Goal: Task Accomplishment & Management: Use online tool/utility

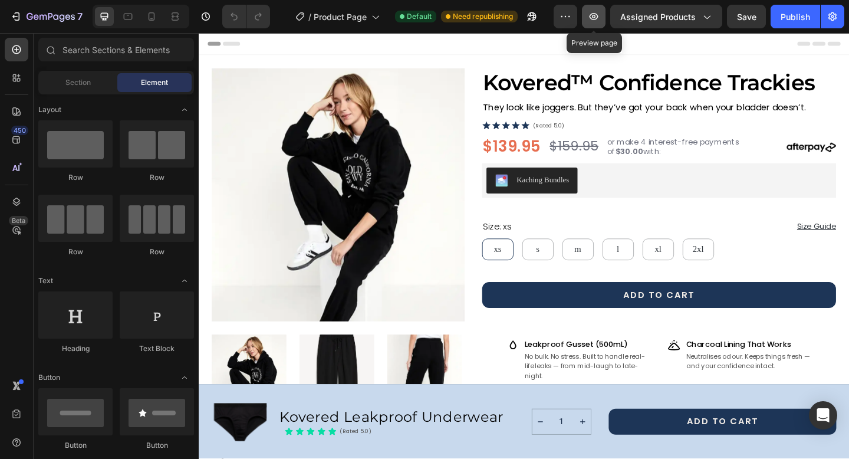
click at [596, 14] on icon "button" at bounding box center [594, 17] width 12 height 12
click at [599, 16] on icon "button" at bounding box center [594, 17] width 12 height 12
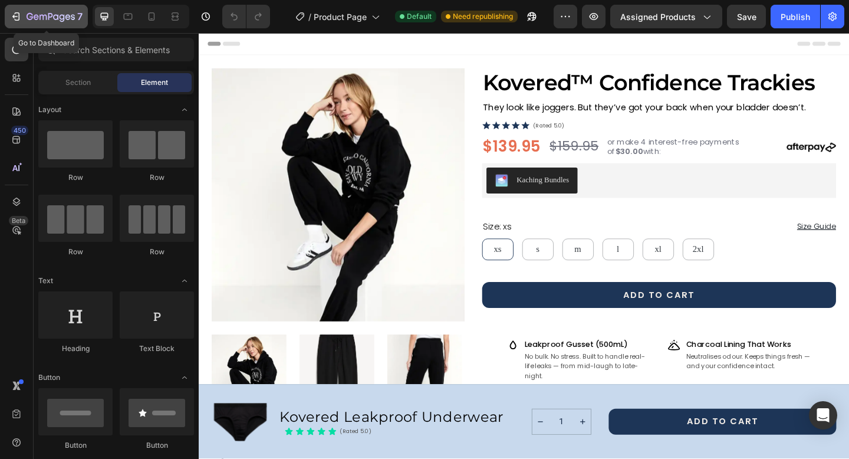
click at [17, 21] on icon "button" at bounding box center [16, 17] width 12 height 12
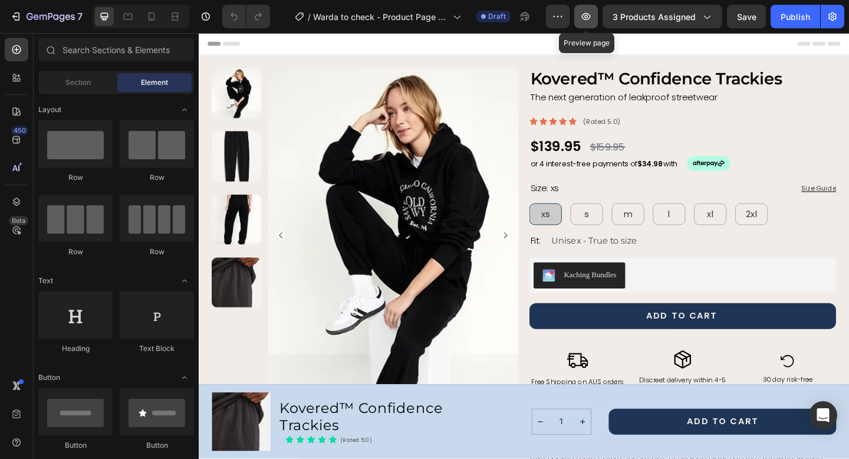
click at [585, 19] on icon "button" at bounding box center [586, 17] width 12 height 12
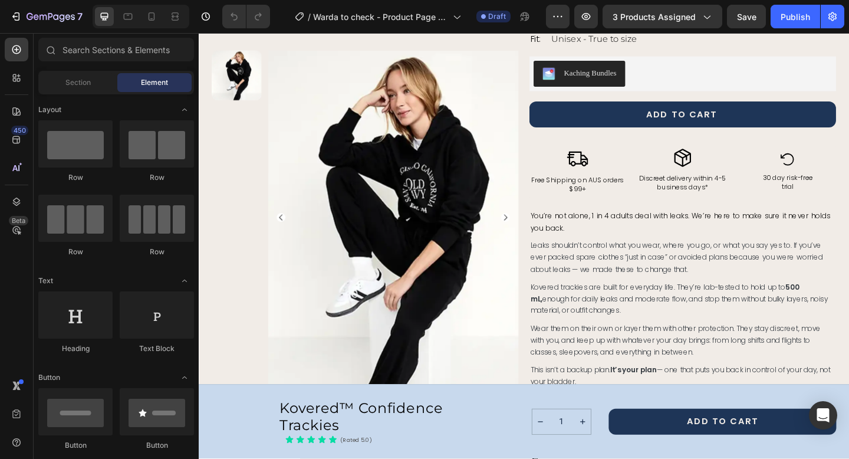
scroll to position [213, 0]
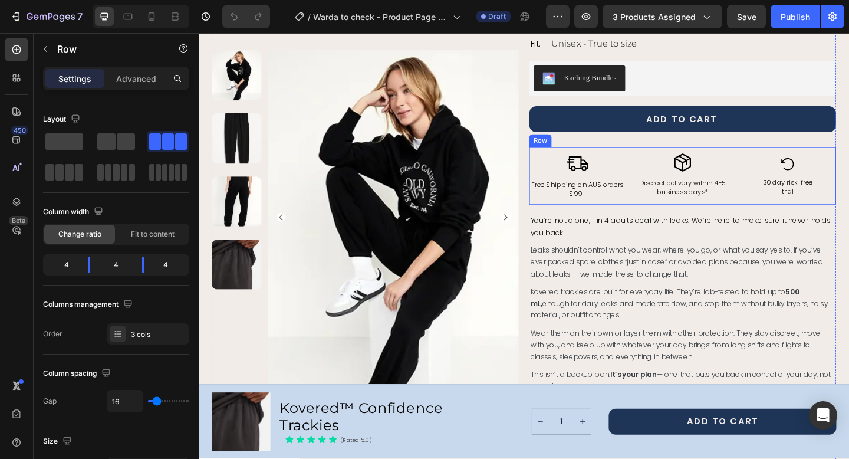
click at [666, 172] on div "Image Free Shipping on AUS orders $99+ Text Block Icon Discreet delivery within…" at bounding box center [726, 188] width 334 height 63
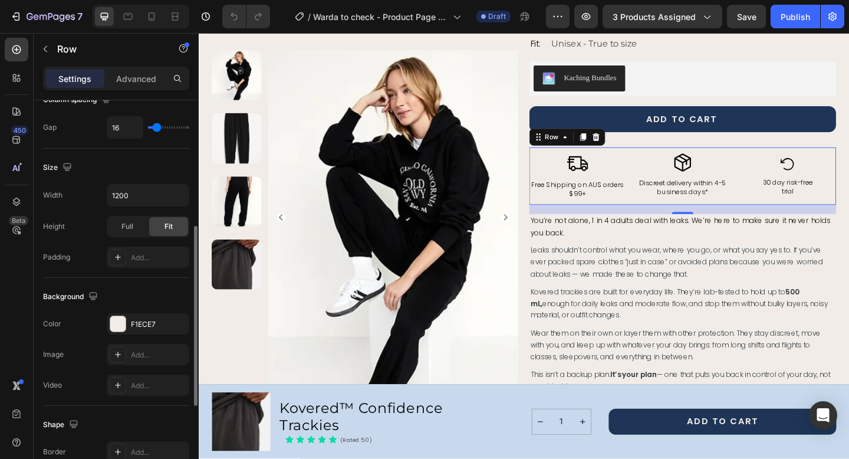
scroll to position [281, 0]
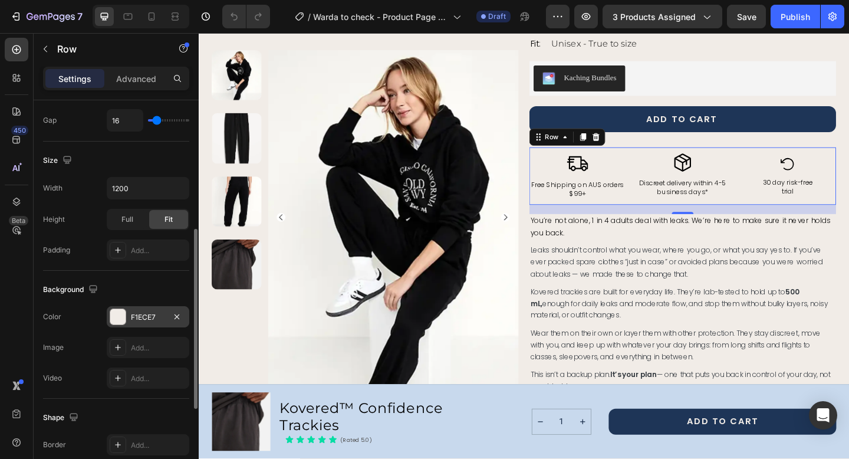
click at [146, 314] on div "F1ECE7" at bounding box center [148, 317] width 34 height 11
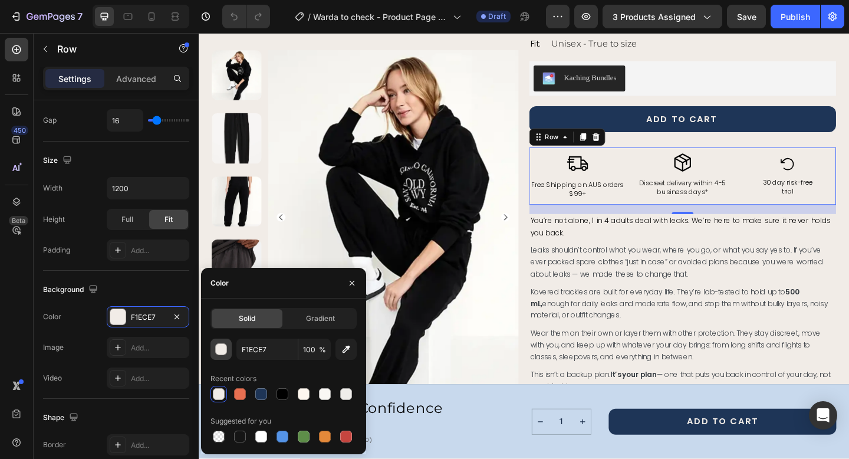
click at [222, 350] on div "button" at bounding box center [222, 350] width 12 height 12
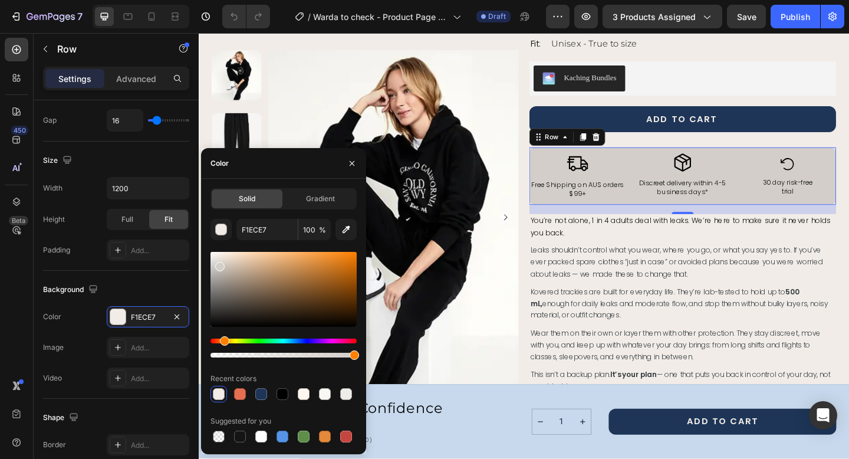
click at [219, 264] on div at bounding box center [219, 266] width 9 height 9
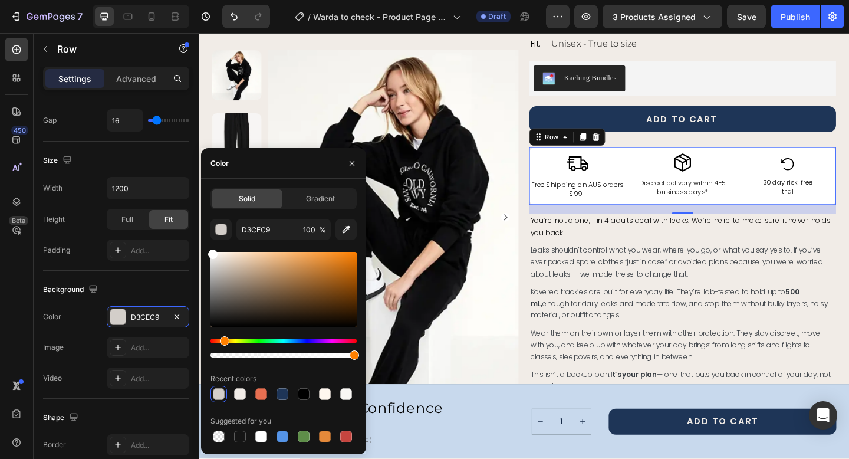
drag, startPoint x: 221, startPoint y: 267, endPoint x: 205, endPoint y: 242, distance: 29.8
click at [205, 242] on div "Solid Gradient D3CEC9 100 % Recent colors Suggested for you" at bounding box center [283, 316] width 165 height 257
type input "FFFFFF"
click at [549, 325] on div "Product Images Row Kovered™ Confidence Trackies Product Title The next generati…" at bounding box center [553, 371] width 680 height 1026
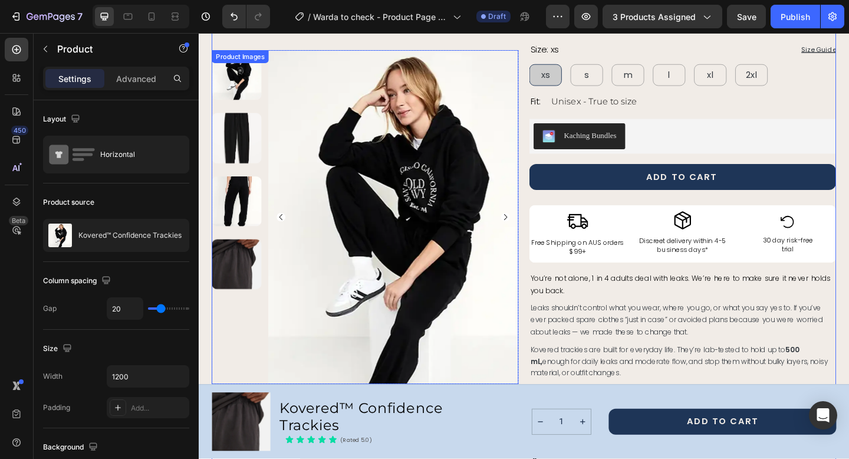
scroll to position [162, 0]
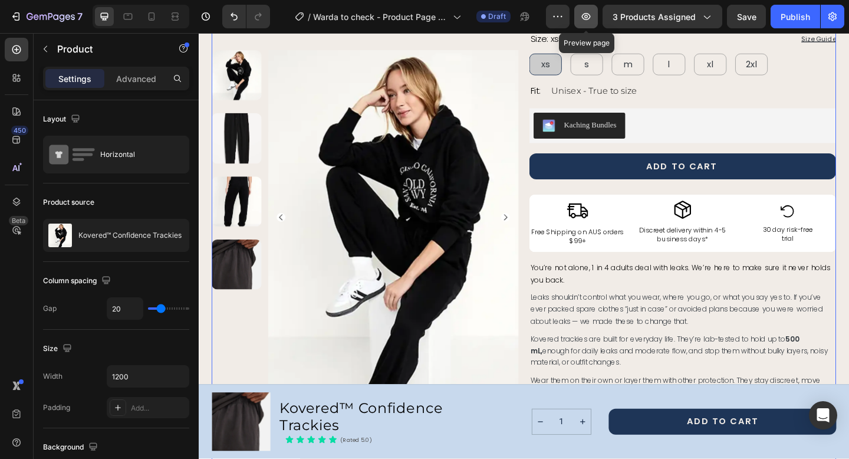
click at [592, 14] on icon "button" at bounding box center [586, 17] width 12 height 12
click at [595, 14] on button "button" at bounding box center [587, 17] width 24 height 24
click at [587, 22] on button "button" at bounding box center [587, 17] width 24 height 24
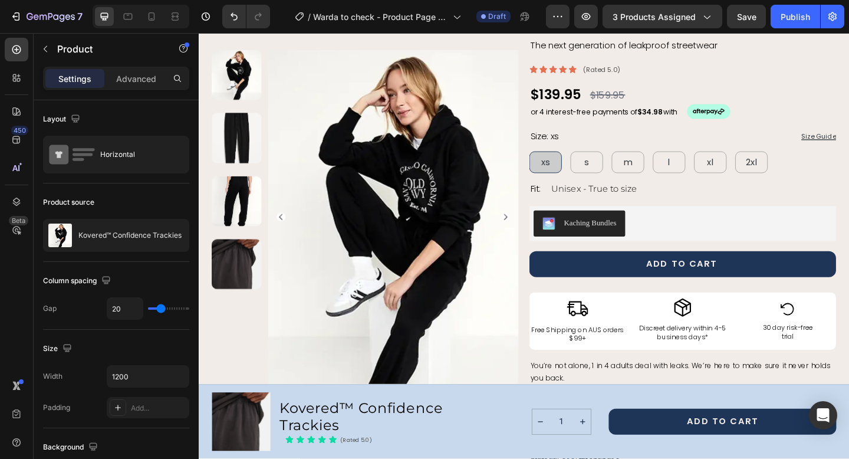
scroll to position [0, 0]
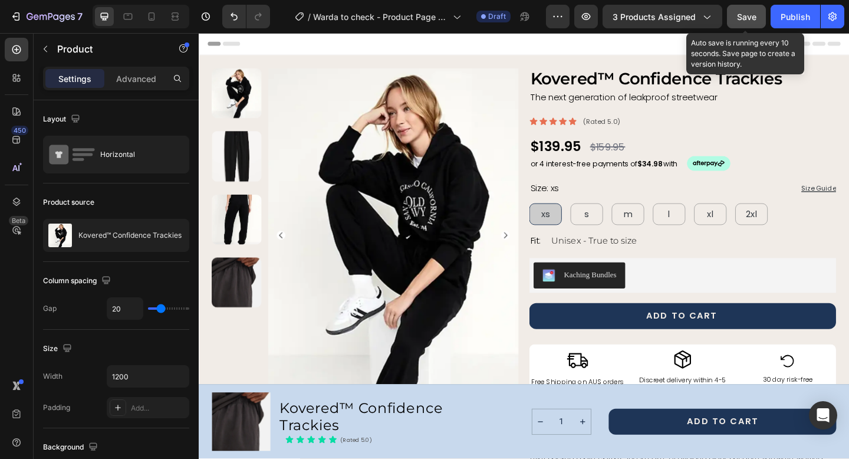
click at [750, 14] on span "Save" at bounding box center [746, 17] width 19 height 10
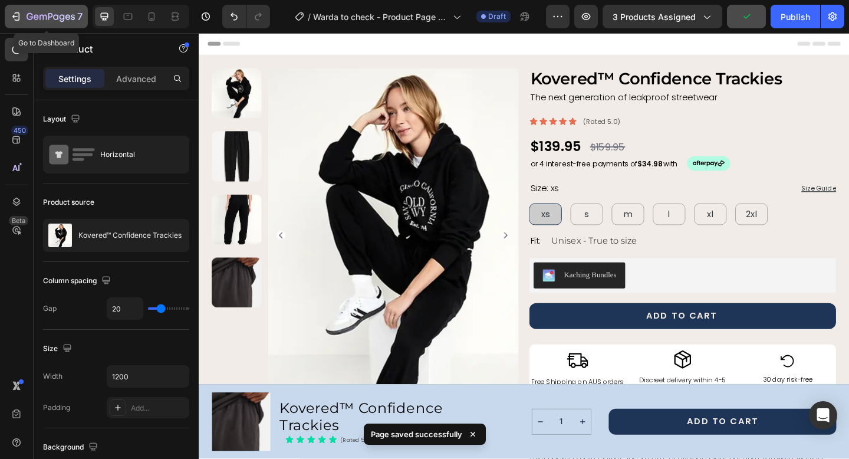
click at [16, 17] on icon "button" at bounding box center [16, 17] width 12 height 12
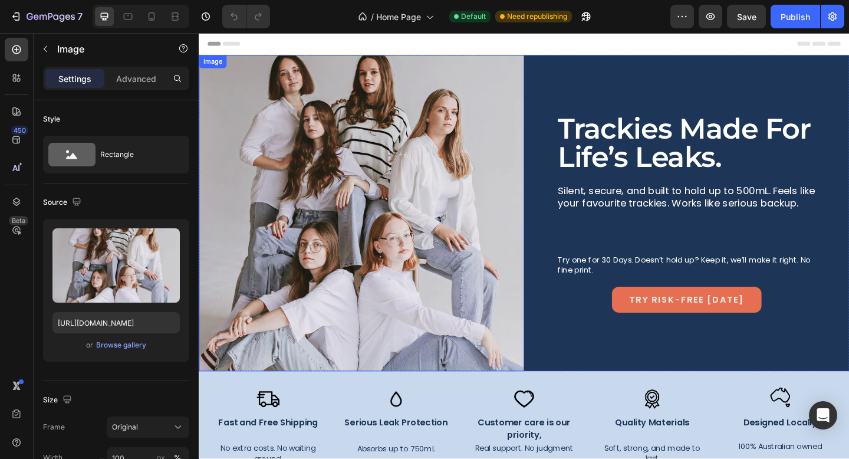
click at [270, 64] on div "Image" at bounding box center [376, 229] width 354 height 344
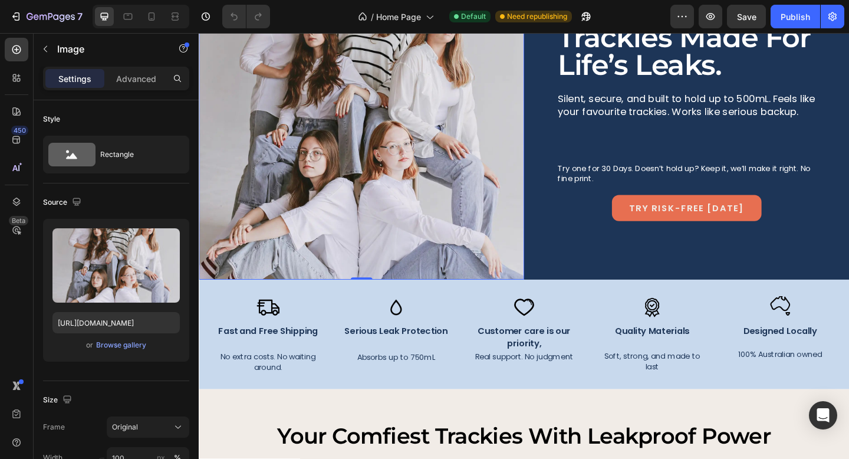
scroll to position [87, 0]
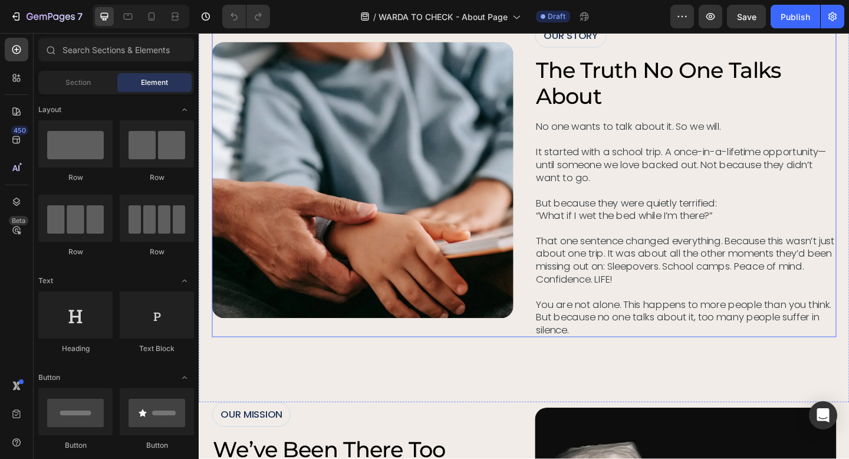
scroll to position [324, 0]
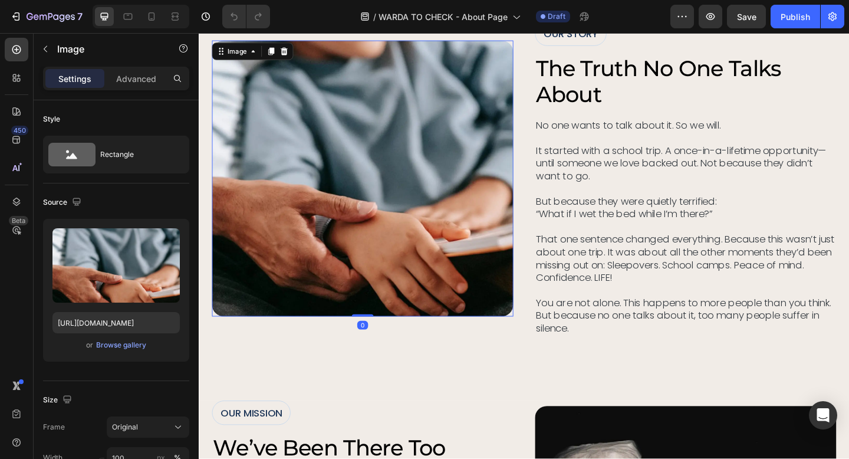
click at [510, 310] on img at bounding box center [377, 191] width 328 height 300
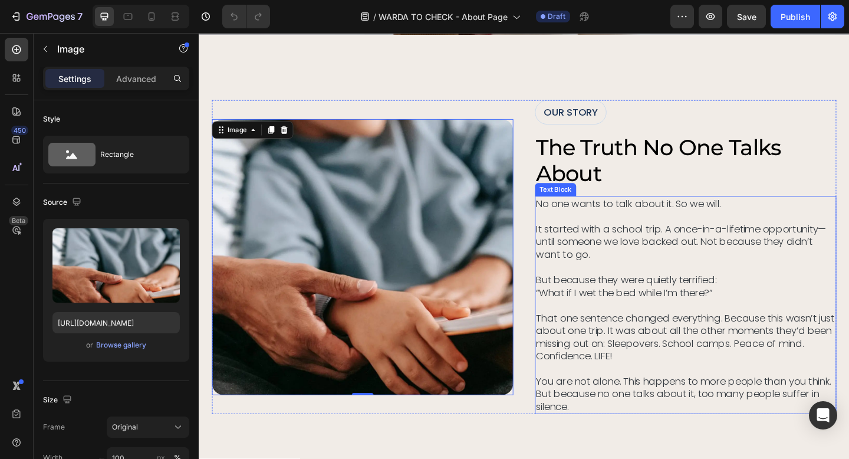
scroll to position [242, 0]
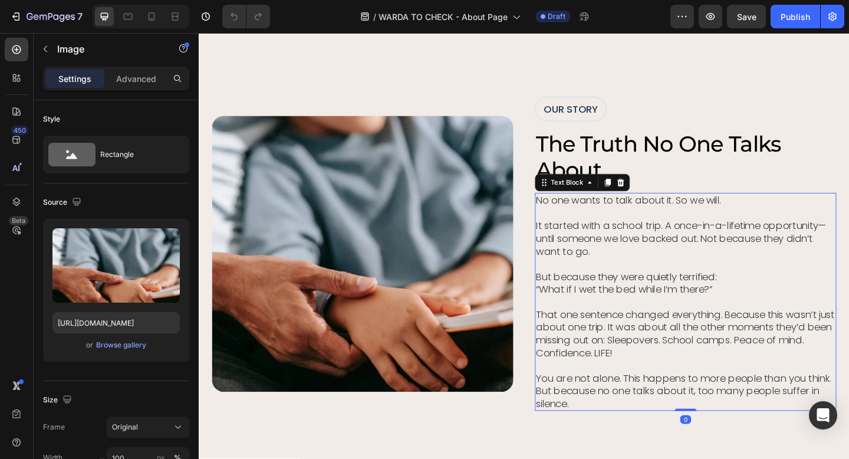
click at [591, 214] on p "No one wants to talk about it. So we will. It started with a school trip. A onc…" at bounding box center [729, 325] width 326 height 235
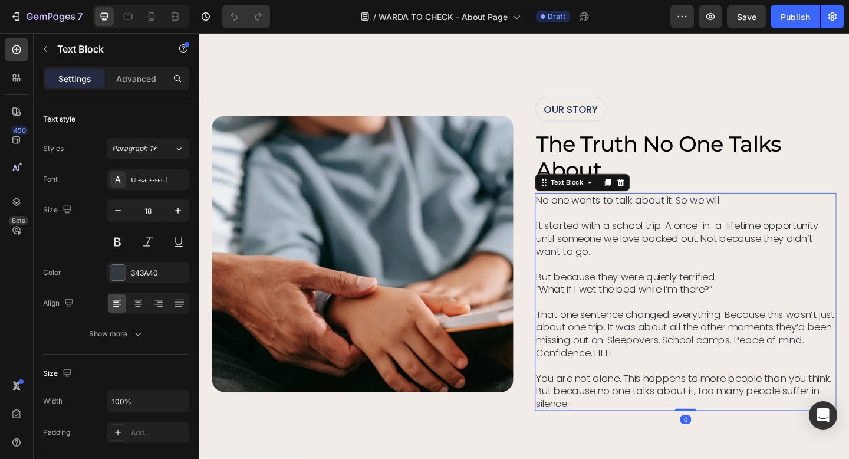
click at [591, 214] on p "No one wants to talk about it. So we will. It started with a school trip. A onc…" at bounding box center [729, 325] width 326 height 235
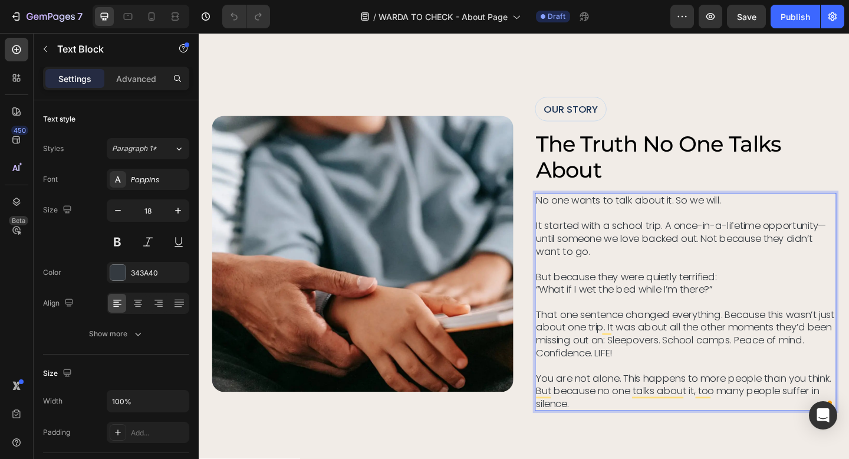
click at [777, 216] on p "No one wants to talk about it. So we will. It started with a school trip. A onc…" at bounding box center [729, 325] width 326 height 235
click at [572, 215] on p "No one wants to talk about it. So we will. It started with a school trip. A onc…" at bounding box center [729, 325] width 326 height 235
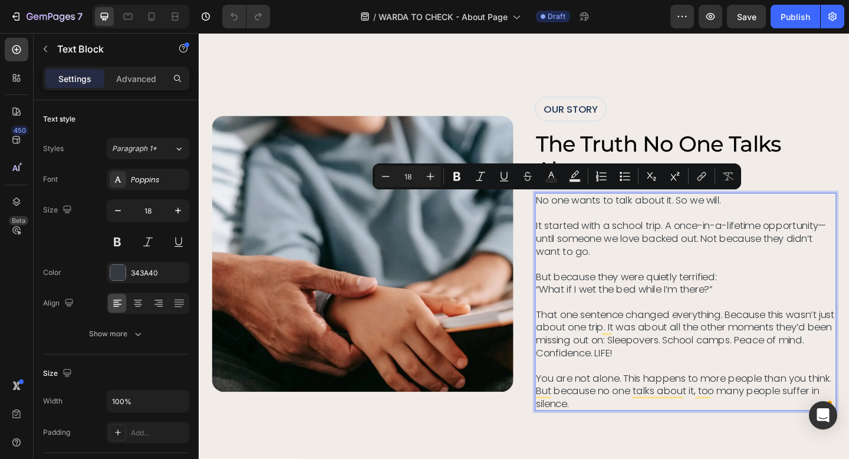
click at [773, 217] on p "No one wants to talk about it. So we will. It started with a school trip. A onc…" at bounding box center [729, 325] width 326 height 235
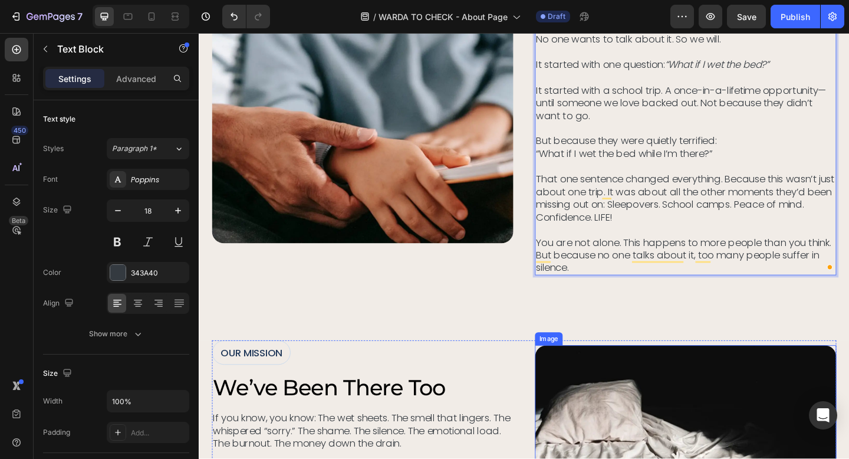
scroll to position [350, 0]
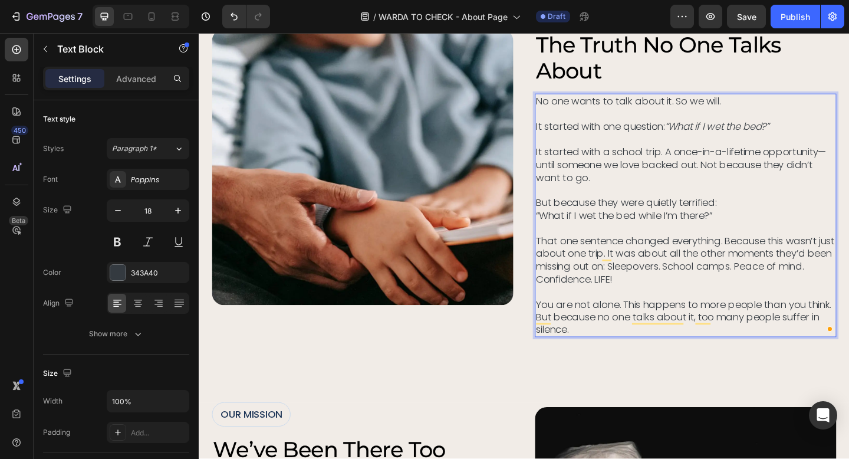
click at [572, 162] on p "It started with one question: “What if I wet the bed?” It started with a school…" at bounding box center [729, 245] width 326 height 235
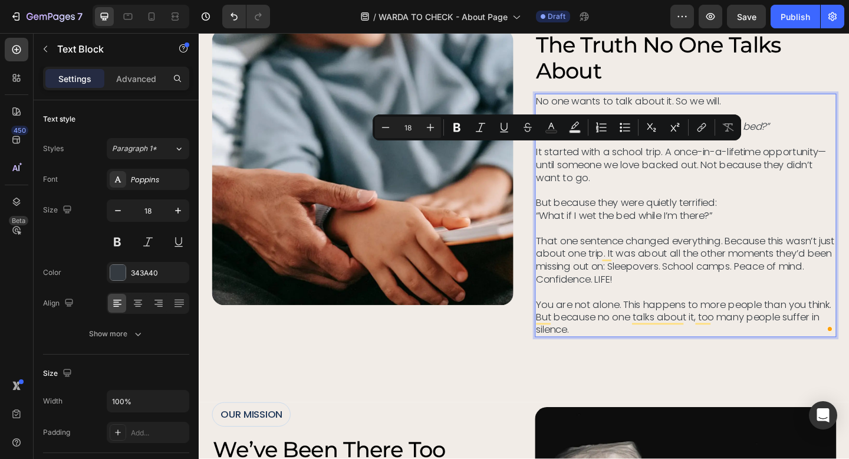
click at [567, 161] on p "It started with one question: “What if I wet the bed?” It started with a school…" at bounding box center [729, 245] width 326 height 235
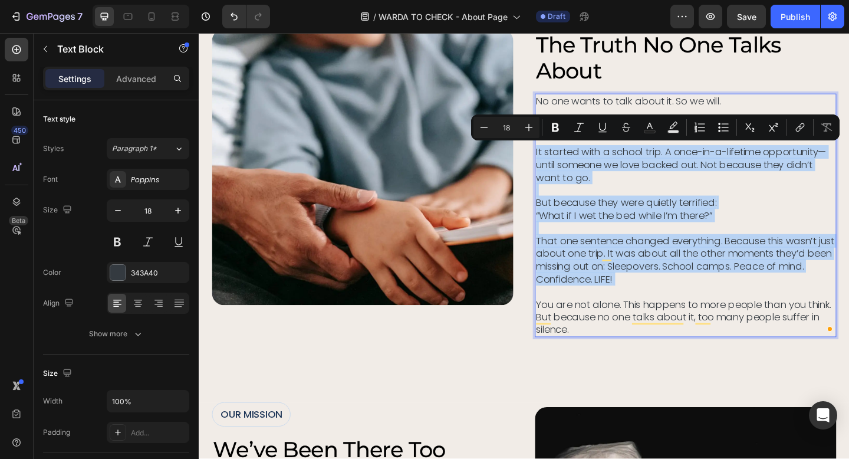
drag, startPoint x: 566, startPoint y: 161, endPoint x: 677, endPoint y: 308, distance: 184.4
click at [677, 308] on p "It started with one question: “What if I wet the bed?” It started with a school…" at bounding box center [729, 245] width 326 height 235
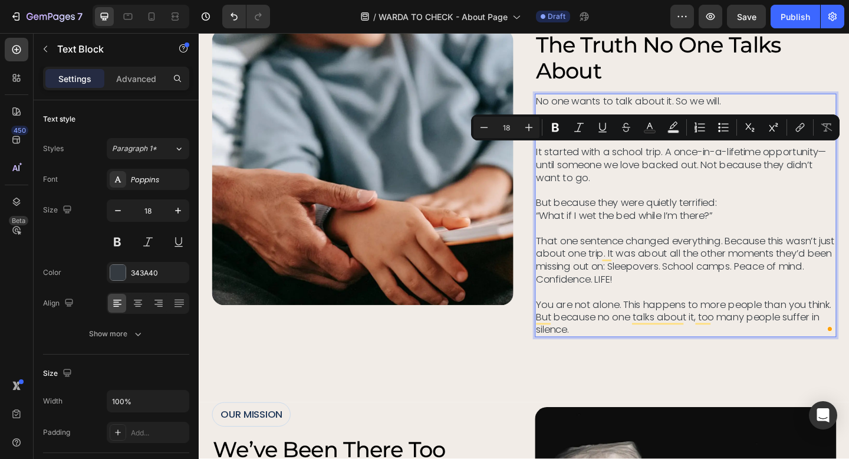
click at [607, 199] on p "It started with one question: “What if I wet the bed?” It started with a school…" at bounding box center [729, 245] width 326 height 235
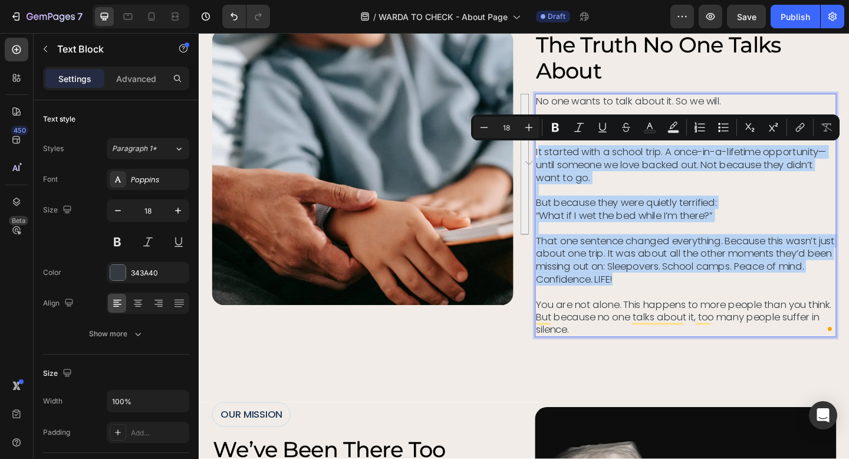
drag, startPoint x: 566, startPoint y: 157, endPoint x: 740, endPoint y: 305, distance: 228.1
click at [740, 305] on p "It started with one question: “What if I wet the bed?” It started with a school…" at bounding box center [729, 245] width 326 height 235
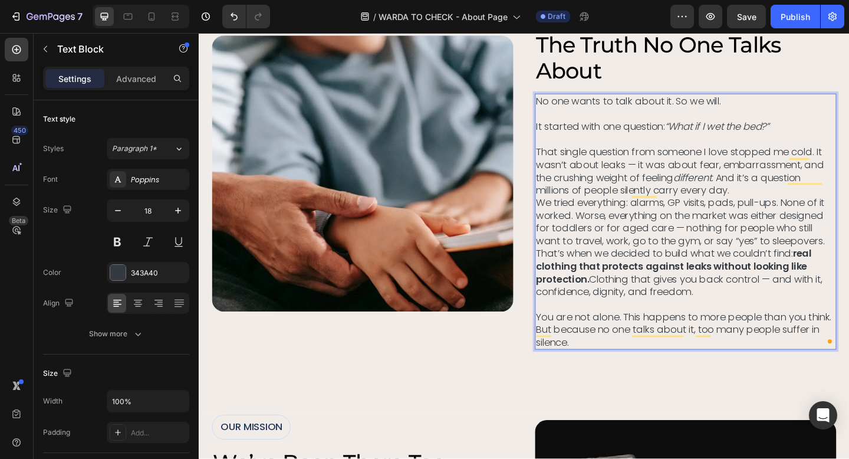
click at [728, 204] on p "It started with one question: “What if I wet the bed?” That single question fro…" at bounding box center [729, 169] width 326 height 83
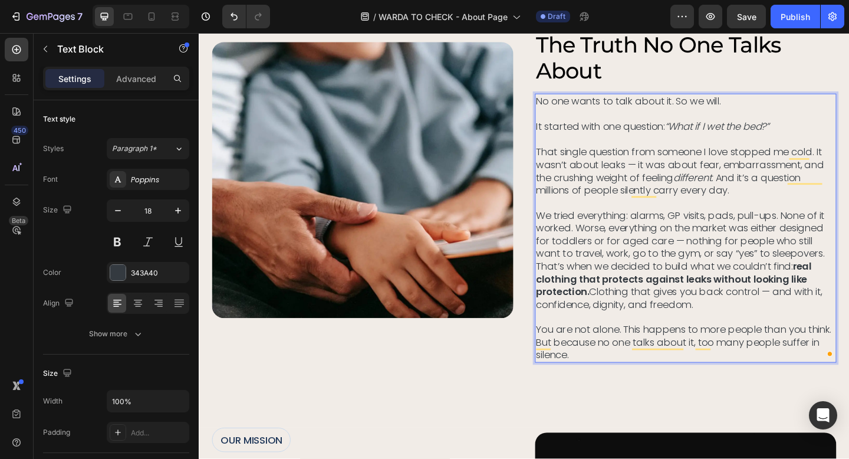
click at [723, 260] on p "We tried everything: alarms, GP visits, pads, pull-ups. None of it worked. Wors…" at bounding box center [729, 252] width 326 height 55
click at [849, 270] on p "We tried everything: alarms, GP visits, pads, pull-ups. None of it worked. Wors…" at bounding box center [729, 252] width 326 height 55
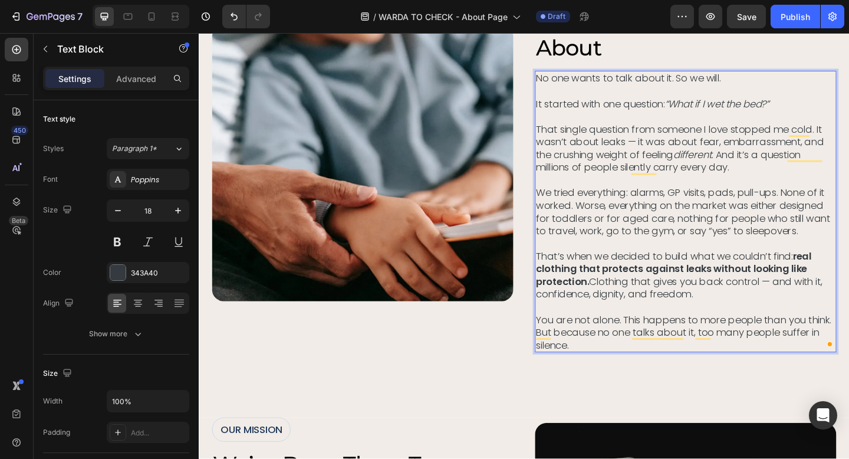
scroll to position [376, 0]
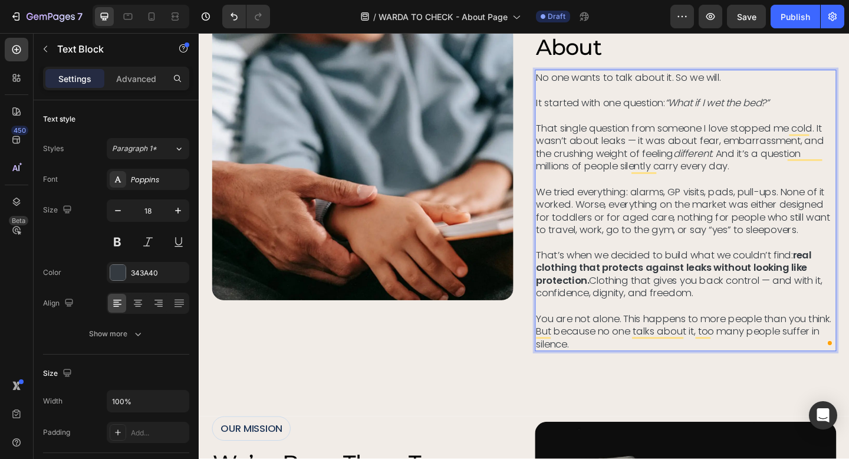
click at [751, 317] on p "That’s when we decided to build what we couldn’t find: real clothing that prote…" at bounding box center [729, 323] width 326 height 110
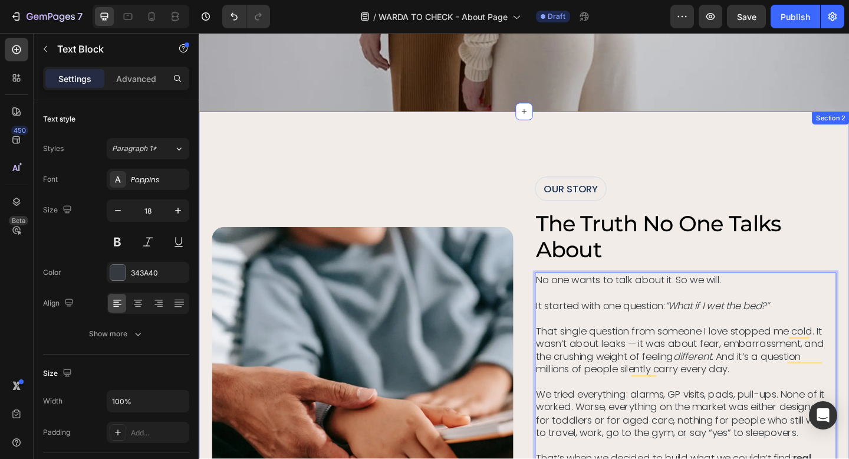
scroll to position [166, 0]
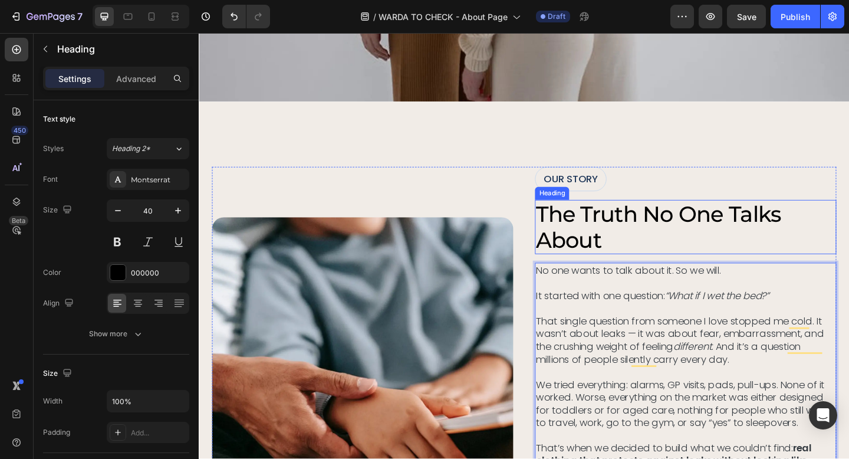
click at [602, 239] on h2 "the truth no one talks about" at bounding box center [728, 244] width 328 height 59
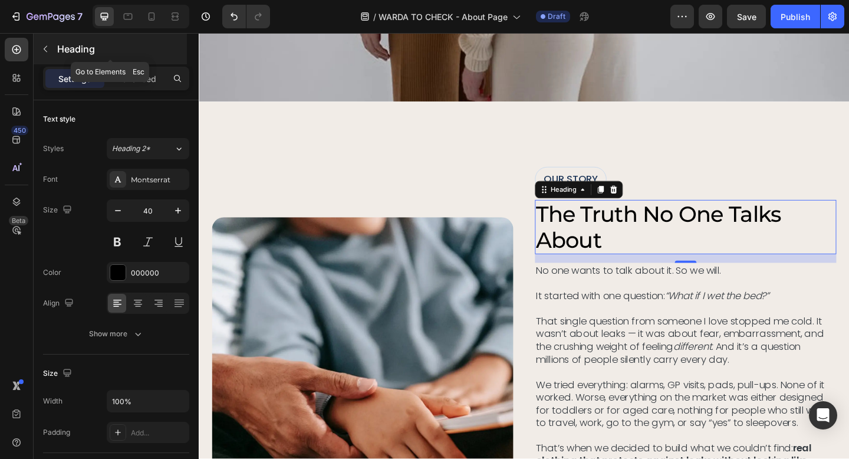
click at [45, 49] on icon "button" at bounding box center [45, 48] width 9 height 9
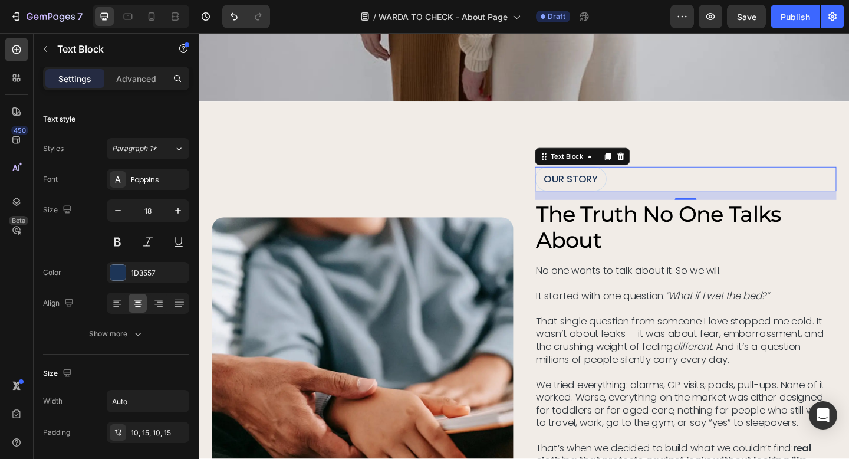
click at [602, 195] on p "OUR STORY" at bounding box center [603, 192] width 59 height 14
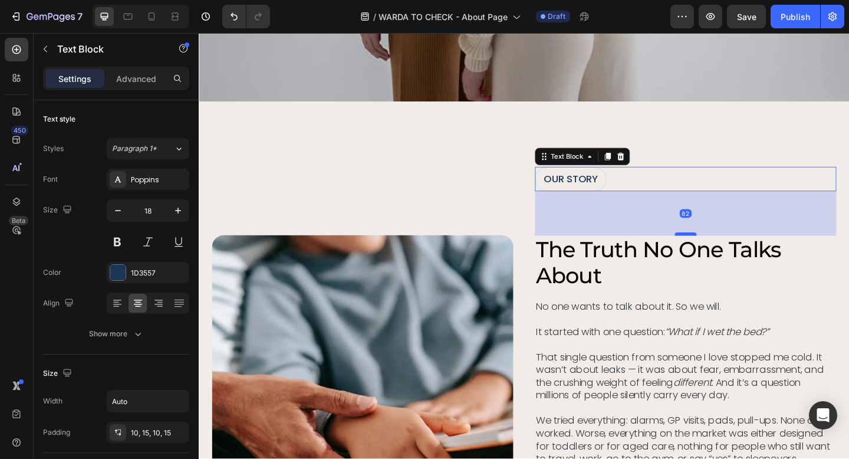
drag, startPoint x: 733, startPoint y: 212, endPoint x: 724, endPoint y: 251, distance: 39.9
click at [724, 251] on div at bounding box center [729, 252] width 24 height 4
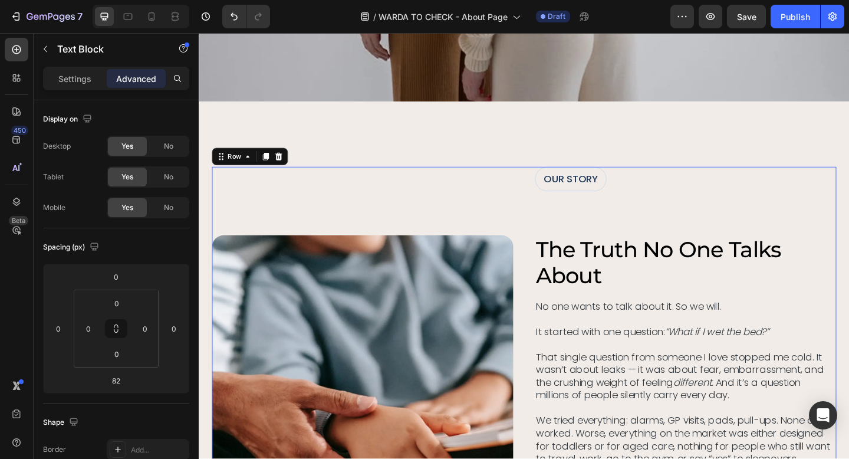
click at [471, 192] on div "Image" at bounding box center [377, 403] width 328 height 449
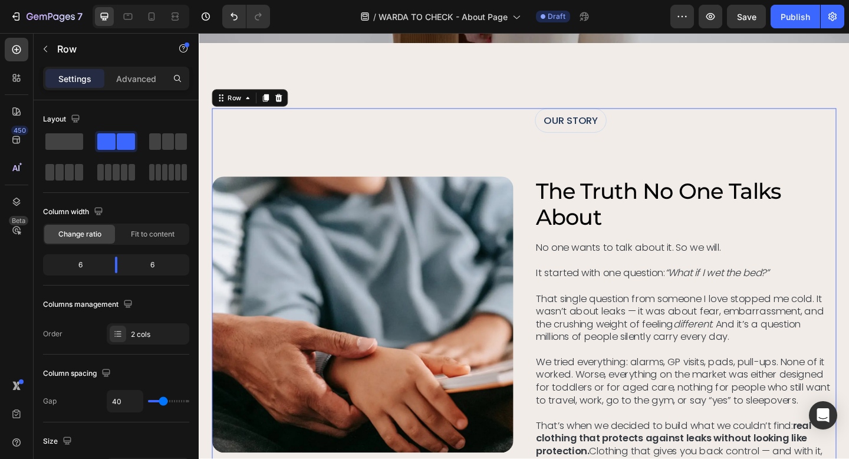
scroll to position [231, 0]
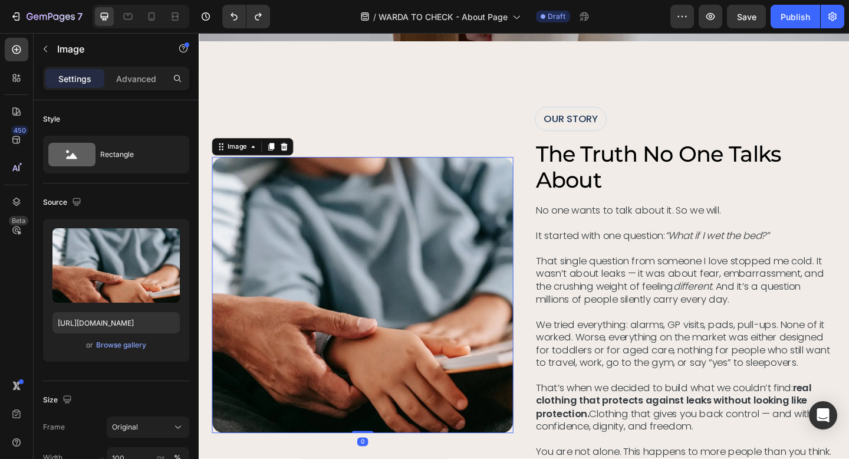
click at [477, 176] on img at bounding box center [377, 318] width 328 height 300
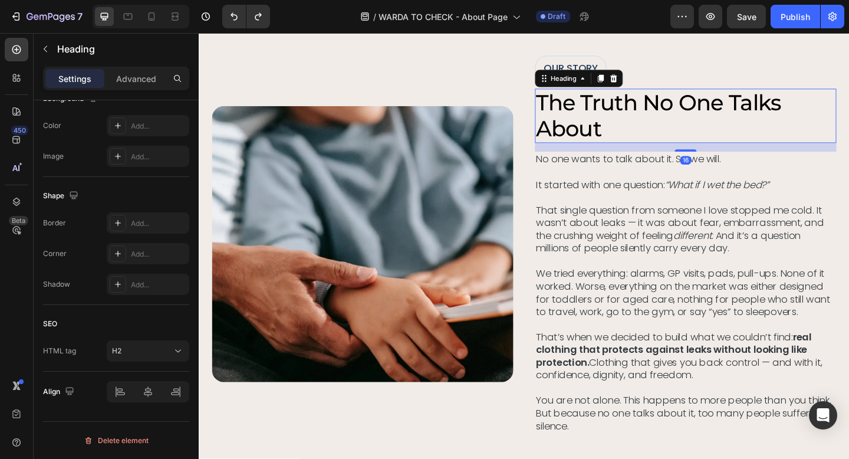
scroll to position [0, 0]
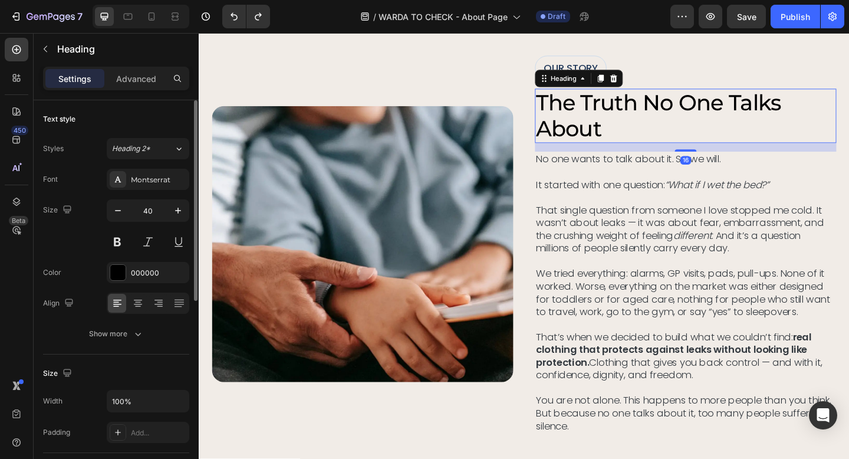
click at [614, 107] on h2 "the truth no one talks about" at bounding box center [728, 123] width 328 height 59
click at [481, 126] on img at bounding box center [377, 263] width 328 height 300
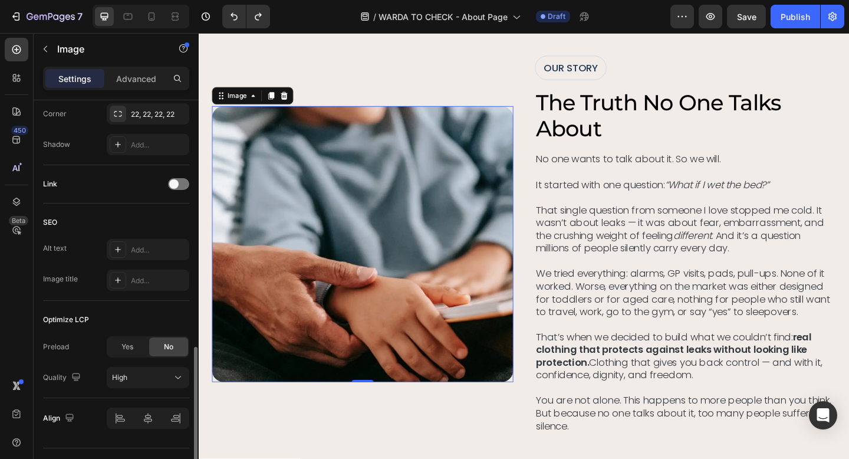
scroll to position [498, 0]
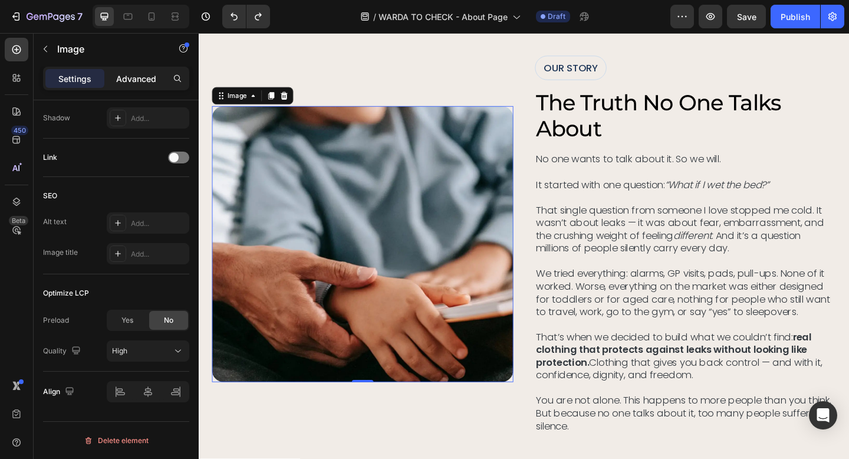
click at [133, 78] on p "Advanced" at bounding box center [136, 79] width 40 height 12
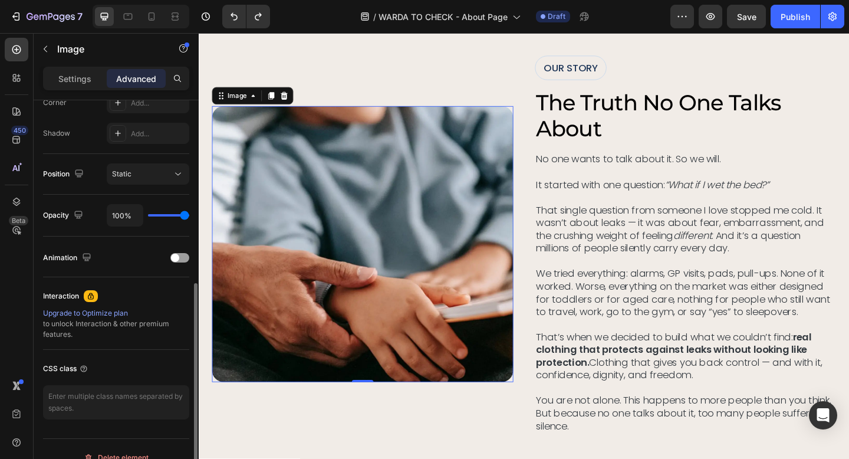
scroll to position [379, 0]
click at [136, 169] on div "Static" at bounding box center [142, 172] width 60 height 11
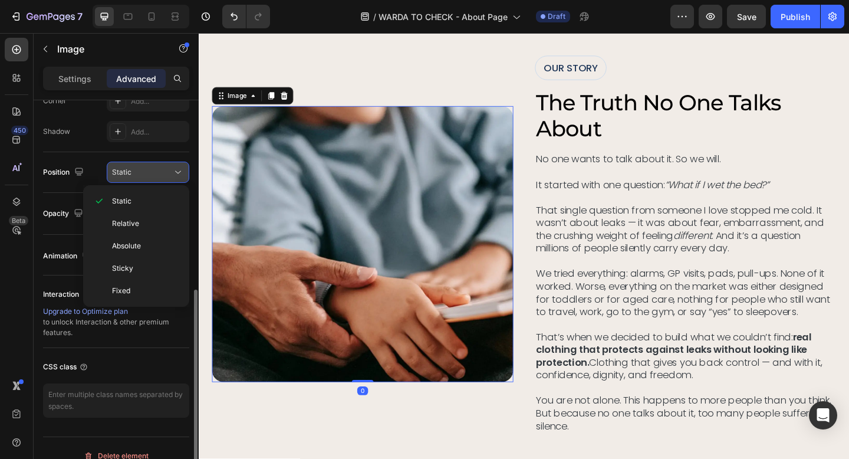
click at [136, 169] on div "Static" at bounding box center [142, 172] width 60 height 11
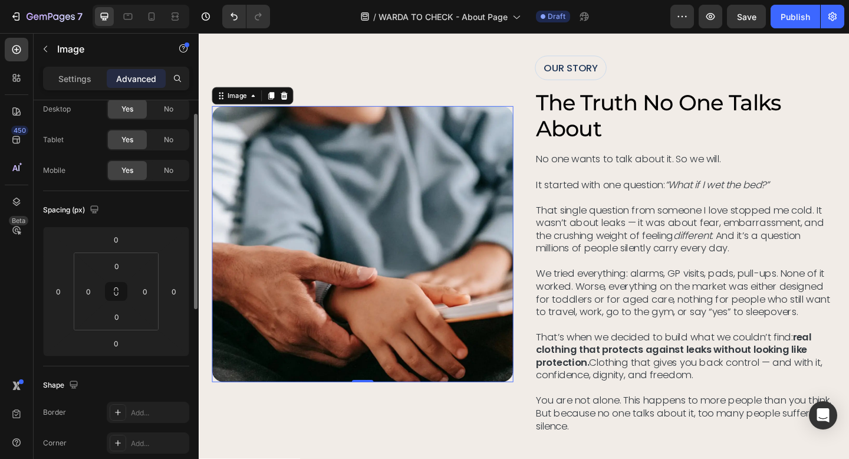
scroll to position [0, 0]
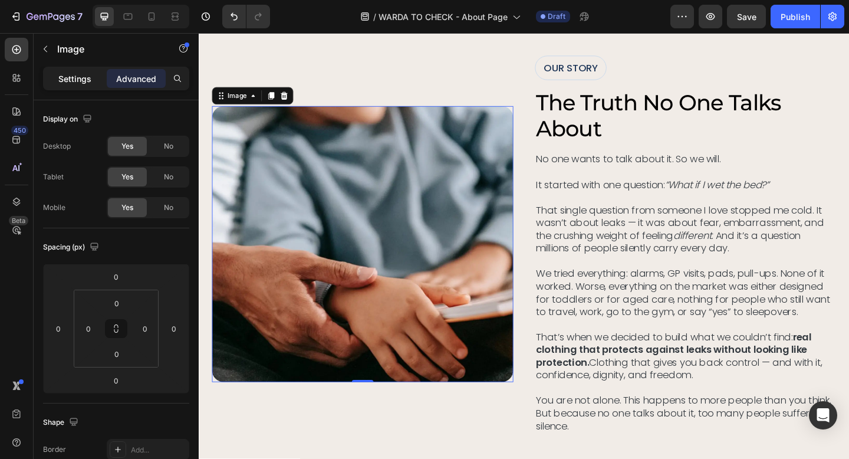
click at [77, 75] on p "Settings" at bounding box center [74, 79] width 33 height 12
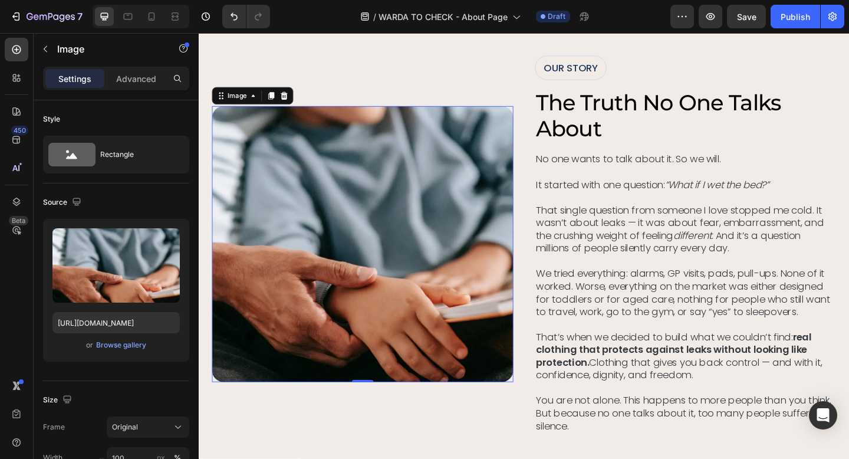
click at [77, 75] on p "Settings" at bounding box center [74, 79] width 33 height 12
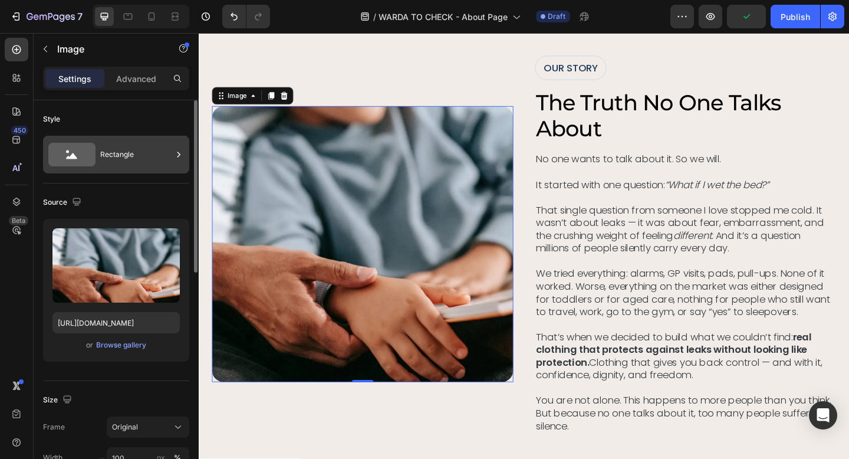
click at [145, 144] on div "Rectangle" at bounding box center [136, 154] width 72 height 27
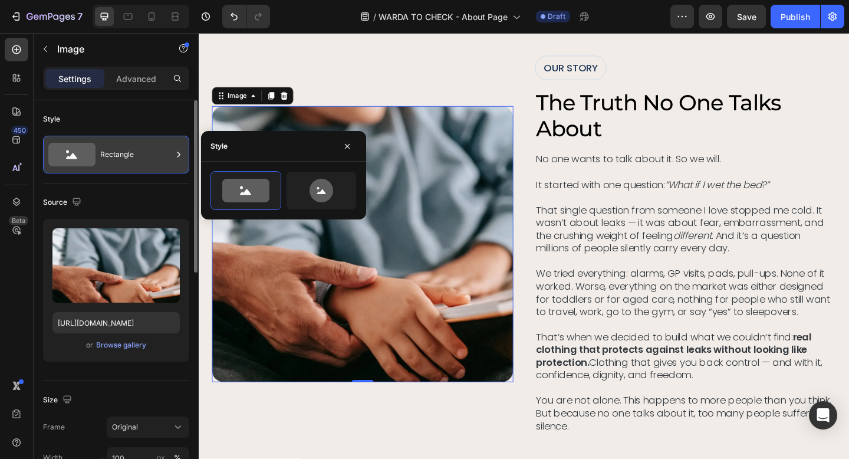
click at [145, 144] on div "Rectangle" at bounding box center [136, 154] width 72 height 27
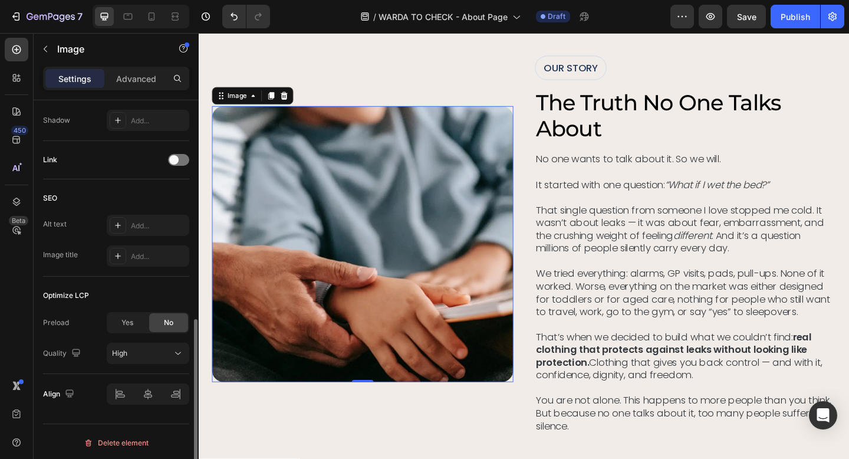
scroll to position [498, 0]
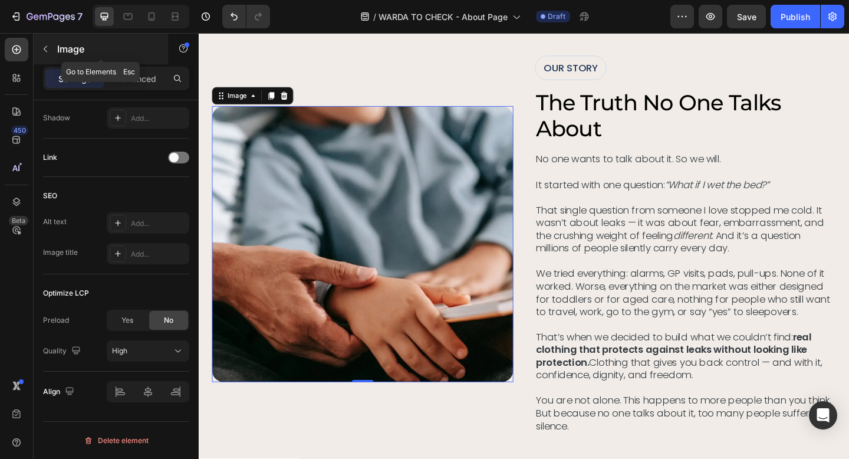
click at [42, 48] on icon "button" at bounding box center [45, 48] width 9 height 9
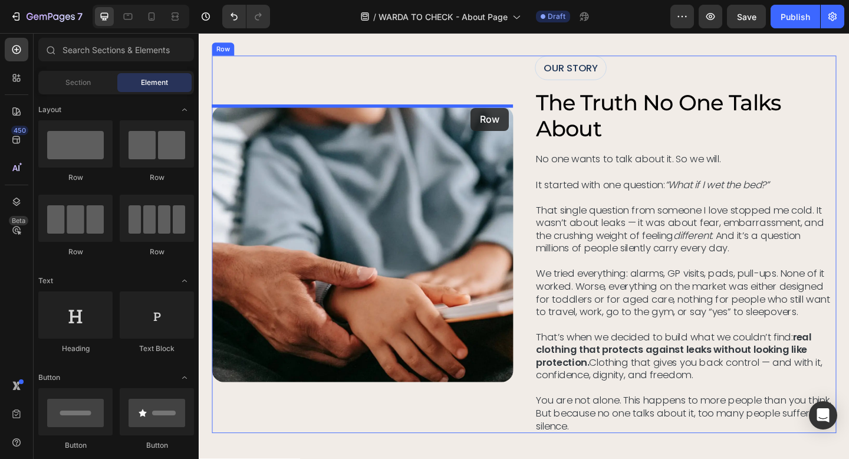
drag, startPoint x: 360, startPoint y: 187, endPoint x: 494, endPoint y: 114, distance: 152.3
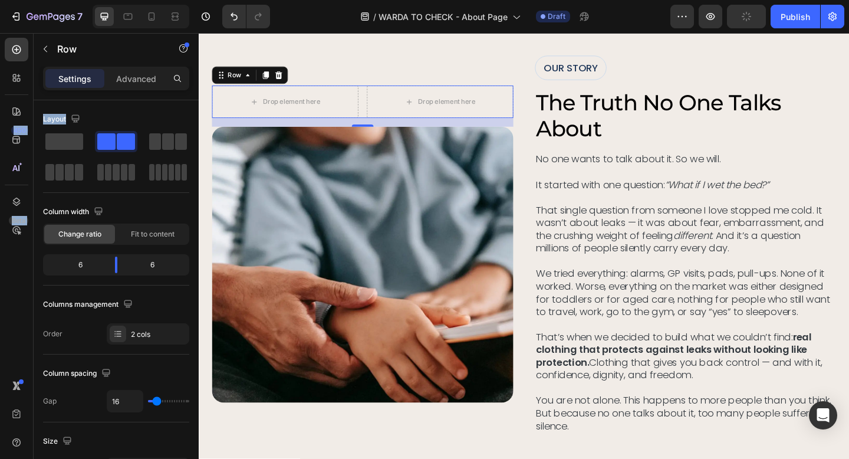
drag, startPoint x: 65, startPoint y: 146, endPoint x: 0, endPoint y: 156, distance: 66.3
click at [0, 149] on div "450 Beta Sections(18) Elements(83) Section Element Hero Section Product Detail …" at bounding box center [99, 246] width 199 height 426
click at [68, 146] on span at bounding box center [64, 141] width 38 height 17
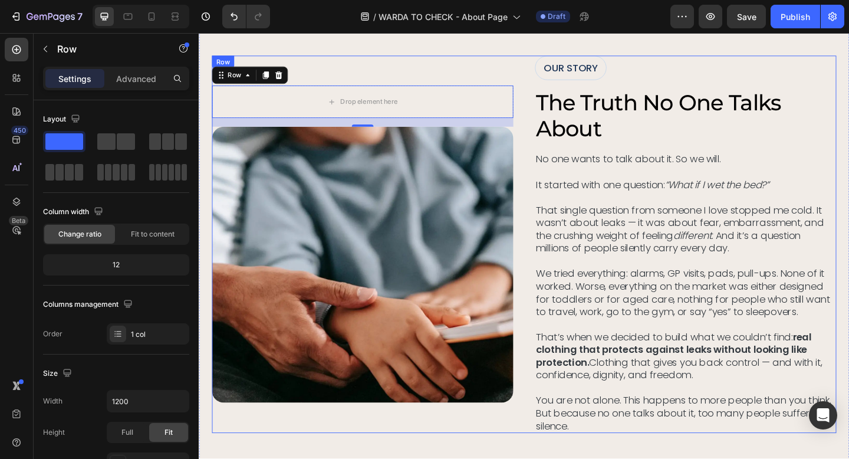
drag, startPoint x: 260, startPoint y: 174, endPoint x: 205, endPoint y: 91, distance: 99.6
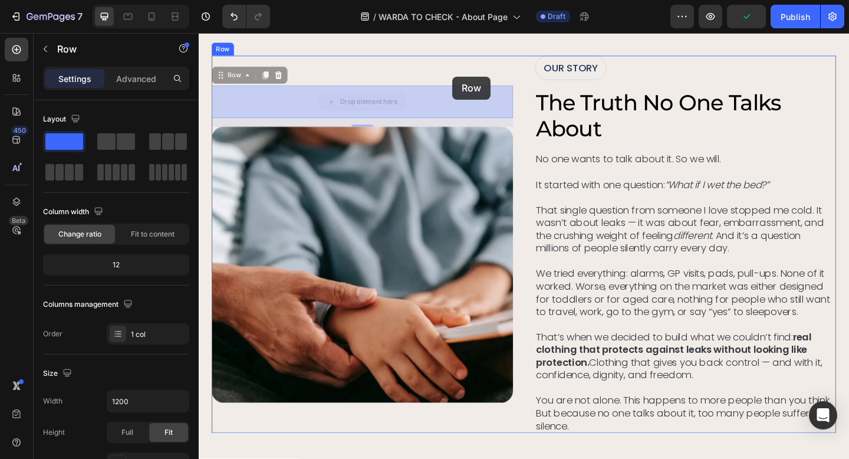
drag, startPoint x: 485, startPoint y: 102, endPoint x: 476, endPoint y: 80, distance: 23.8
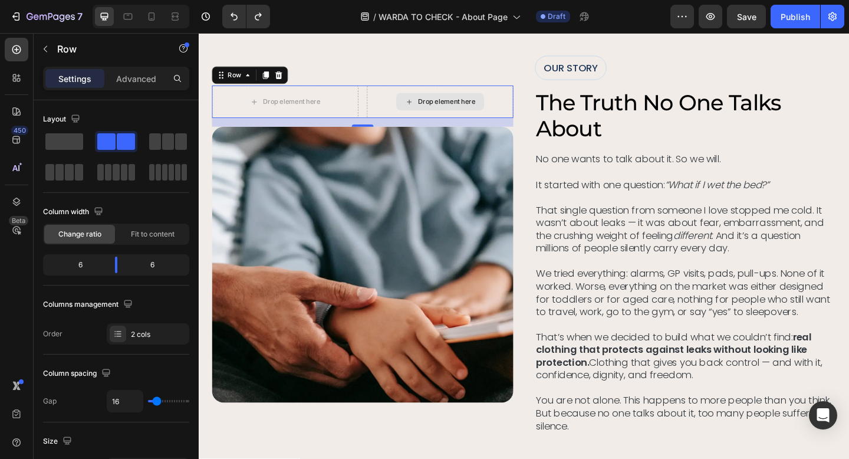
click at [529, 107] on div "Drop element here" at bounding box center [461, 107] width 159 height 35
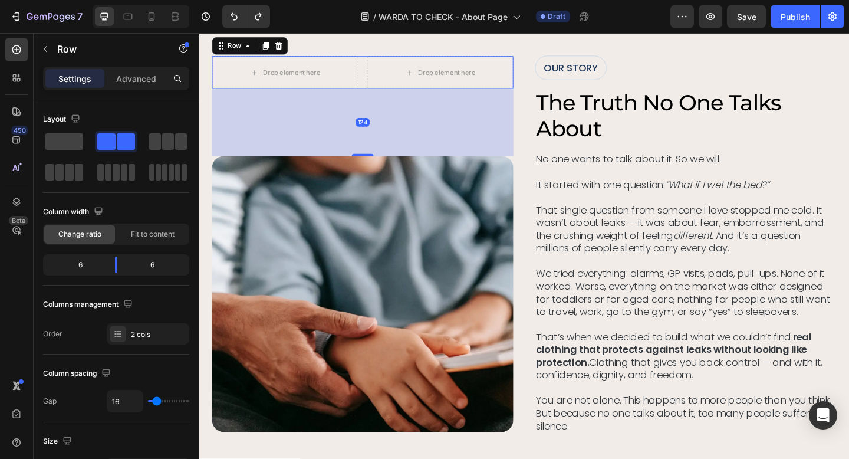
drag, startPoint x: 375, startPoint y: 134, endPoint x: 376, endPoint y: 197, distance: 63.1
click at [376, 197] on div "Drop element here Drop element here Row 124 Image" at bounding box center [377, 263] width 328 height 411
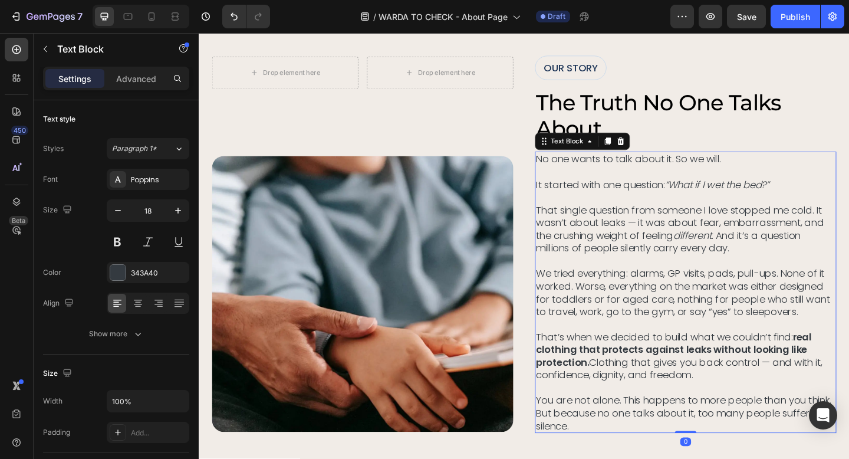
click at [616, 191] on p "It started with one question: “What if I wet the bed?” That single question fro…" at bounding box center [729, 232] width 326 height 83
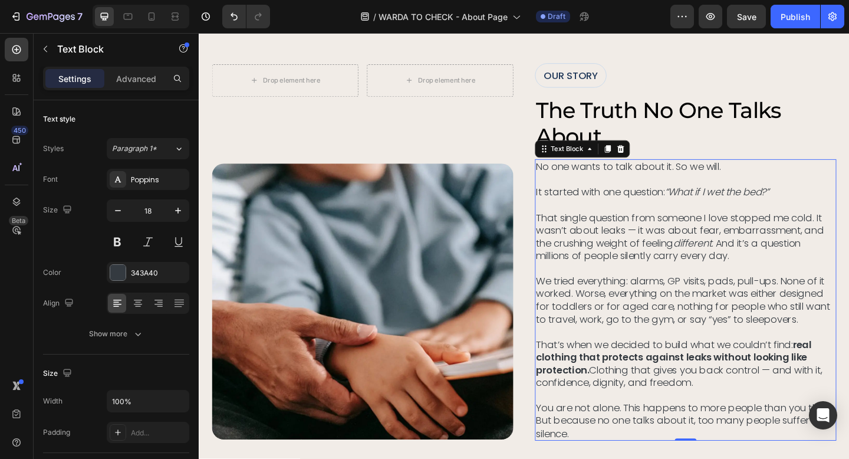
scroll to position [276, 0]
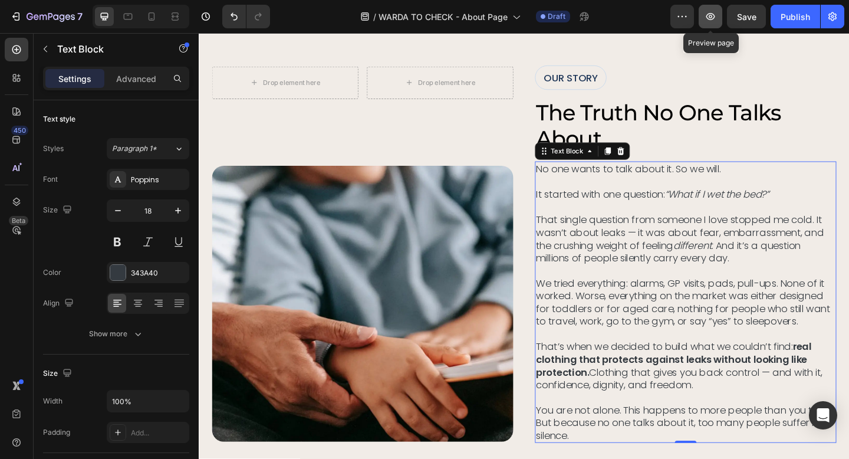
click at [713, 9] on button "button" at bounding box center [711, 17] width 24 height 24
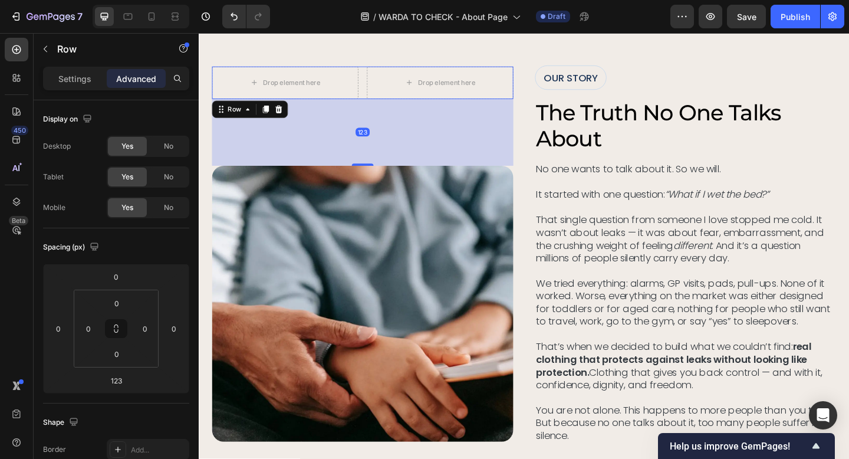
click at [375, 77] on div "Drop element here Drop element here Row 123" at bounding box center [377, 87] width 328 height 35
click at [72, 83] on p "Settings" at bounding box center [74, 79] width 33 height 12
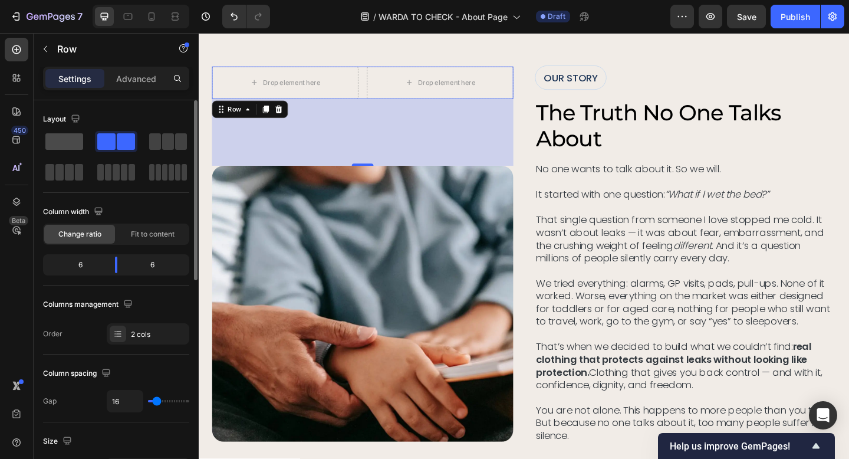
click at [64, 147] on span at bounding box center [64, 141] width 38 height 17
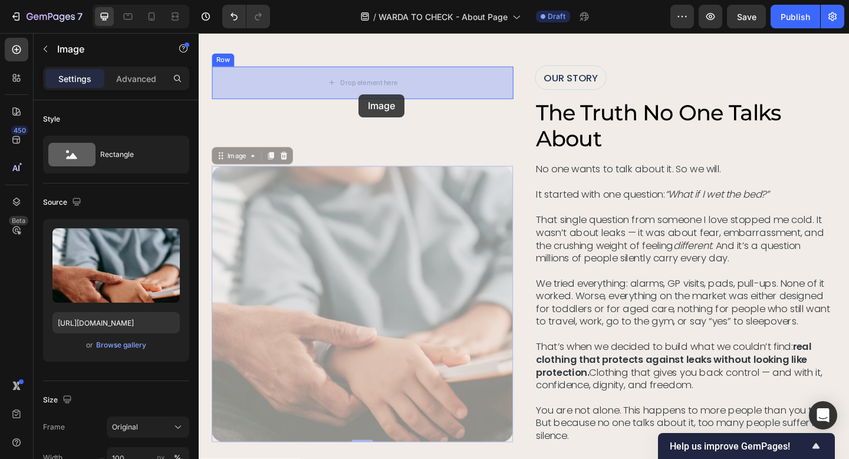
drag, startPoint x: 351, startPoint y: 231, endPoint x: 373, endPoint y: 100, distance: 133.3
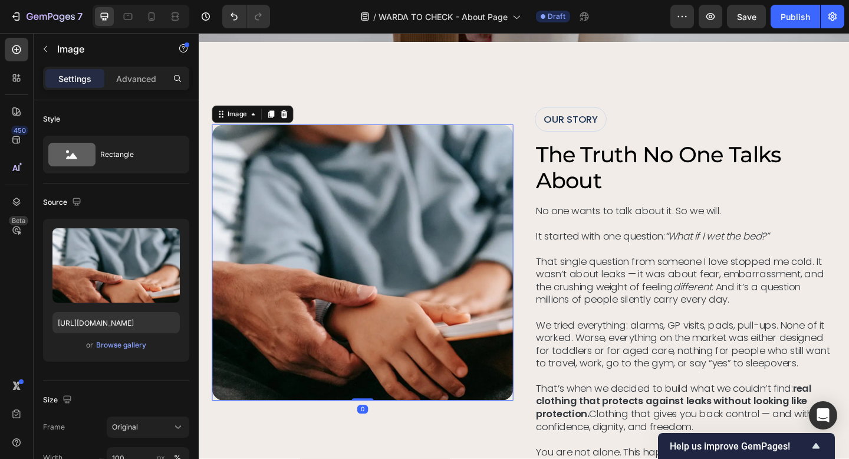
scroll to position [232, 0]
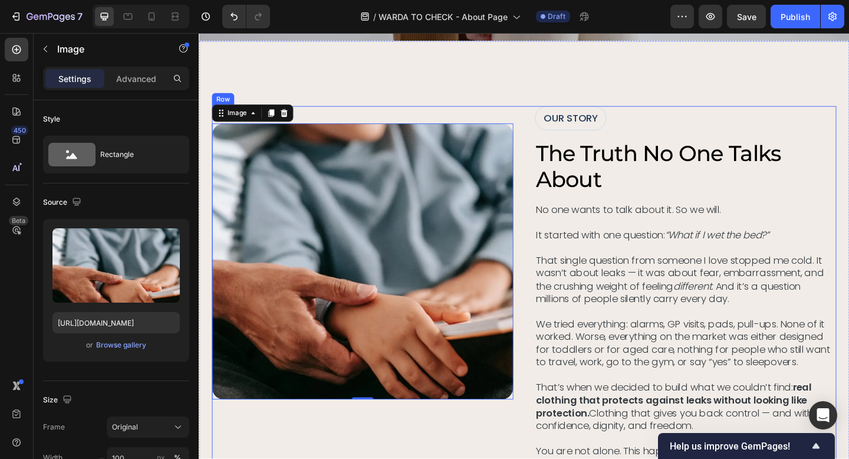
click at [443, 117] on div "Image 0 Row" at bounding box center [377, 318] width 328 height 411
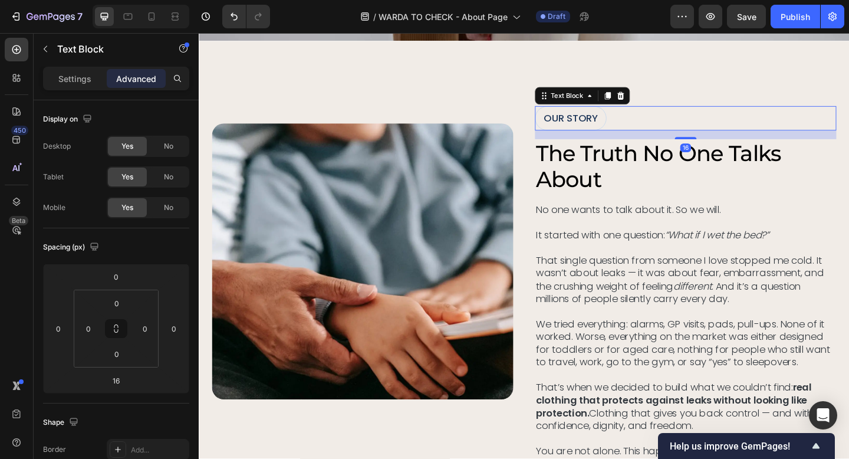
click at [605, 123] on p "OUR STORY" at bounding box center [603, 126] width 59 height 14
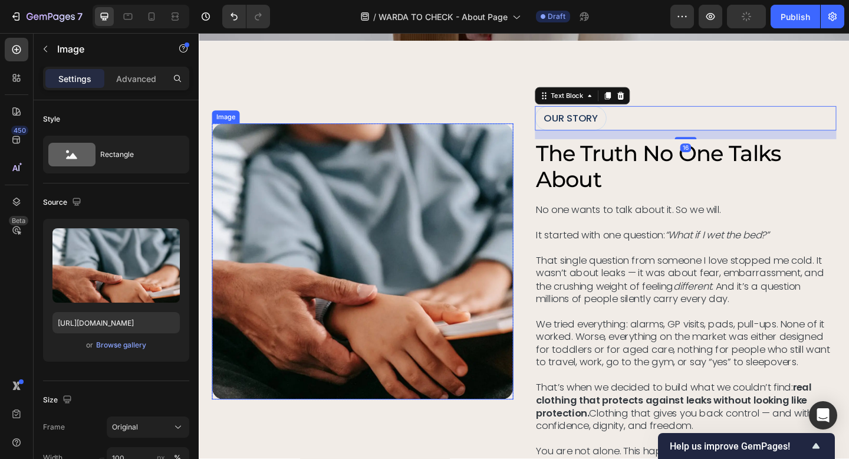
click at [497, 154] on img at bounding box center [377, 282] width 328 height 300
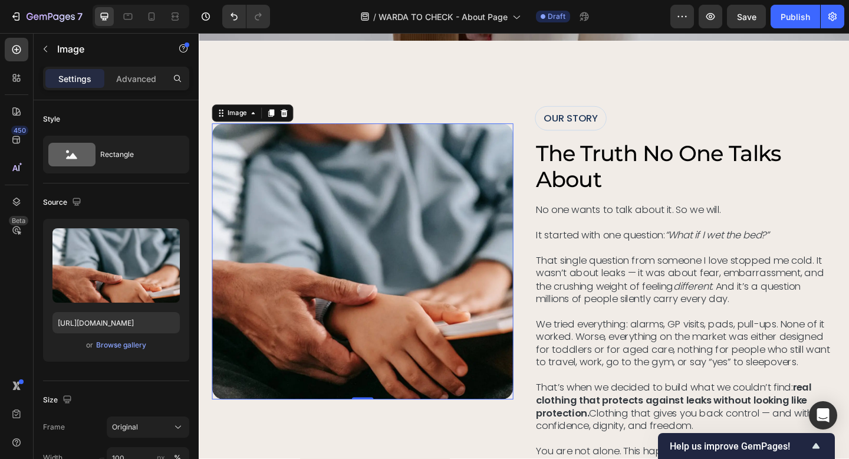
click at [475, 135] on img at bounding box center [377, 282] width 328 height 300
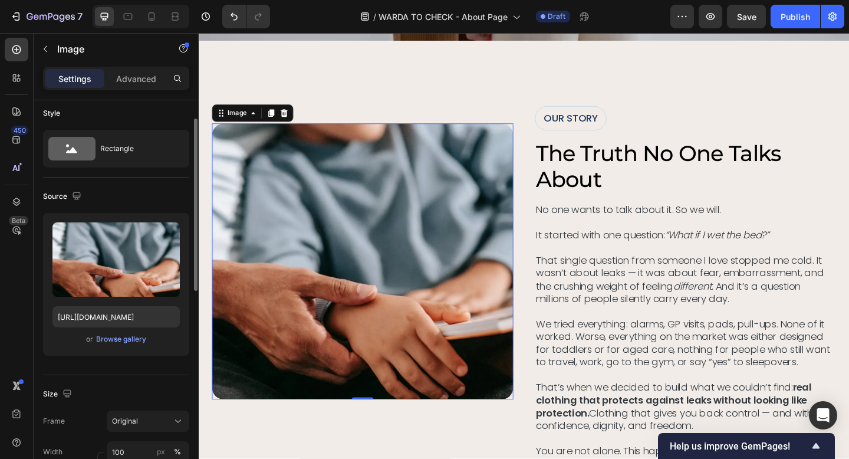
scroll to position [0, 0]
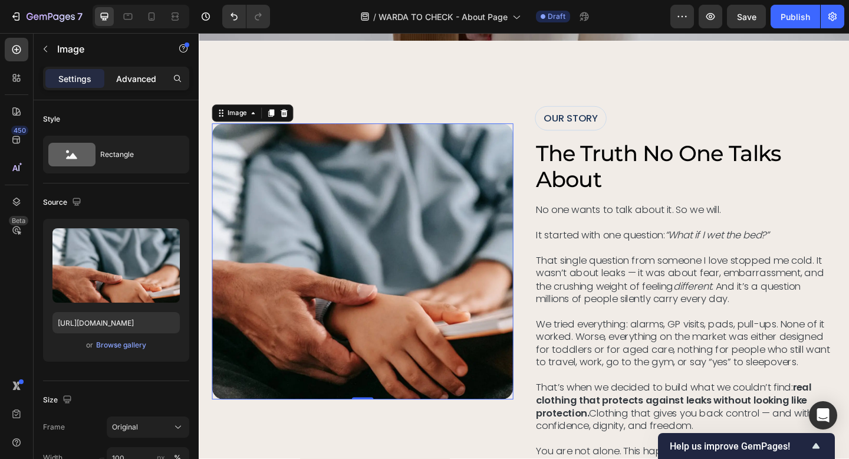
click at [129, 79] on p "Advanced" at bounding box center [136, 79] width 40 height 12
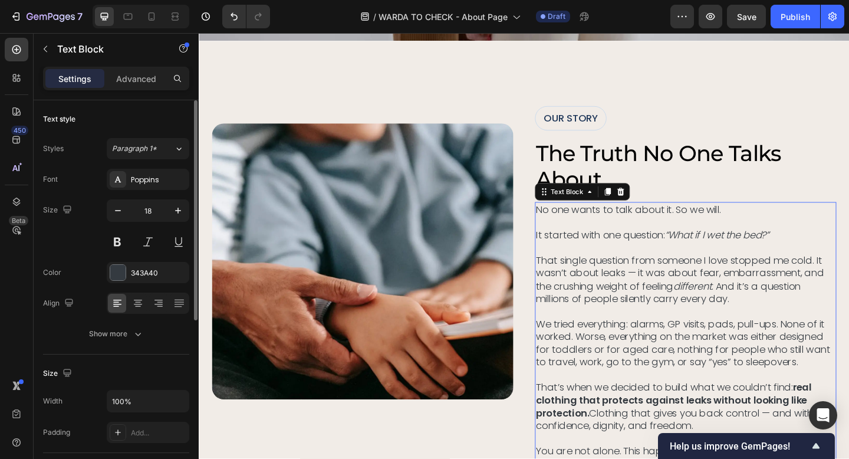
click at [643, 261] on p "It started with one question: “What if I wet the bed?” That single question fro…" at bounding box center [729, 287] width 326 height 83
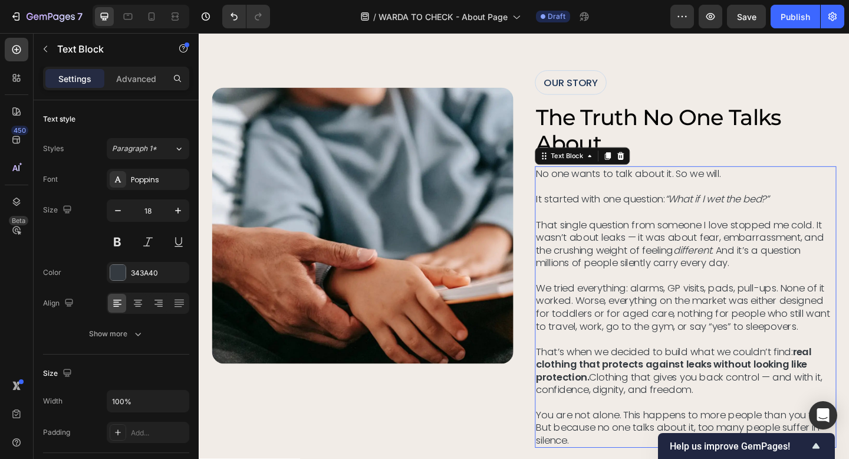
scroll to position [270, 0]
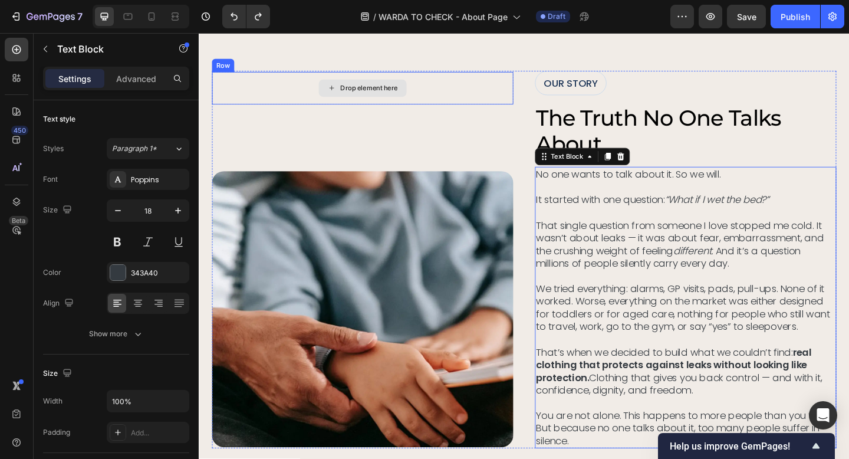
click at [451, 96] on div "Drop element here" at bounding box center [377, 93] width 328 height 35
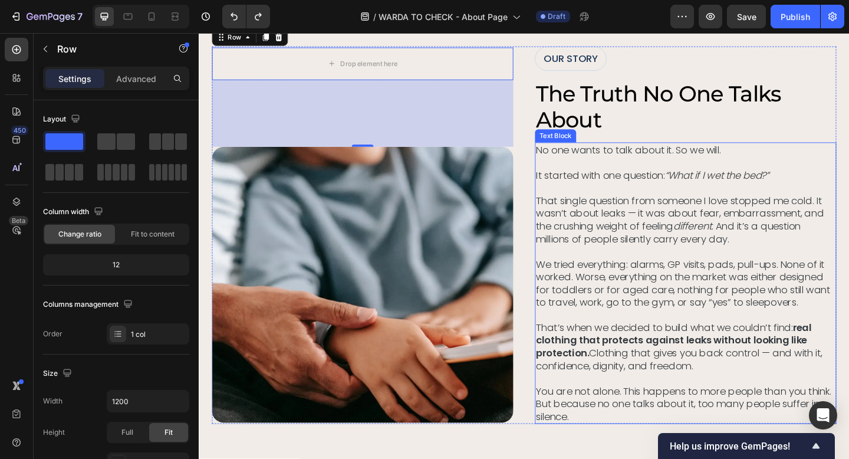
scroll to position [296, 0]
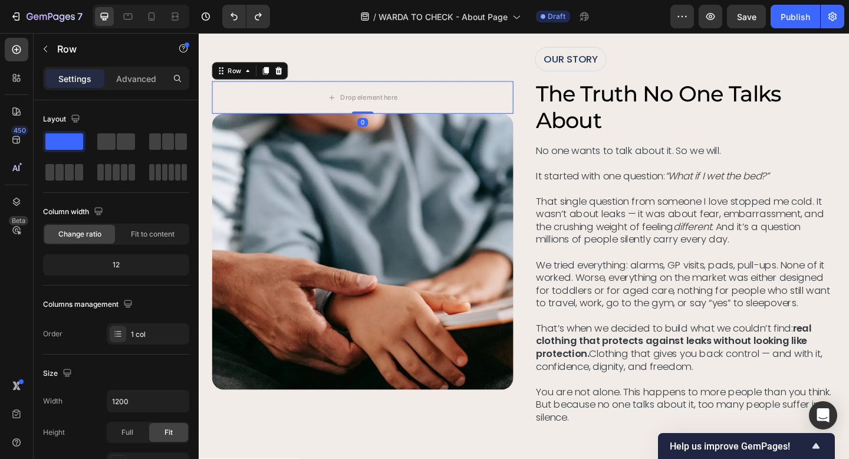
drag, startPoint x: 376, startPoint y: 156, endPoint x: 383, endPoint y: 81, distance: 75.2
click at [383, 81] on div "Drop element here Row 0 Image" at bounding box center [377, 253] width 328 height 411
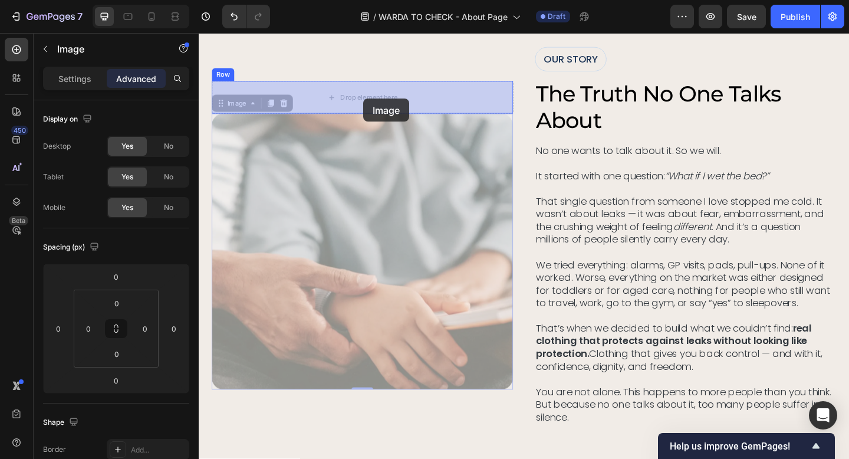
drag, startPoint x: 371, startPoint y: 195, endPoint x: 378, endPoint y: 104, distance: 91.1
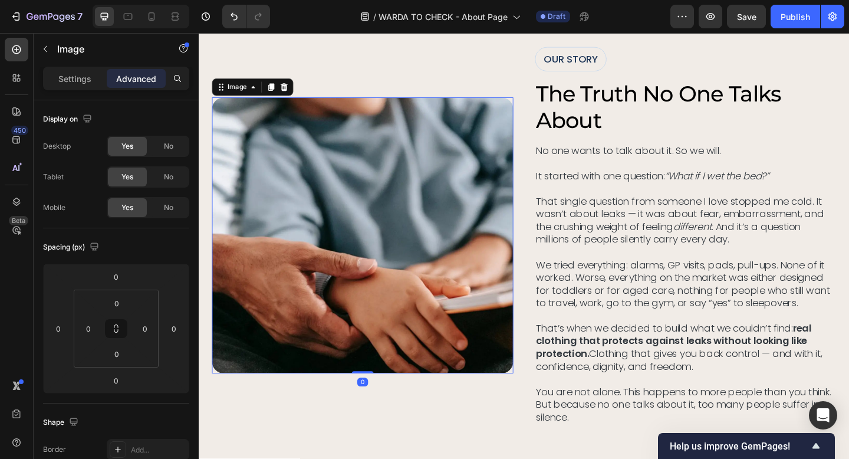
click at [439, 108] on img at bounding box center [377, 253] width 328 height 300
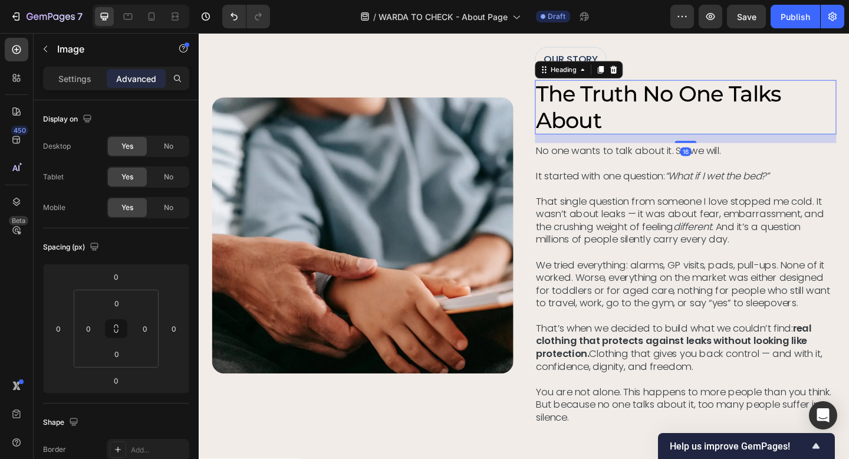
click at [633, 102] on h2 "the truth no one talks about" at bounding box center [728, 113] width 328 height 59
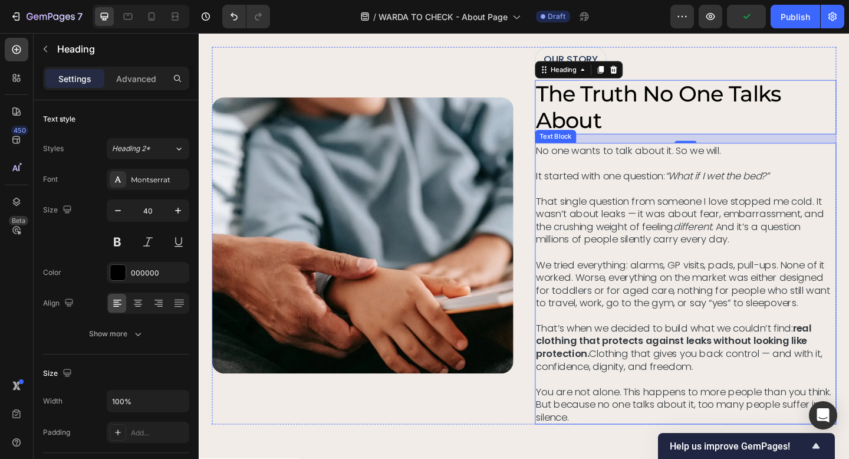
click at [616, 240] on p "It started with one question: “What if I wet the bed?” That single question fro…" at bounding box center [729, 223] width 326 height 83
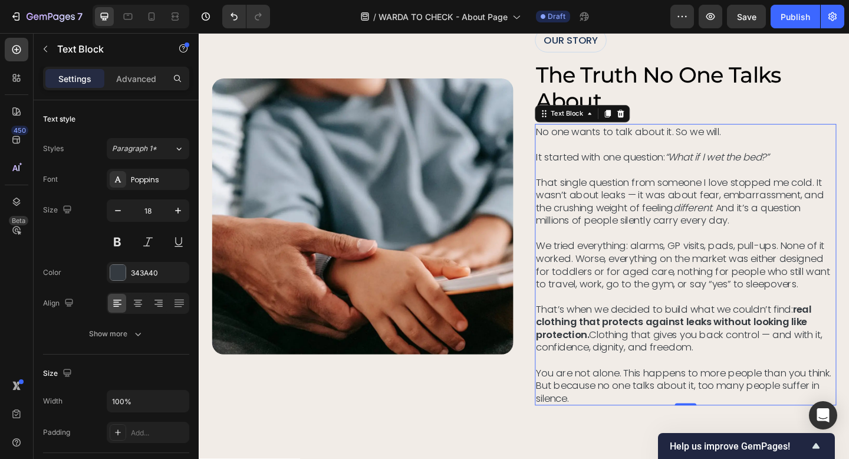
scroll to position [319, 0]
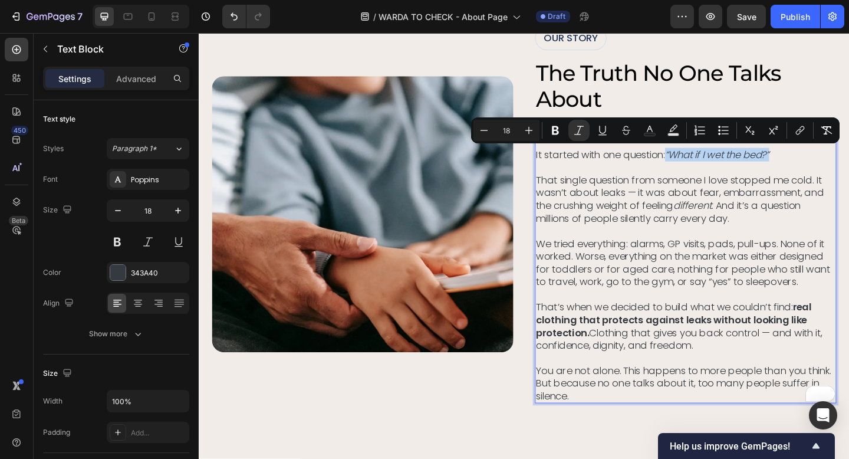
drag, startPoint x: 830, startPoint y: 164, endPoint x: 708, endPoint y: 167, distance: 122.1
click at [557, 130] on icon "Editor contextual toolbar" at bounding box center [556, 130] width 12 height 12
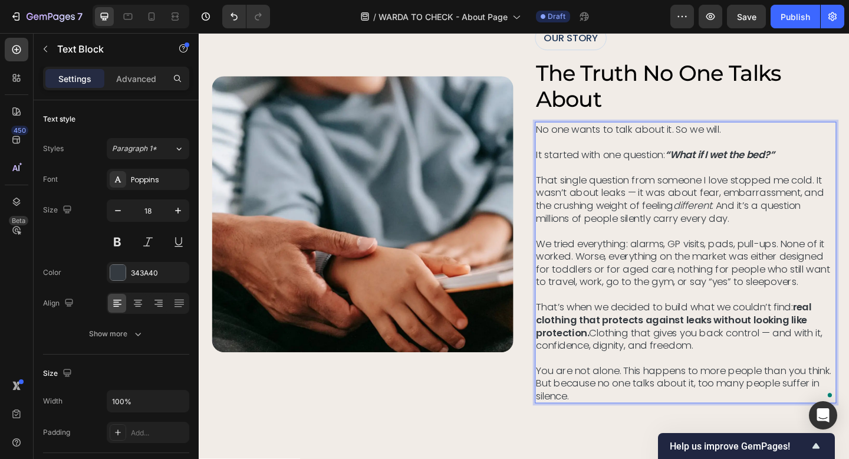
click at [784, 248] on p "To enrich screen reader interactions, please activate Accessibility in Grammarl…" at bounding box center [729, 248] width 326 height 14
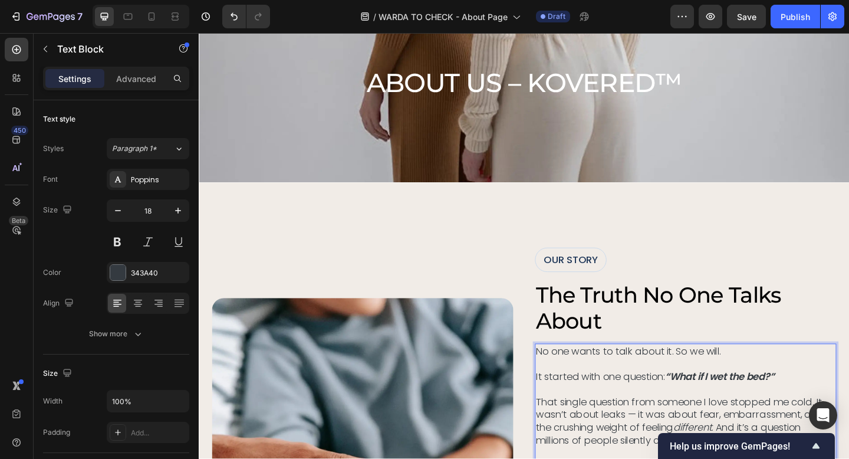
scroll to position [79, 0]
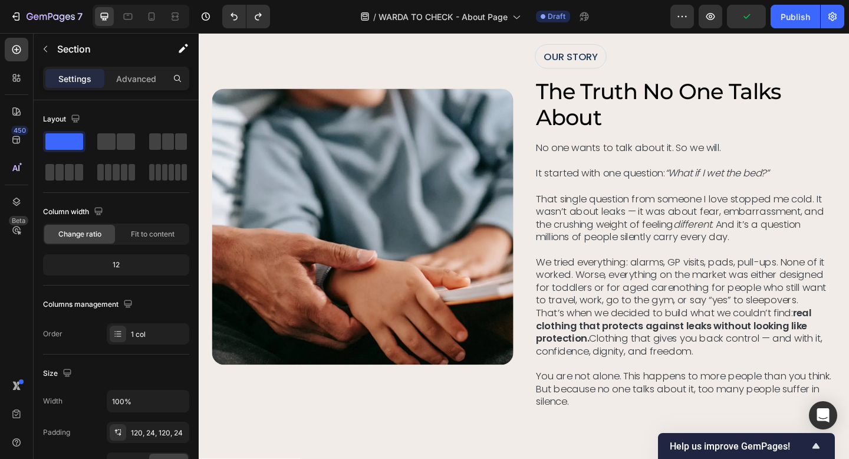
scroll to position [298, 0]
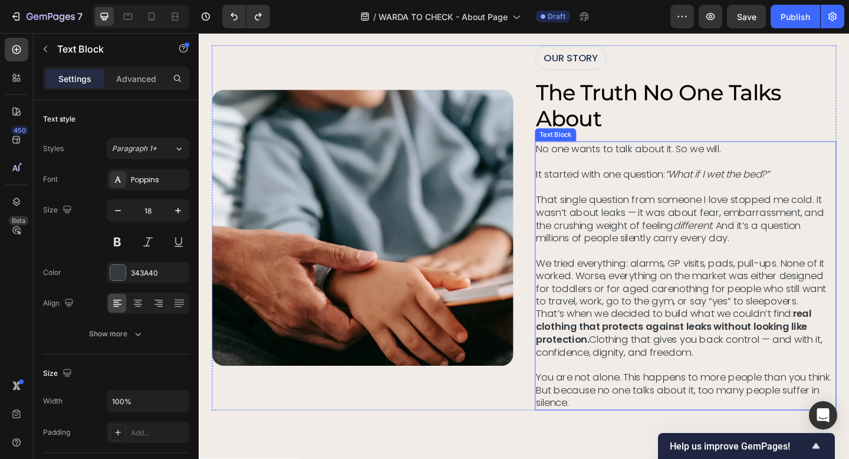
click at [707, 311] on p "We tried everything: alarms, GP visits, pads, pull-ups. None of it worked. Wors…" at bounding box center [729, 304] width 326 height 55
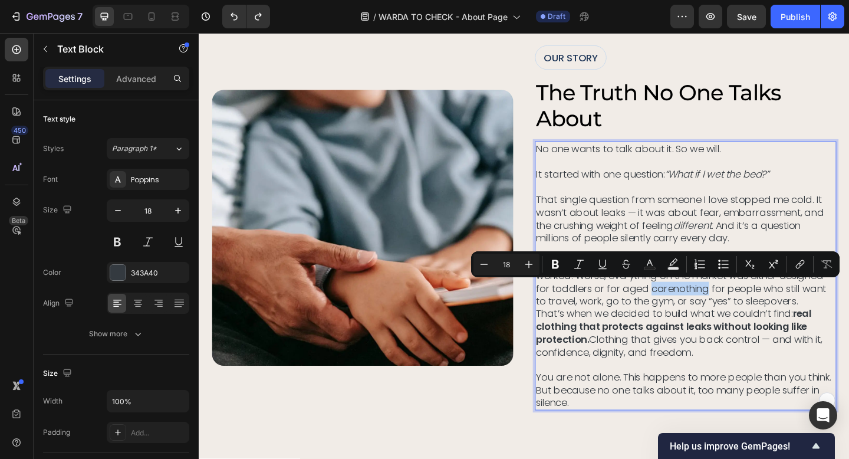
click at [711, 312] on p "We tried everything: alarms, GP visits, pads, pull-ups. None of it worked. Wors…" at bounding box center [729, 304] width 326 height 55
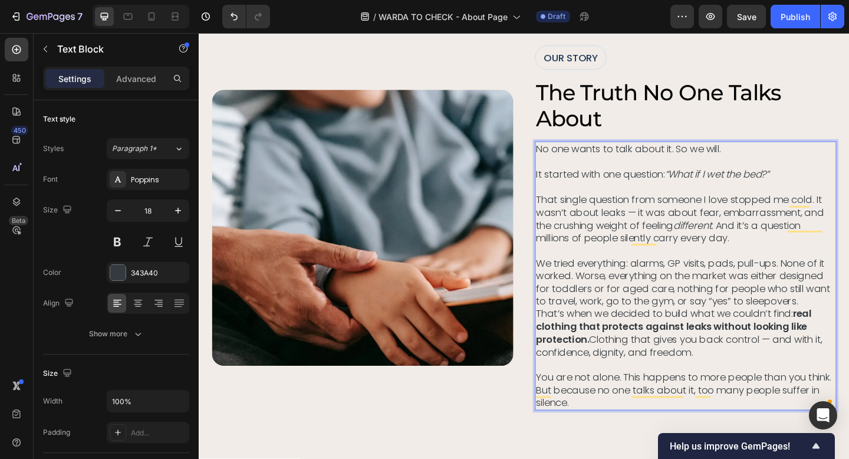
click at [839, 324] on p "We tried everything: alarms, GP visits, pads, pull-ups. None of it worked. Wors…" at bounding box center [729, 304] width 326 height 55
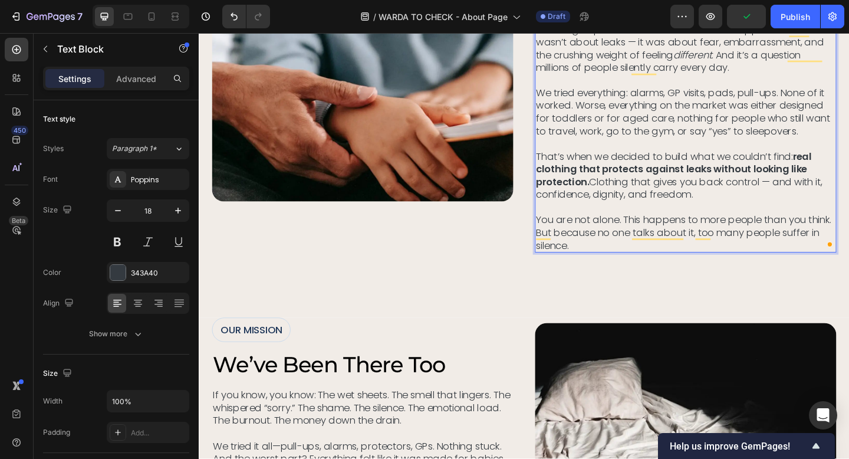
scroll to position [485, 0]
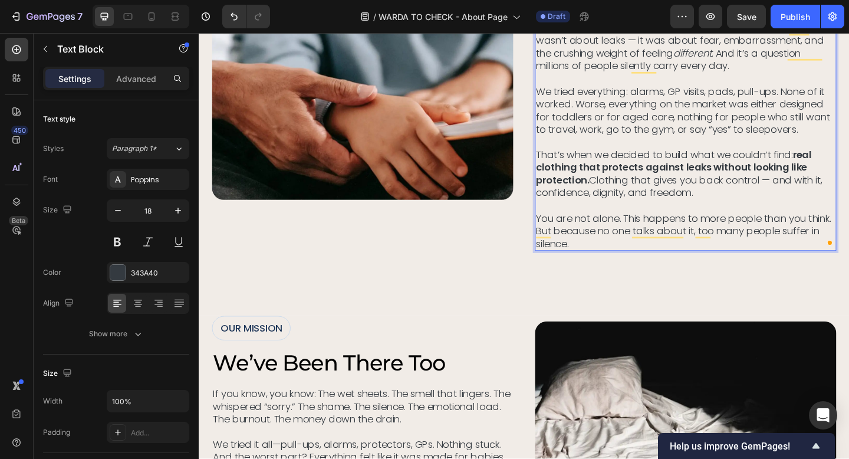
click at [759, 257] on p "That’s when we decided to build what we couldn’t find: real clothing that prote…" at bounding box center [729, 214] width 326 height 110
click at [747, 273] on div "Image OUR STORY Text Block the truth no one talks about Heading No one wants to…" at bounding box center [553, 65] width 708 height 552
click at [644, 260] on p "That’s when we decided to build what we couldn’t find: real clothing that prote…" at bounding box center [729, 214] width 326 height 110
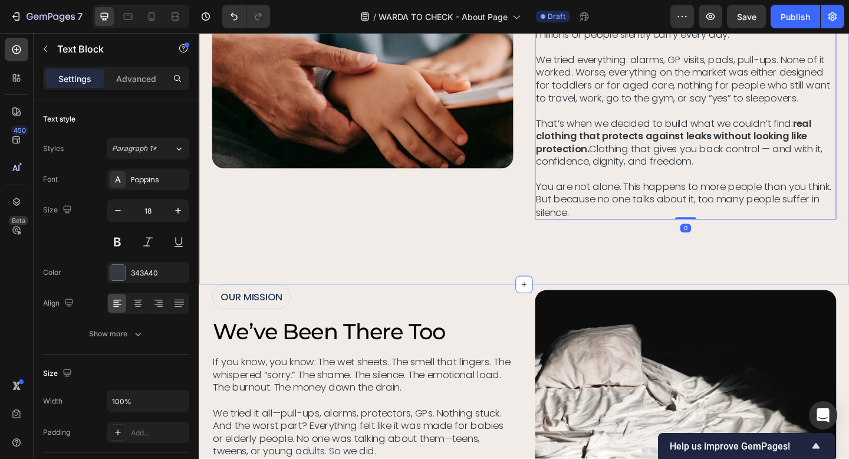
scroll to position [518, 0]
click at [595, 265] on div "Image OUR STORY Text Block the truth no one talks about Heading No one wants to…" at bounding box center [553, 31] width 708 height 552
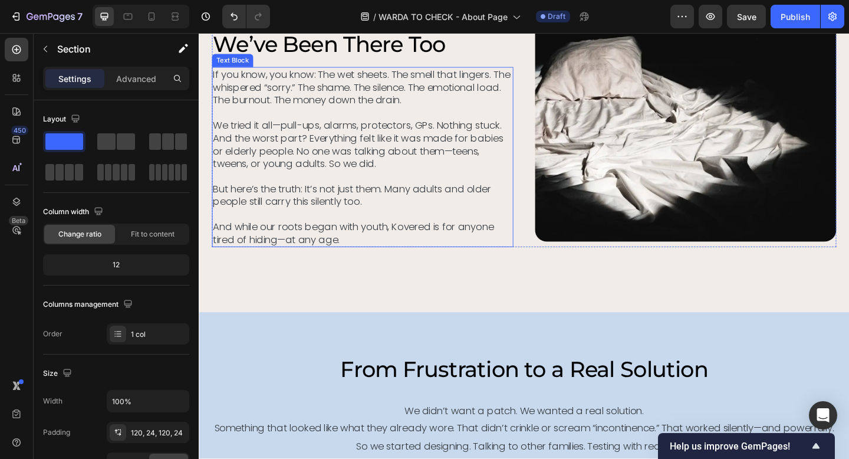
scroll to position [833, 0]
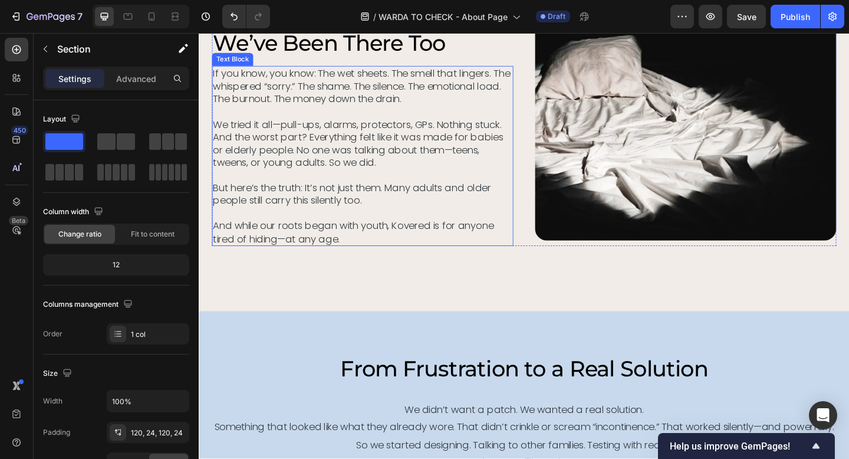
click at [269, 141] on p "If you know, you know: The wet sheets. The smell that lingers. The whispered “s…" at bounding box center [377, 166] width 326 height 193
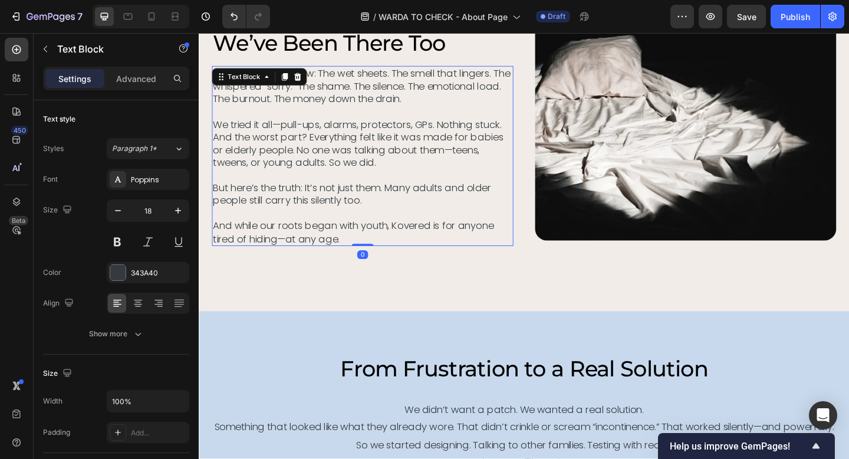
click at [269, 141] on p "If you know, you know: The wet sheets. The smell that lingers. The whispered “s…" at bounding box center [377, 166] width 326 height 193
click at [234, 153] on p "If you know, you know: The wet sheets. The smell that lingers. The whispered “s…" at bounding box center [377, 166] width 326 height 193
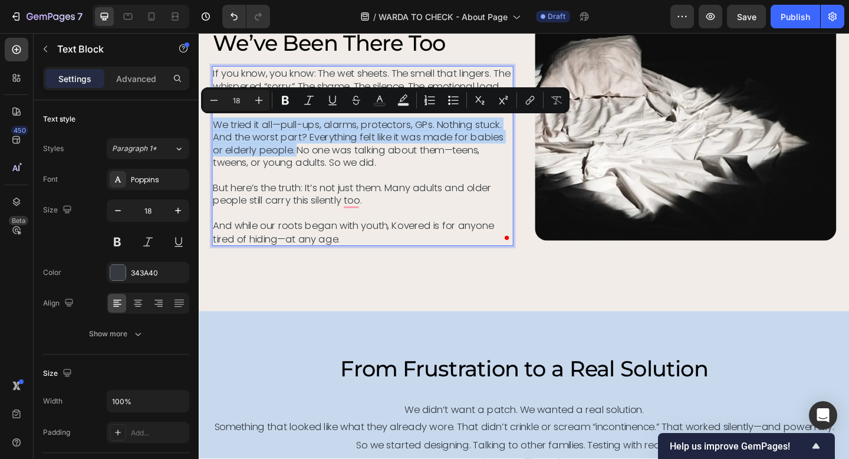
drag, startPoint x: 216, startPoint y: 130, endPoint x: 290, endPoint y: 156, distance: 78.0
click at [290, 156] on p "If you know, you know: The wet sheets. The smell that lingers. The whispered “s…" at bounding box center [377, 166] width 326 height 193
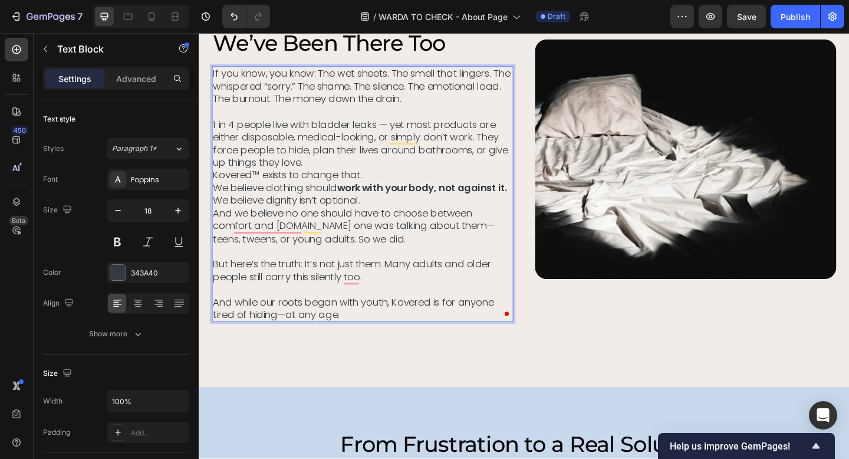
click at [324, 172] on p "If you know, you know: The wet sheets. The smell that lingers. The whispered “s…" at bounding box center [377, 125] width 326 height 110
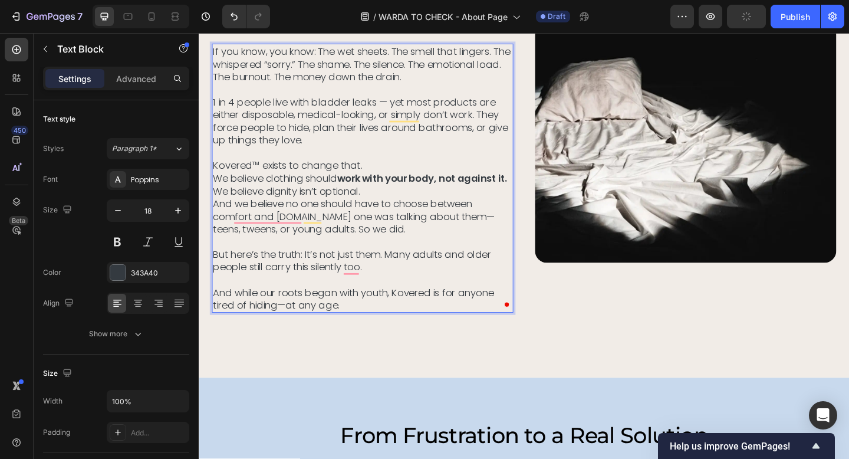
scroll to position [858, 0]
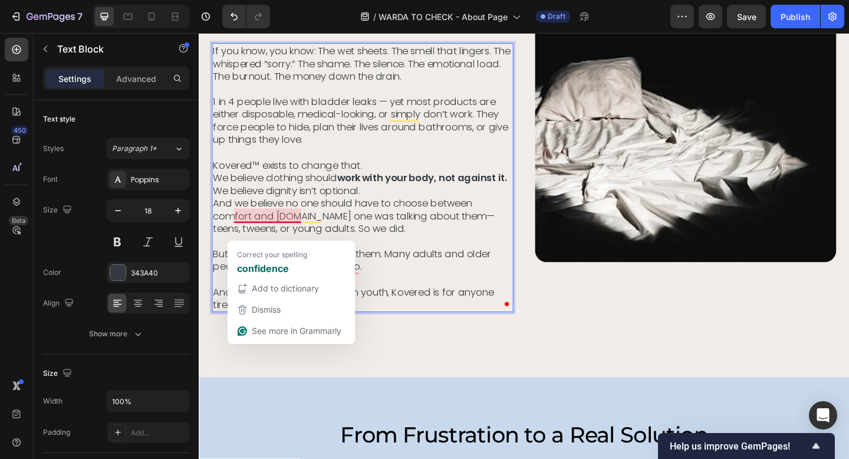
click at [298, 231] on p "Kovered™ exists to change that. We believe clothing should work with your body,…" at bounding box center [377, 253] width 326 height 166
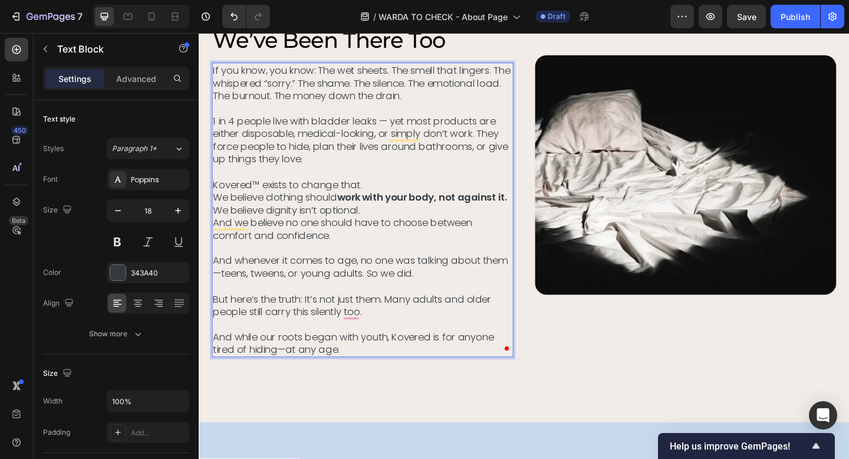
scroll to position [839, 0]
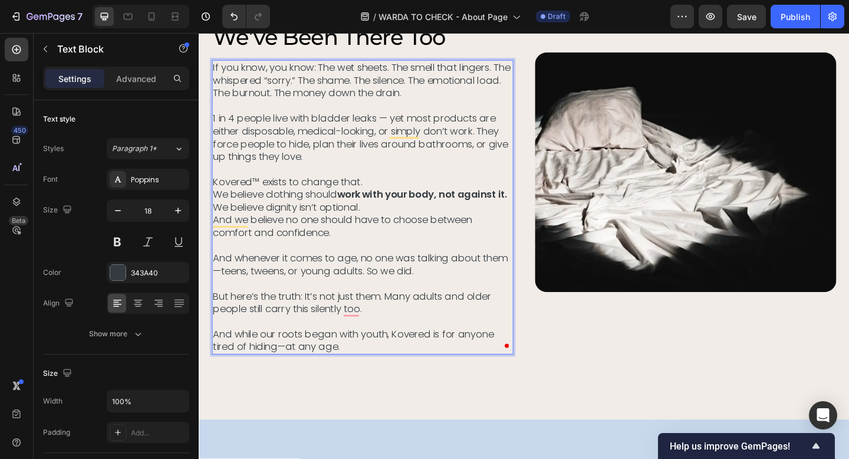
click at [283, 292] on p "And whenever it comes to age, no one was talking about them—teens, tweens, or y…" at bounding box center [377, 326] width 326 height 110
click at [527, 276] on p "And whenever it comes to age, no one was talking about them—teens or young adul…" at bounding box center [377, 326] width 326 height 110
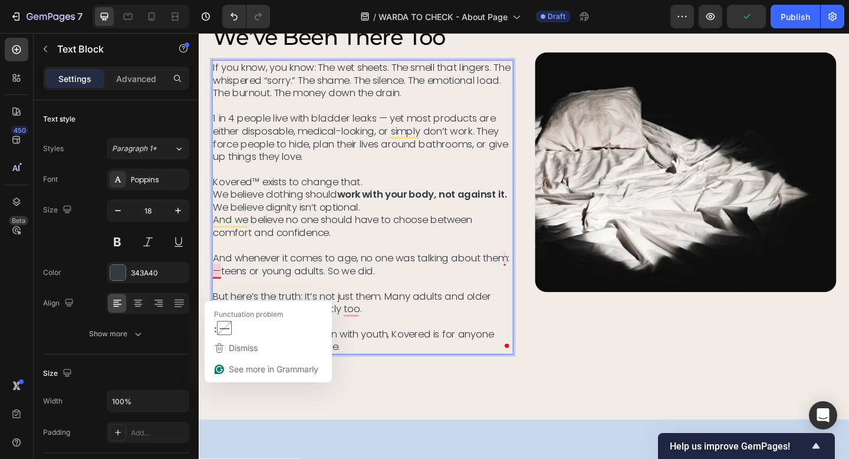
click at [223, 292] on p "And whenever it comes to age, no one was talking about them:—teens or young adu…" at bounding box center [377, 326] width 326 height 110
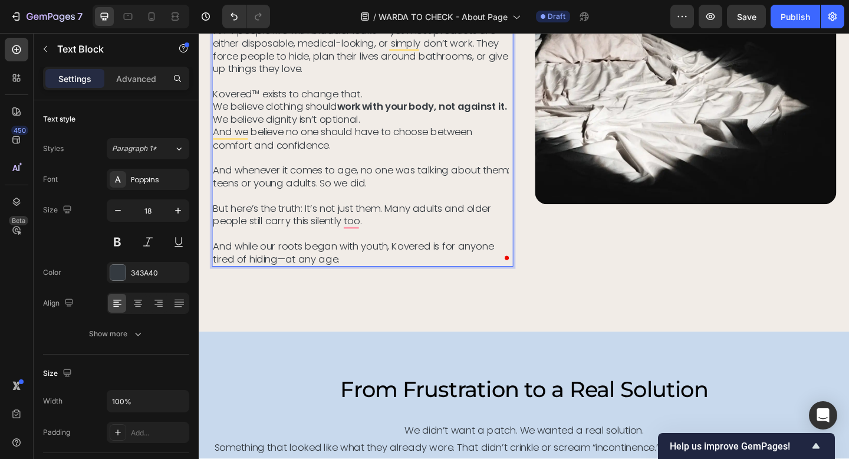
scroll to position [935, 0]
click at [291, 278] on p "And whenever it comes to age, no one was talking about them: teens or young adu…" at bounding box center [377, 230] width 326 height 110
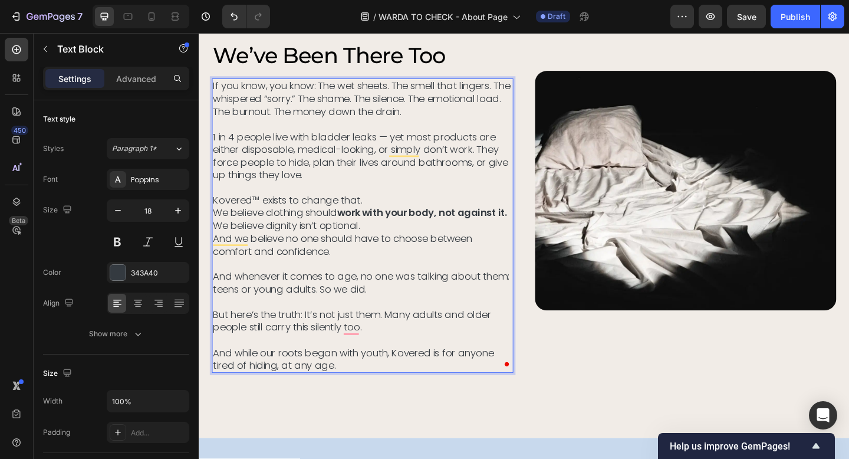
scroll to position [799, 0]
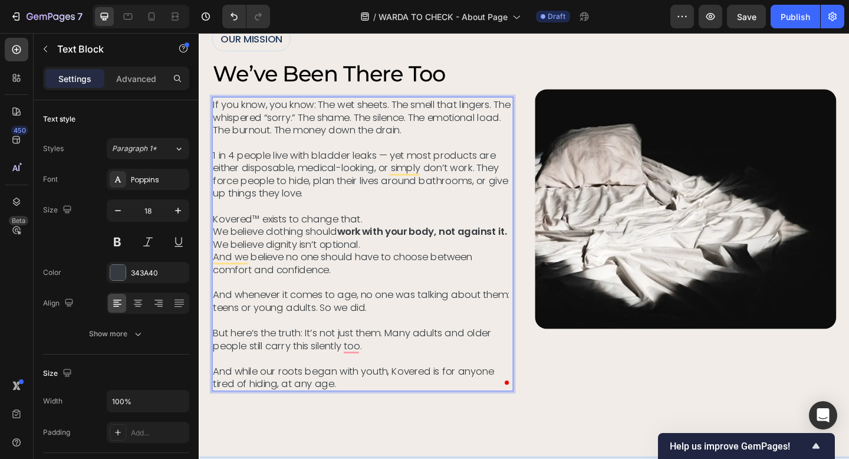
click at [403, 164] on p "If you know, you know: The wet sheets. The smell that lingers. The whispered “s…" at bounding box center [377, 159] width 326 height 110
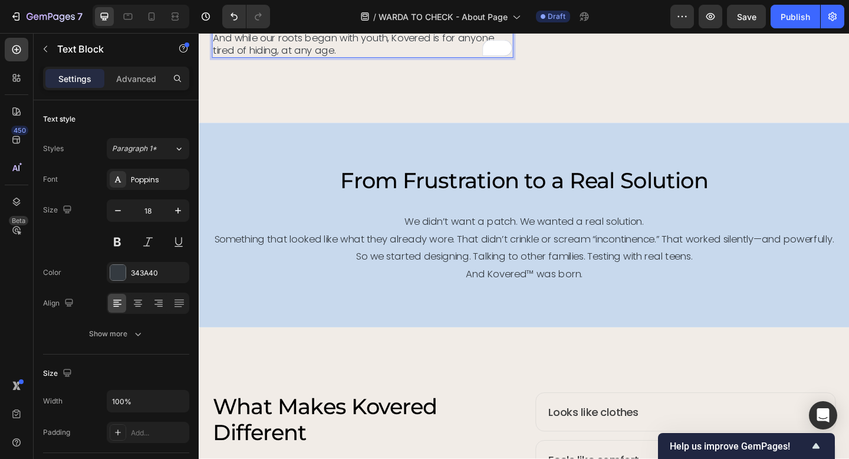
scroll to position [1164, 0]
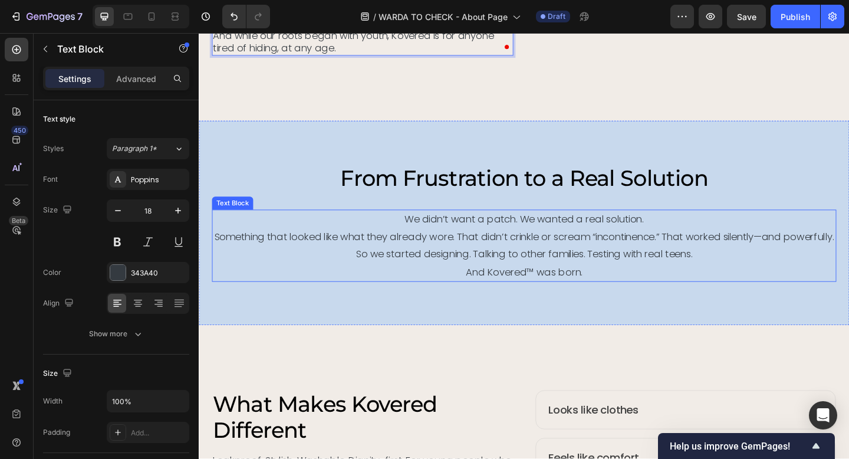
click at [807, 255] on p "We didn’t want a patch. We wanted a real solution. Something that looked like w…" at bounding box center [552, 265] width 677 height 77
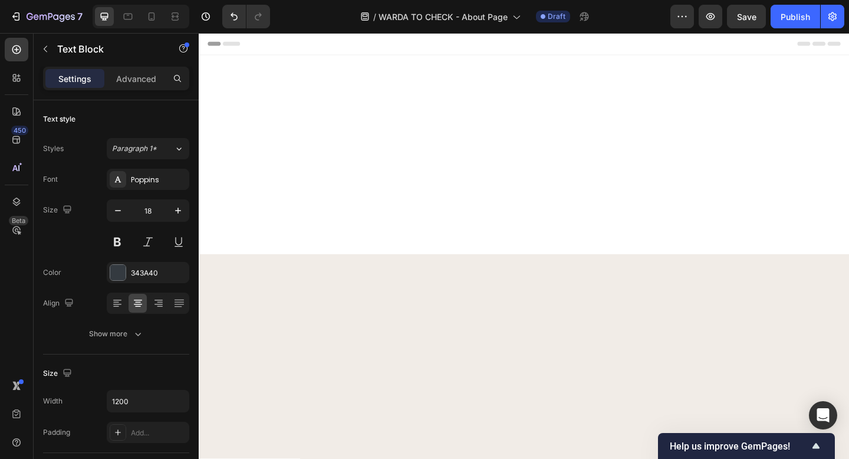
scroll to position [1164, 0]
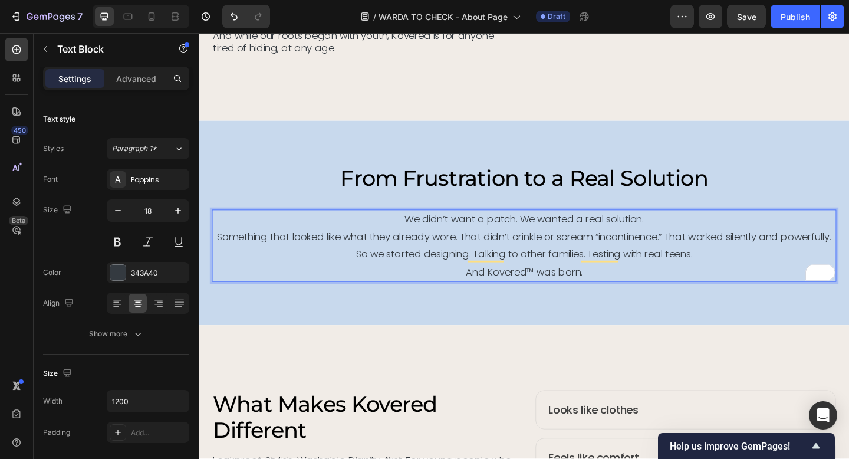
click at [750, 272] on p "We didn’t want a patch. We wanted a real solution. Something that looked like w…" at bounding box center [552, 265] width 677 height 77
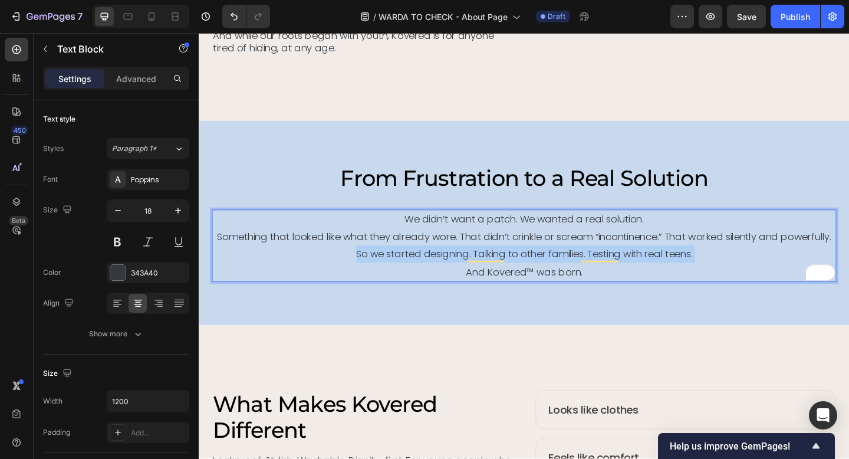
click at [750, 272] on p "We didn’t want a patch. We wanted a real solution. Something that looked like w…" at bounding box center [552, 265] width 677 height 77
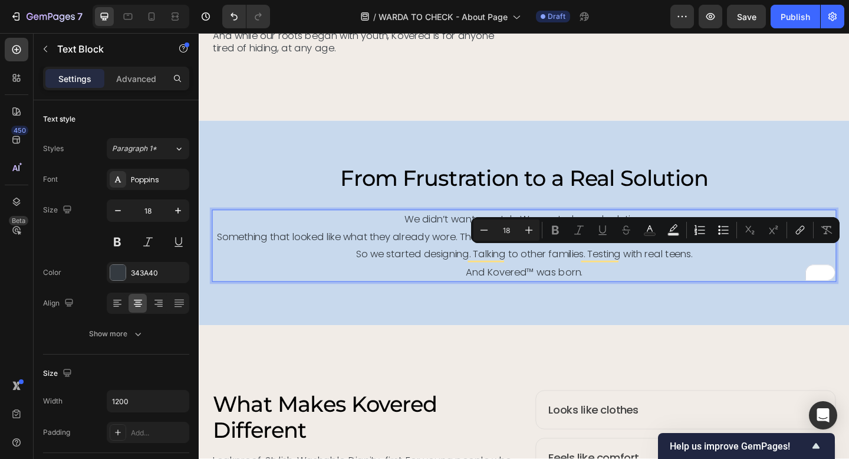
click at [727, 281] on p "We didn’t want a patch. We wanted a real solution. Something that looked like w…" at bounding box center [552, 265] width 677 height 77
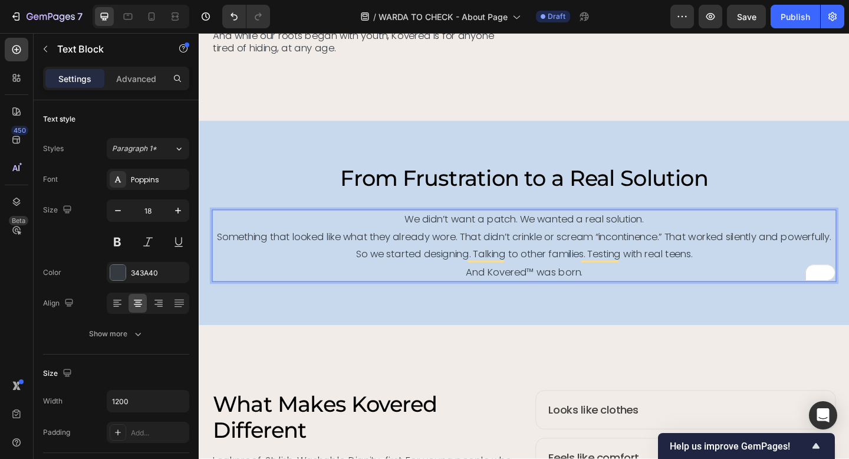
click at [739, 278] on p "We didn’t want a patch. We wanted a real solution. Something that looked like w…" at bounding box center [552, 265] width 677 height 77
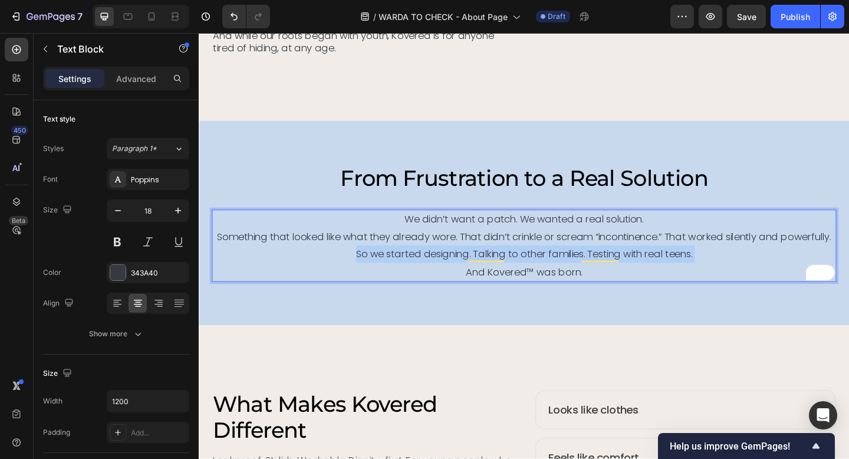
click at [739, 278] on p "We didn’t want a patch. We wanted a real solution. Something that looked like w…" at bounding box center [552, 265] width 677 height 77
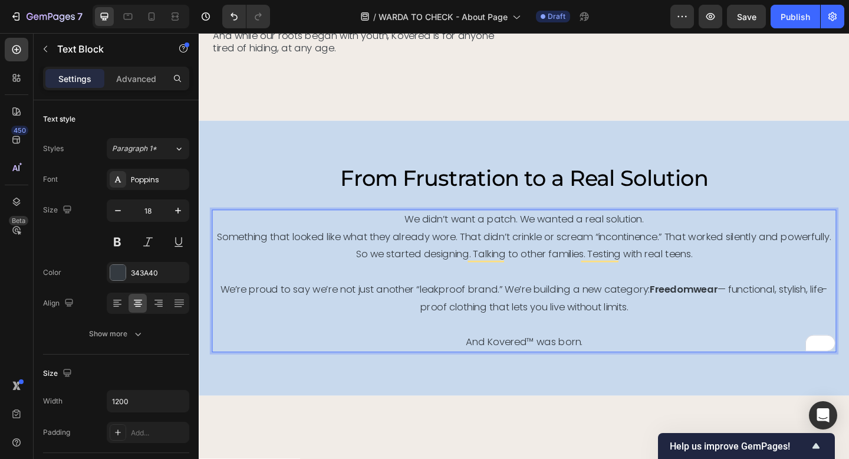
click at [718, 275] on p "We didn’t want a patch. We wanted a real solution. Something that looked like w…" at bounding box center [552, 255] width 677 height 57
click at [227, 312] on p "We’re proud to say we’re not just another “leakproof brand.” We’re building a n…" at bounding box center [552, 322] width 677 height 38
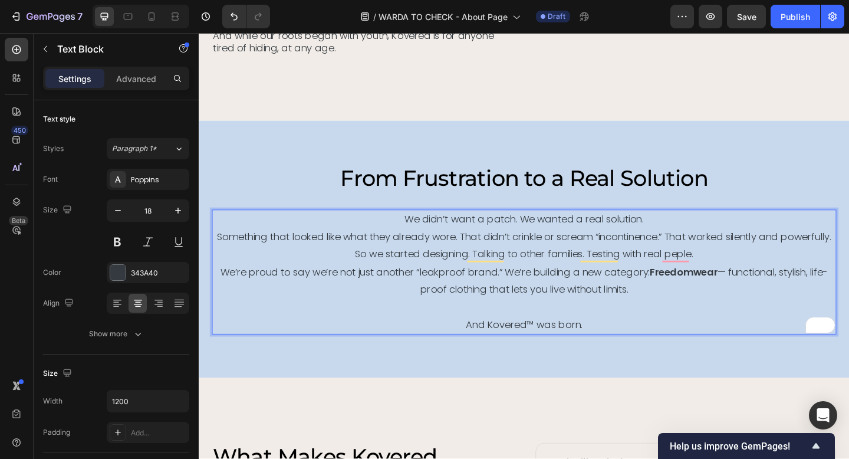
click at [770, 293] on p "We’re proud to say we’re not just another “leakproof brand.” We’re building a n…" at bounding box center [552, 303] width 677 height 38
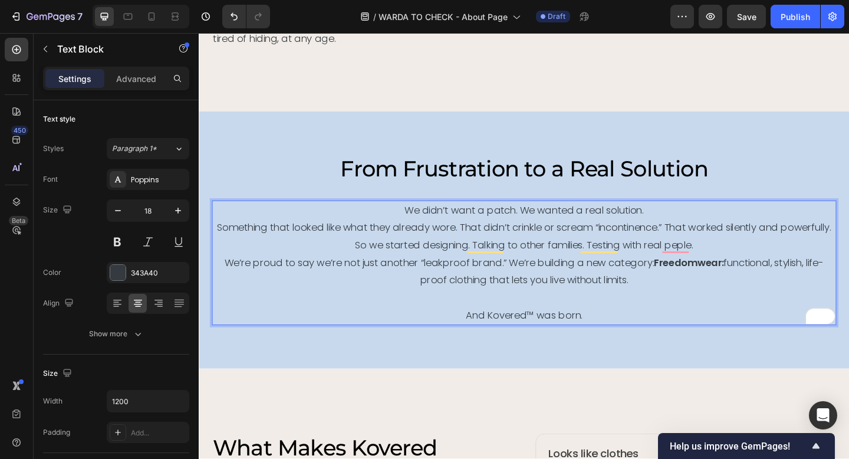
scroll to position [1173, 0]
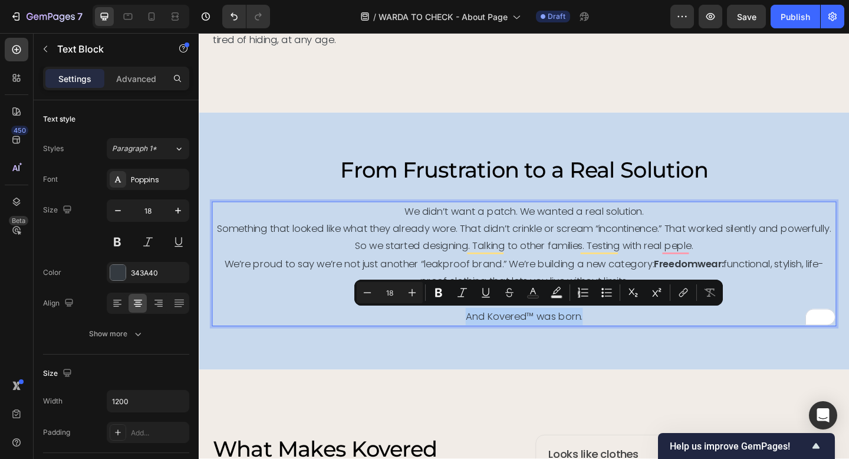
drag, startPoint x: 619, startPoint y: 345, endPoint x: 480, endPoint y: 339, distance: 139.3
click at [480, 339] on p "And Kovered™ was born." at bounding box center [552, 341] width 677 height 19
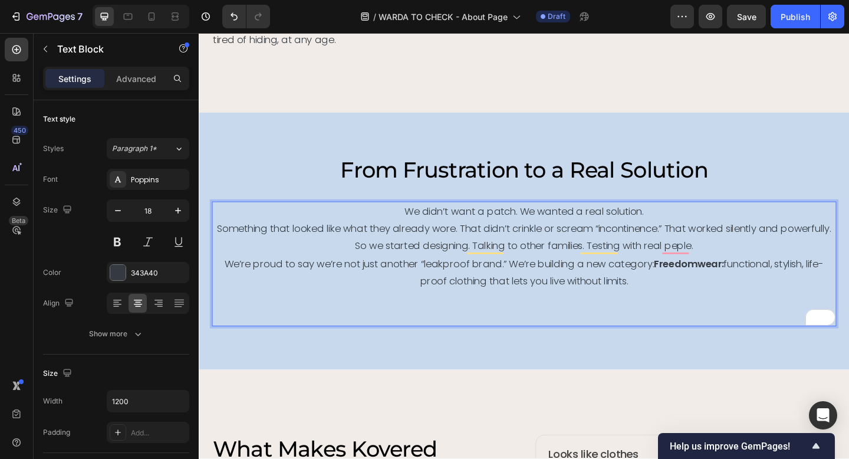
click at [754, 267] on p "We didn’t want a patch. We wanted a real solution. Something that looked like w…" at bounding box center [552, 246] width 677 height 57
click at [771, 264] on p "We didn’t want a patch. We wanted a real solution. Something that looked like w…" at bounding box center [552, 246] width 677 height 57
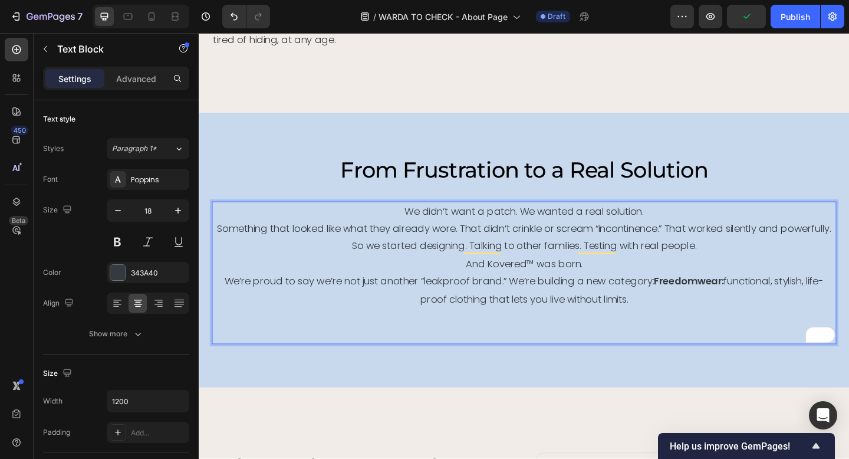
click at [520, 304] on p "We’re proud to say we’re not just another “leakproof brand.” We’re building a n…" at bounding box center [552, 313] width 677 height 38
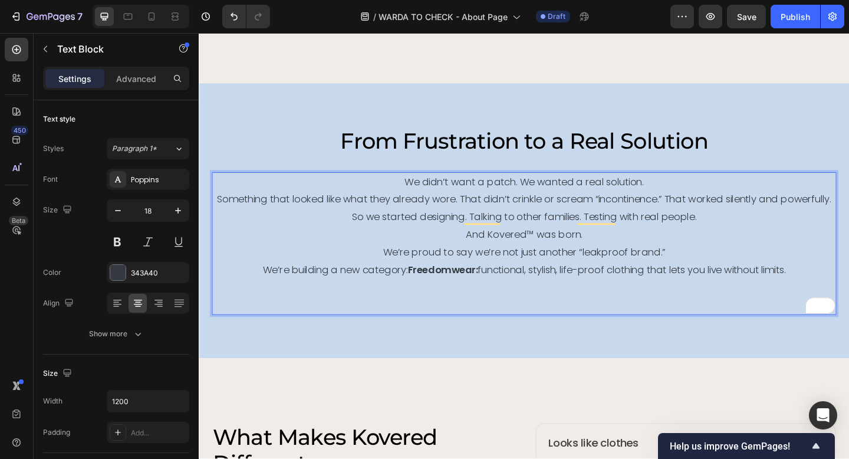
scroll to position [1207, 0]
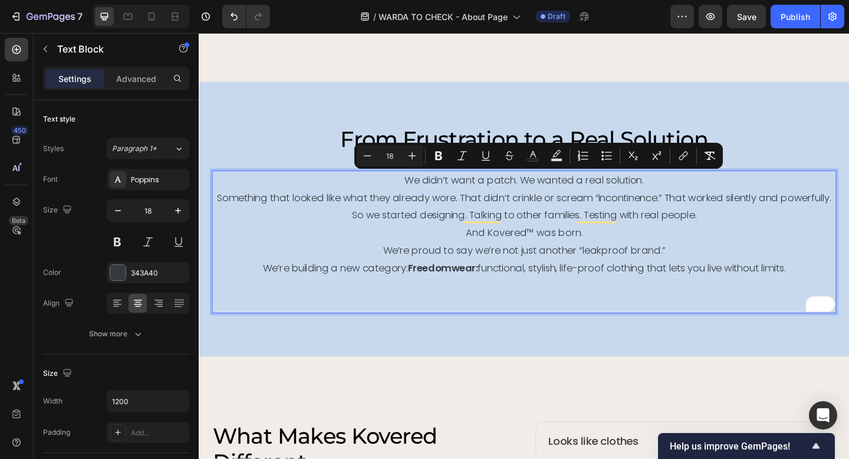
drag, startPoint x: 424, startPoint y: 193, endPoint x: 865, endPoint y: 290, distance: 451.1
click at [849, 290] on div "We didn’t want a patch. We wanted a real solution. Something that looked like w…" at bounding box center [553, 260] width 680 height 155
copy div "We didn’t want a patch. We wanted a real solution. Something that looked like w…"
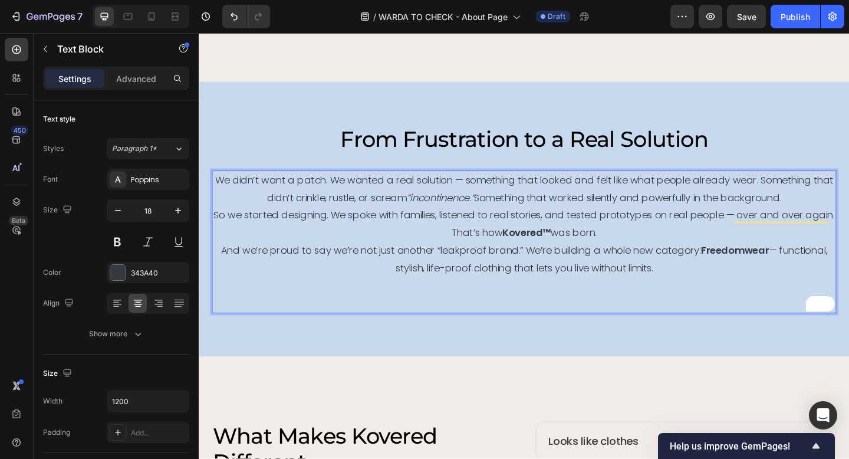
click at [490, 194] on p "We didn’t want a patch. We wanted a real solution — something that looked and f…" at bounding box center [552, 203] width 677 height 38
click at [801, 192] on p "We didn’t want a patch. We wanted a real solution. Something that looked and fe…" at bounding box center [552, 203] width 677 height 38
click at [544, 211] on p "Something that didn’t crinkle, rustle, or scream “incontinence.” Something that…" at bounding box center [552, 212] width 677 height 19
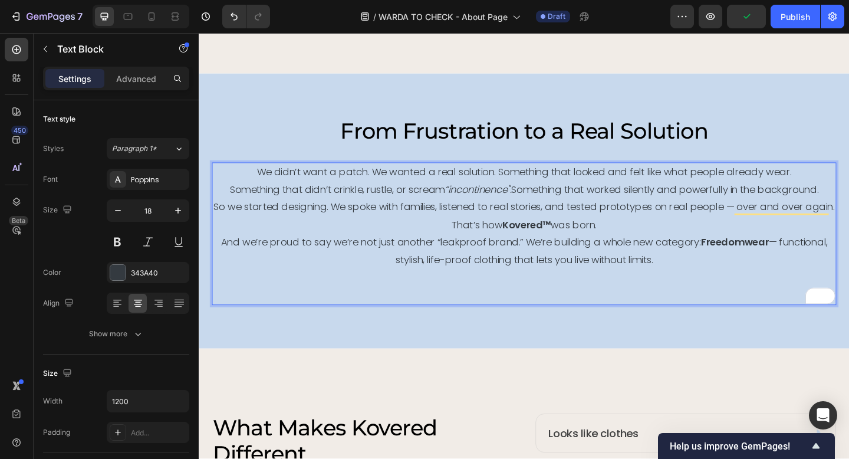
scroll to position [1219, 0]
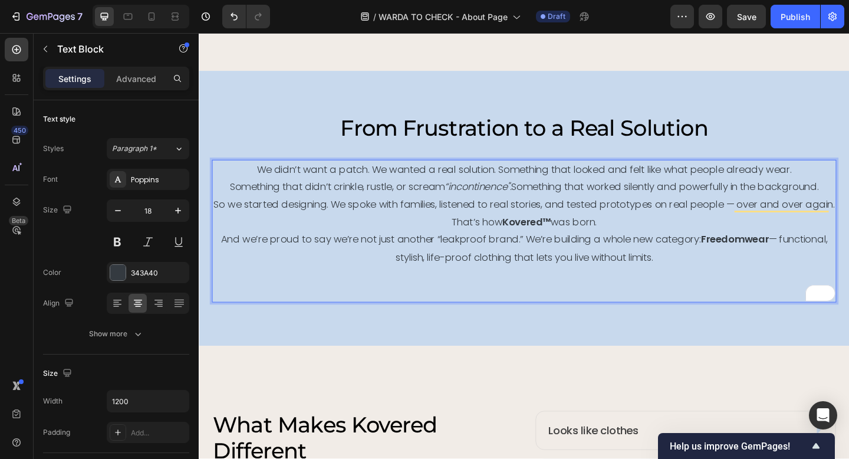
click at [780, 219] on p "So we started designing. We spoke with families, listened to real stories, and …" at bounding box center [552, 219] width 677 height 19
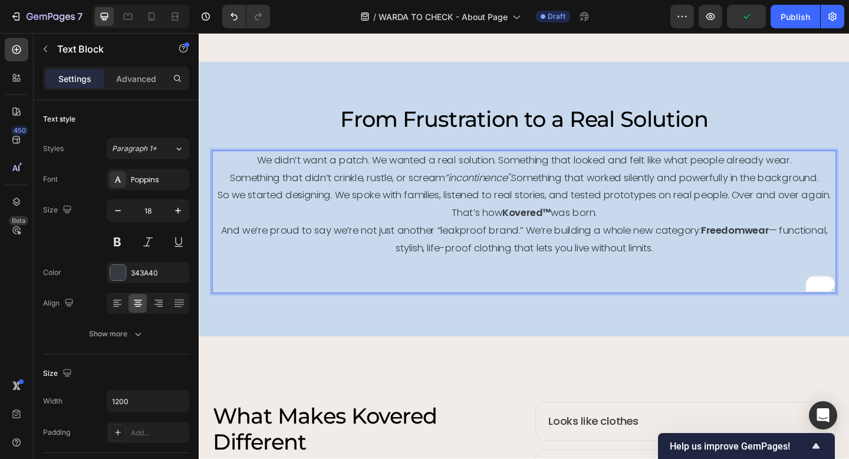
scroll to position [1235, 0]
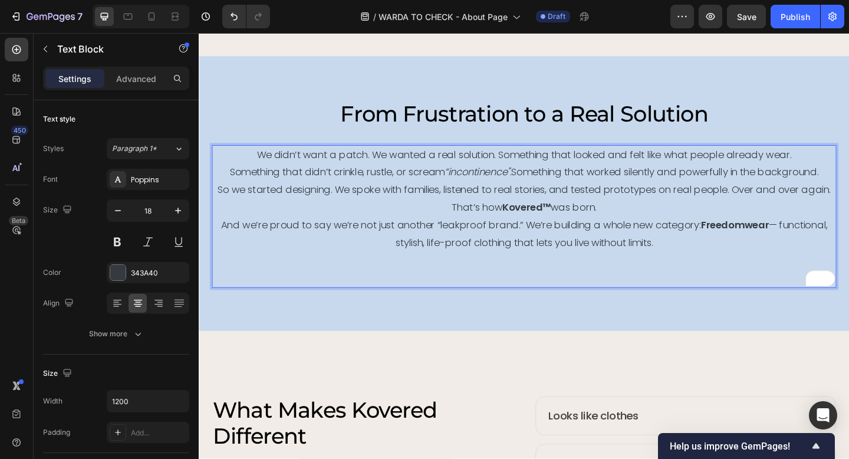
click at [547, 241] on p "And we’re proud to say we’re not just another “leakproof brand.” We’re building…" at bounding box center [552, 251] width 677 height 38
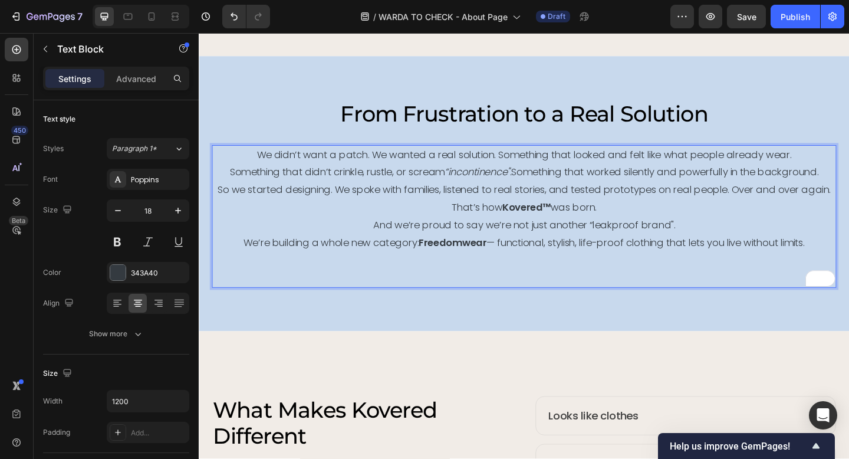
click at [716, 296] on p "Rich Text Editor. Editing area: main" at bounding box center [552, 299] width 677 height 19
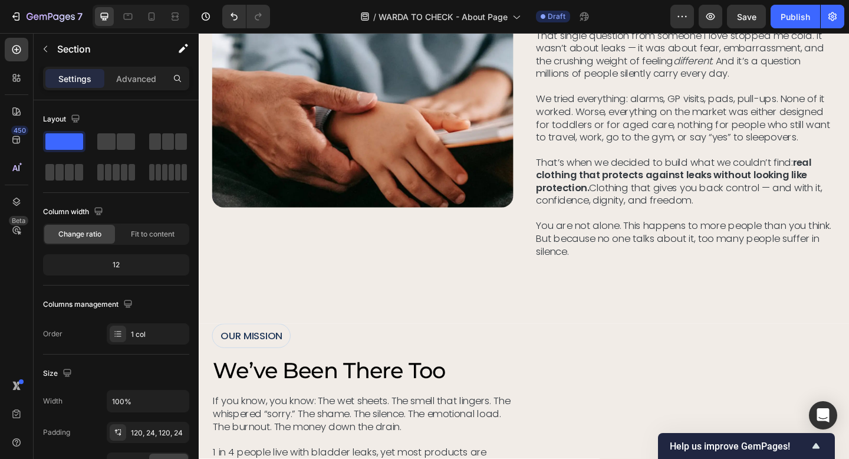
scroll to position [491, 0]
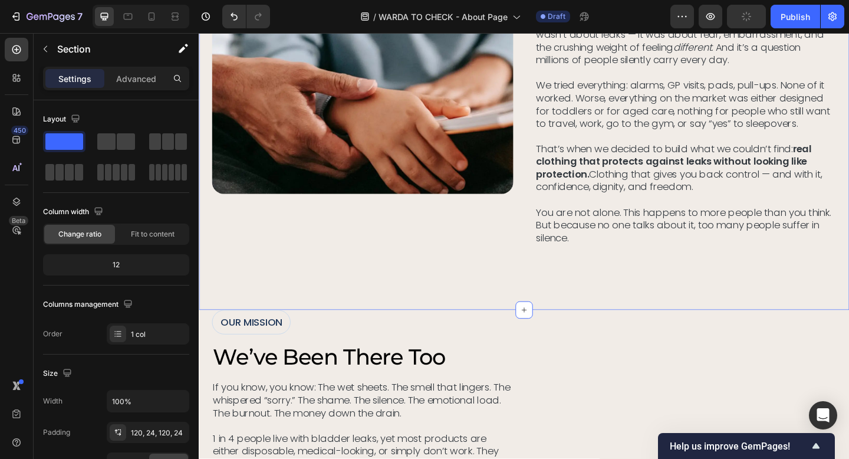
click at [526, 283] on div "Image OUR STORY Text Block the truth no one talks about Heading No one wants to…" at bounding box center [553, 58] width 708 height 552
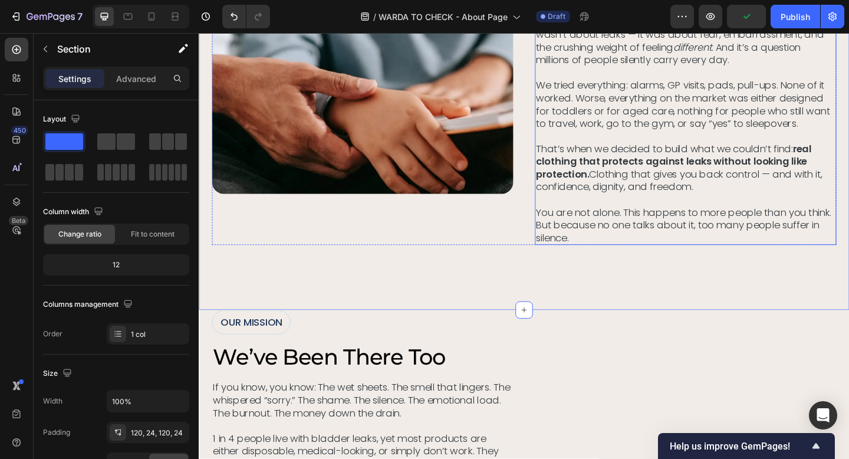
click at [592, 252] on p "That’s when we decided to build what we couldn’t find: real clothing that prote…" at bounding box center [729, 207] width 326 height 110
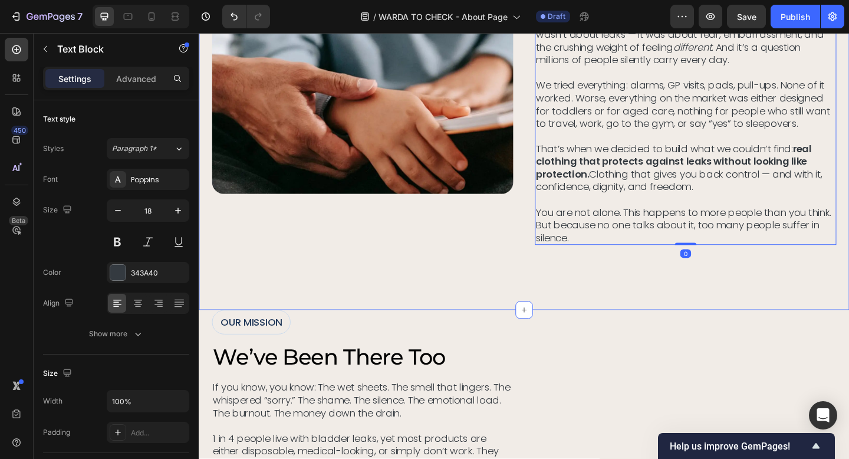
click at [585, 323] on div "Image OUR STORY Text Block the truth no one talks about Heading No one wants to…" at bounding box center [553, 58] width 708 height 552
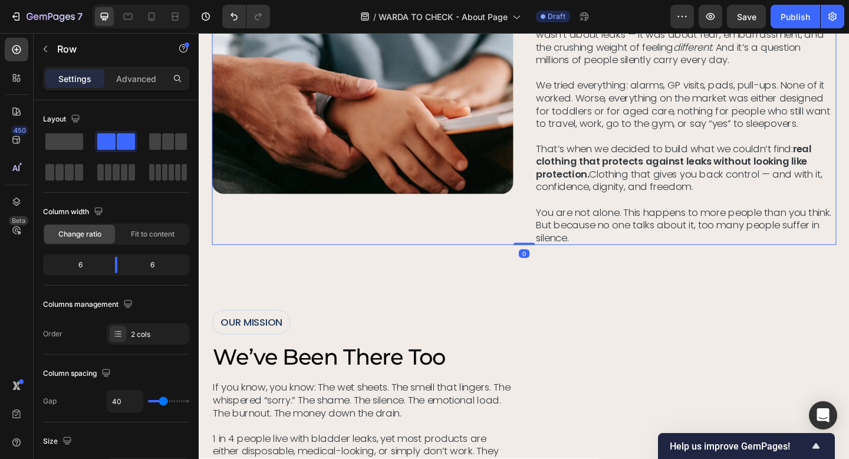
click at [511, 212] on div "Image" at bounding box center [377, 58] width 328 height 411
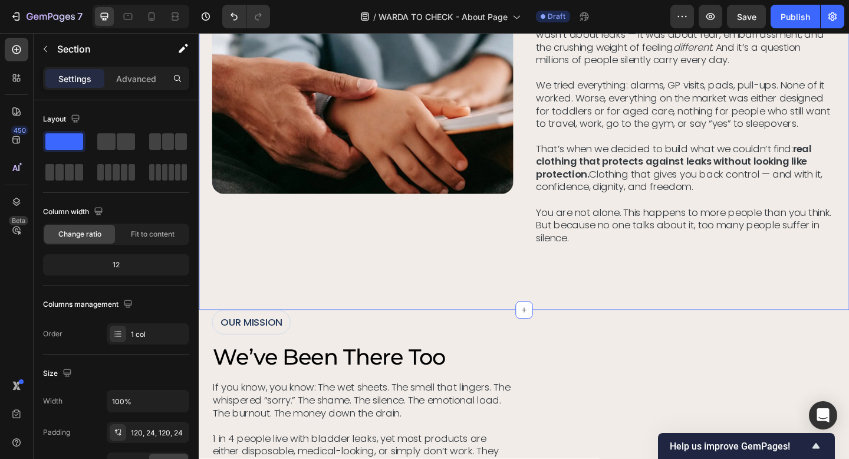
click at [597, 310] on div "Image OUR STORY Text Block the truth no one talks about Heading No one wants to…" at bounding box center [553, 58] width 708 height 552
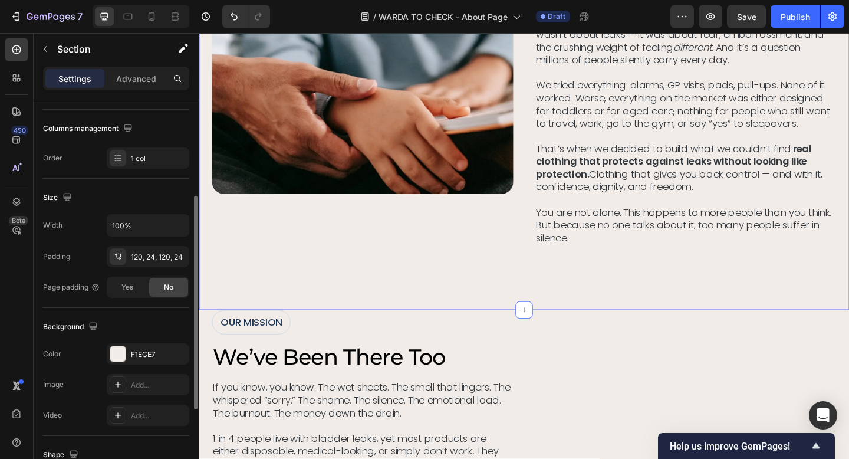
scroll to position [182, 0]
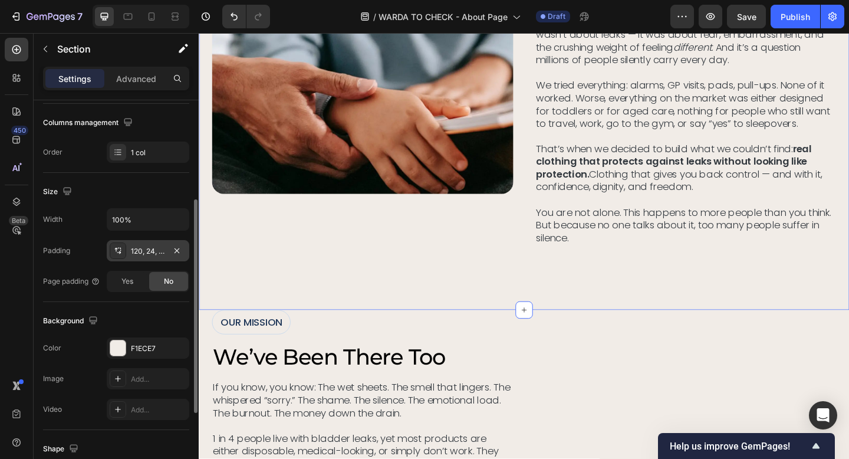
click at [152, 252] on div "120, 24, 120, 24" at bounding box center [148, 251] width 34 height 11
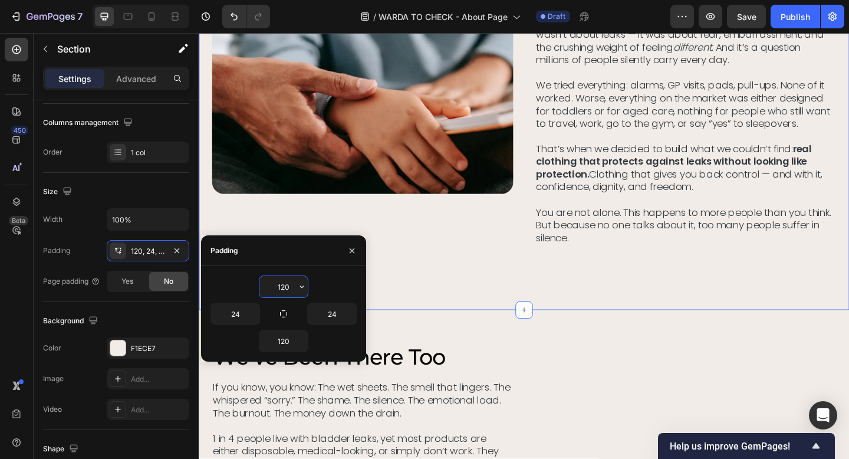
click at [281, 287] on input "120" at bounding box center [284, 286] width 48 height 21
click at [306, 290] on icon "button" at bounding box center [301, 286] width 9 height 9
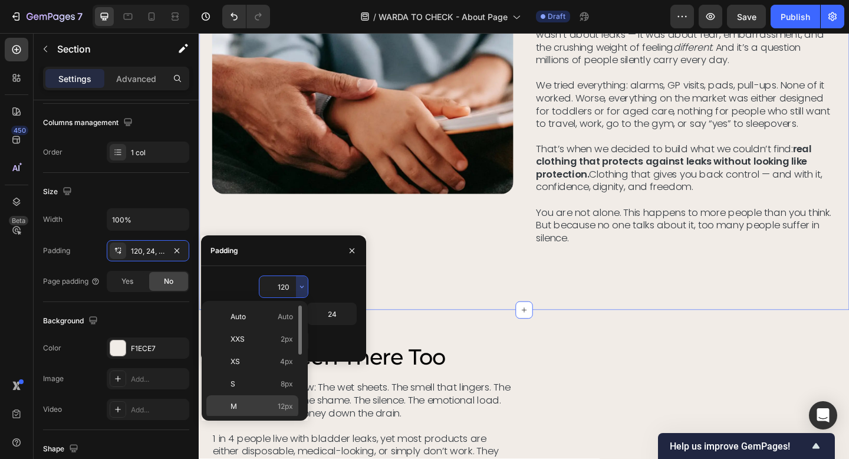
click at [286, 405] on span "12px" at bounding box center [285, 406] width 15 height 11
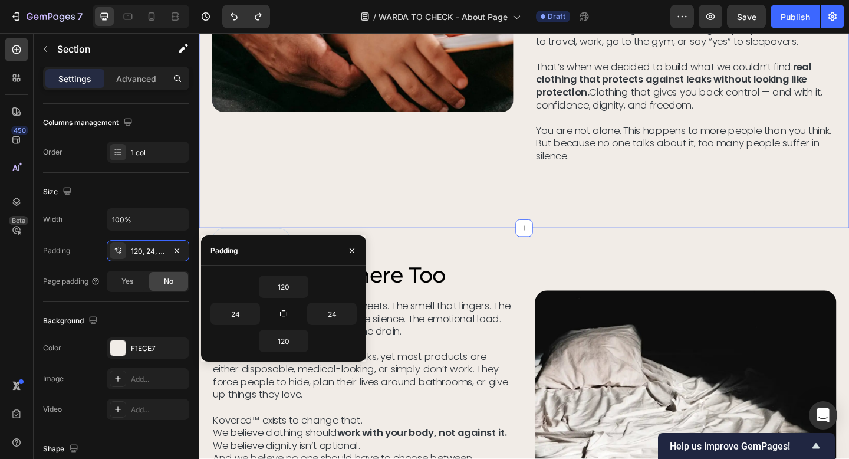
scroll to position [589, 0]
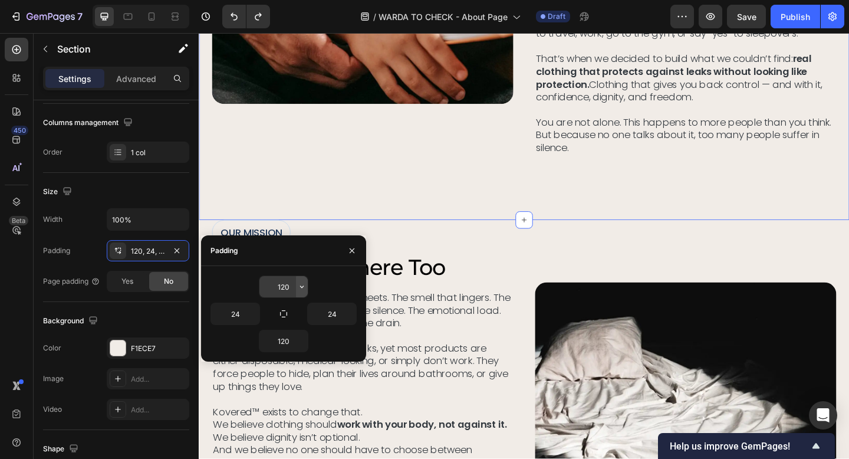
click at [305, 284] on icon "button" at bounding box center [301, 286] width 9 height 9
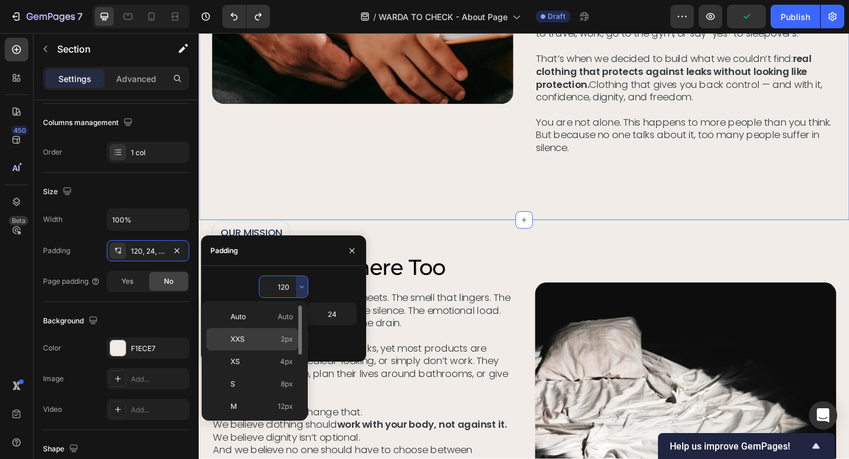
click at [284, 338] on span "2px" at bounding box center [287, 339] width 12 height 11
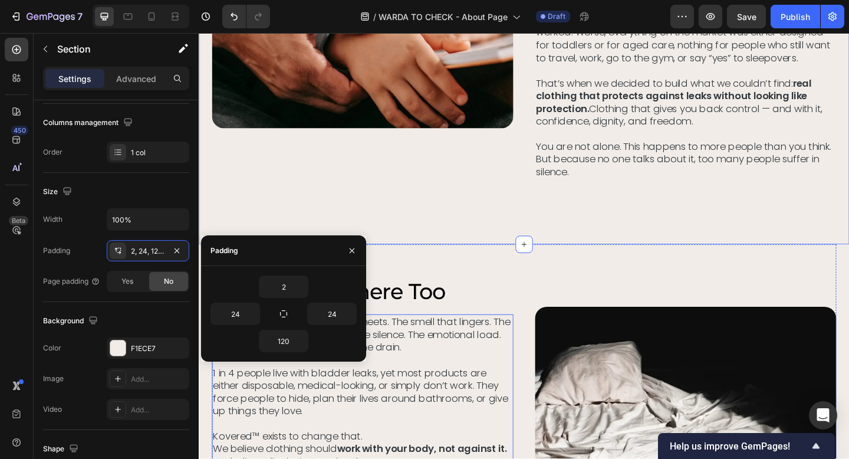
scroll to position [482, 0]
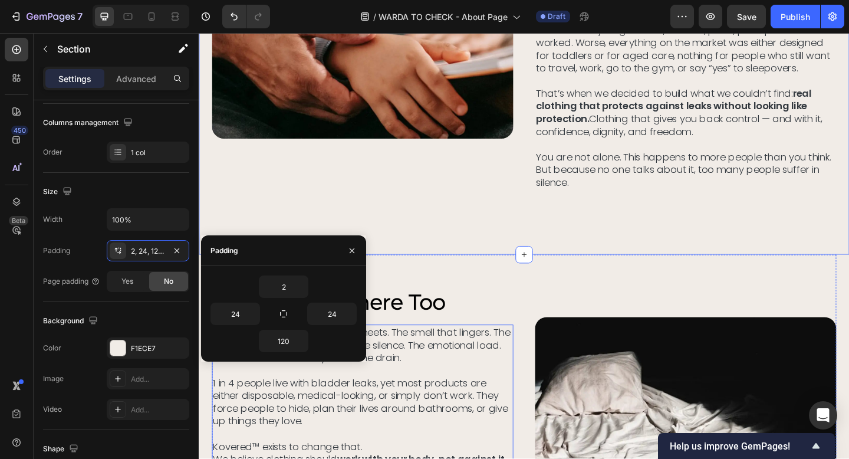
type input "120"
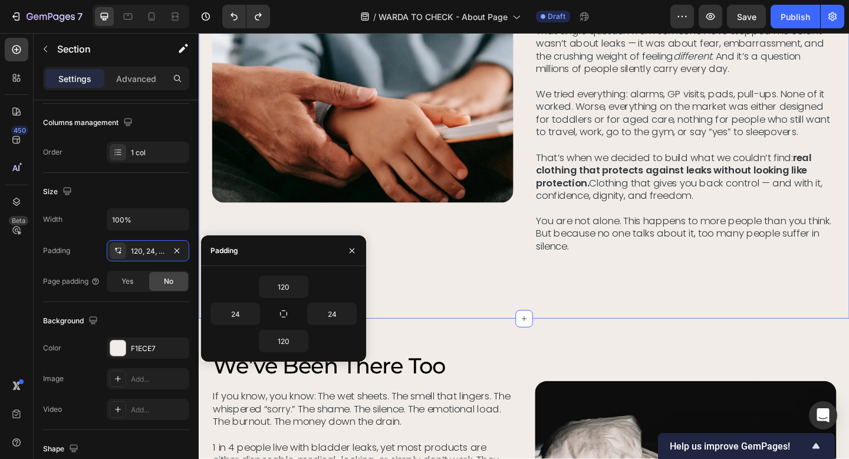
click at [563, 297] on div "Image OUR STORY Text Block the truth no one talks about Heading No one wants to…" at bounding box center [553, 68] width 708 height 552
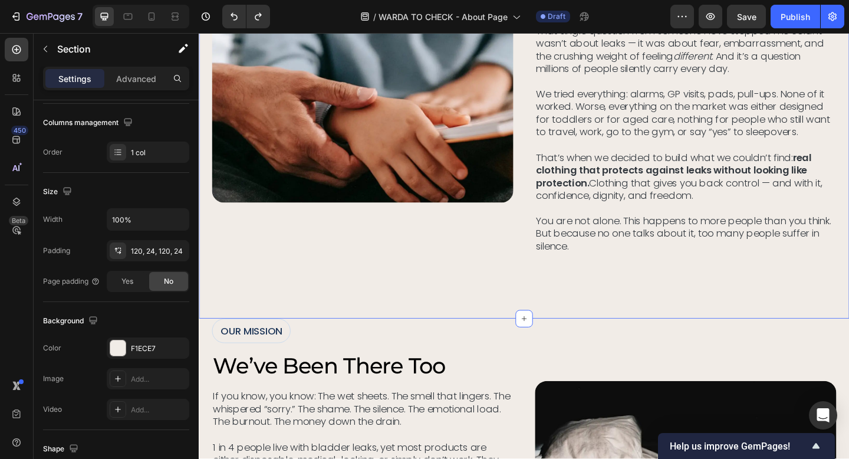
click at [521, 304] on div "Image OUR STORY Text Block the truth no one talks about Heading No one wants to…" at bounding box center [553, 68] width 708 height 552
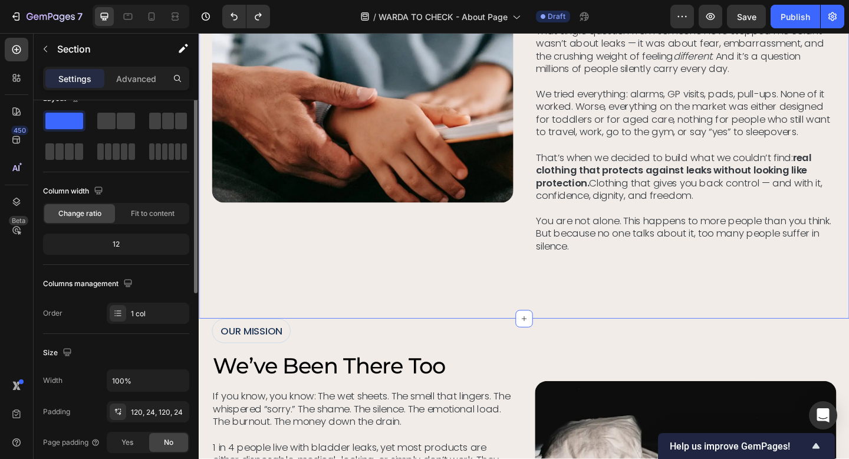
scroll to position [0, 0]
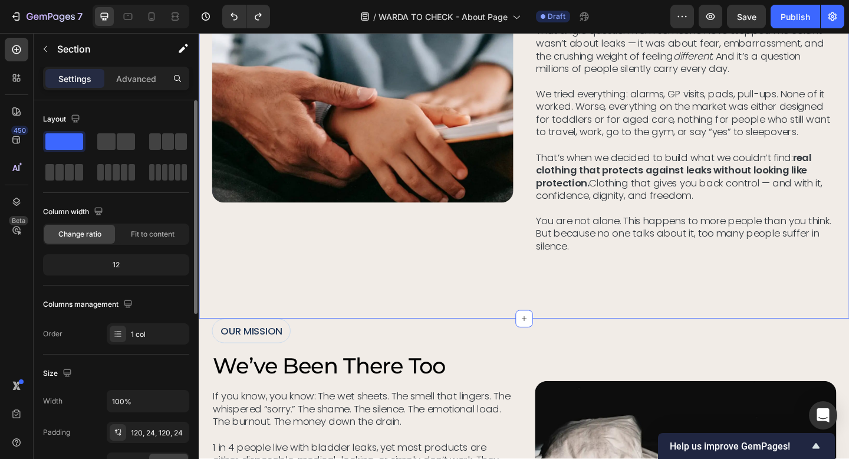
click at [136, 264] on div "12" at bounding box center [116, 265] width 142 height 17
click at [103, 266] on div "12" at bounding box center [116, 265] width 142 height 17
click at [131, 83] on p "Advanced" at bounding box center [136, 79] width 40 height 12
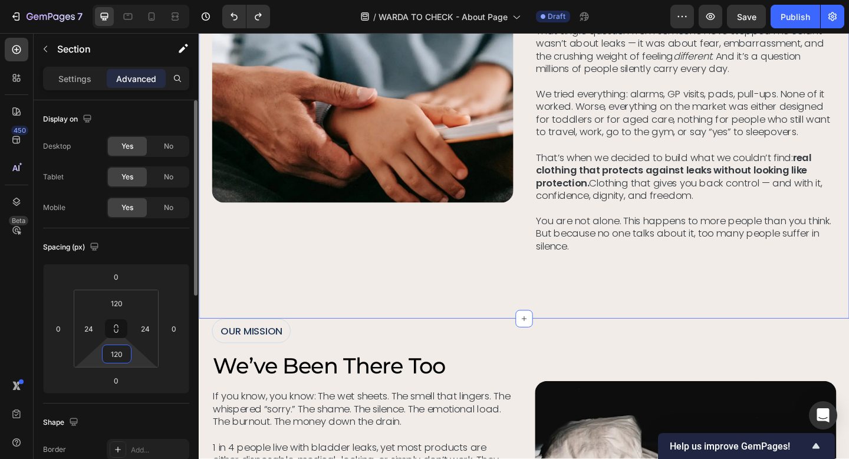
click at [116, 362] on input "120" at bounding box center [117, 354] width 24 height 18
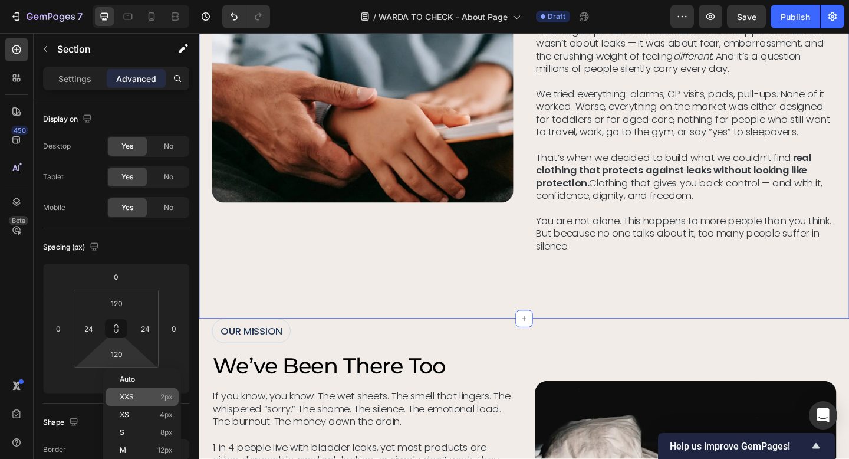
click at [163, 398] on span "2px" at bounding box center [166, 397] width 12 height 8
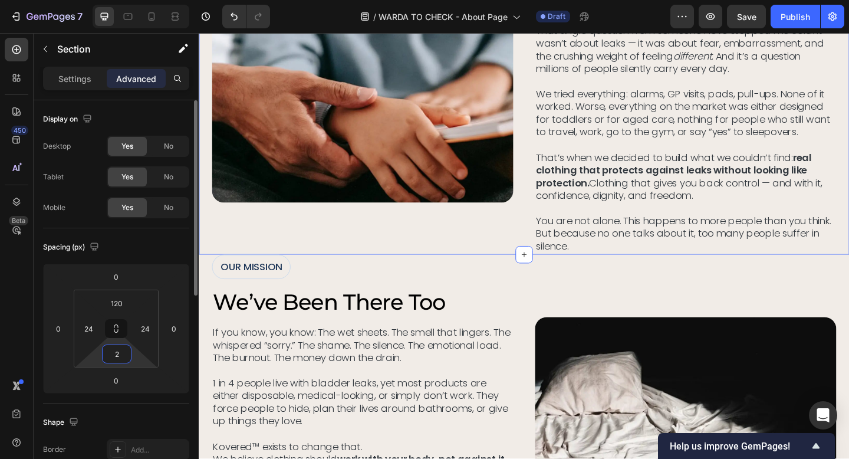
click at [121, 353] on input "2" at bounding box center [117, 354] width 24 height 18
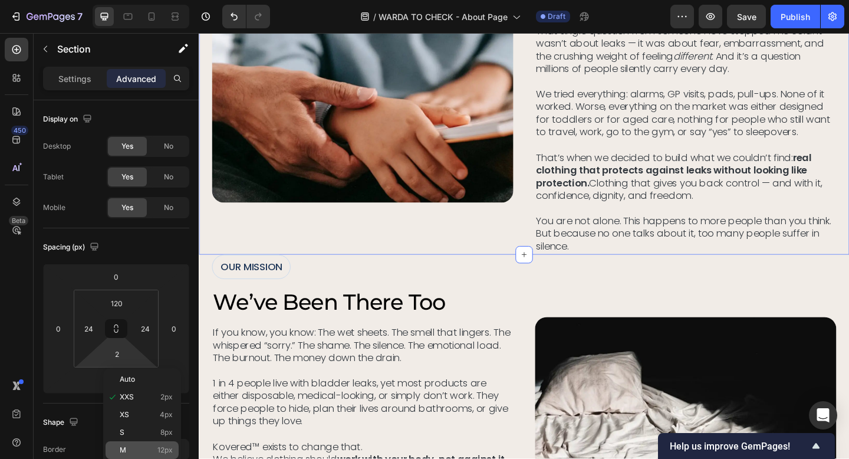
click at [156, 451] on p "M 12px" at bounding box center [146, 450] width 53 height 8
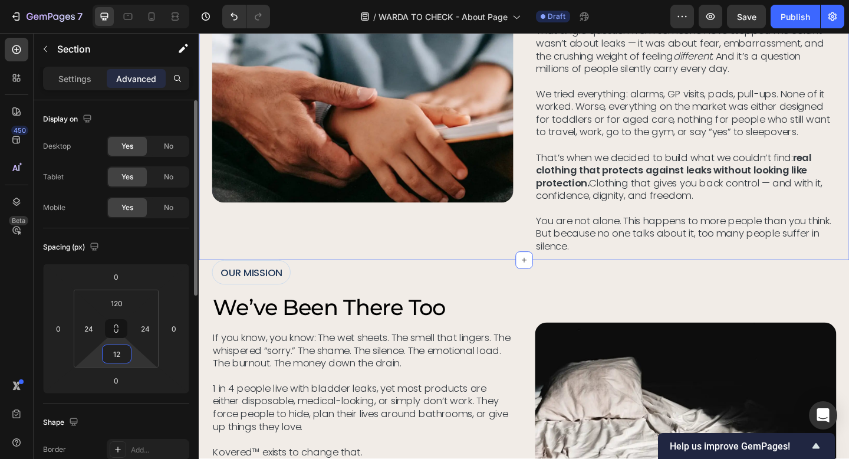
click at [120, 353] on input "12" at bounding box center [117, 354] width 24 height 18
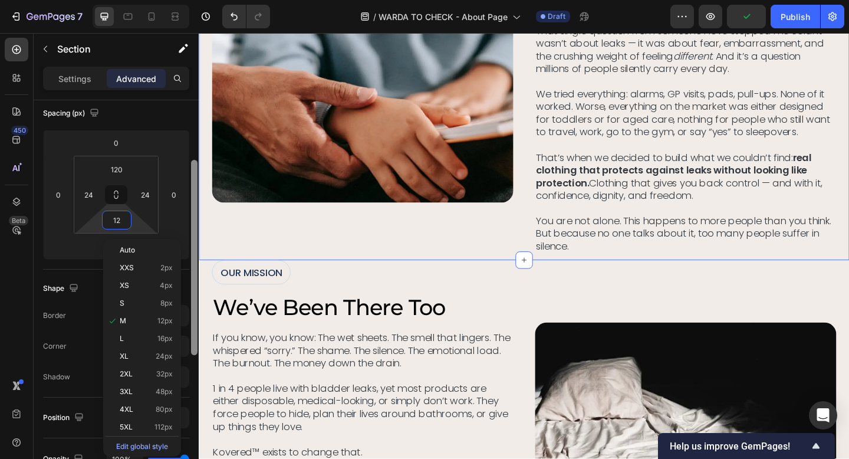
scroll to position [145, 0]
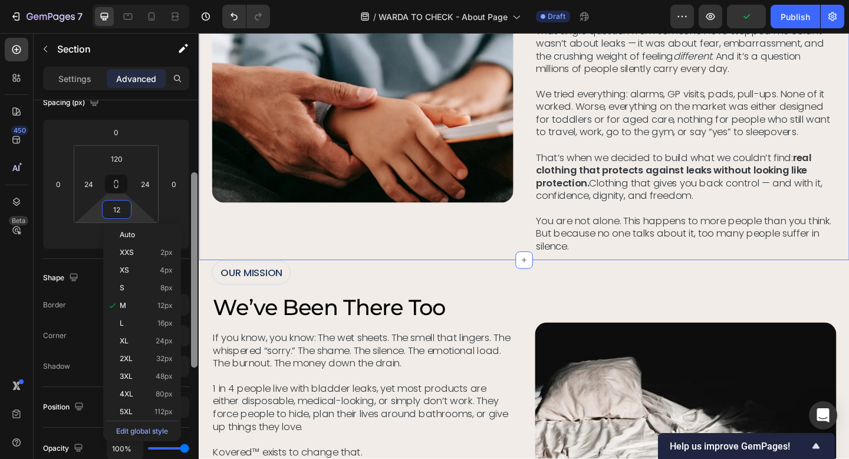
drag, startPoint x: 196, startPoint y: 300, endPoint x: 189, endPoint y: 351, distance: 51.2
click at [189, 351] on div "Display on Desktop Yes No Tablet Yes No Mobile Yes No Spacing (px) 0 0 0 0 120 …" at bounding box center [116, 296] width 165 height 392
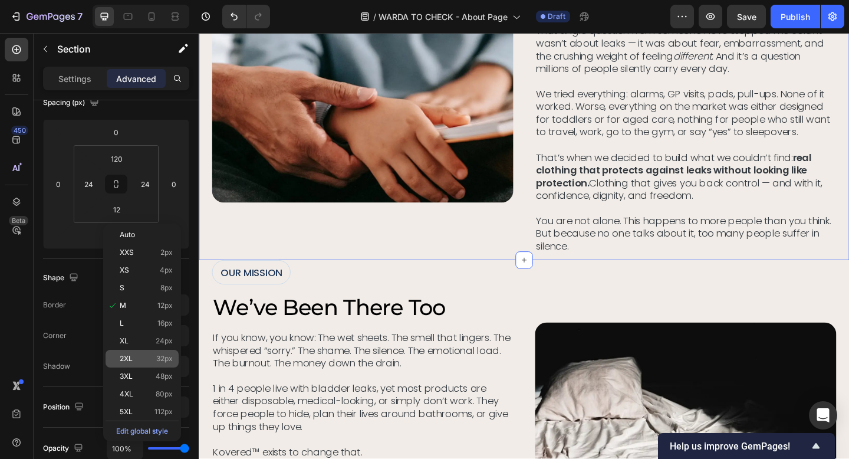
click at [147, 364] on div "2XL 32px" at bounding box center [142, 359] width 73 height 18
type input "32"
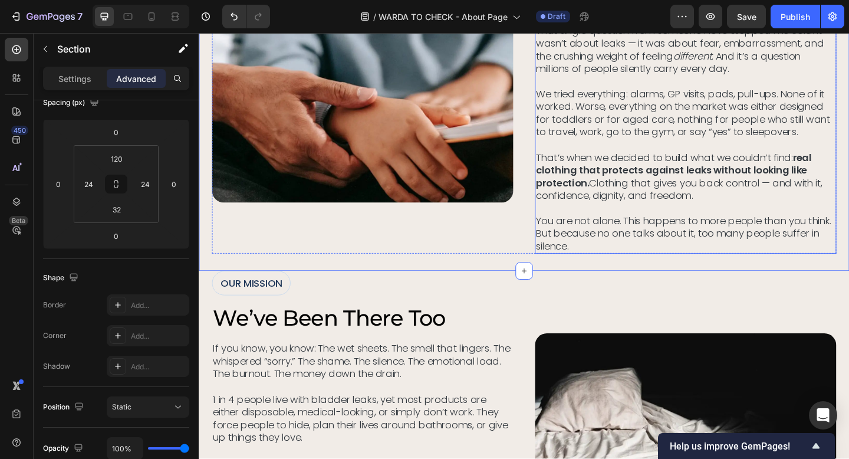
click at [599, 198] on strong "real clothing that protects against leaks without looking like protection." at bounding box center [716, 182] width 300 height 42
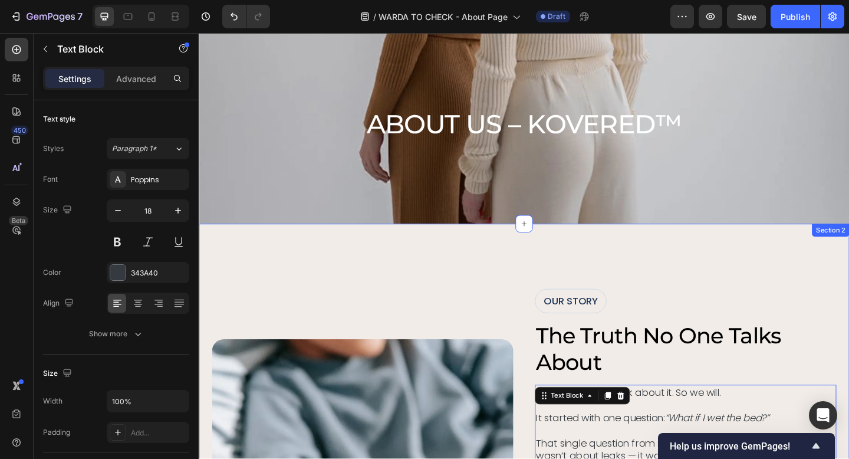
scroll to position [41, 0]
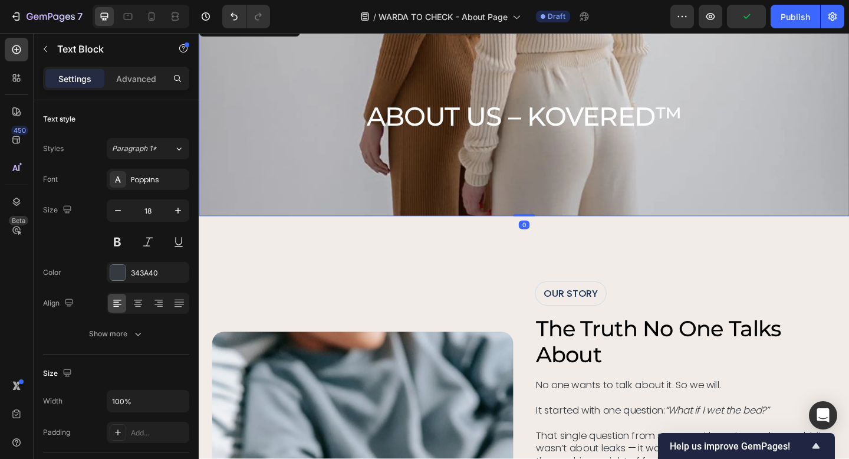
click at [613, 210] on div "Background Image" at bounding box center [553, 124] width 708 height 216
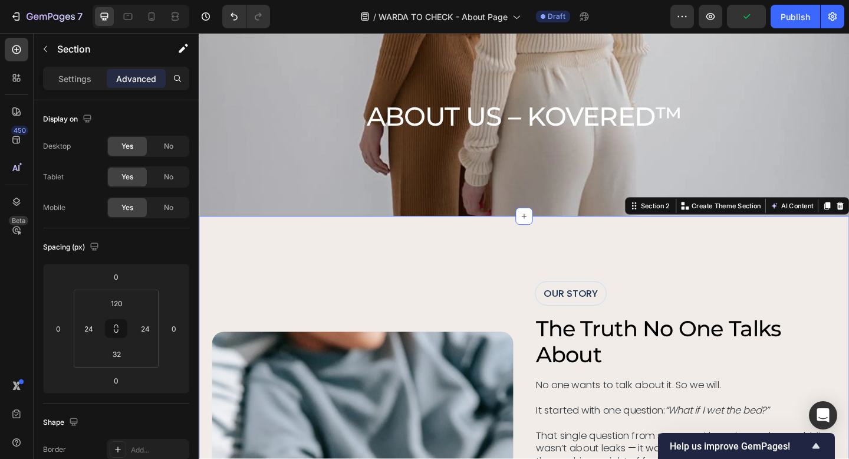
click at [117, 307] on input "120" at bounding box center [117, 303] width 24 height 18
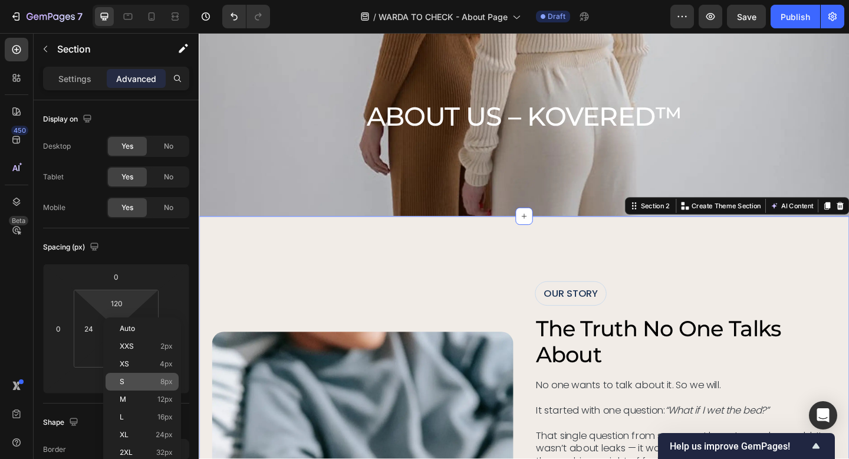
click at [165, 378] on span "8px" at bounding box center [166, 382] width 12 height 8
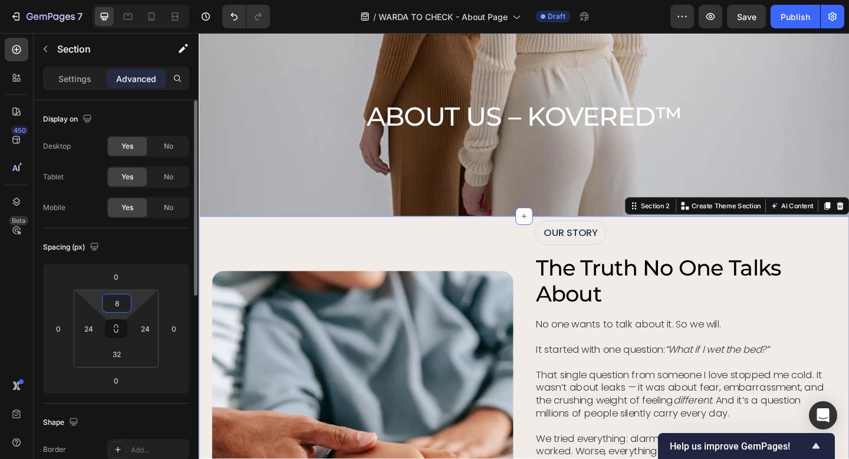
click at [122, 300] on input "8" at bounding box center [117, 303] width 24 height 18
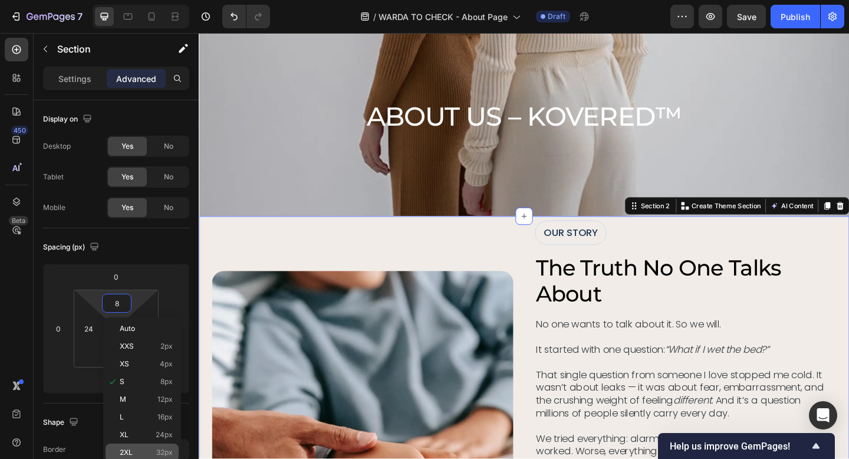
click at [158, 450] on span "32px" at bounding box center [164, 452] width 17 height 8
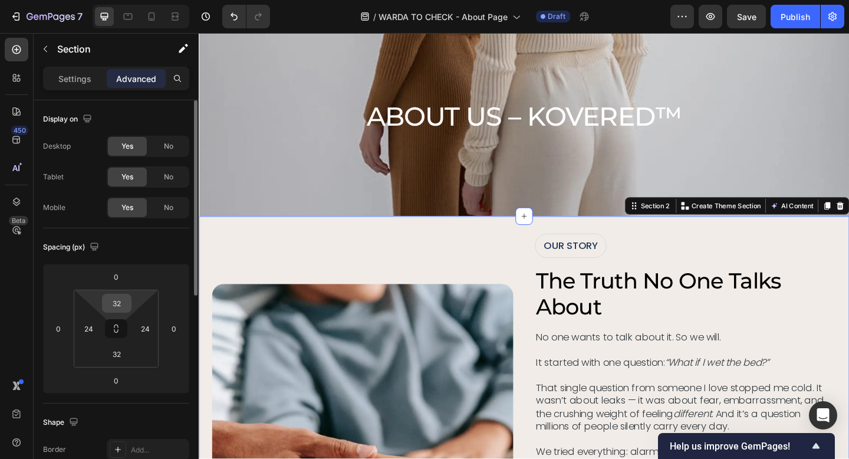
click at [120, 297] on input "32" at bounding box center [117, 303] width 24 height 18
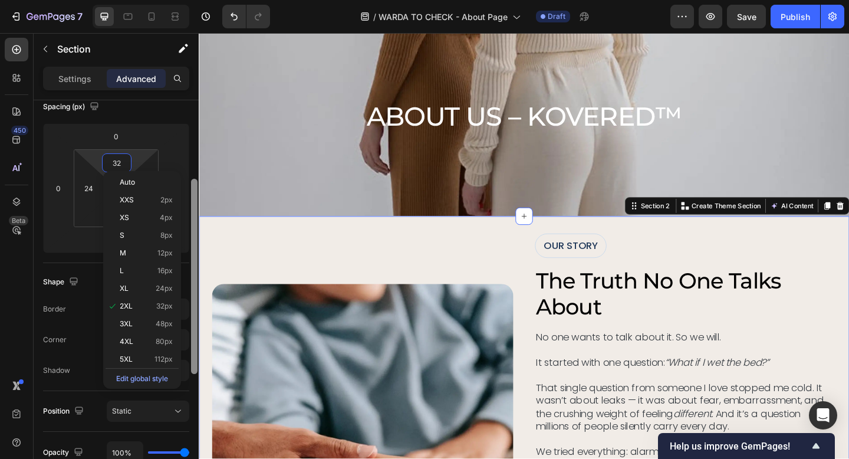
scroll to position [147, 0]
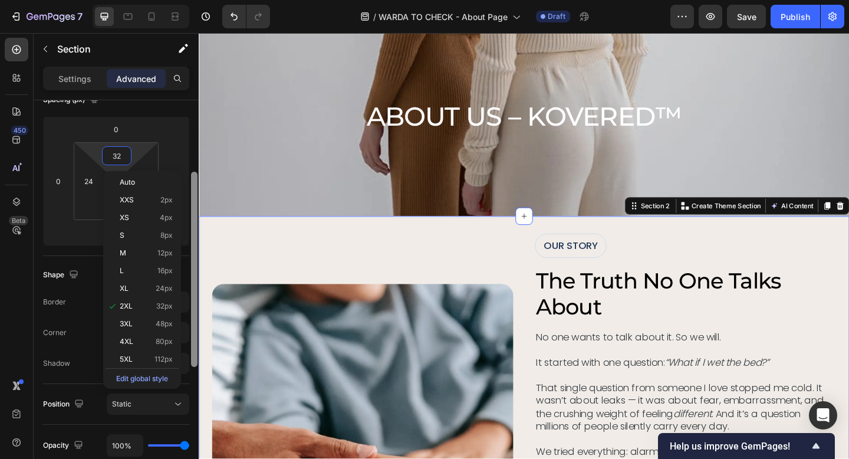
drag, startPoint x: 193, startPoint y: 287, endPoint x: 192, endPoint y: 361, distance: 73.7
click at [192, 361] on div at bounding box center [194, 269] width 6 height 195
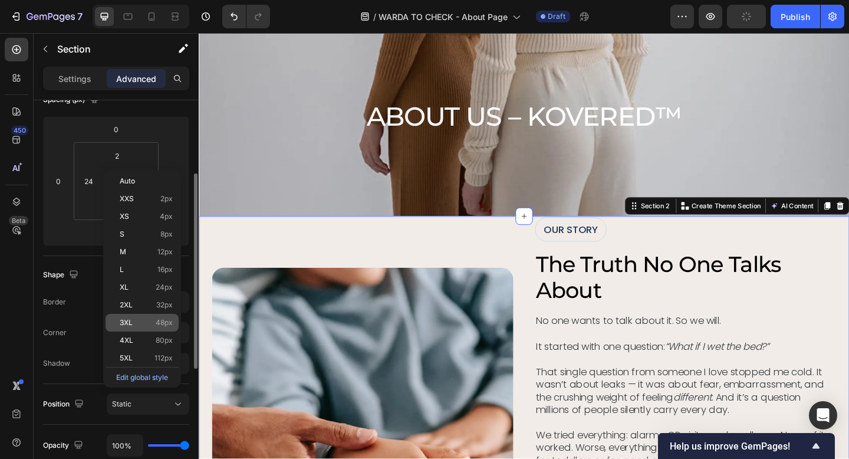
click at [159, 321] on span "48px" at bounding box center [164, 323] width 17 height 8
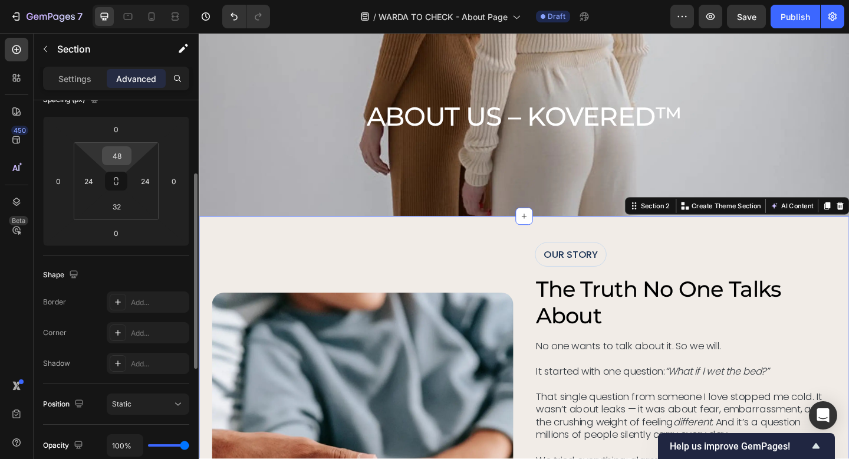
click at [129, 159] on div "48" at bounding box center [116, 155] width 29 height 19
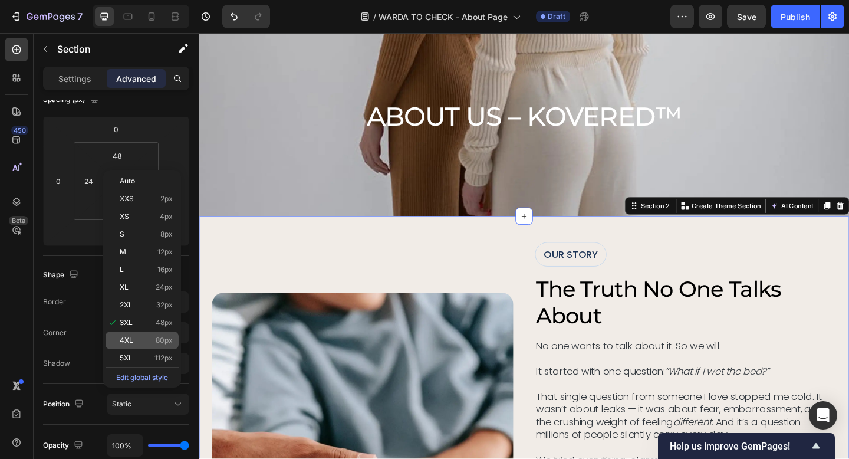
click at [142, 337] on p "4XL 80px" at bounding box center [146, 340] width 53 height 8
type input "80"
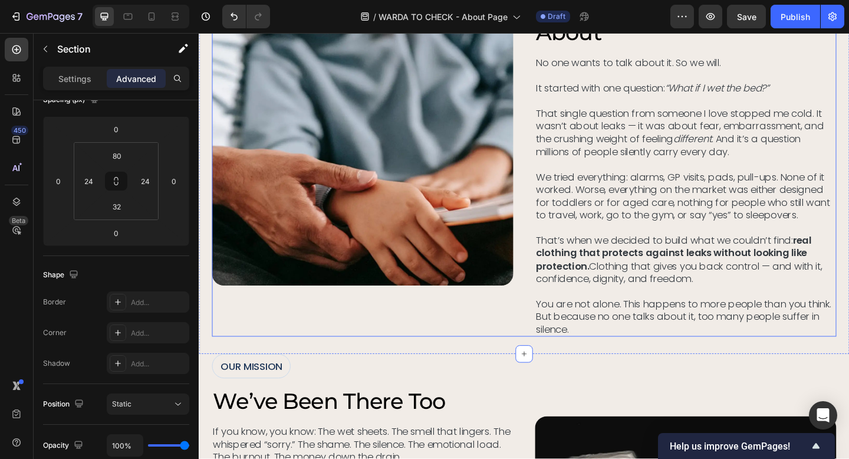
scroll to position [475, 0]
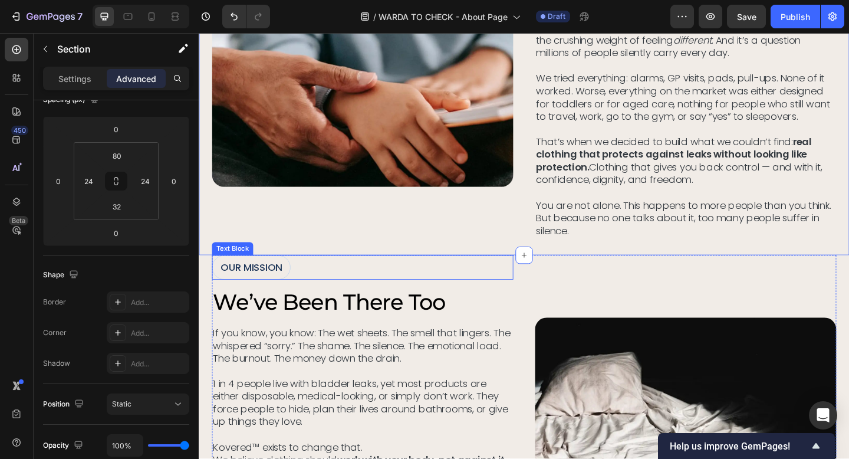
click at [341, 287] on div "OUR MISSION" at bounding box center [377, 288] width 328 height 27
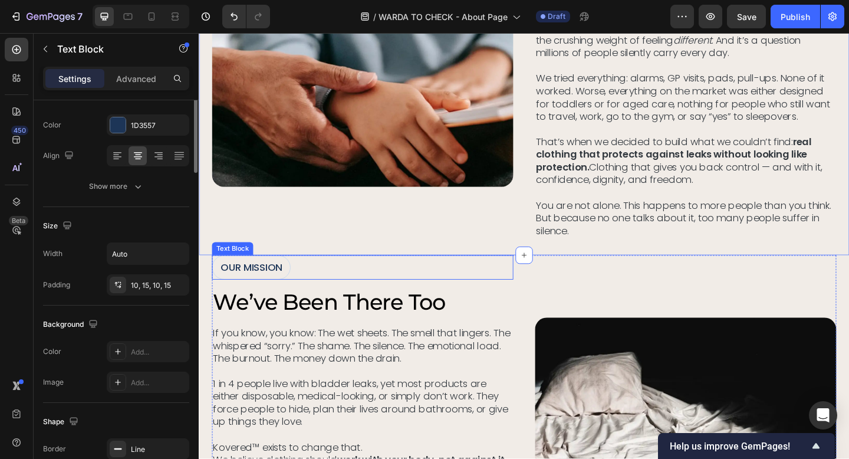
scroll to position [0, 0]
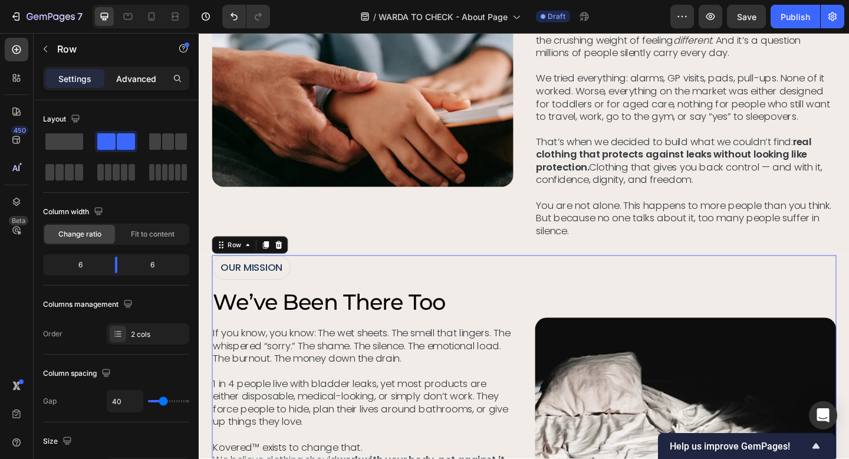
click at [133, 86] on div "Advanced" at bounding box center [136, 78] width 59 height 19
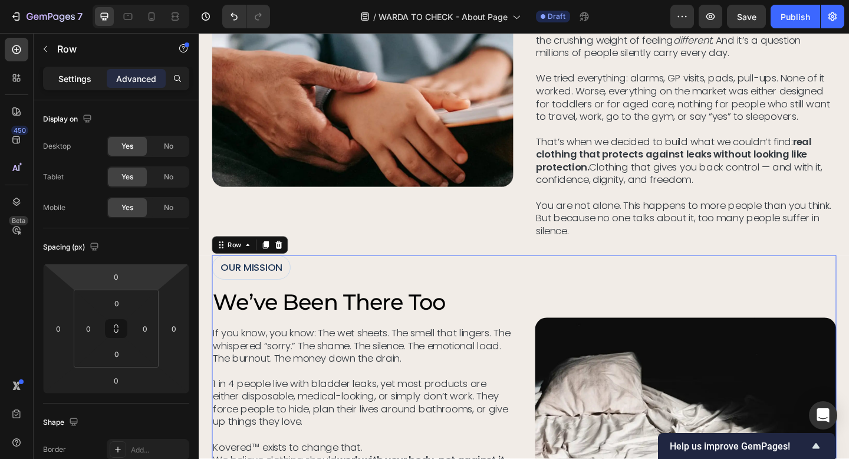
click at [72, 77] on p "Settings" at bounding box center [74, 79] width 33 height 12
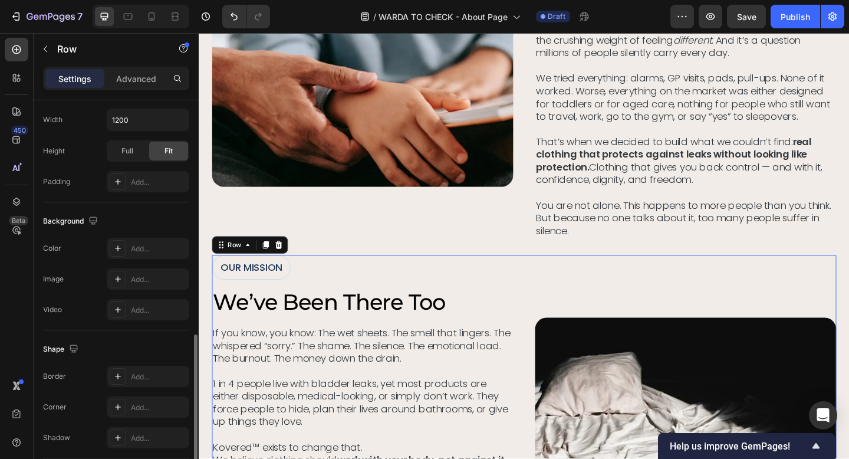
scroll to position [462, 0]
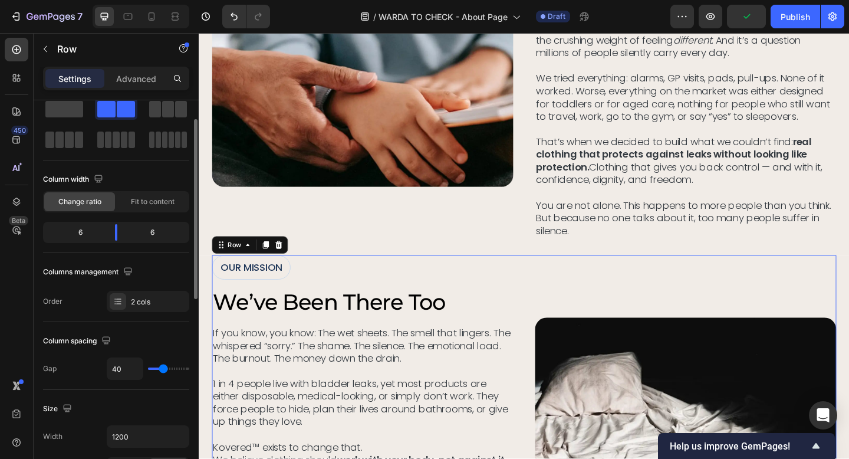
scroll to position [0, 0]
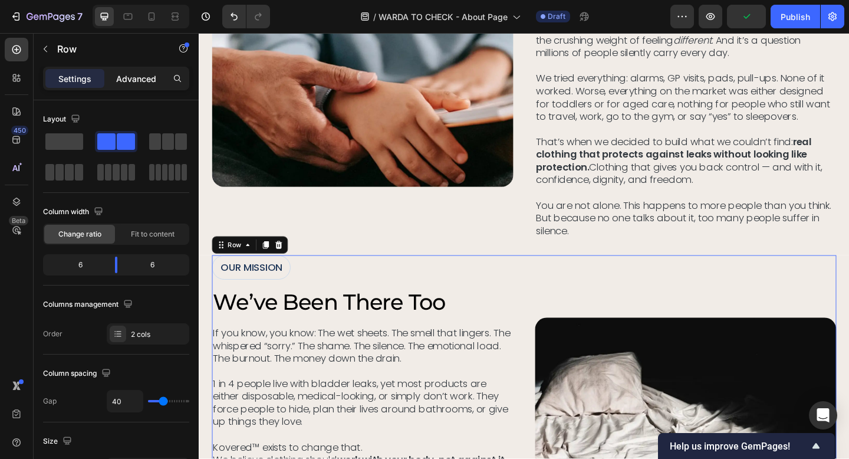
click at [132, 83] on p "Advanced" at bounding box center [136, 79] width 40 height 12
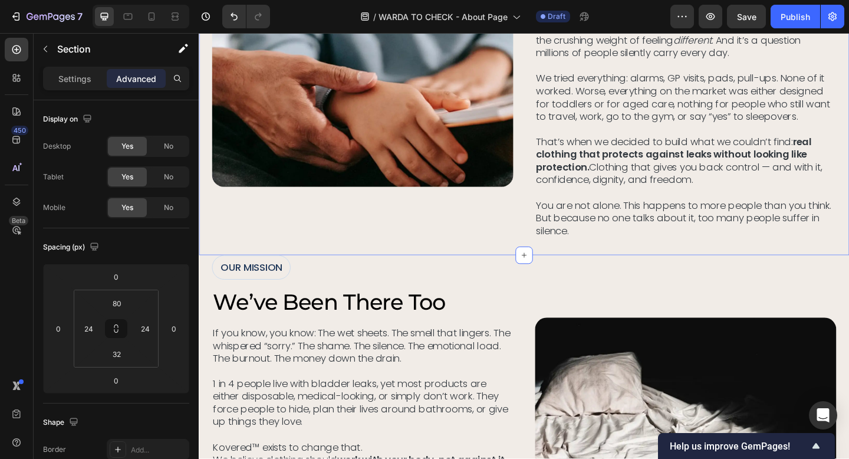
click at [632, 262] on div "Image OUR STORY Text Block the truth no one talks about Heading No one wants to…" at bounding box center [553, 36] width 708 height 477
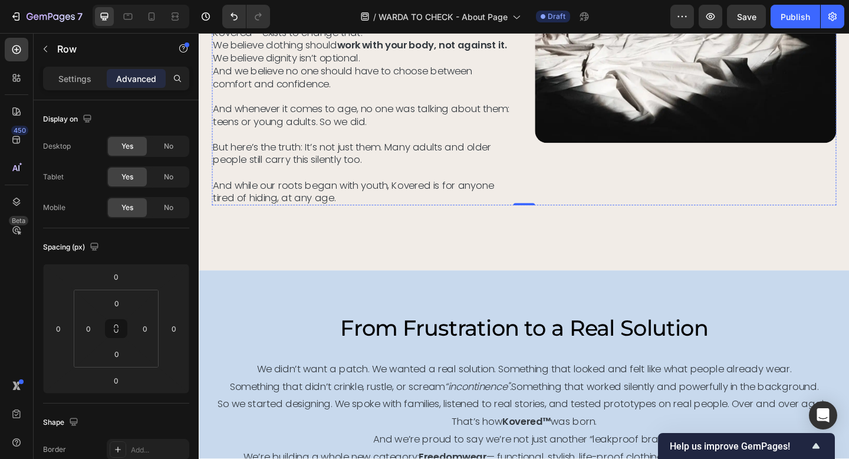
scroll to position [924, 0]
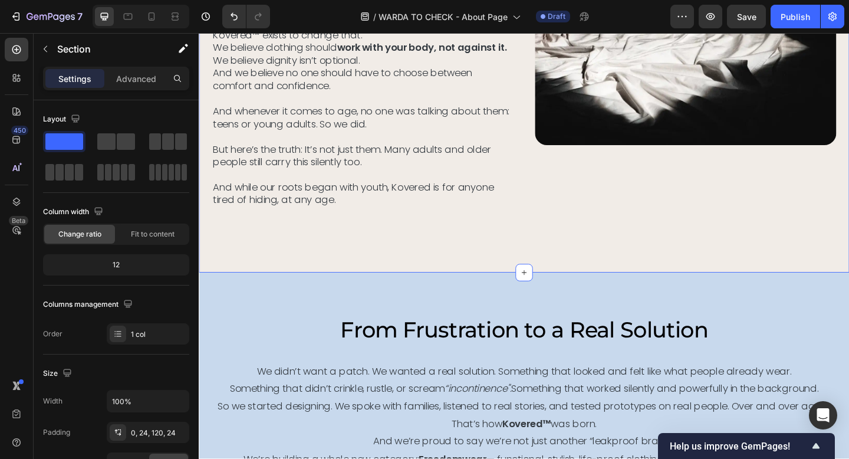
click at [367, 249] on div "Image OUR MISSION Text Block we’ve been there too Heading If you know, you know…" at bounding box center [553, 60] width 708 height 467
click at [139, 82] on p "Advanced" at bounding box center [136, 79] width 40 height 12
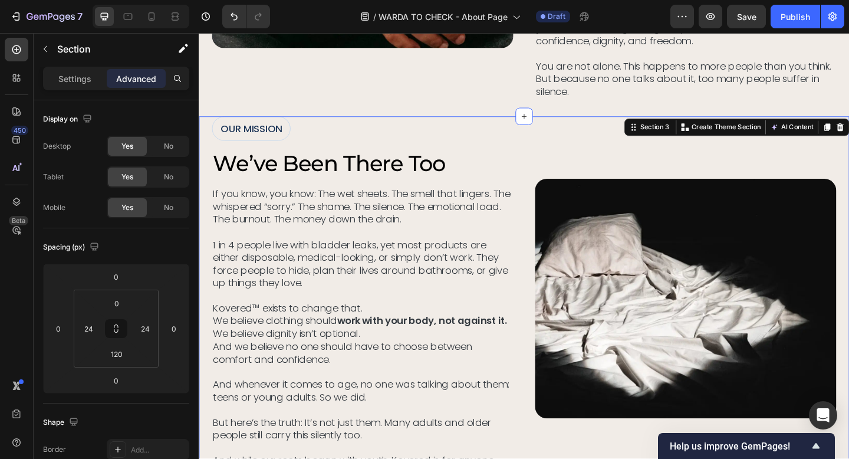
scroll to position [612, 0]
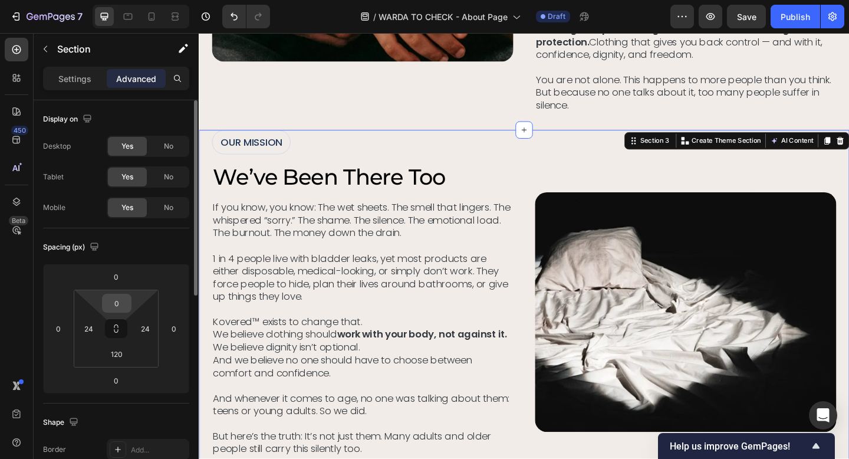
click at [117, 306] on input "0" at bounding box center [117, 303] width 24 height 18
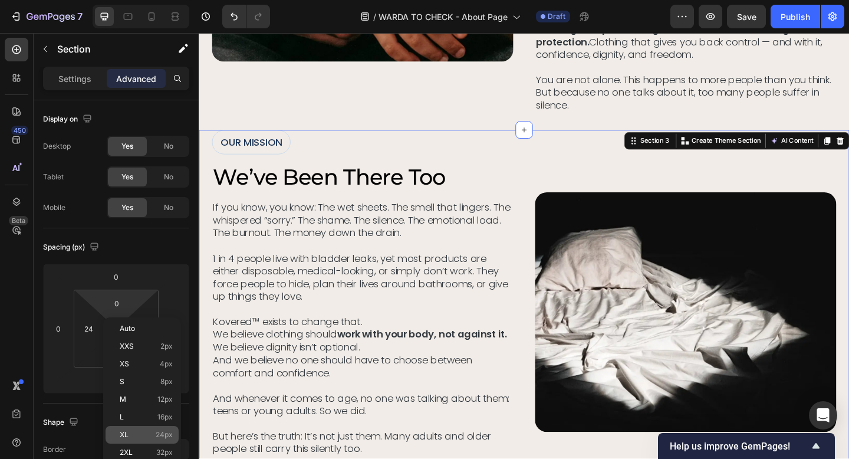
click at [163, 435] on span "24px" at bounding box center [164, 435] width 17 height 8
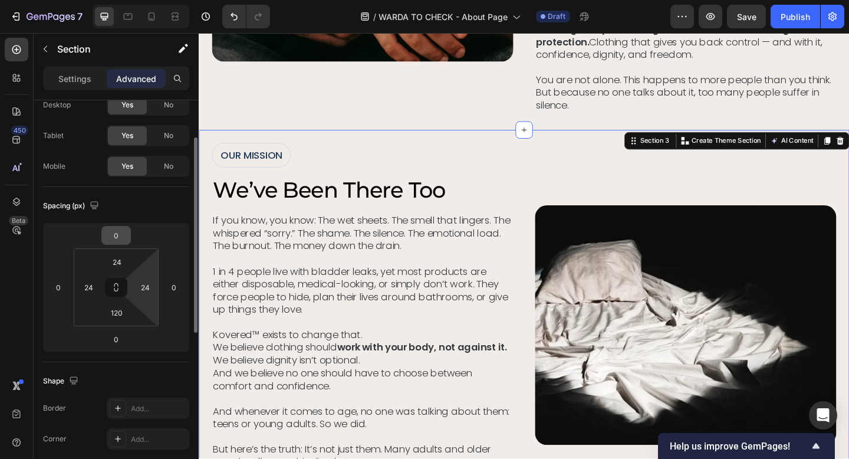
scroll to position [58, 0]
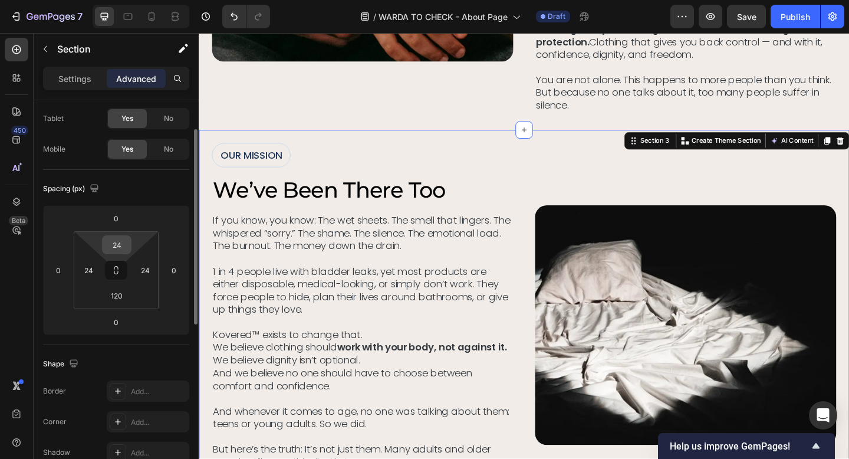
click at [114, 246] on input "24" at bounding box center [117, 245] width 24 height 18
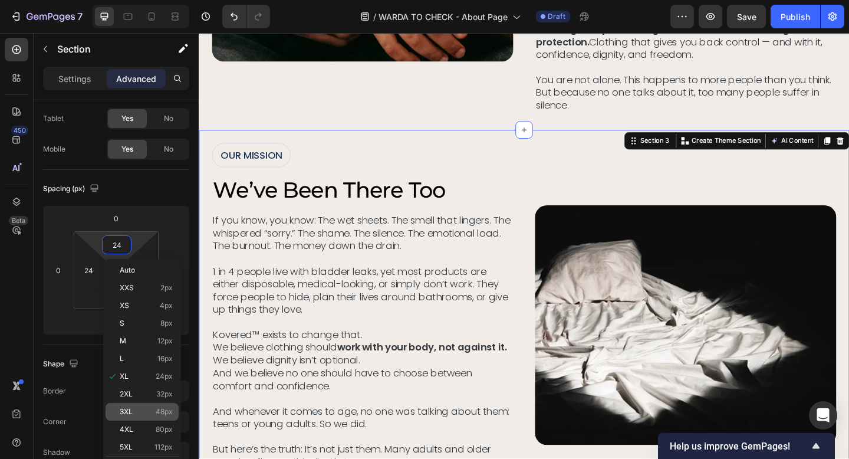
click at [155, 409] on p "3XL 48px" at bounding box center [146, 412] width 53 height 8
type input "48"
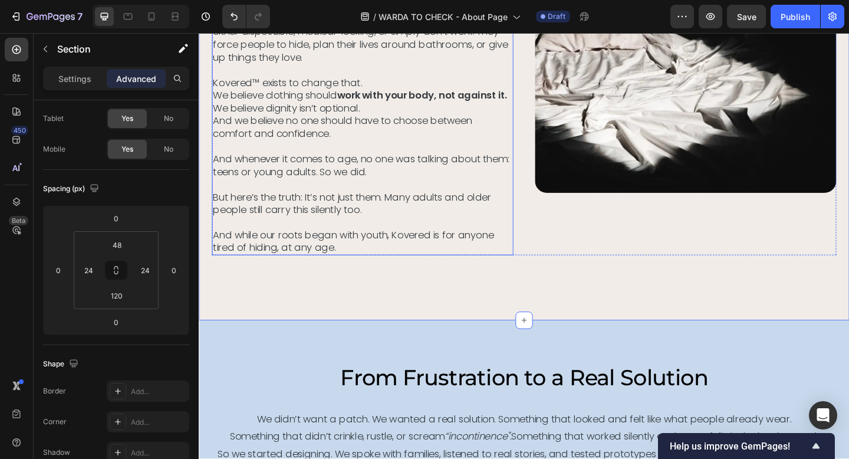
scroll to position [912, 0]
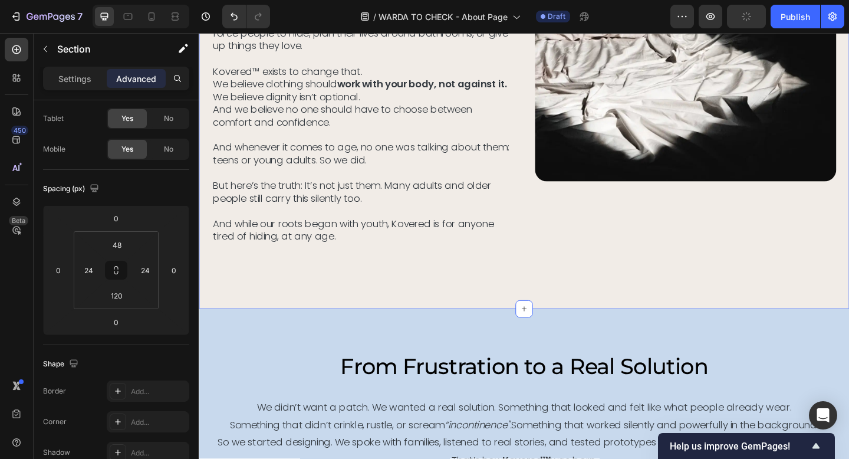
click at [449, 311] on div "Image OUR MISSION Text Block we’ve been there too Heading If you know, you know…" at bounding box center [553, 85] width 708 height 495
click at [123, 297] on input "120" at bounding box center [117, 296] width 24 height 18
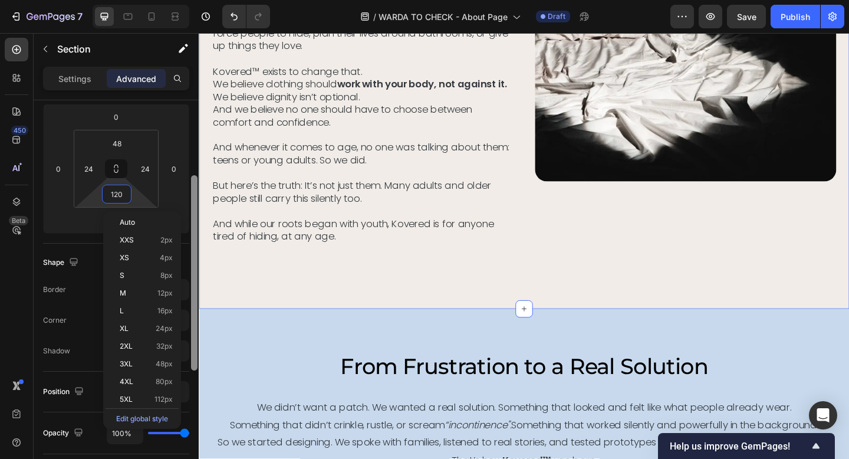
scroll to position [165, 0]
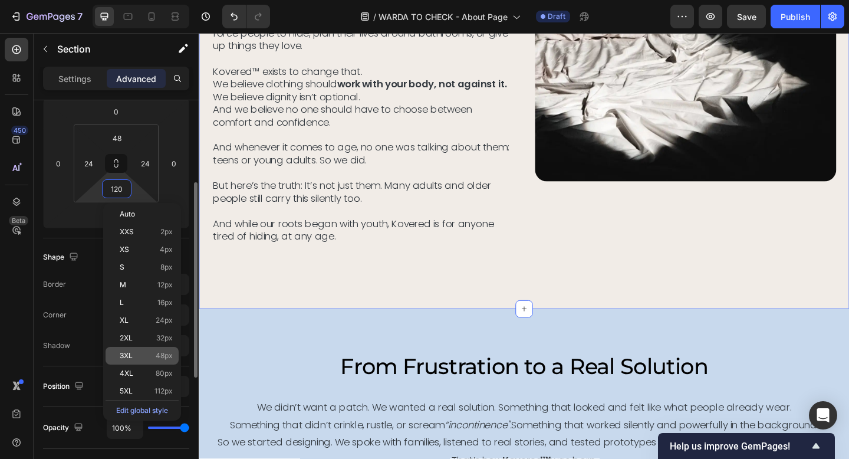
click at [150, 359] on p "3XL 48px" at bounding box center [146, 356] width 53 height 8
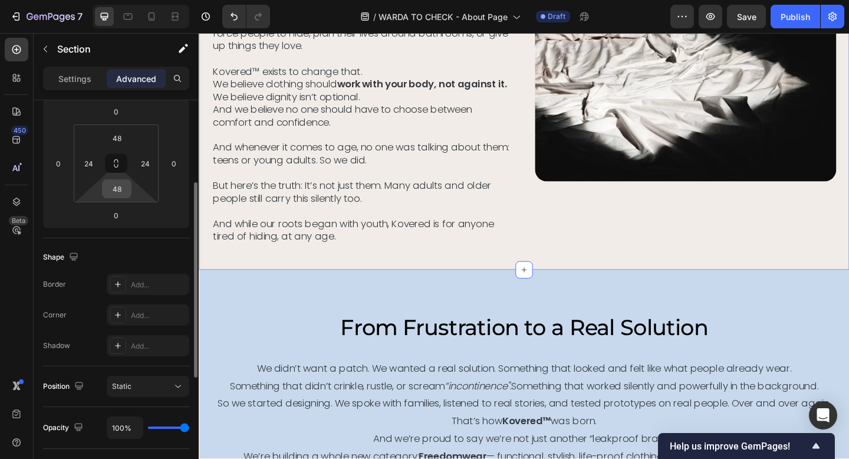
click at [128, 191] on input "48" at bounding box center [117, 189] width 24 height 18
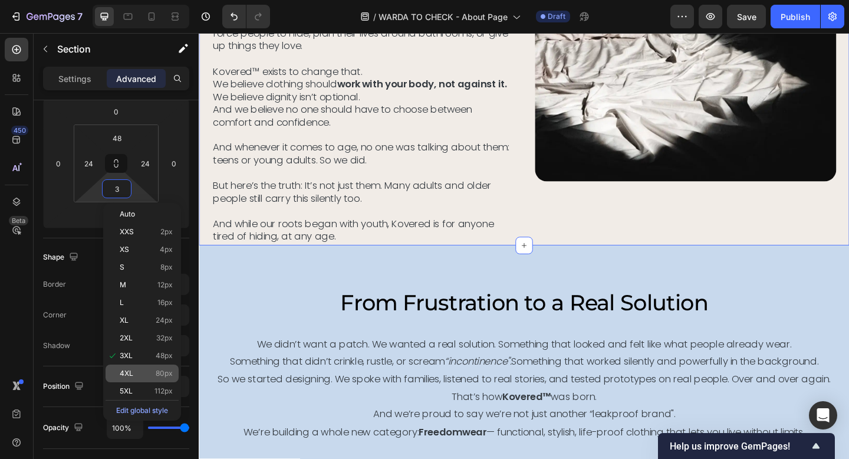
click at [151, 368] on div "4XL 80px" at bounding box center [142, 374] width 73 height 18
type input "80"
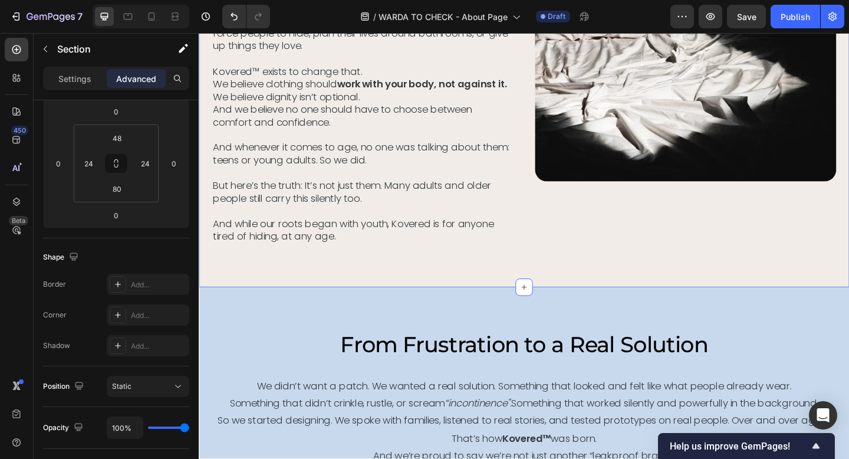
click at [543, 264] on div "Image OUR MISSION Text Block we’ve been there too Heading If you know, you know…" at bounding box center [553, 74] width 708 height 472
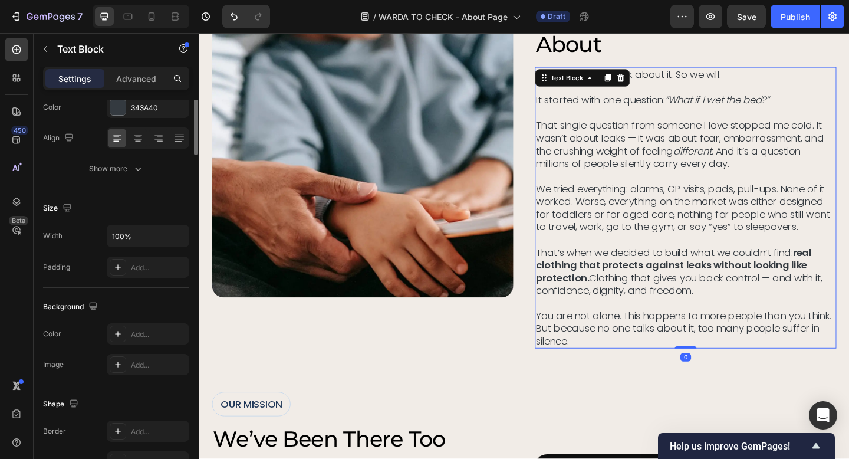
scroll to position [0, 0]
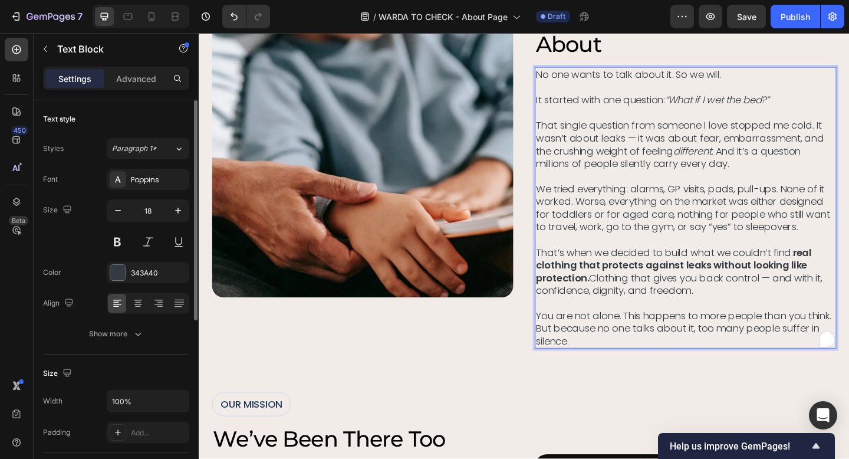
click at [672, 146] on div "OUR STORY Text Block the truth no one talks about Heading No one wants to talk …" at bounding box center [728, 171] width 328 height 411
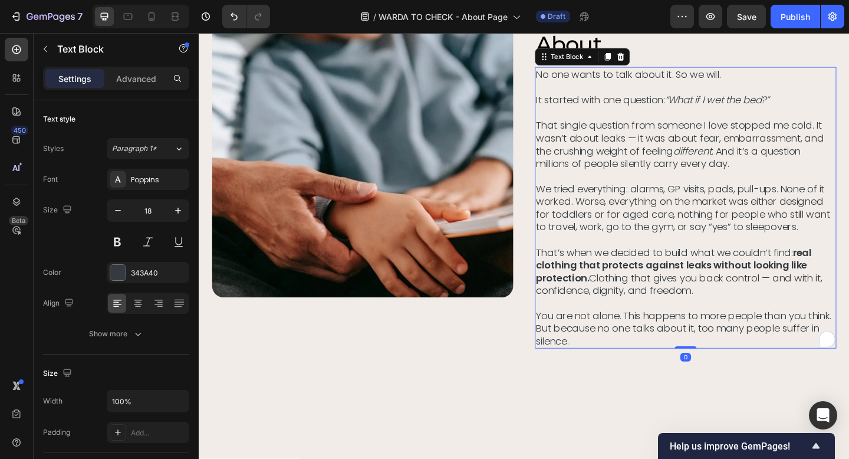
scroll to position [202, 0]
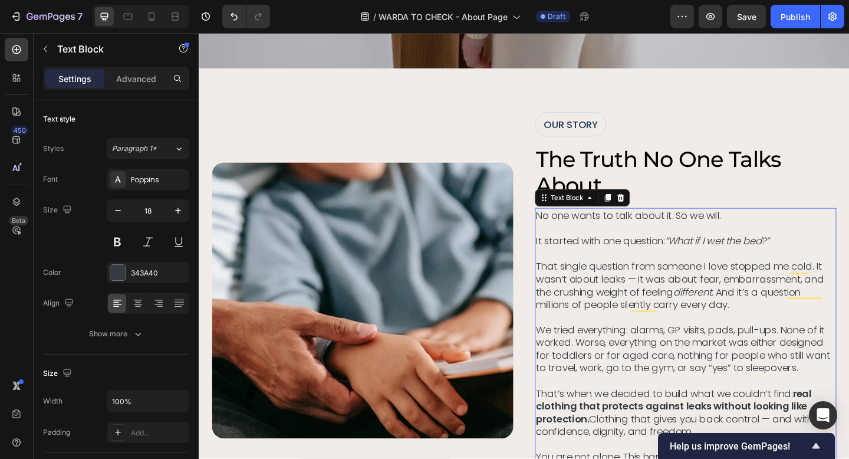
click at [672, 301] on p "It started with one question: “What if I wet the bed?” That single question fro…" at bounding box center [729, 293] width 326 height 83
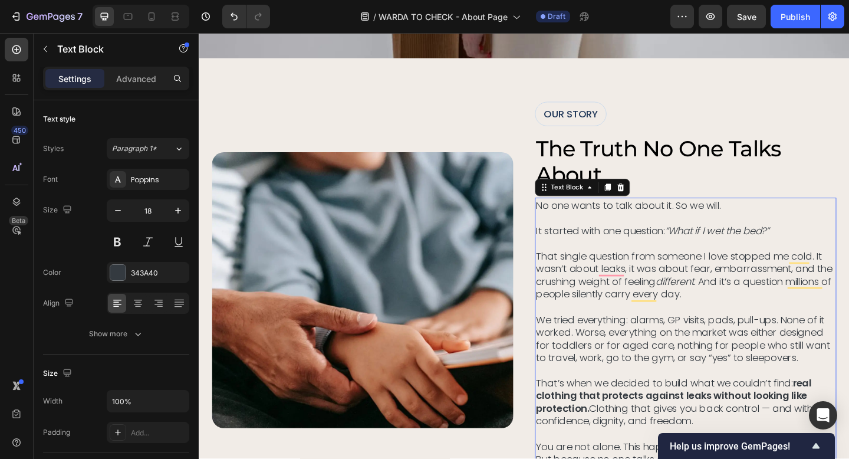
scroll to position [216, 0]
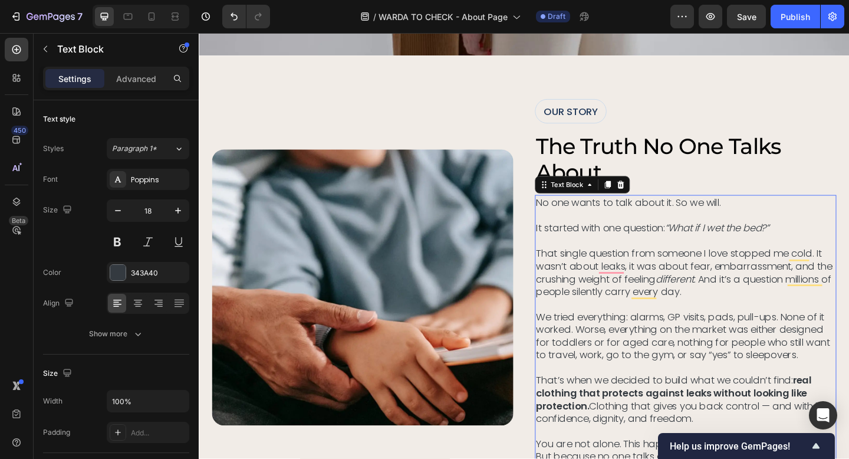
click at [741, 357] on p "We tried everything: alarms, GP visits, pads, pull-ups. None of it worked. Wors…" at bounding box center [729, 362] width 326 height 55
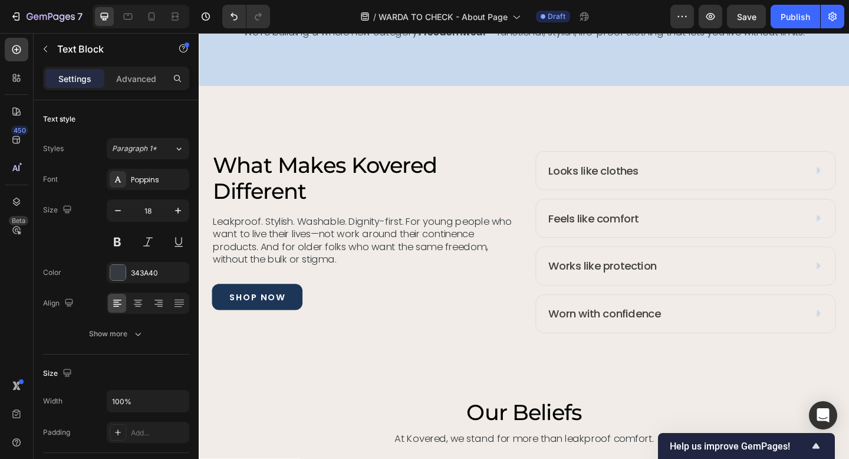
scroll to position [1401, 0]
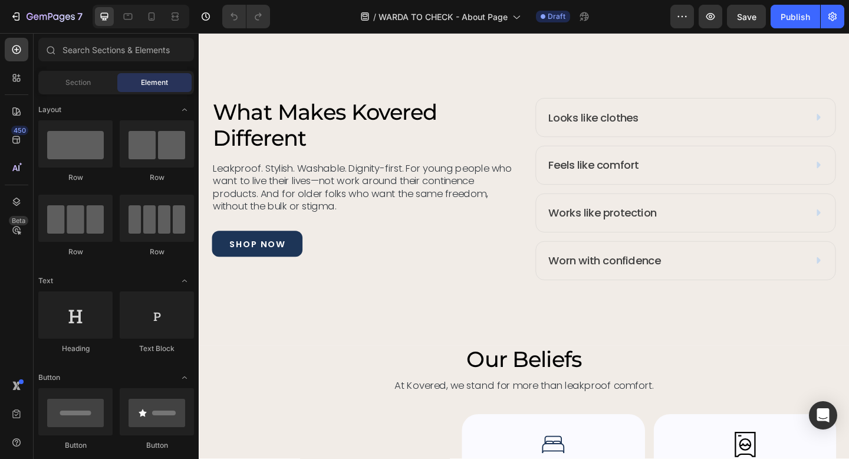
scroll to position [1451, 0]
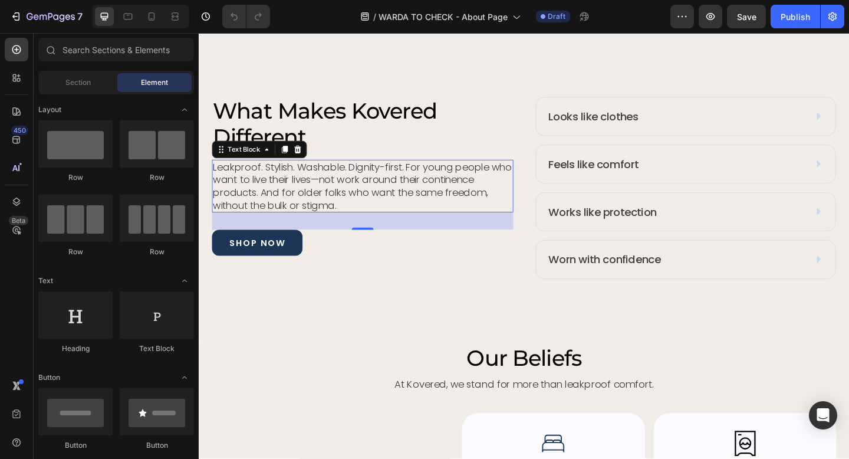
click at [332, 192] on p "Leakproof. Stylish. Washable. Dignity-first. For young people who want to live …" at bounding box center [377, 199] width 326 height 55
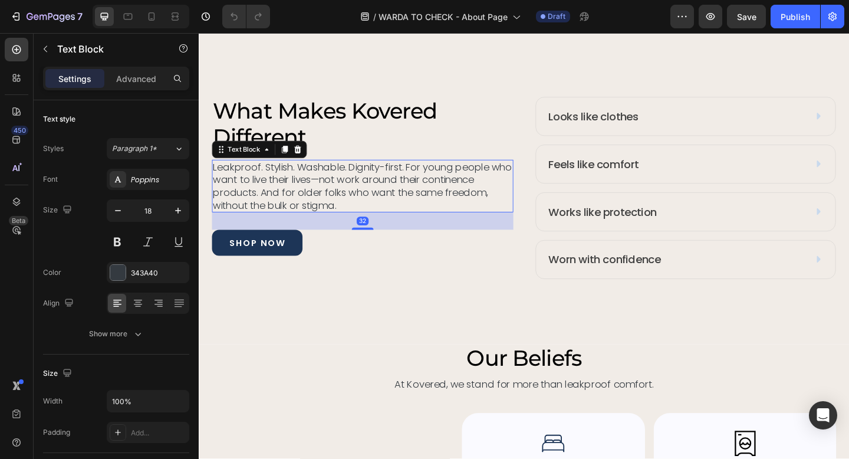
click at [332, 192] on p "Leakproof. Stylish. Washable. Dignity-first. For young people who want to live …" at bounding box center [377, 199] width 326 height 55
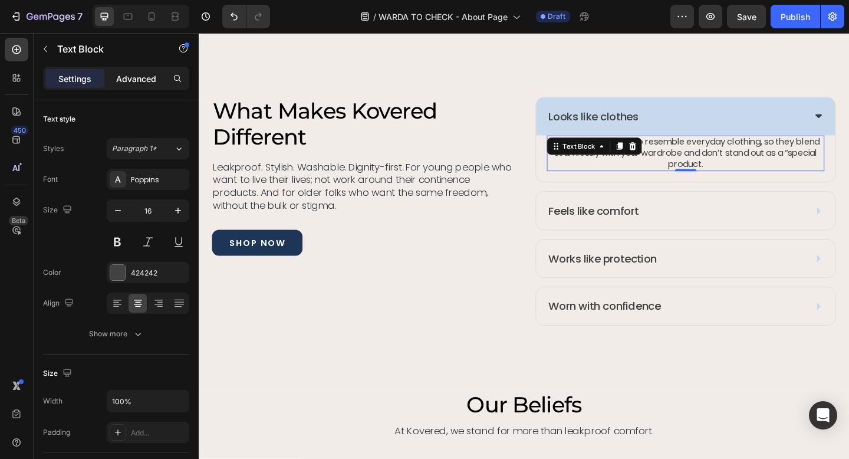
click at [132, 76] on p "Advanced" at bounding box center [136, 79] width 40 height 12
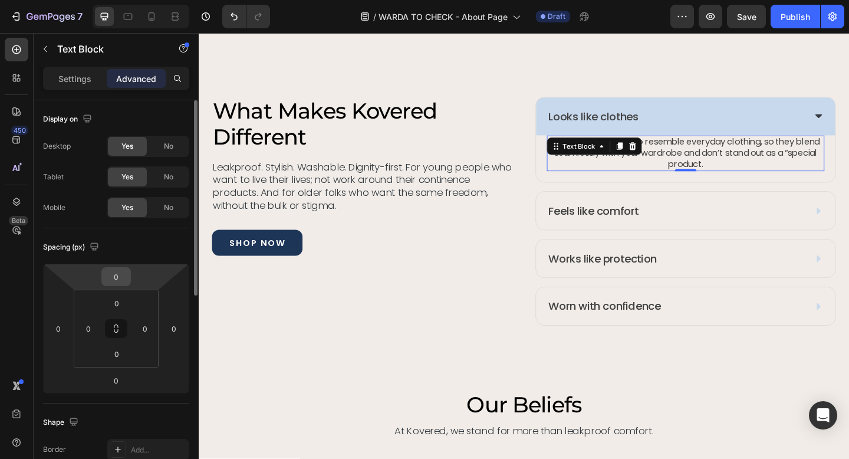
click at [119, 282] on input "0" at bounding box center [116, 277] width 24 height 18
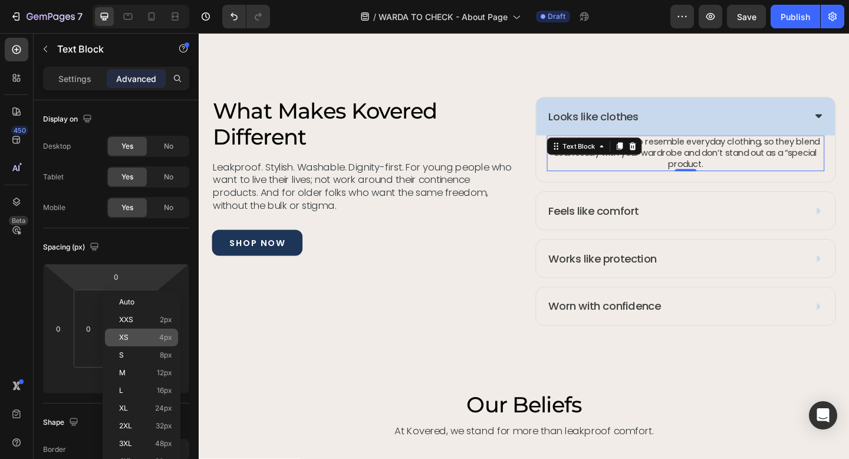
click at [168, 335] on span "4px" at bounding box center [165, 337] width 13 height 8
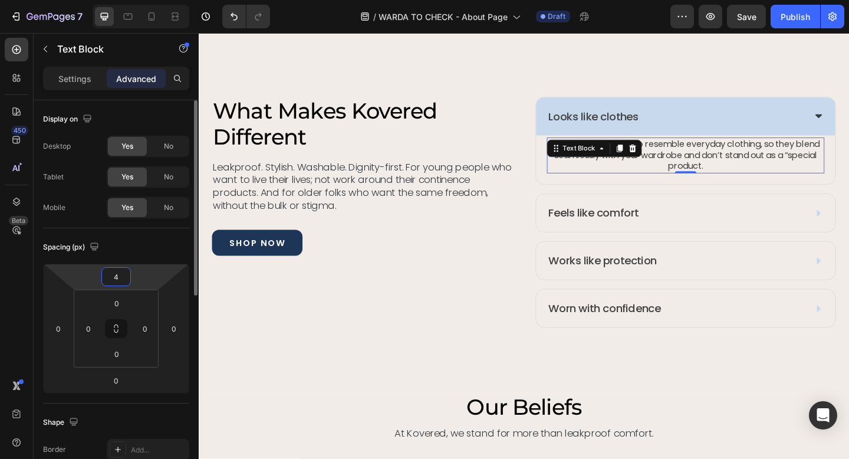
click at [125, 275] on input "4" at bounding box center [116, 277] width 24 height 18
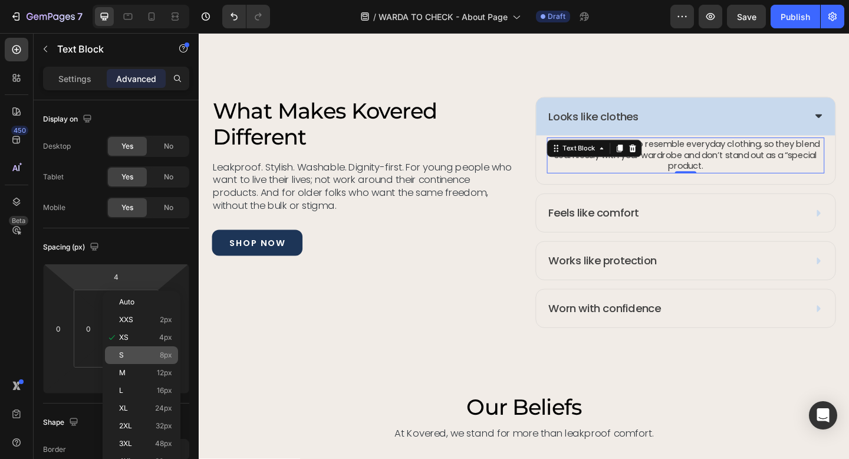
click at [162, 354] on span "8px" at bounding box center [166, 355] width 12 height 8
type input "8"
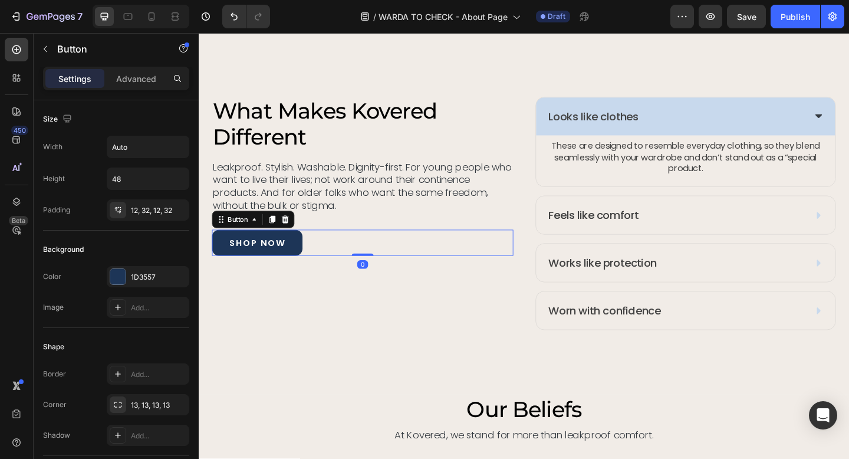
click at [405, 270] on div "shop now Button 0" at bounding box center [377, 261] width 328 height 28
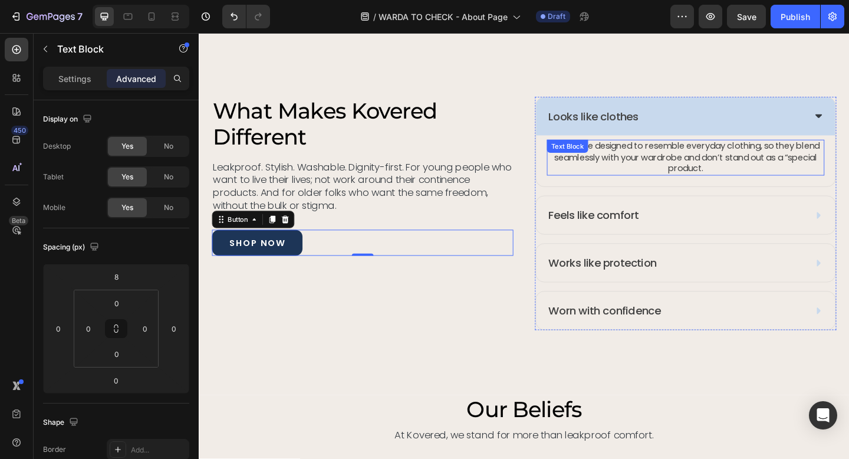
click at [634, 162] on div "These are designed to resemble everyday clothing, so they blend seamlessly with…" at bounding box center [728, 168] width 302 height 39
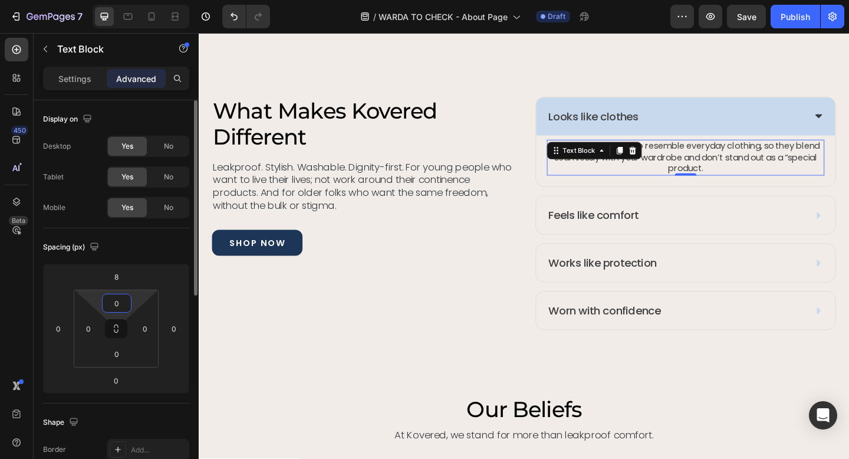
click at [120, 303] on input "0" at bounding box center [117, 303] width 24 height 18
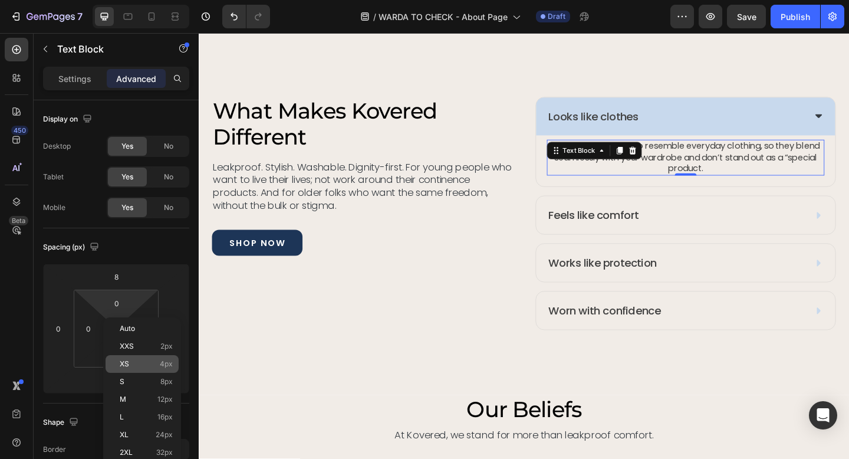
click at [157, 363] on p "XS 4px" at bounding box center [146, 364] width 53 height 8
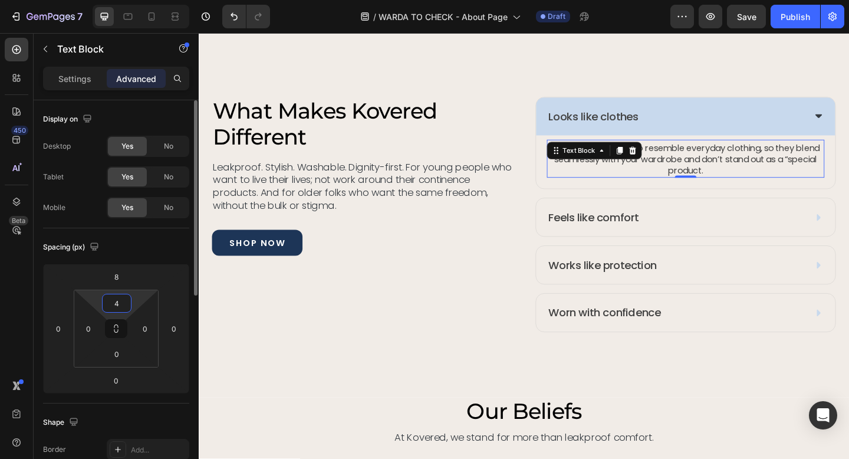
click at [116, 302] on input "4" at bounding box center [117, 303] width 24 height 18
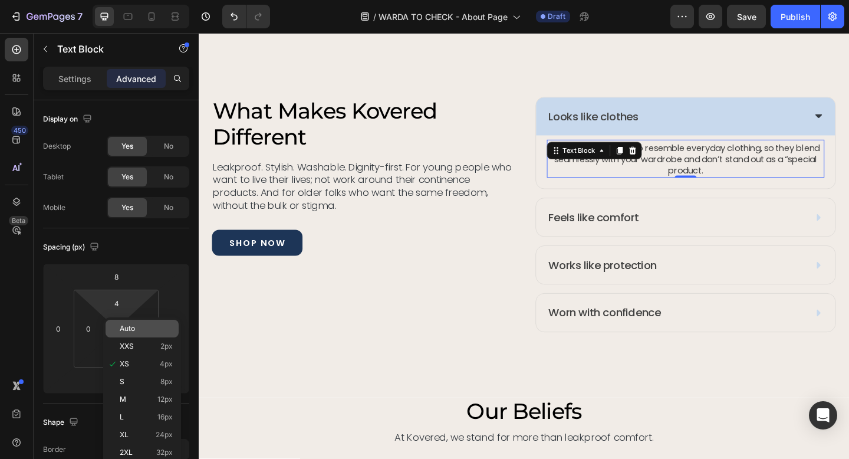
click at [134, 330] on span "Auto" at bounding box center [127, 328] width 15 height 8
type input "Auto"
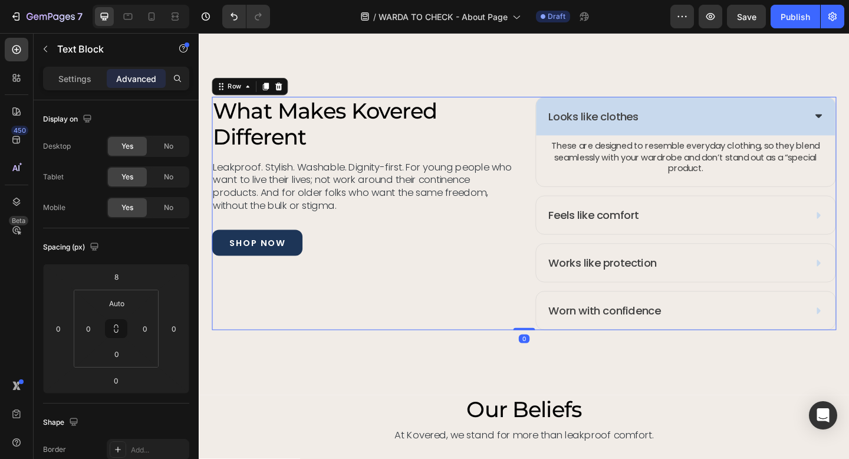
click at [431, 320] on div "what makes kovered different Heading Leakproof. Stylish. Washable. Dignity-firs…" at bounding box center [377, 230] width 328 height 254
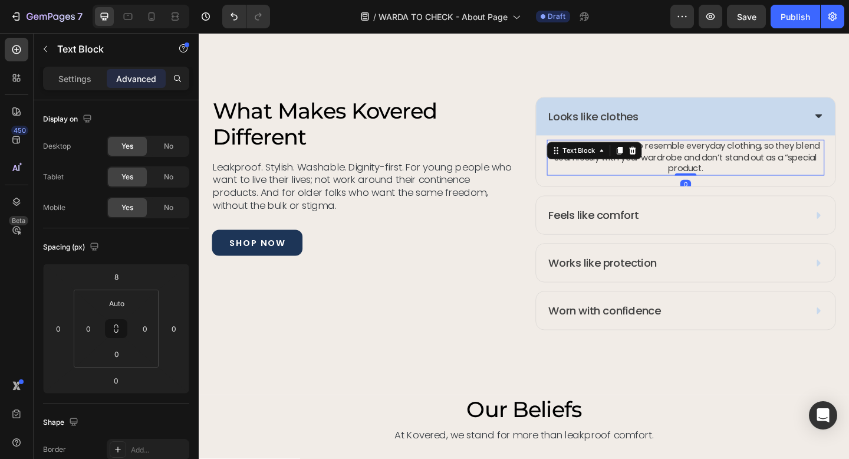
click at [849, 168] on p "These are designed to resemble everyday clothing, so they blend seamlessly with…" at bounding box center [729, 168] width 300 height 37
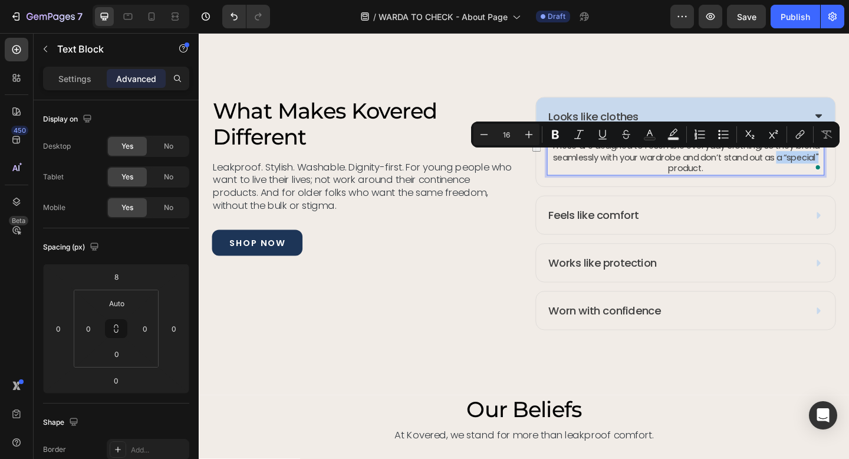
drag, startPoint x: 830, startPoint y: 171, endPoint x: 875, endPoint y: 168, distance: 45.6
click at [849, 168] on p "These are designed to resemble everyday clothing, so they blend seamlessly with…" at bounding box center [729, 168] width 300 height 37
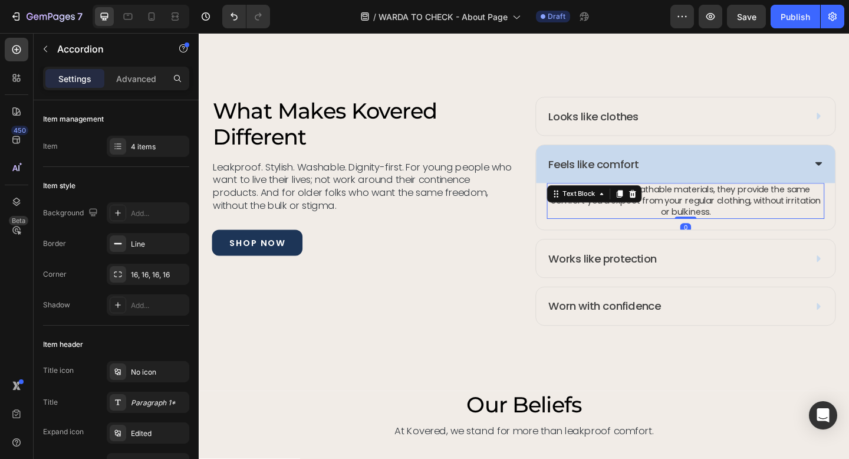
click at [795, 199] on p "Made with soft, breathable materials, they provide the same comfort you’d expec…" at bounding box center [729, 216] width 300 height 37
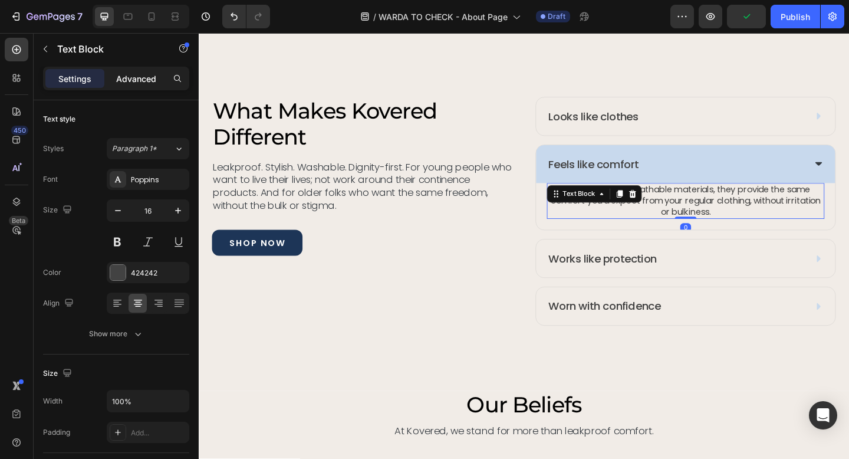
click at [134, 80] on p "Advanced" at bounding box center [136, 79] width 40 height 12
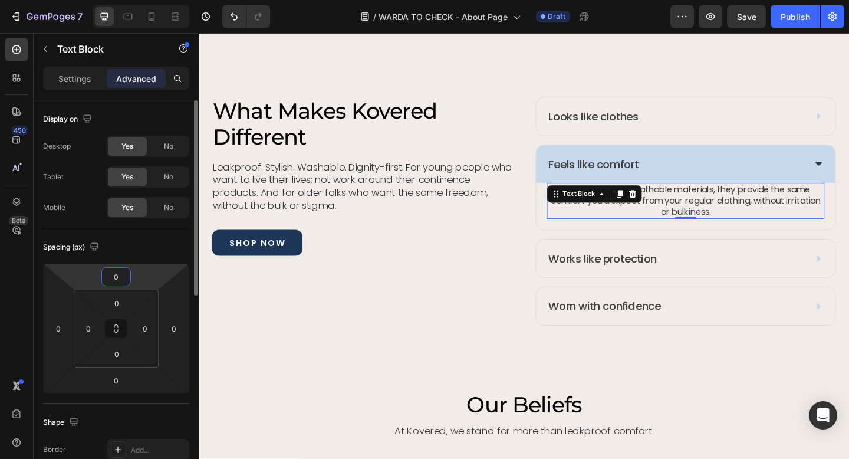
click at [114, 280] on input "0" at bounding box center [116, 277] width 24 height 18
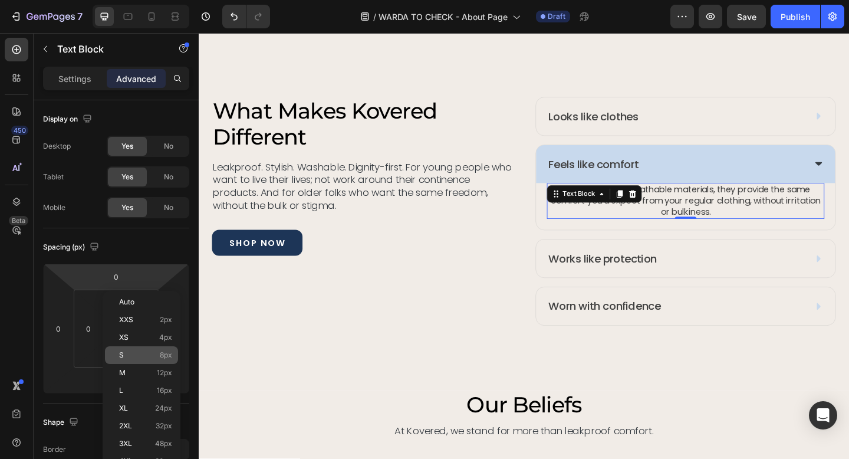
click at [160, 353] on span "8px" at bounding box center [166, 355] width 12 height 8
type input "8"
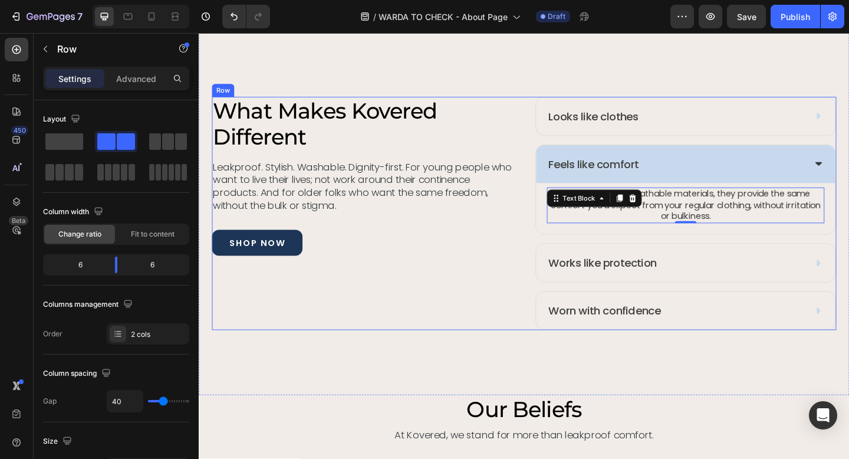
click at [491, 306] on div "what makes kovered different Heading Leakproof. Stylish. Washable. Dignity-firs…" at bounding box center [377, 230] width 328 height 254
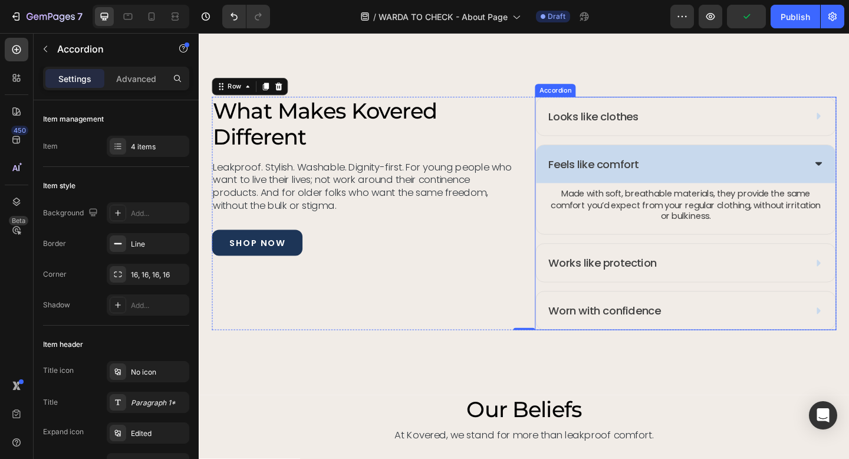
click at [741, 288] on div "Works like protection" at bounding box center [717, 283] width 280 height 18
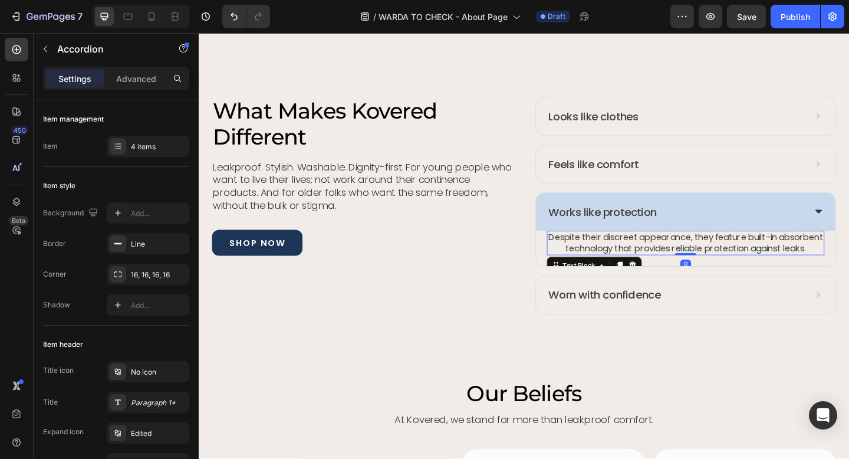
click at [702, 254] on p "Despite their discreet appearance, they feature built-in absorbent technology t…" at bounding box center [729, 262] width 300 height 25
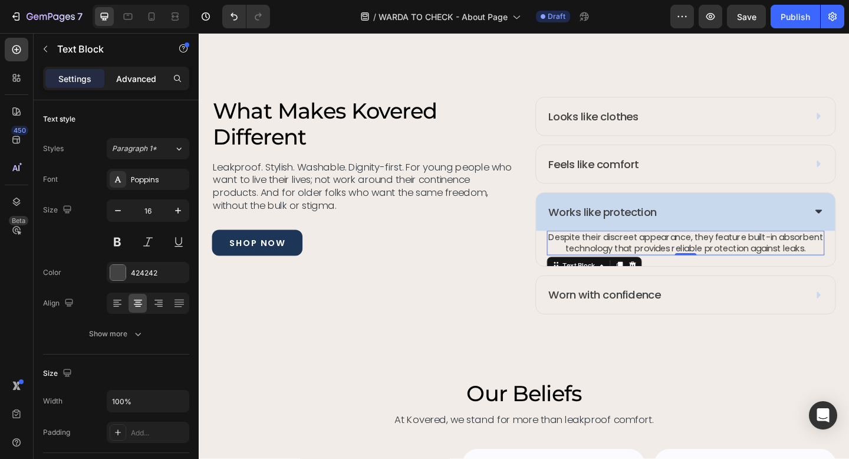
click at [138, 81] on p "Advanced" at bounding box center [136, 79] width 40 height 12
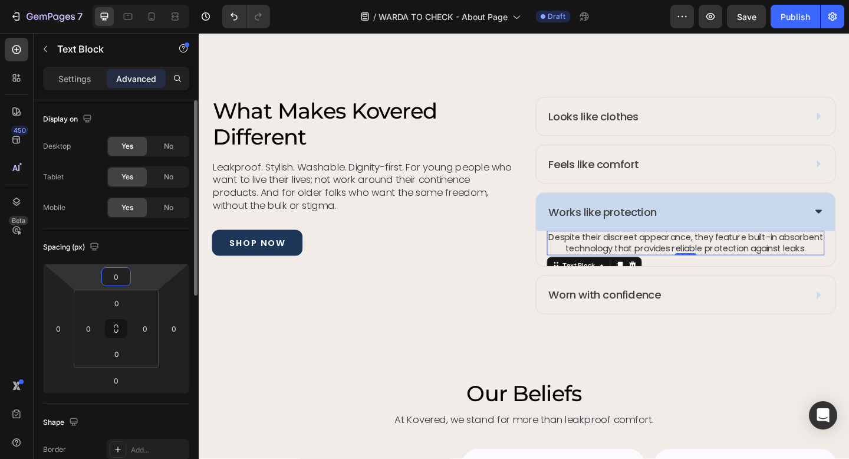
click at [117, 281] on input "0" at bounding box center [116, 277] width 24 height 18
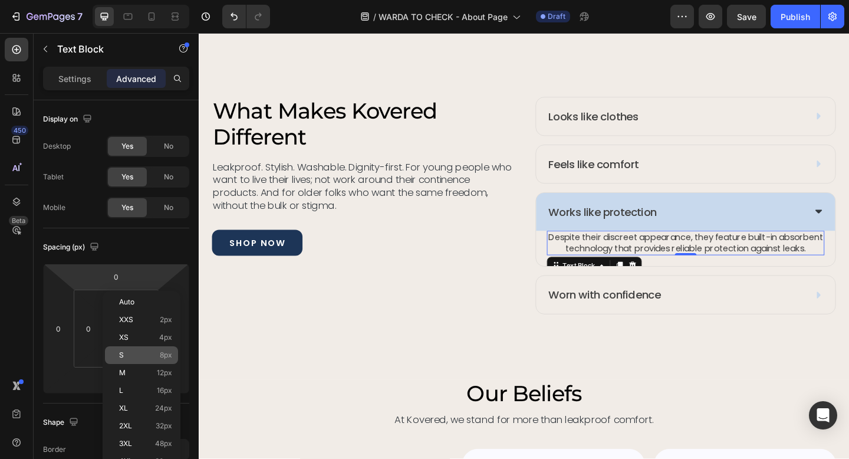
click at [155, 350] on div "S 8px" at bounding box center [141, 355] width 73 height 18
type input "8"
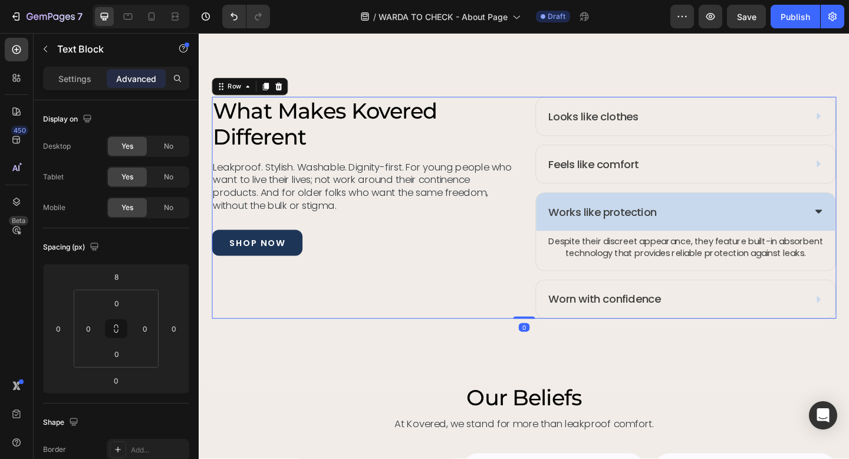
click at [544, 337] on div "Looks like clothes Feels like comfort Works like protection Despite their discr…" at bounding box center [553, 224] width 680 height 242
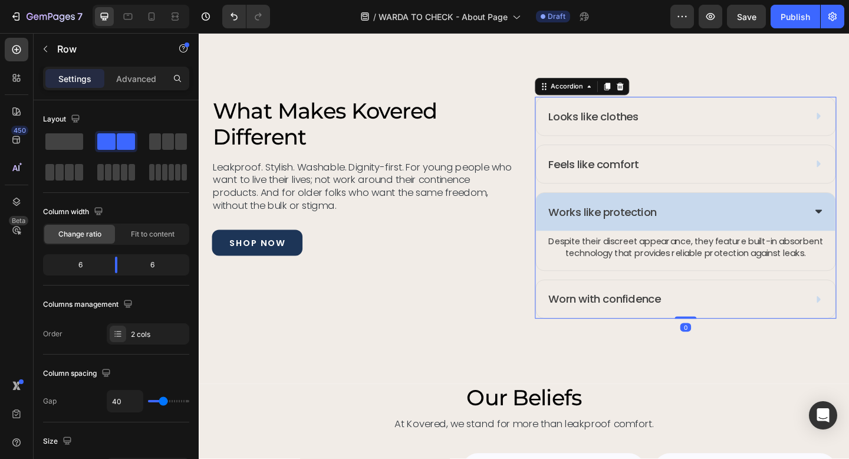
click at [734, 326] on div "Worn with confidence" at bounding box center [717, 323] width 280 height 18
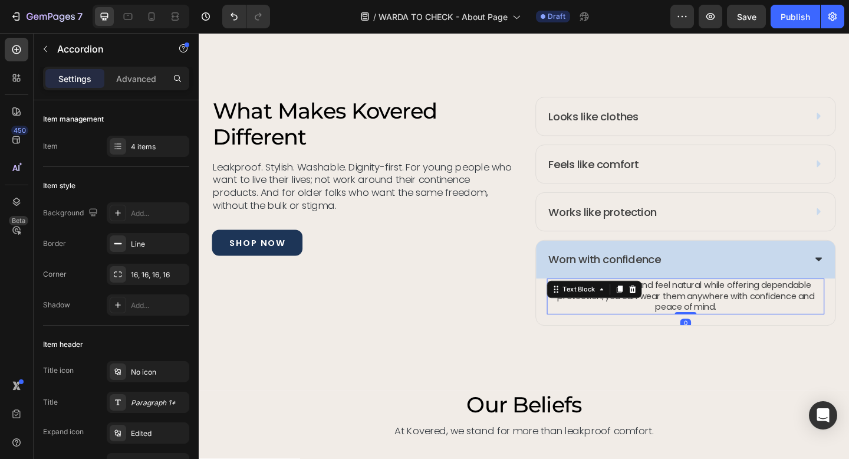
click at [699, 313] on p "Because they look and feel natural while offering dependable protection, you ca…" at bounding box center [729, 319] width 300 height 37
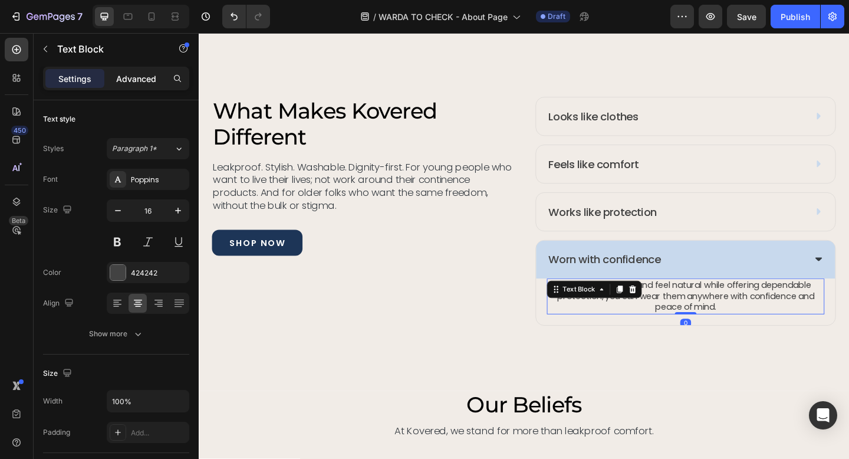
click at [149, 74] on p "Advanced" at bounding box center [136, 79] width 40 height 12
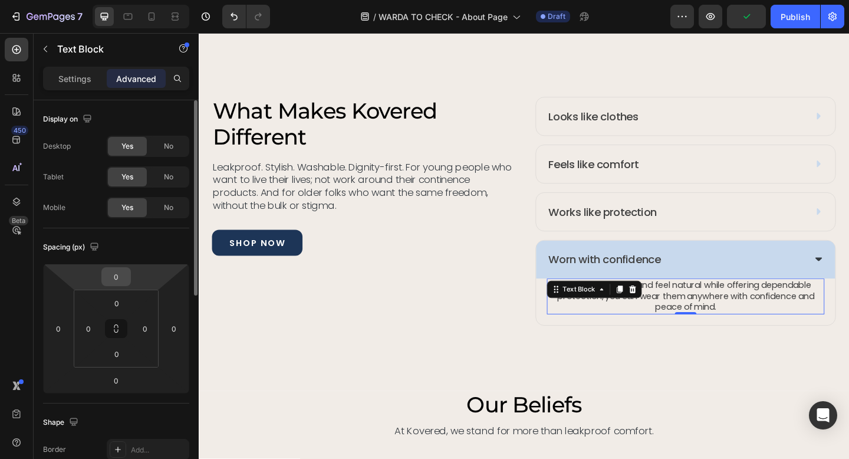
click at [118, 273] on input "0" at bounding box center [116, 277] width 24 height 18
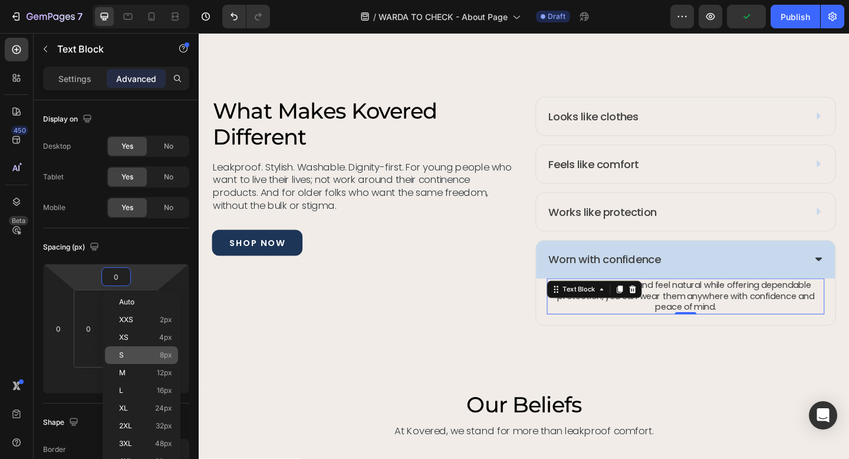
click at [161, 356] on span "8px" at bounding box center [166, 355] width 12 height 8
type input "8"
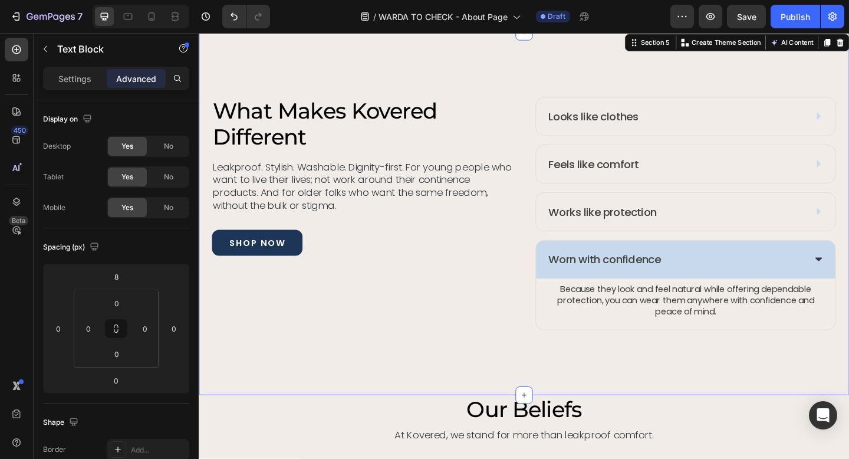
click at [557, 369] on div "Looks like clothes Feels like comfort Works like protection Worn with confidenc…" at bounding box center [553, 229] width 708 height 395
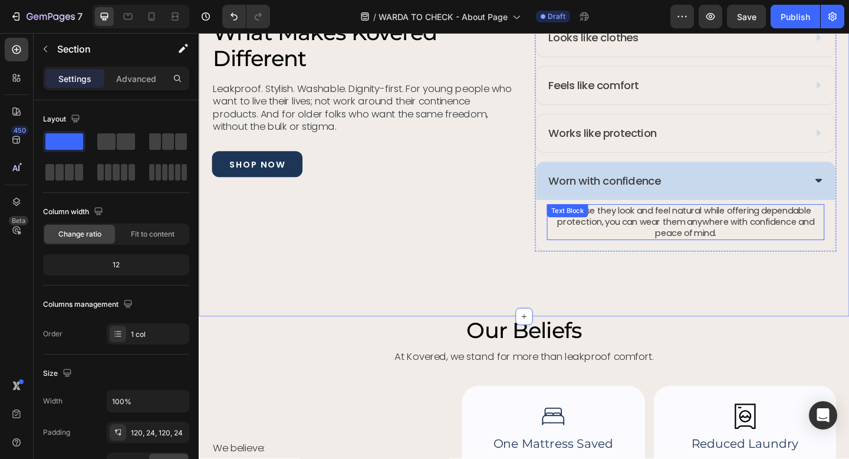
scroll to position [1537, 0]
click at [596, 294] on div "Looks like clothes Feels like comfort Works like protection Worn with confidenc…" at bounding box center [553, 143] width 708 height 395
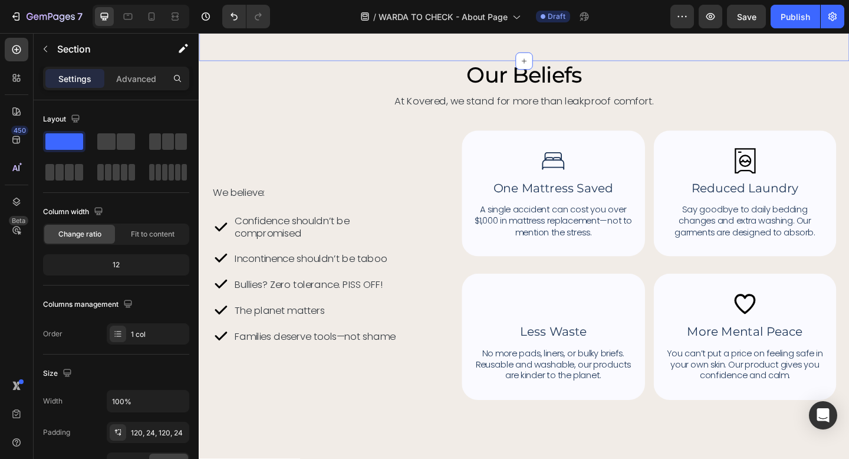
scroll to position [1814, 0]
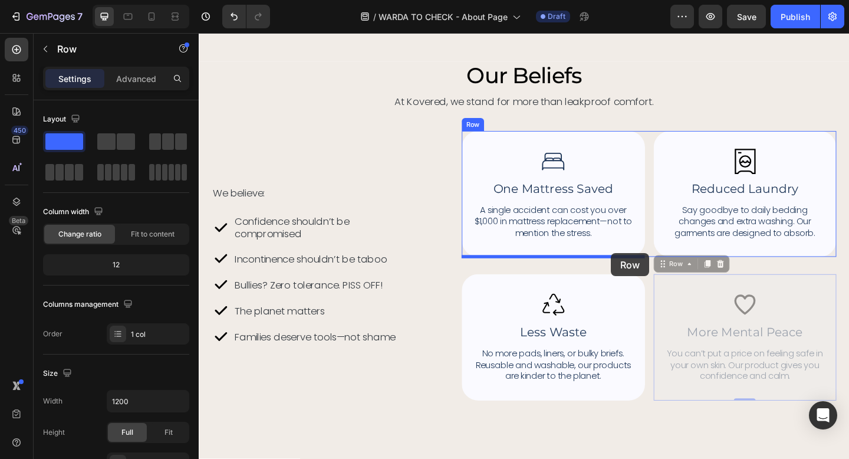
drag, startPoint x: 700, startPoint y: 301, endPoint x: 647, endPoint y: 273, distance: 59.9
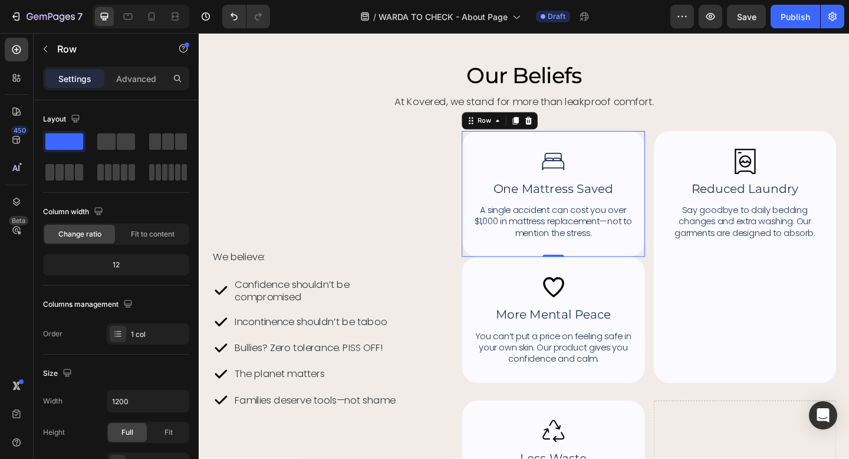
click at [507, 153] on div "Image One Mattress Saved Heading A single accident can cost you over $1,000 in …" at bounding box center [584, 208] width 199 height 137
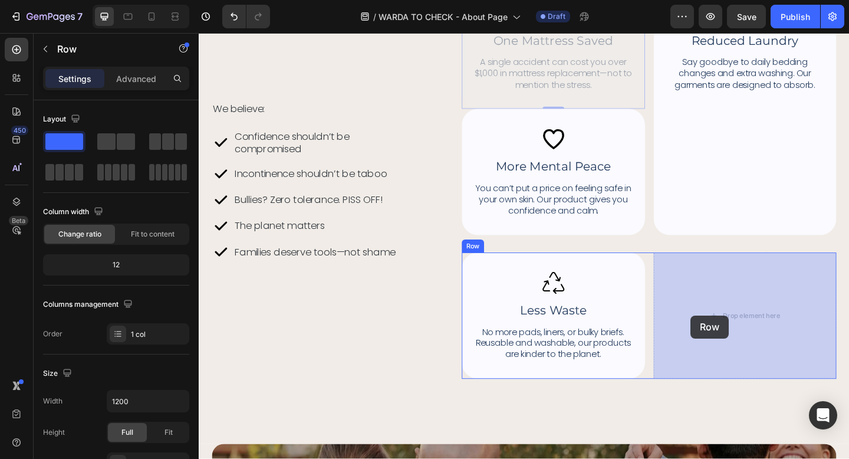
drag, startPoint x: 496, startPoint y: 147, endPoint x: 734, endPoint y: 340, distance: 306.1
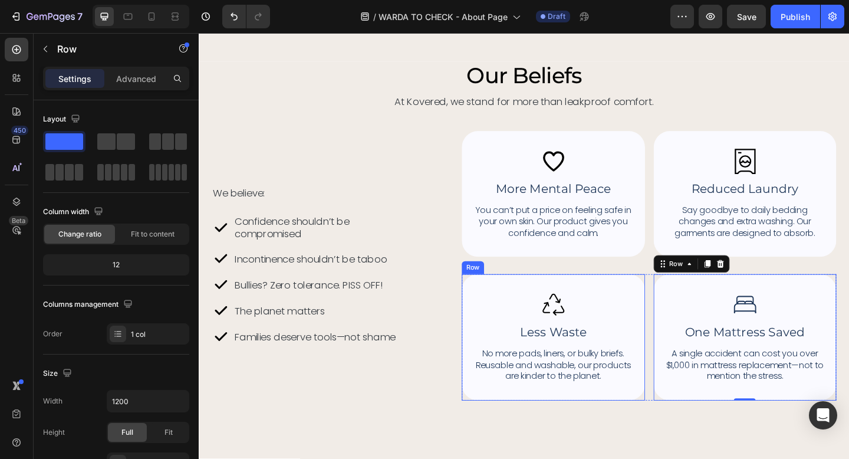
scroll to position [1812, 0]
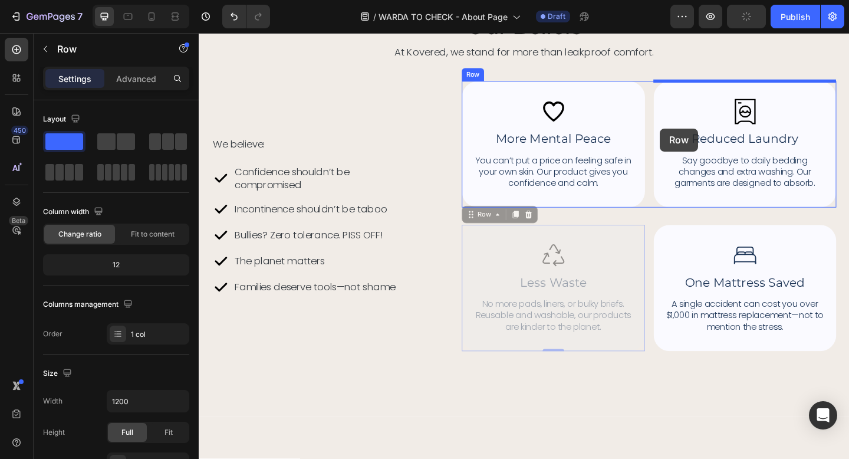
drag, startPoint x: 497, startPoint y: 250, endPoint x: 701, endPoint y: 137, distance: 232.9
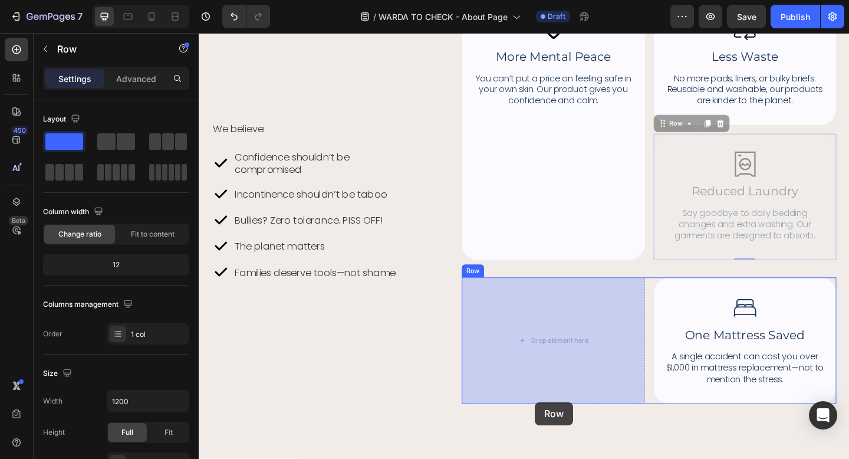
drag, startPoint x: 701, startPoint y: 247, endPoint x: 564, endPoint y: 434, distance: 232.2
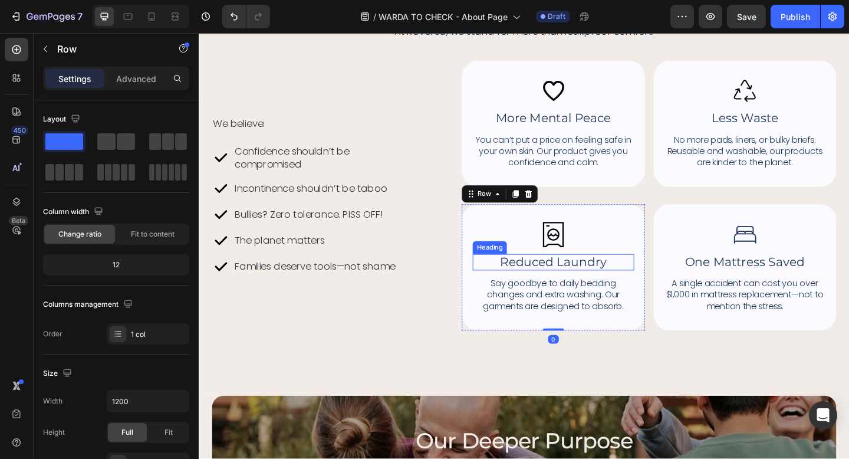
scroll to position [1781, 0]
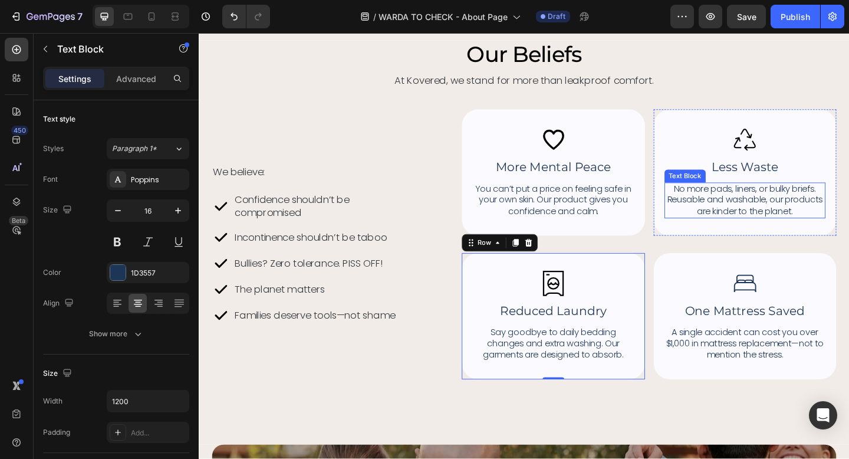
click at [741, 204] on p "No more pads, liners, or bulky briefs. Reusable and washable, our products are …" at bounding box center [793, 215] width 173 height 37
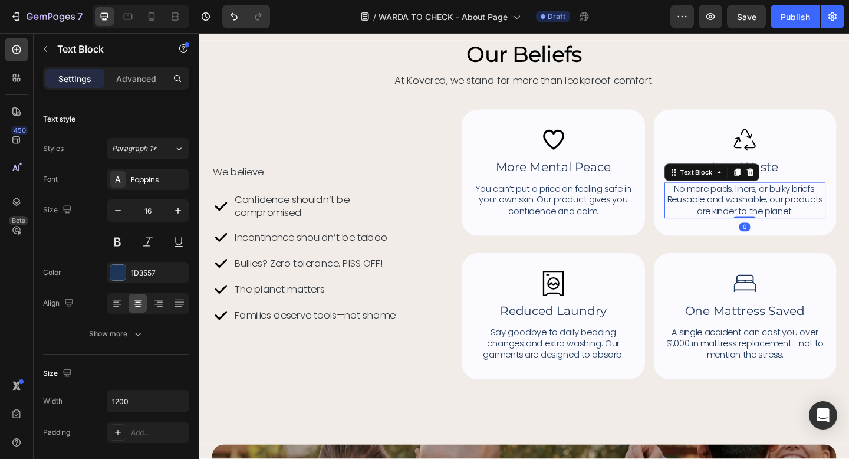
click at [741, 204] on p "No more pads, liners, or bulky briefs. Reusable and washable, our products are …" at bounding box center [793, 215] width 173 height 37
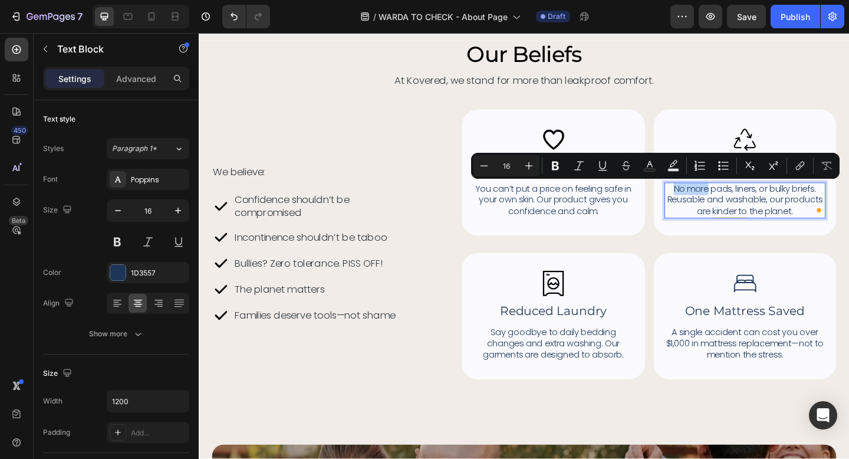
drag, startPoint x: 715, startPoint y: 200, endPoint x: 752, endPoint y: 203, distance: 37.3
click at [752, 203] on p "No more pads, liners, or bulky briefs. Reusable and washable, our products are …" at bounding box center [793, 215] width 173 height 37
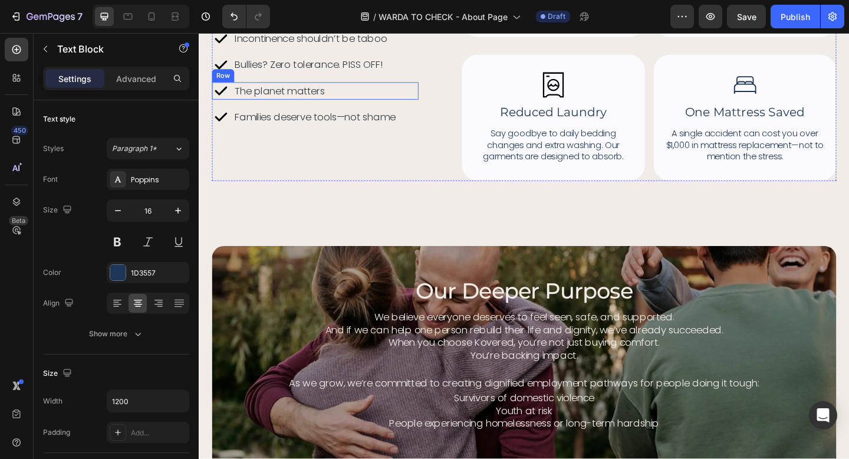
scroll to position [1996, 0]
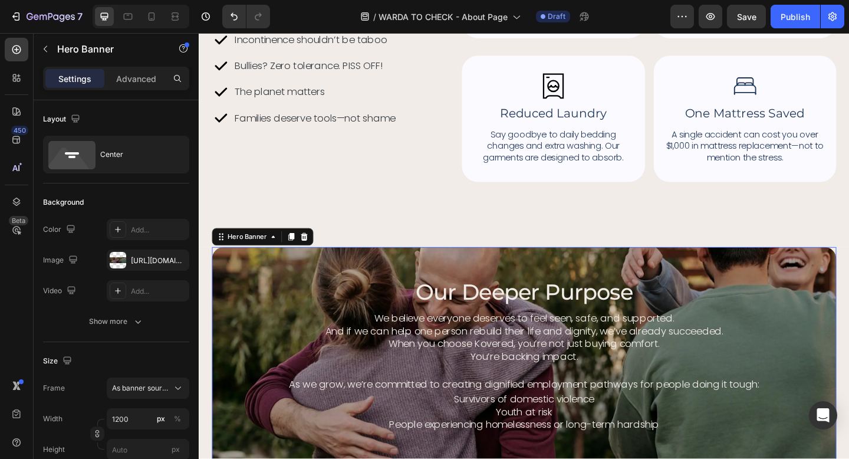
click at [357, 292] on div "our deeper purpose Heading We believe everyone deserves to feel seen, safe, and…" at bounding box center [553, 390] width 680 height 228
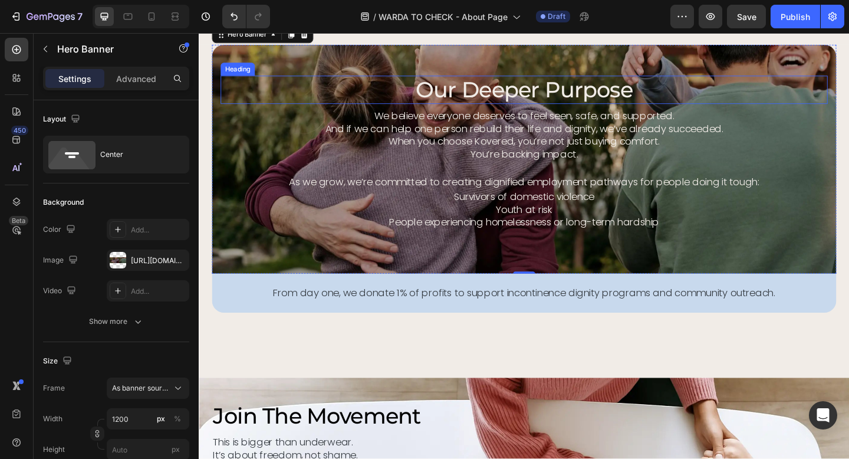
scroll to position [2217, 0]
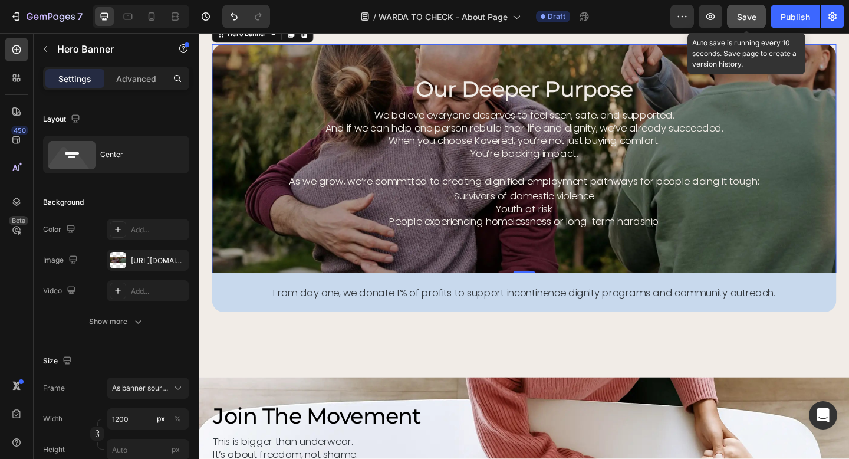
click at [746, 12] on span "Save" at bounding box center [746, 17] width 19 height 10
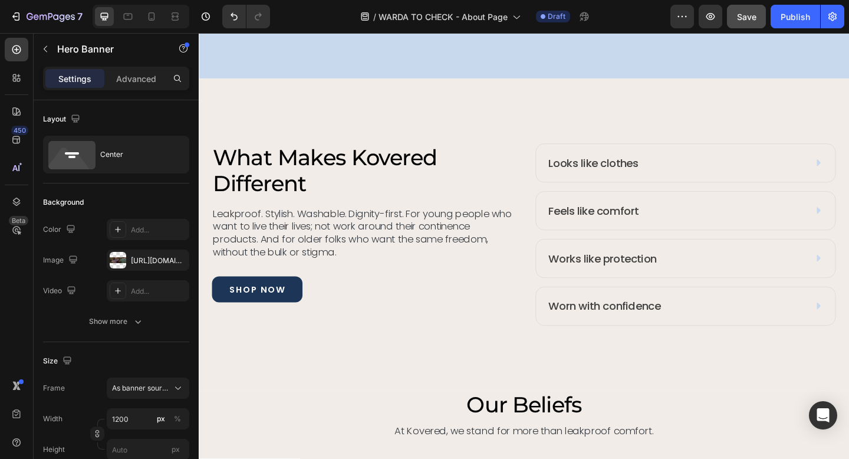
scroll to position [1350, 0]
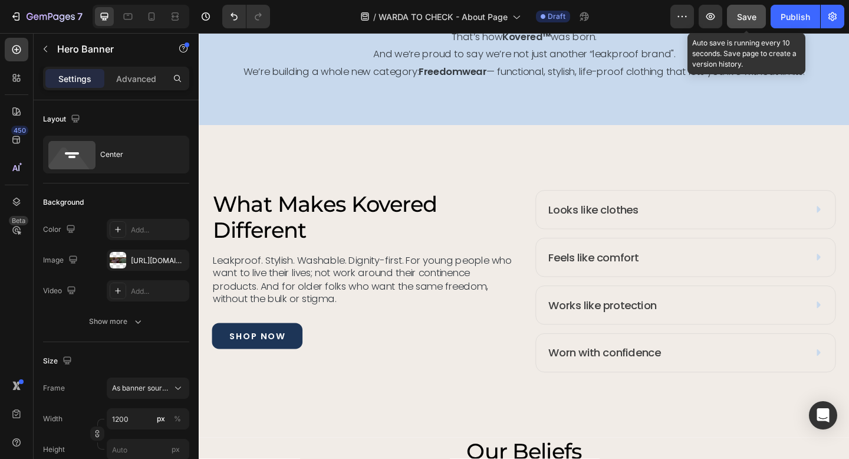
click at [753, 15] on span "Save" at bounding box center [746, 17] width 19 height 10
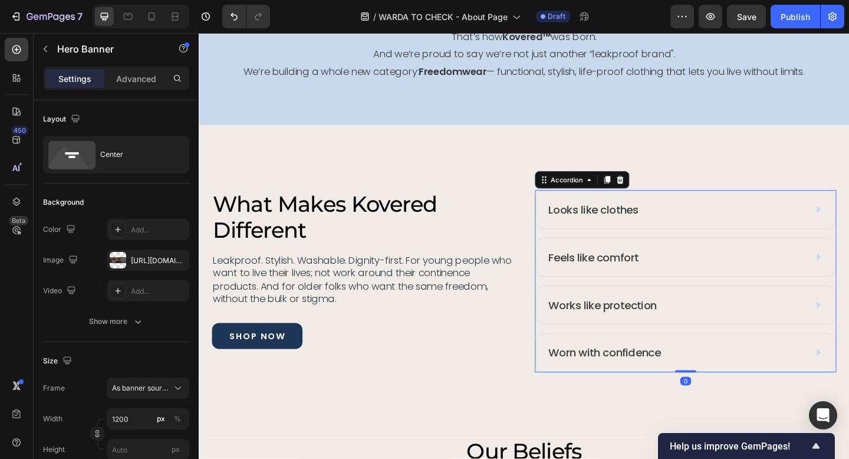
click at [769, 330] on div "Works like protection" at bounding box center [717, 329] width 280 height 18
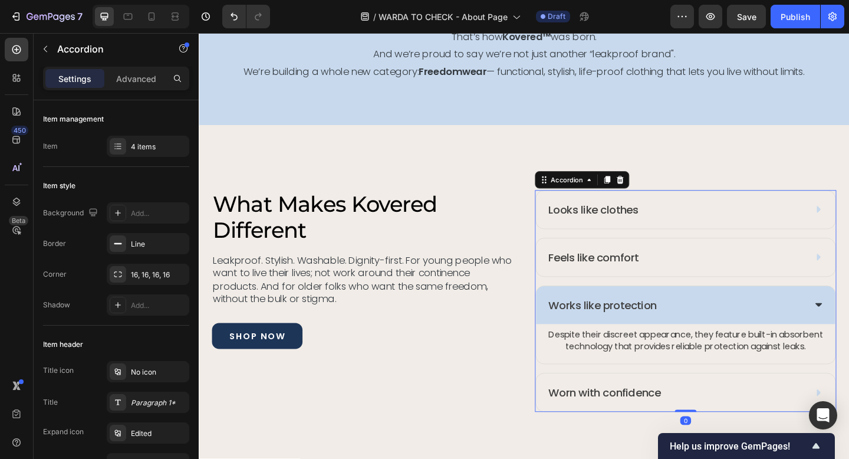
click at [741, 416] on div "Worn with confidence" at bounding box center [717, 424] width 280 height 18
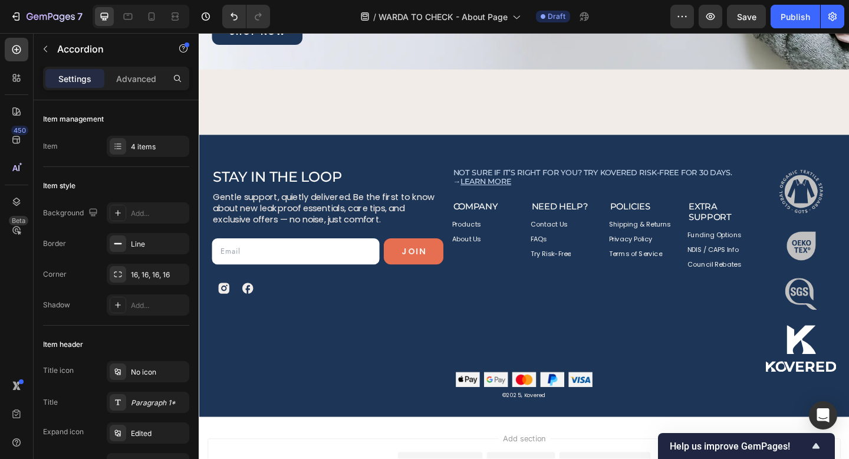
scroll to position [2913, 0]
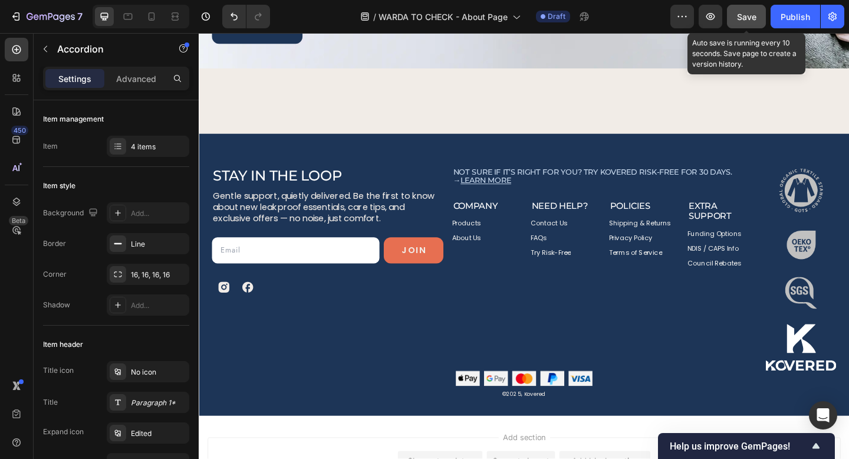
click at [738, 17] on span "Save" at bounding box center [746, 17] width 19 height 10
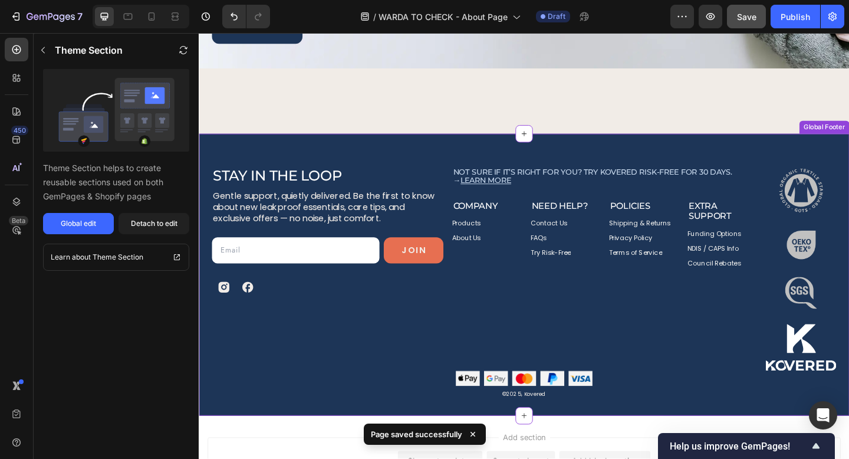
click at [568, 242] on p "Contact Us" at bounding box center [580, 240] width 40 height 8
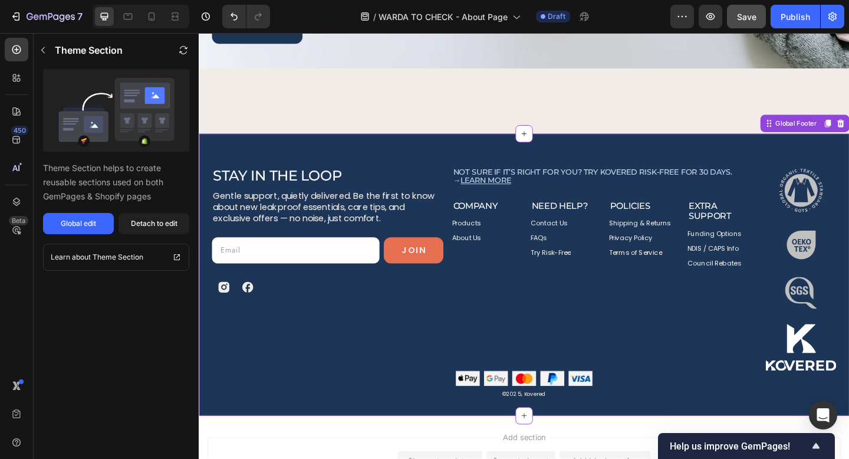
click at [570, 237] on p "Contact Us" at bounding box center [580, 240] width 40 height 8
click at [160, 224] on div "Detach to edit" at bounding box center [154, 223] width 47 height 11
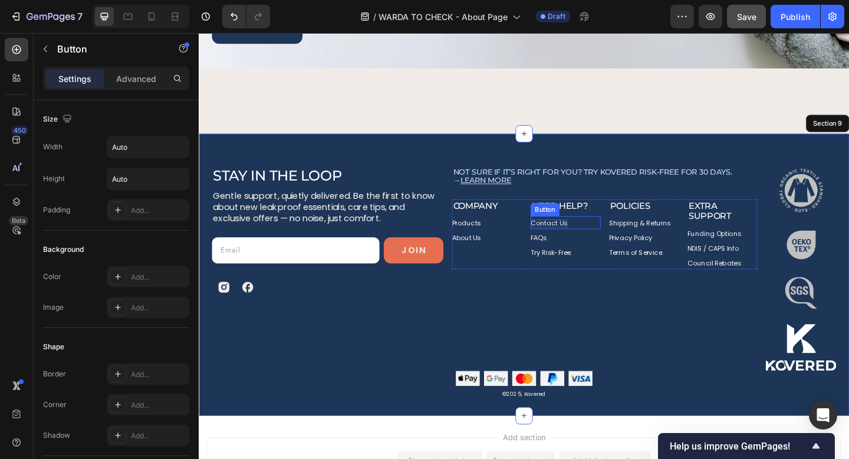
click at [589, 236] on p "Contact Us" at bounding box center [580, 240] width 40 height 8
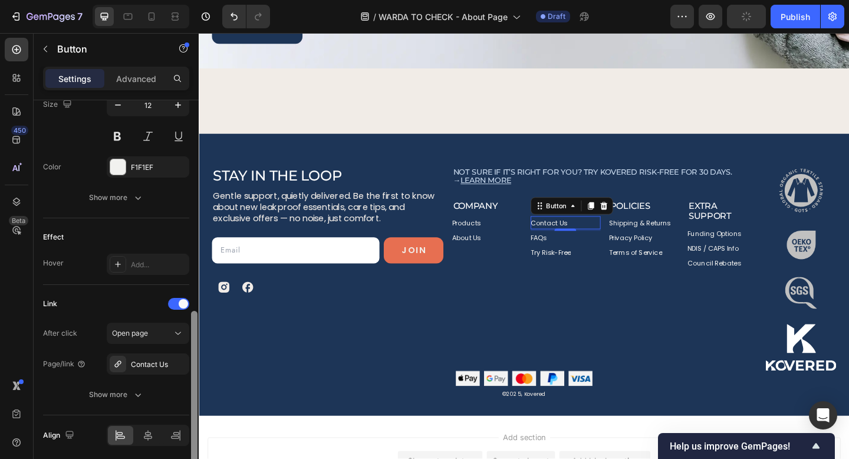
scroll to position [506, 0]
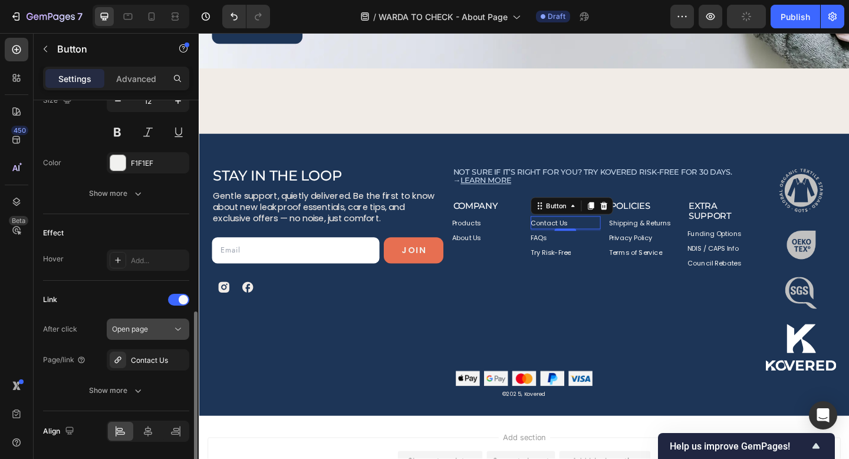
click at [170, 333] on div "Open page" at bounding box center [142, 329] width 60 height 11
click at [150, 362] on div "Contact Us" at bounding box center [148, 360] width 34 height 11
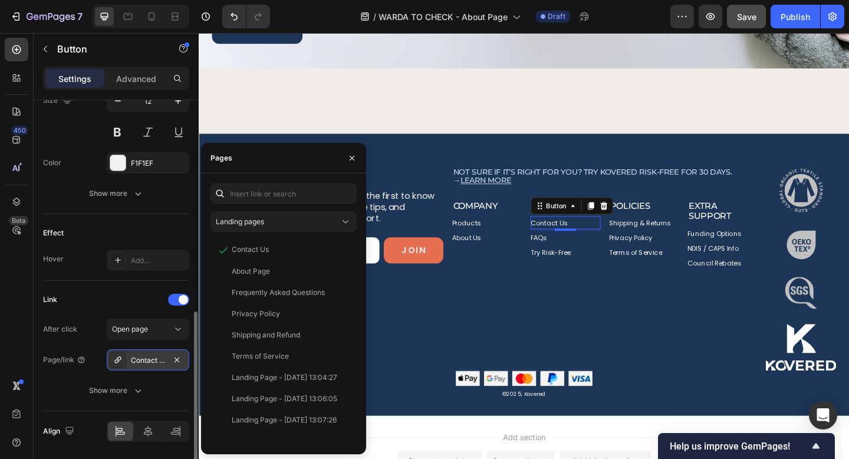
click at [150, 362] on div "Contact Us" at bounding box center [148, 360] width 34 height 11
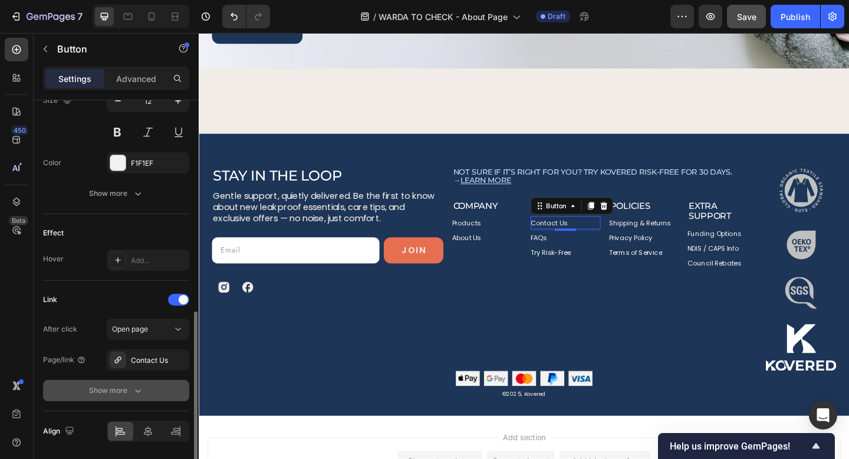
click at [128, 390] on div "Show more" at bounding box center [116, 391] width 55 height 12
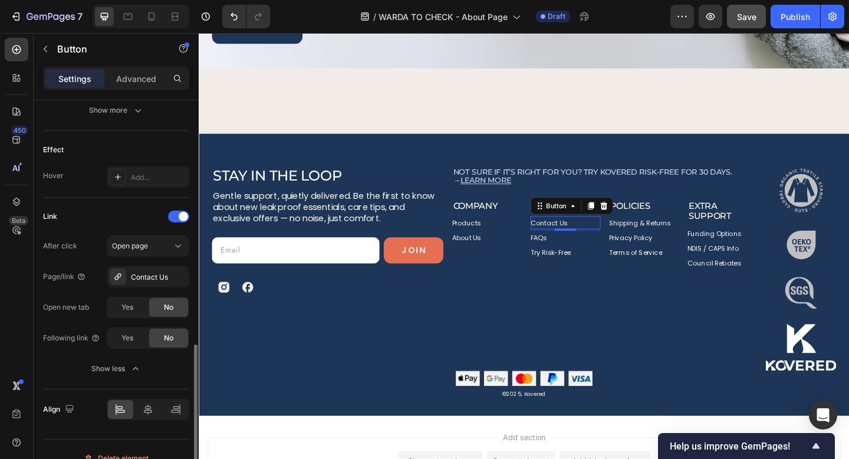
scroll to position [607, 0]
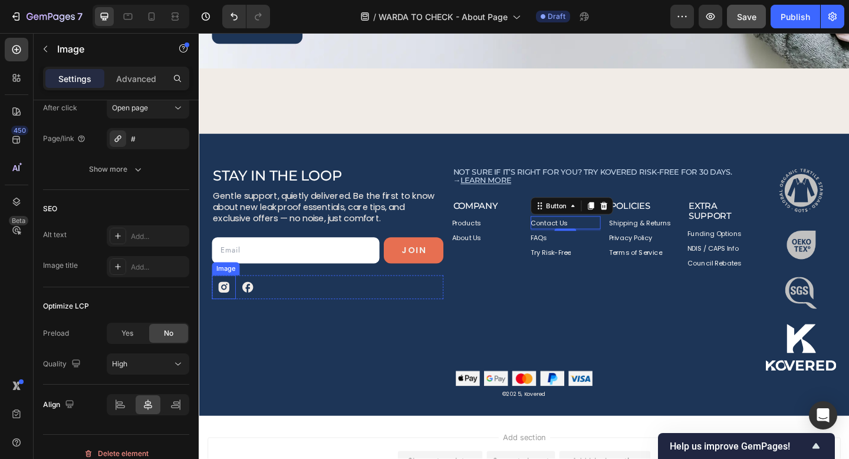
click at [227, 307] on img at bounding box center [226, 310] width 26 height 26
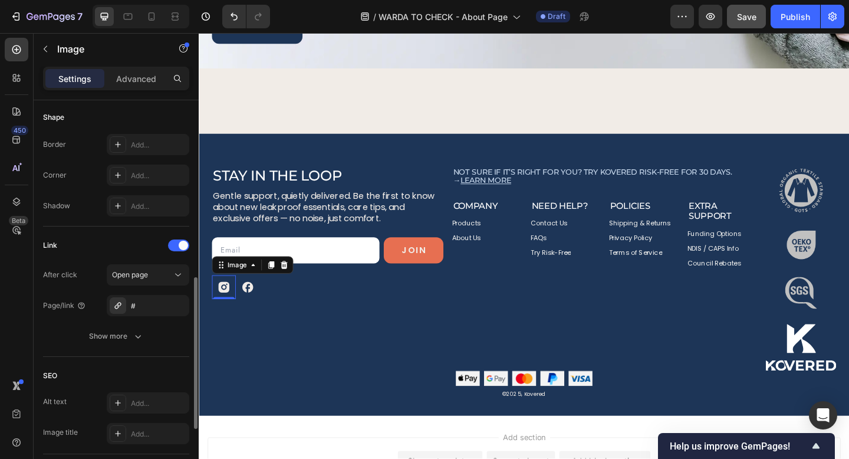
scroll to position [449, 0]
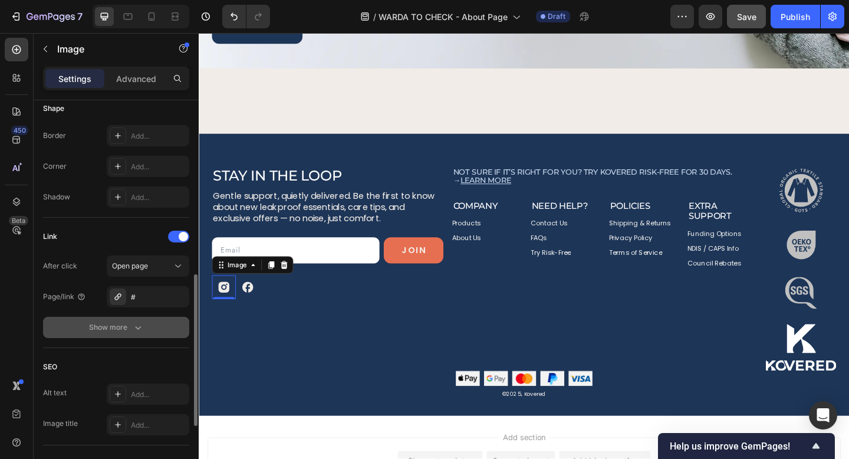
click at [124, 329] on div "Show more" at bounding box center [116, 327] width 55 height 12
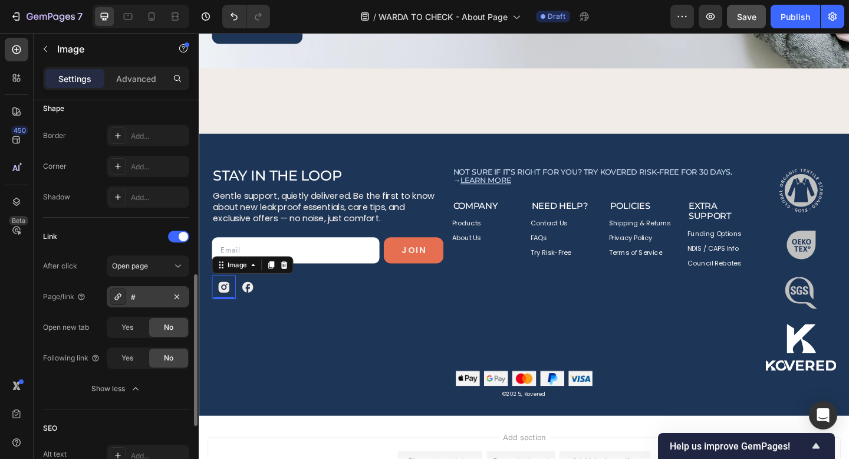
click at [152, 296] on div "#" at bounding box center [148, 297] width 34 height 11
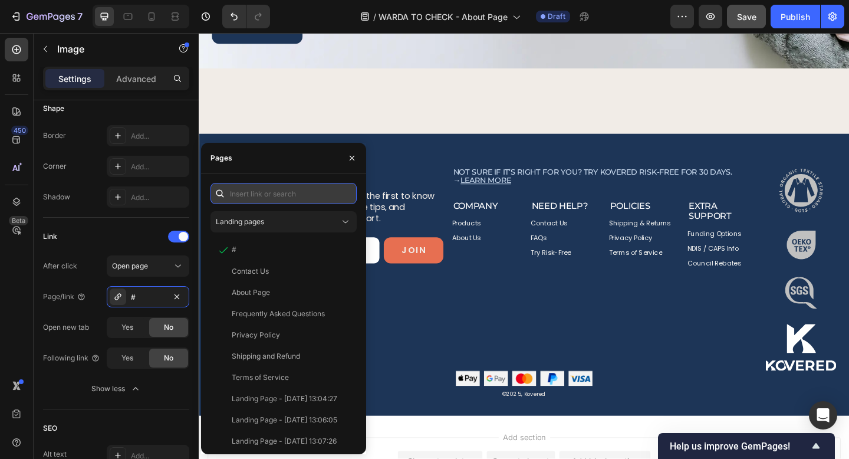
click at [265, 195] on input "text" at bounding box center [284, 193] width 146 height 21
paste input "https://www.instagram.com/you_kovered/"
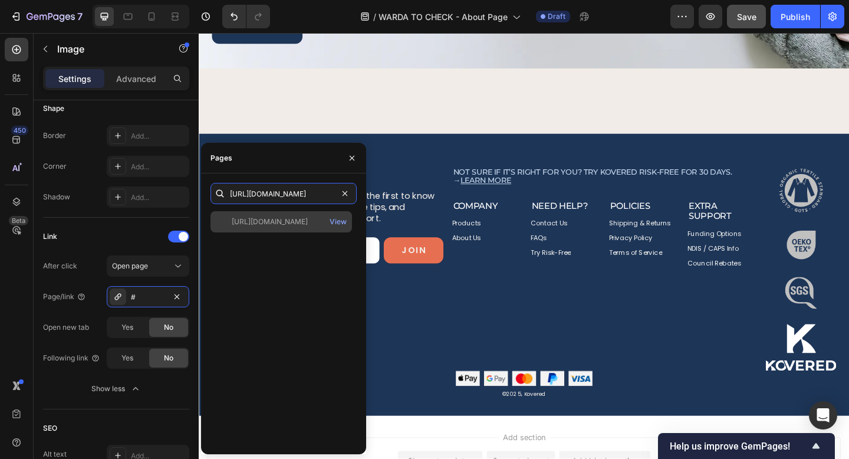
type input "https://www.instagram.com/you_kovered/"
click at [275, 221] on div "https://www.instagram.com/you_kovered/" at bounding box center [270, 221] width 76 height 11
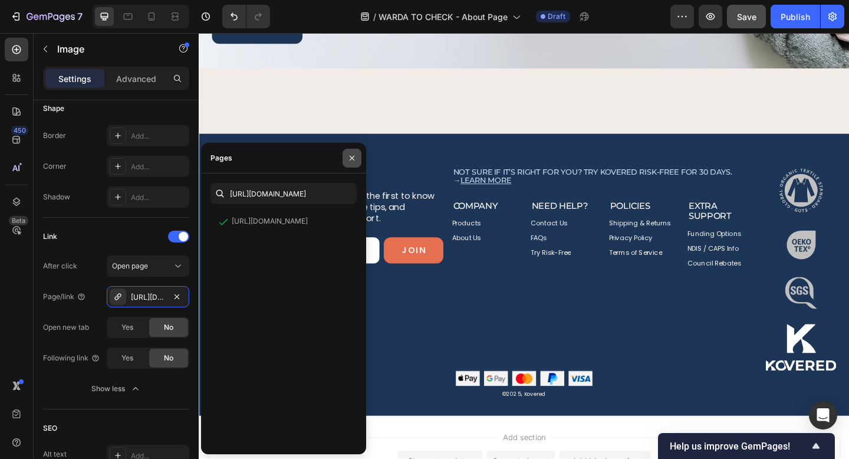
click at [353, 159] on icon "button" at bounding box center [351, 157] width 9 height 9
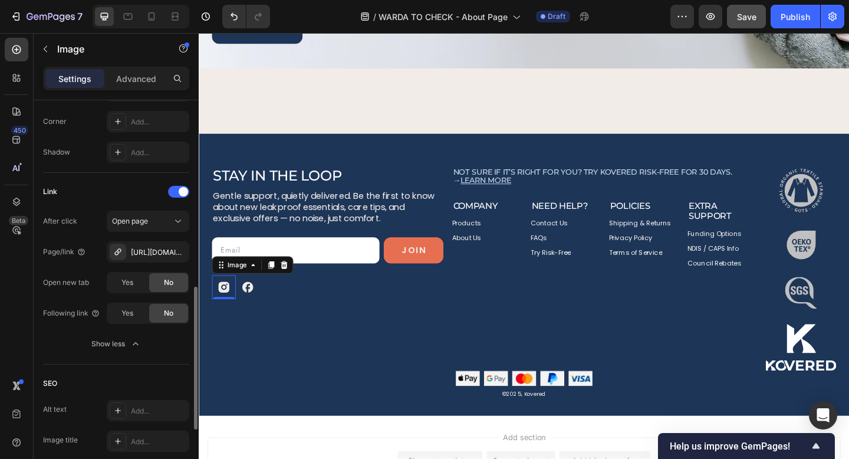
scroll to position [500, 0]
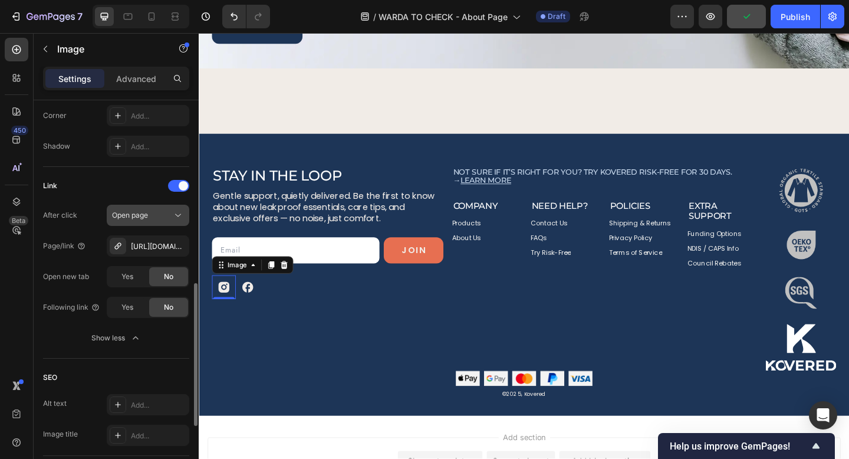
click at [162, 215] on div "Open page" at bounding box center [142, 215] width 60 height 11
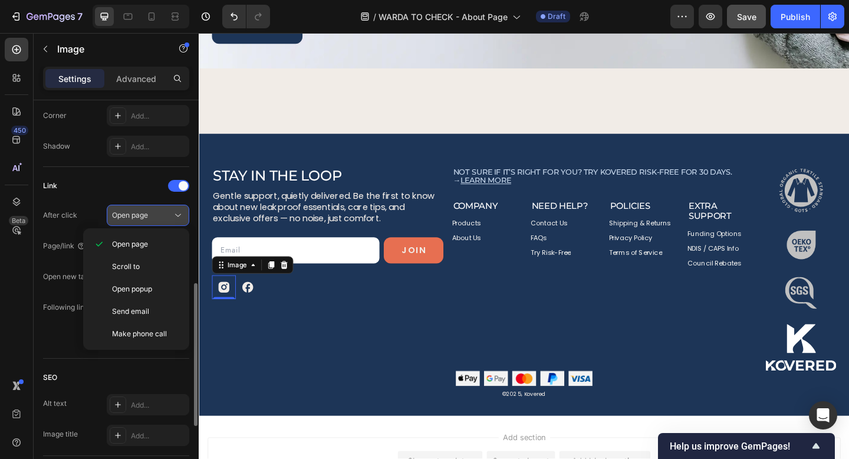
click at [162, 215] on div "Open page" at bounding box center [142, 215] width 60 height 11
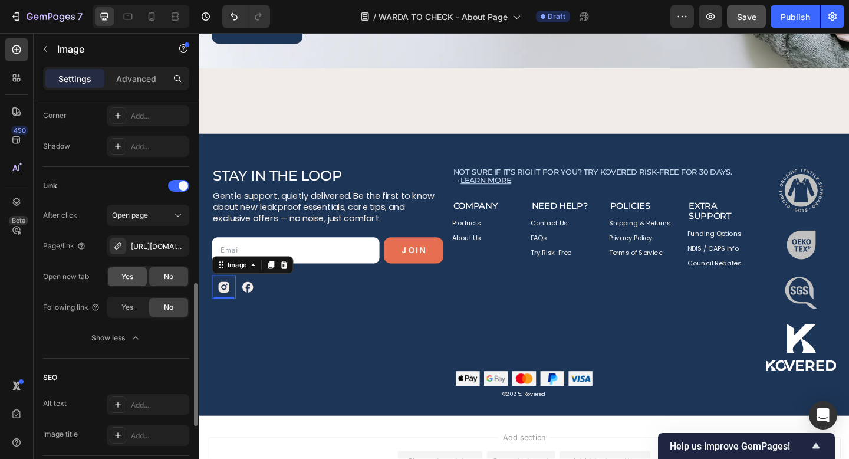
click at [119, 276] on div "Yes" at bounding box center [127, 276] width 39 height 19
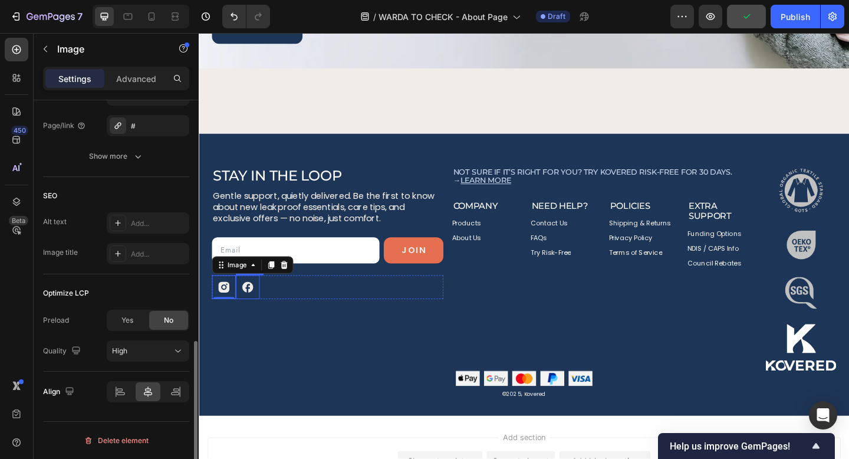
scroll to position [620, 0]
click at [248, 309] on img at bounding box center [252, 310] width 26 height 26
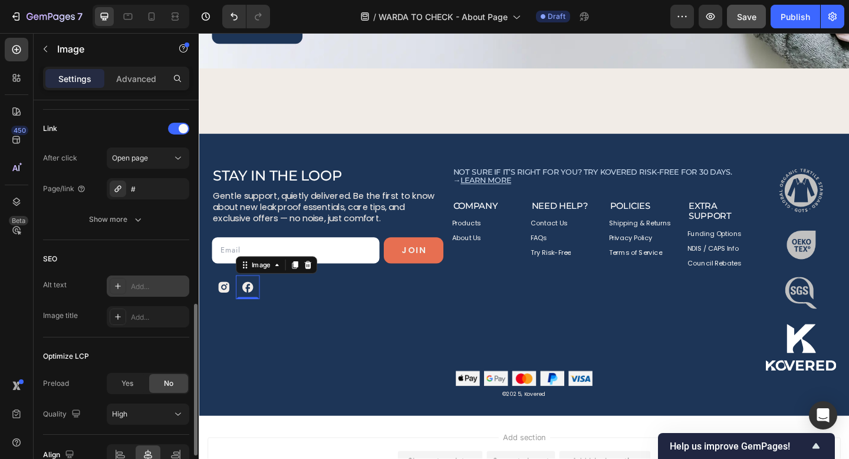
scroll to position [541, 0]
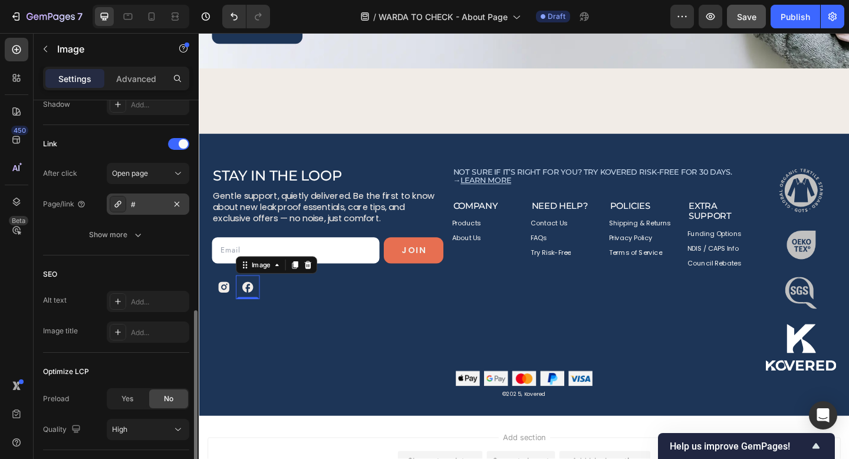
click at [155, 204] on div "#" at bounding box center [148, 204] width 34 height 11
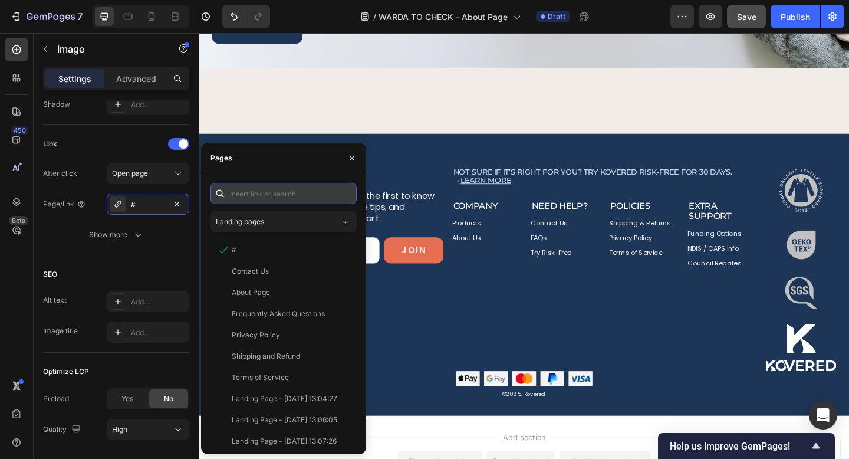
click at [260, 192] on input "text" at bounding box center [284, 193] width 146 height 21
paste input "https://www.facebook.com/you.kovered/"
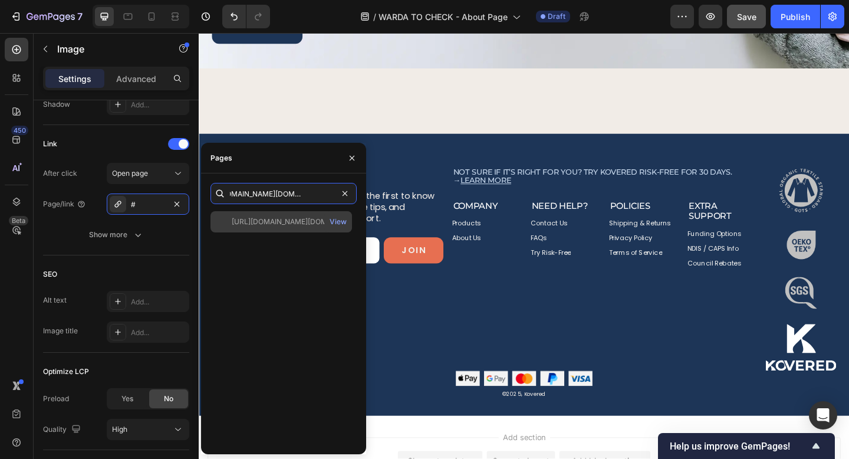
type input "https://www.facebook.com/you.kovered/"
click at [268, 225] on div "https://www.facebook.com/you.kovered/" at bounding box center [288, 221] width 113 height 11
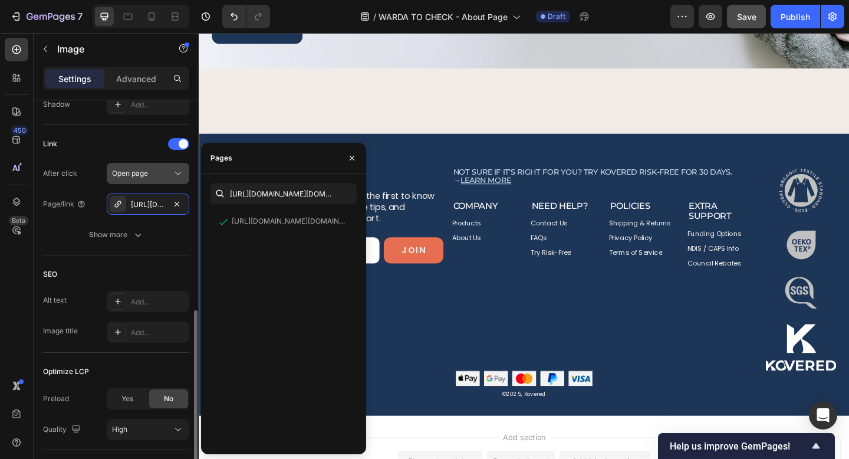
click at [140, 172] on span "Open page" at bounding box center [130, 173] width 36 height 9
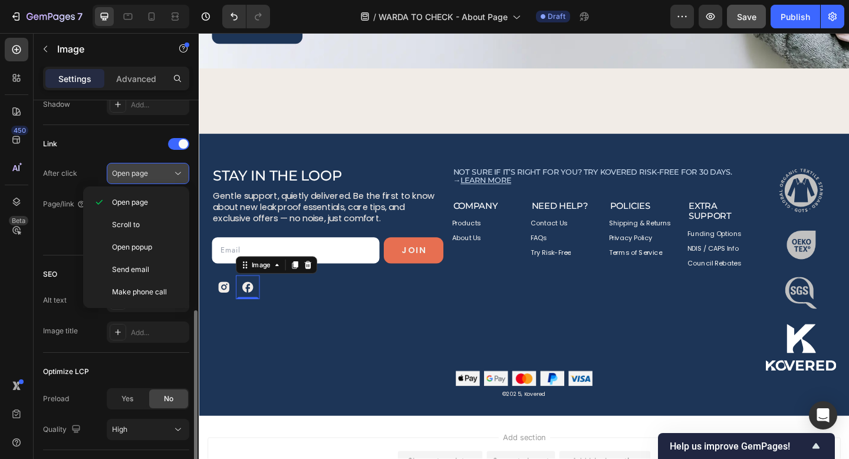
click at [140, 172] on span "Open page" at bounding box center [130, 173] width 36 height 9
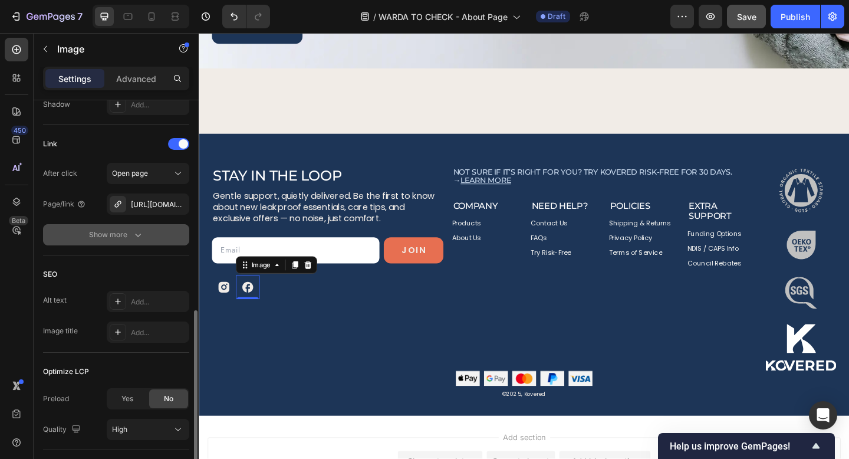
click at [116, 231] on div "Show more" at bounding box center [116, 235] width 55 height 12
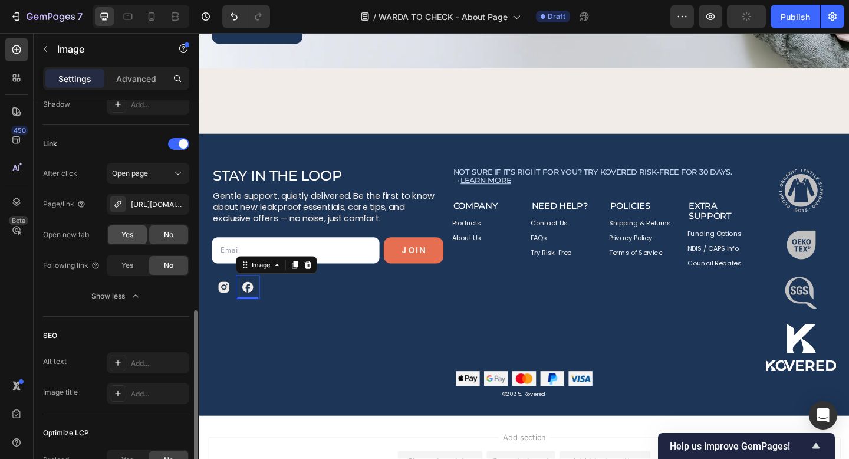
click at [120, 231] on div "Yes" at bounding box center [127, 234] width 39 height 19
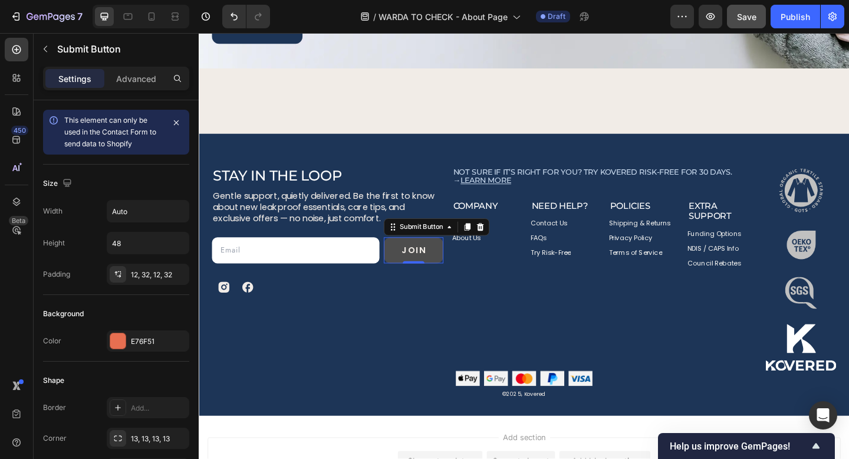
click at [451, 271] on button "join" at bounding box center [432, 269] width 65 height 28
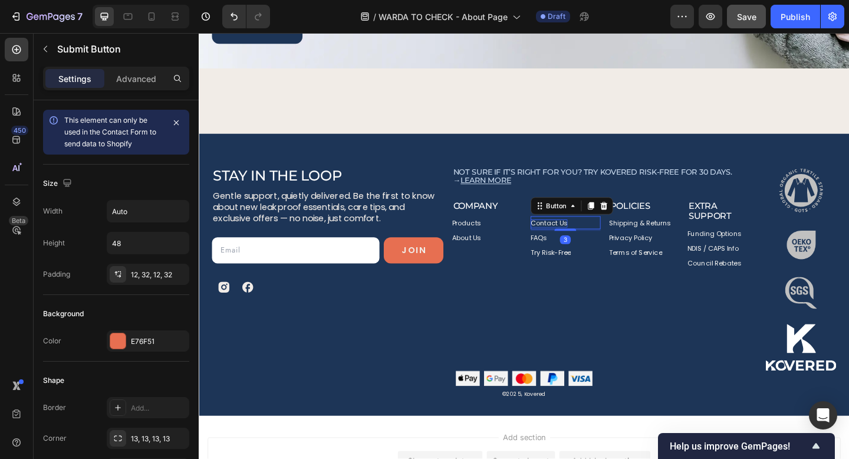
click at [590, 239] on p "Contact Us" at bounding box center [580, 240] width 40 height 8
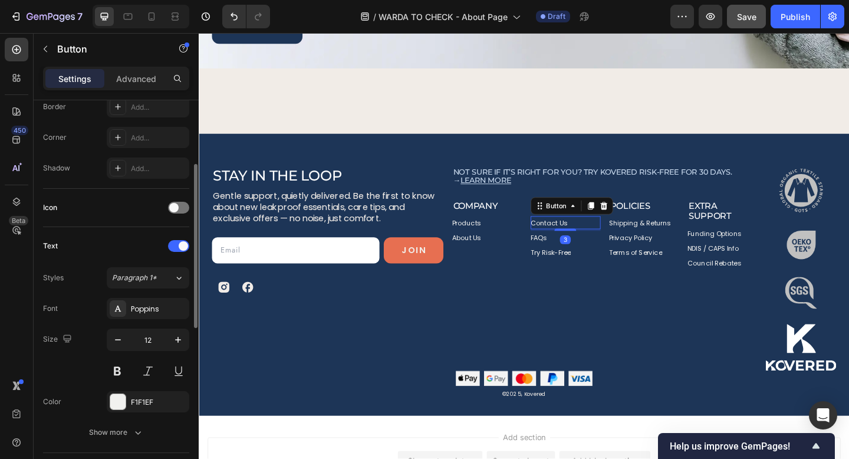
scroll to position [546, 0]
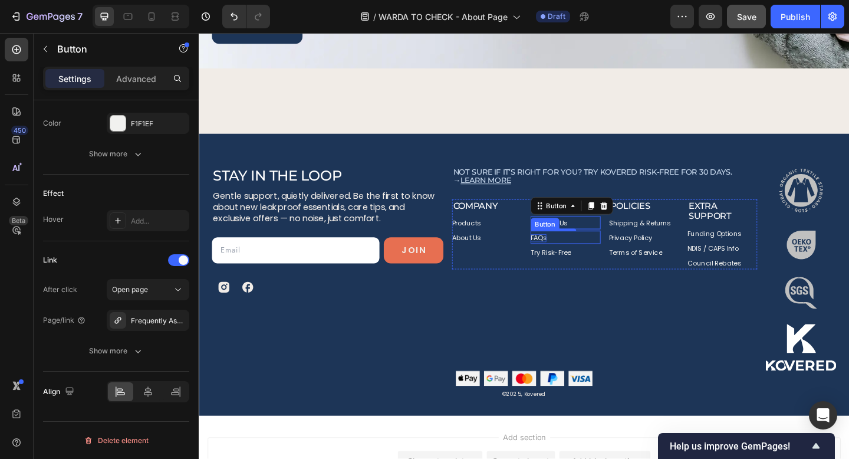
click at [564, 258] on p "FAQs" at bounding box center [569, 256] width 18 height 8
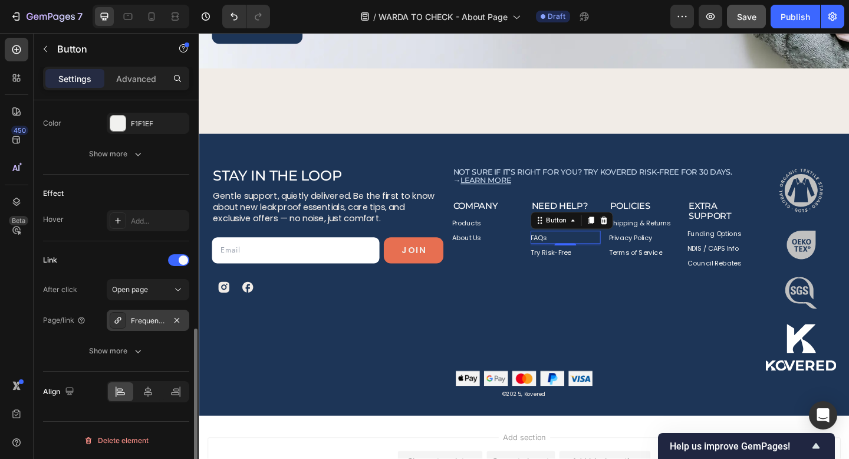
click at [149, 320] on div "Frequently Asked Questions" at bounding box center [148, 321] width 34 height 11
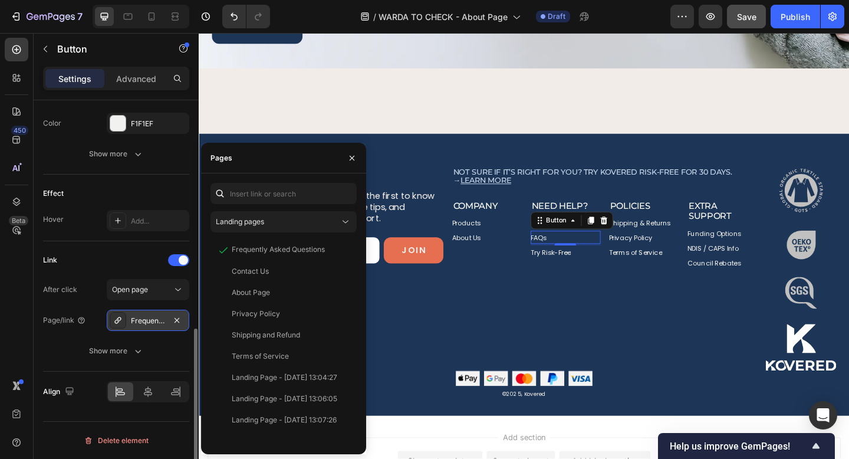
click at [149, 320] on div "Frequently Asked Questions" at bounding box center [148, 321] width 34 height 11
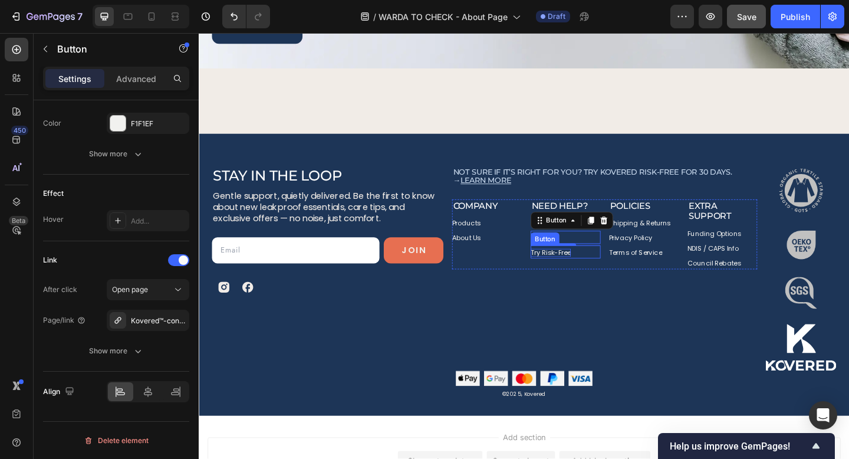
click at [577, 273] on p "Try Risk-Free" at bounding box center [582, 272] width 44 height 8
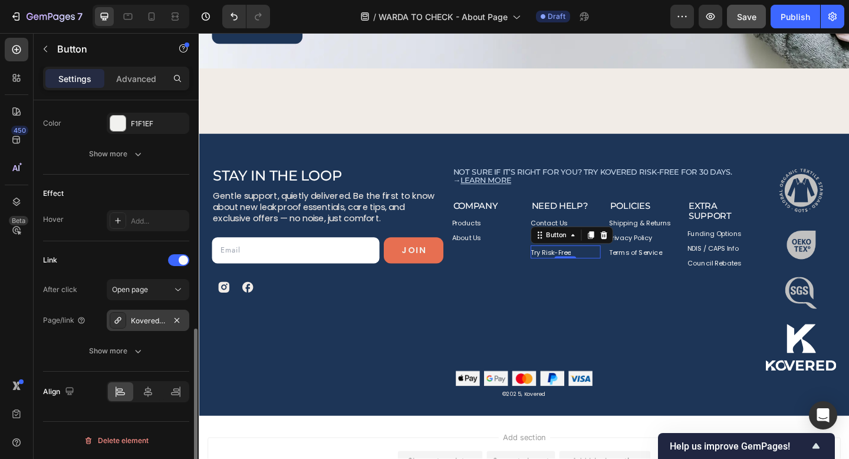
click at [139, 318] on div "Kovered™ Confidence Trackies" at bounding box center [148, 321] width 34 height 11
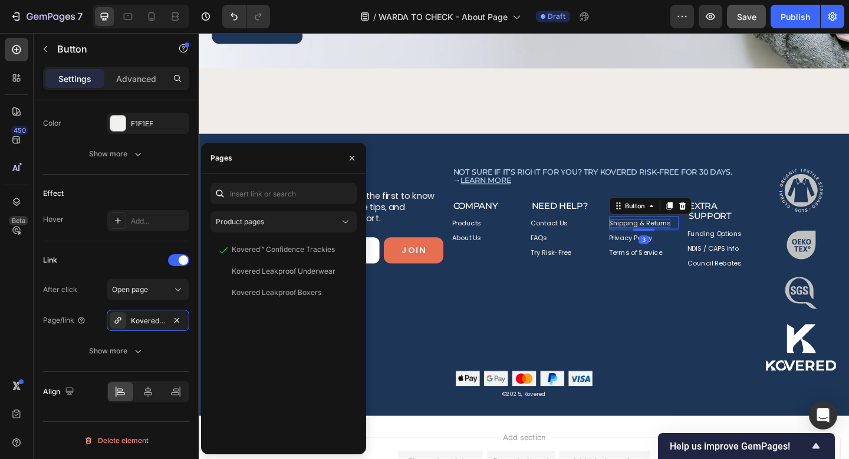
click at [675, 242] on p "Shipping & Returns" at bounding box center [678, 240] width 67 height 8
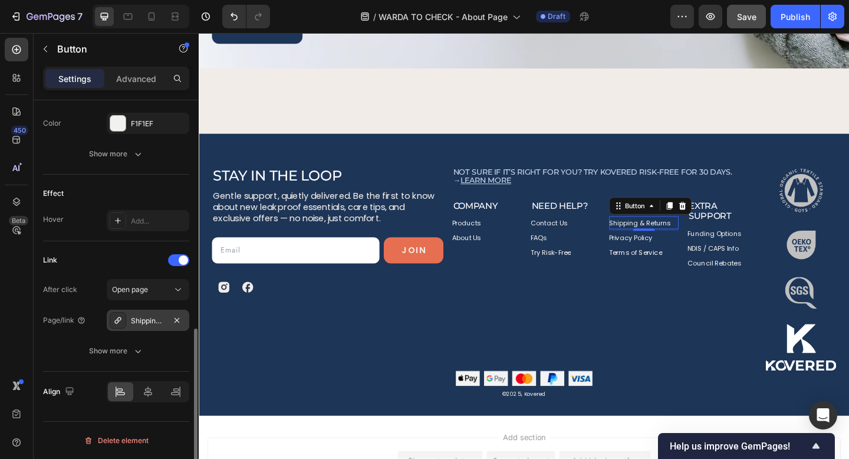
click at [140, 320] on div "Shipping and Refund" at bounding box center [148, 321] width 34 height 11
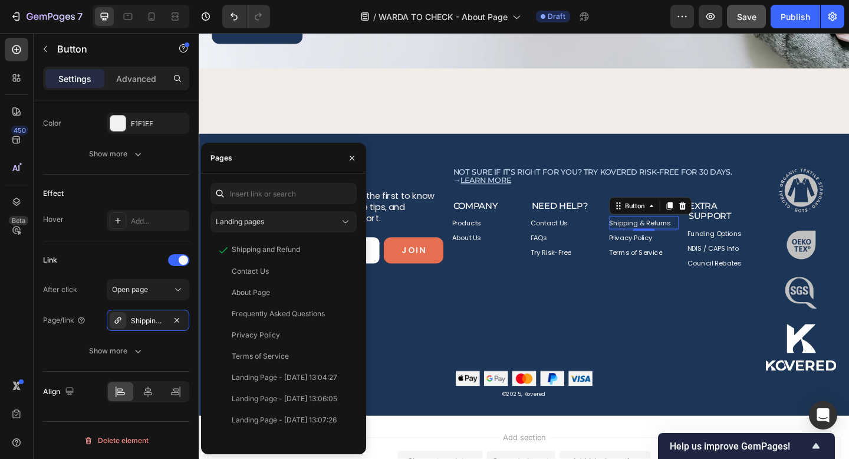
click at [680, 259] on div "3" at bounding box center [683, 257] width 12 height 9
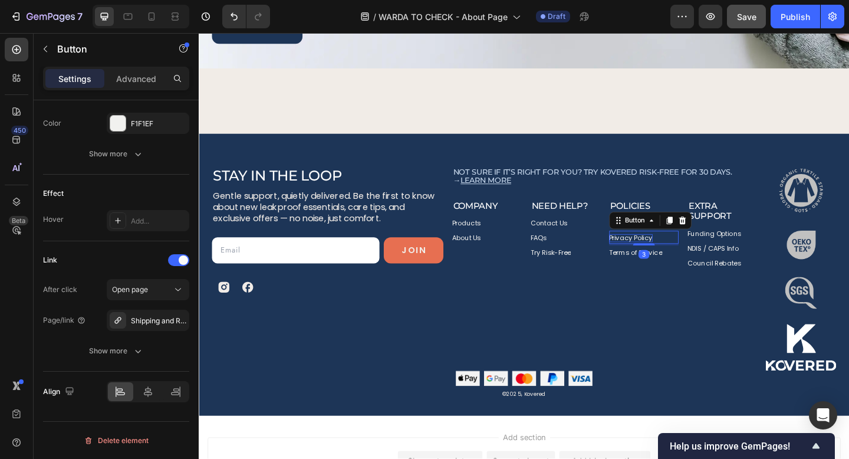
click at [656, 253] on p "Privacy Policy" at bounding box center [668, 256] width 47 height 8
click at [163, 326] on div "Privacy Policy" at bounding box center [148, 320] width 83 height 21
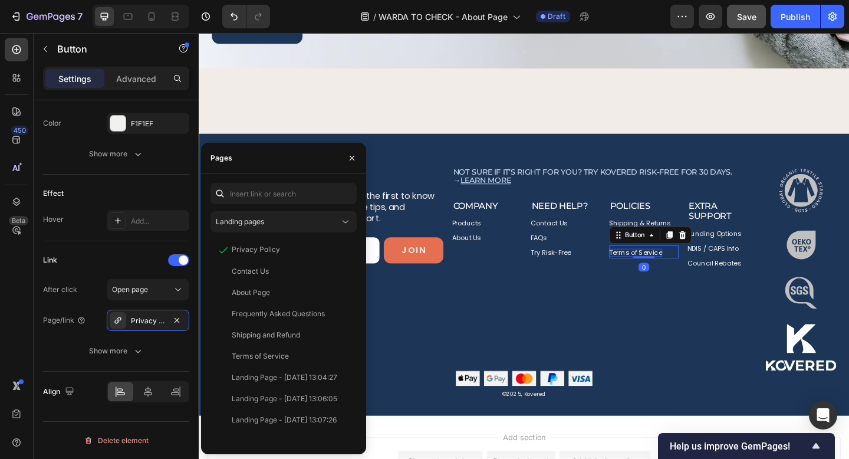
click at [661, 273] on p "Terms of Service" at bounding box center [674, 272] width 58 height 8
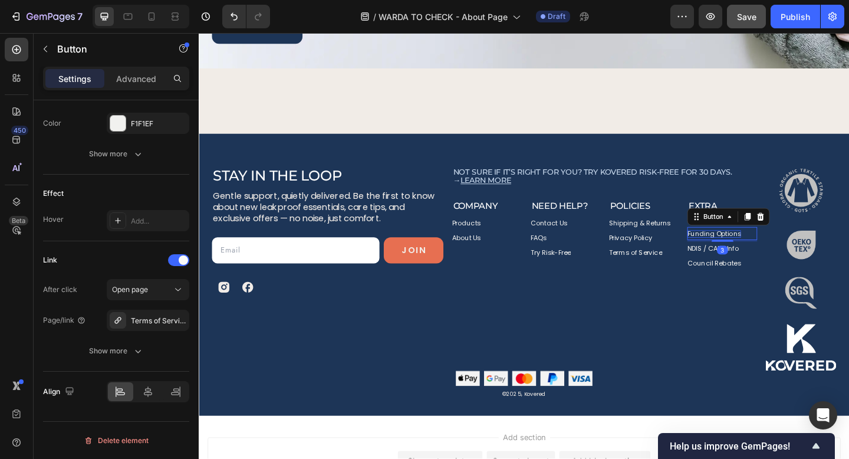
click at [758, 253] on p "Funding Options" at bounding box center [759, 252] width 58 height 8
click at [743, 268] on p "NDIS / CAPS Info" at bounding box center [758, 268] width 56 height 8
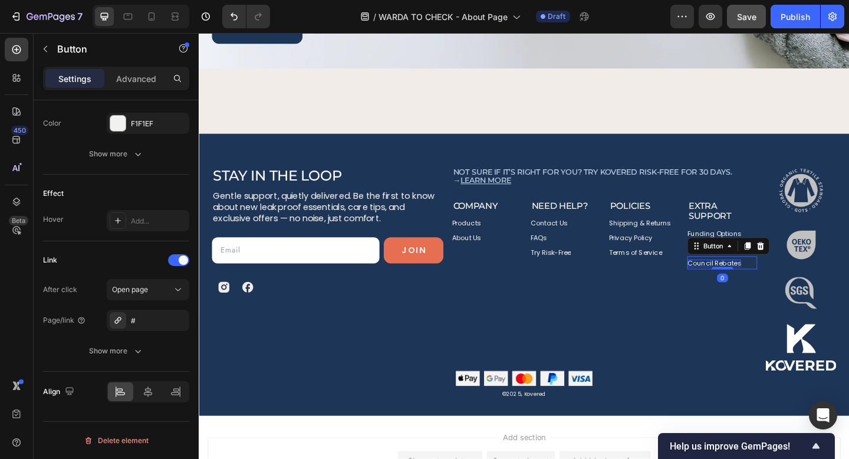
click at [750, 285] on p "Council Rebates" at bounding box center [759, 284] width 58 height 8
click at [488, 240] on p "Products" at bounding box center [489, 240] width 31 height 8
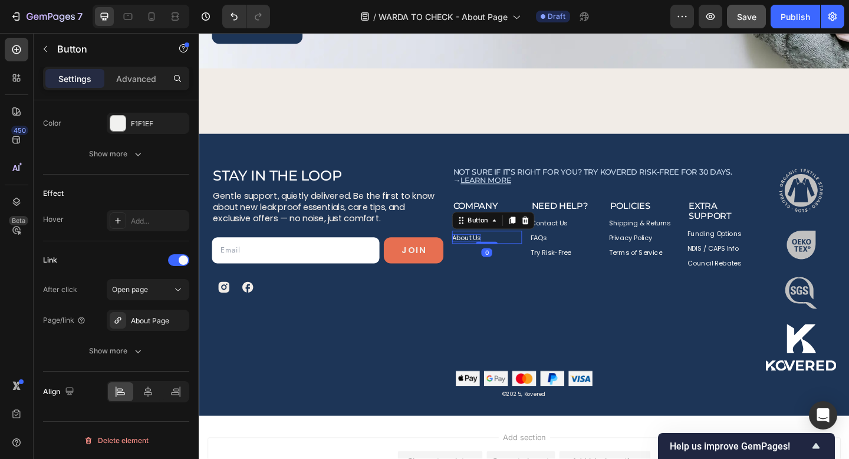
click at [484, 258] on p "About Us" at bounding box center [489, 256] width 31 height 8
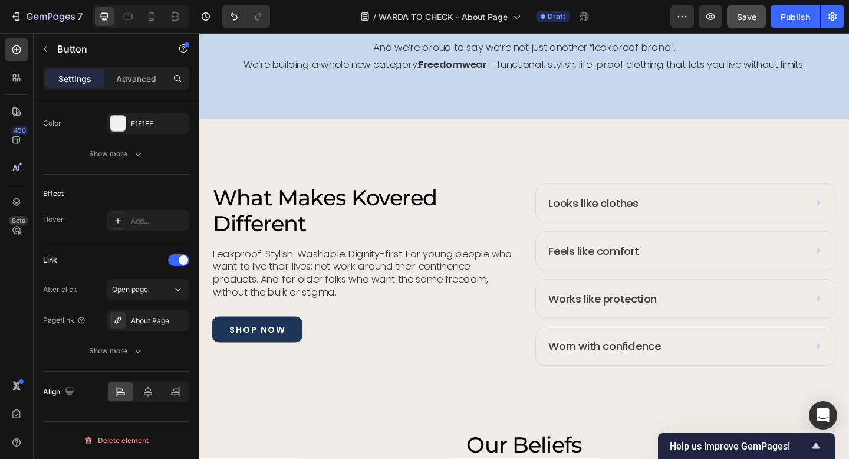
scroll to position [1374, 0]
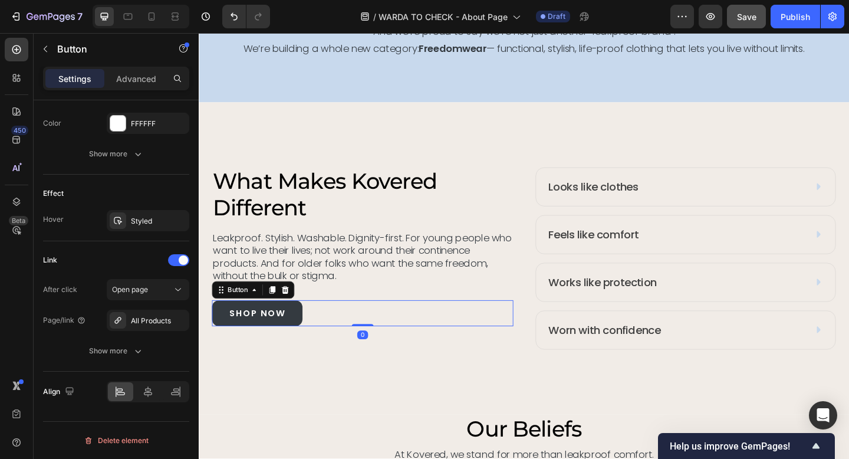
click at [300, 329] on link "shop now" at bounding box center [262, 338] width 99 height 28
click at [222, 336] on link "shop now" at bounding box center [262, 338] width 99 height 28
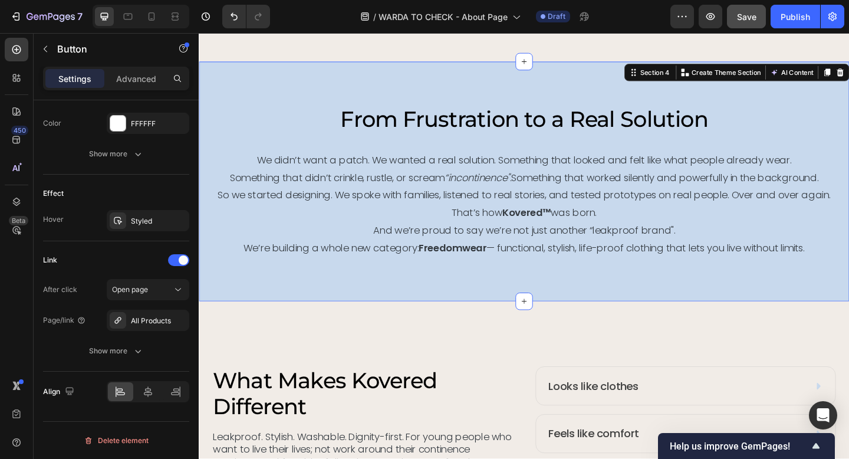
scroll to position [327, 0]
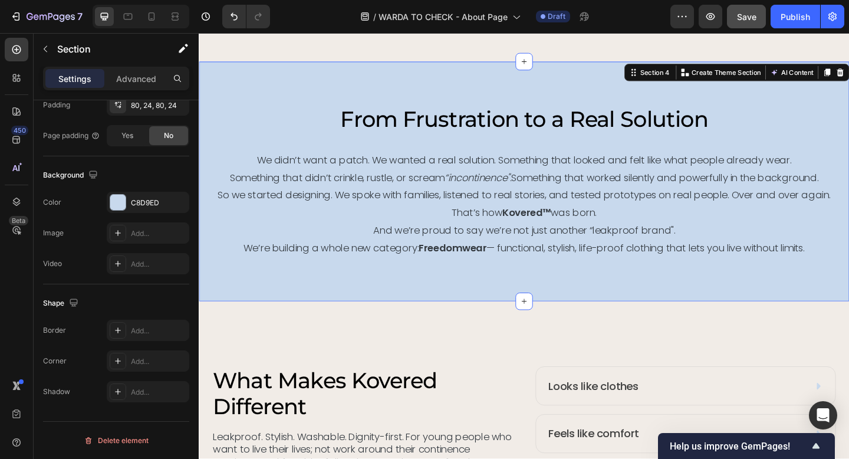
click at [540, 297] on div "From Frustration to a Real Solution Heading We didn’t want a patch. We wanted a…" at bounding box center [553, 194] width 708 height 261
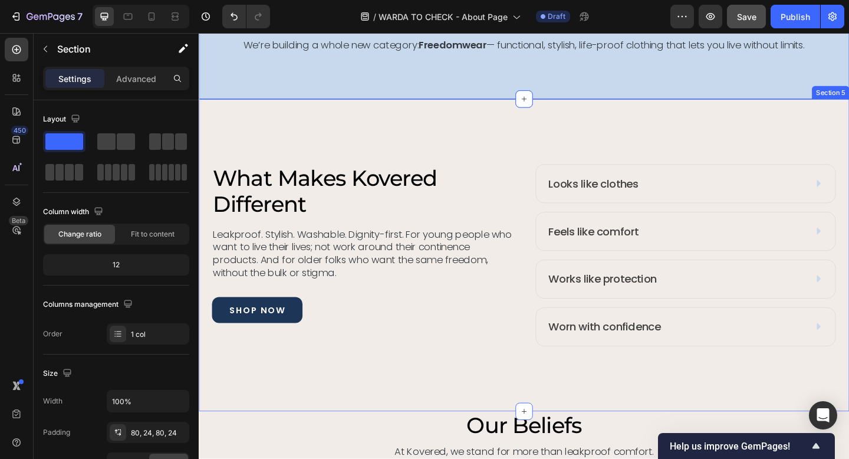
scroll to position [1373, 0]
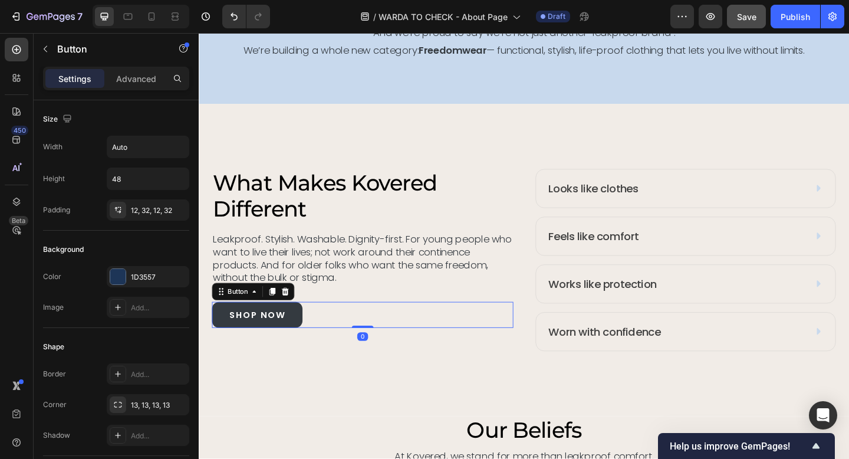
click at [303, 334] on link "shop now" at bounding box center [262, 340] width 99 height 28
click at [281, 313] on icon at bounding box center [278, 315] width 6 height 8
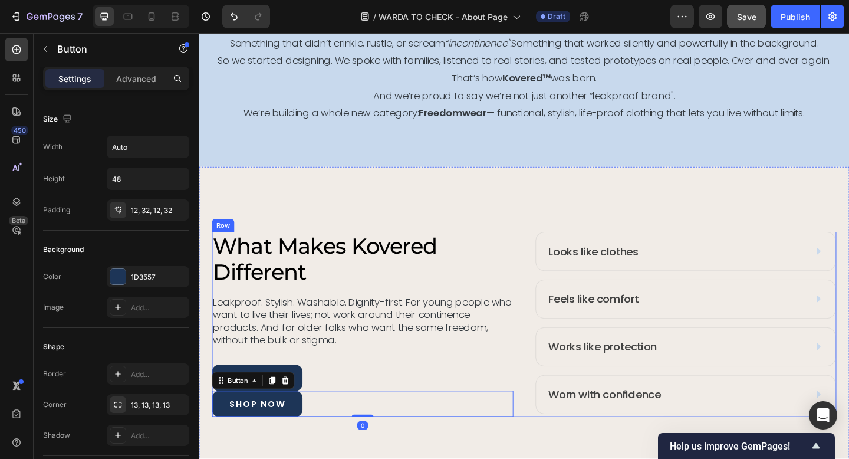
scroll to position [1305, 0]
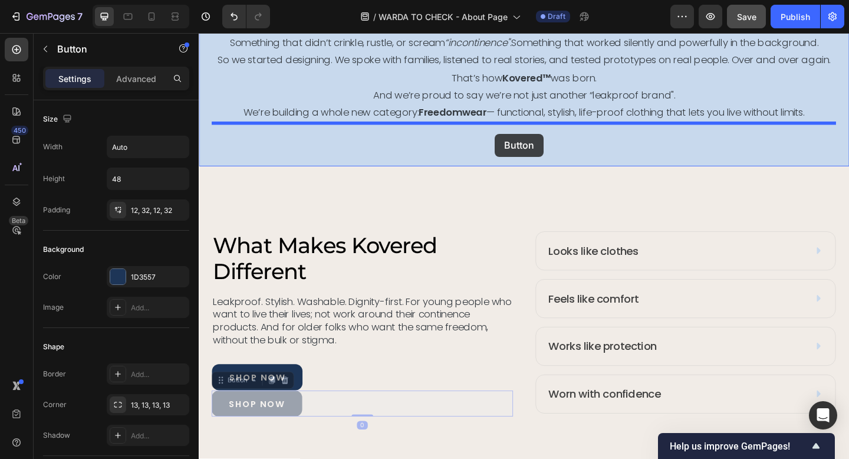
drag, startPoint x: 300, startPoint y: 432, endPoint x: 521, endPoint y: 143, distance: 364.1
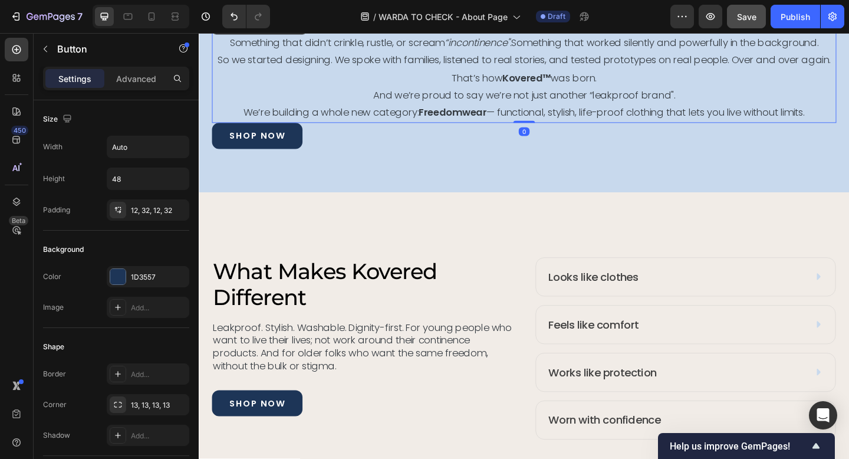
click at [535, 115] on p "We’re building a whole new category: Freedomwear — functional, stylish, life-pr…" at bounding box center [552, 119] width 677 height 19
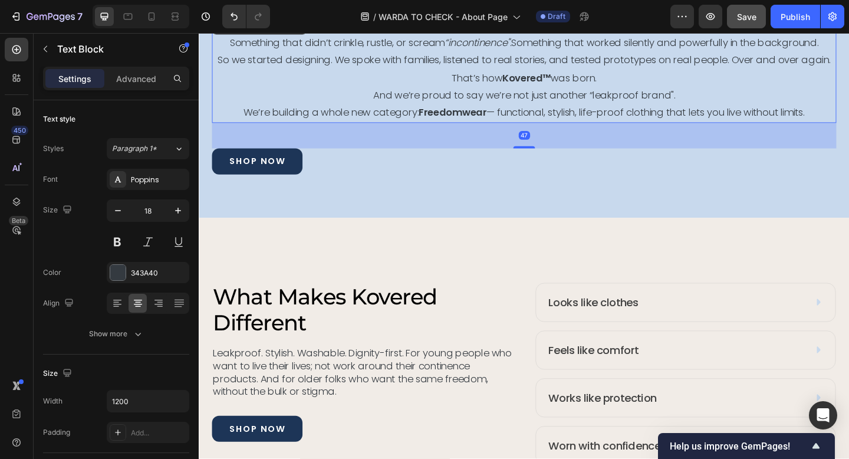
drag, startPoint x: 550, startPoint y: 130, endPoint x: 552, endPoint y: 158, distance: 27.8
click at [552, 158] on div at bounding box center [553, 157] width 24 height 2
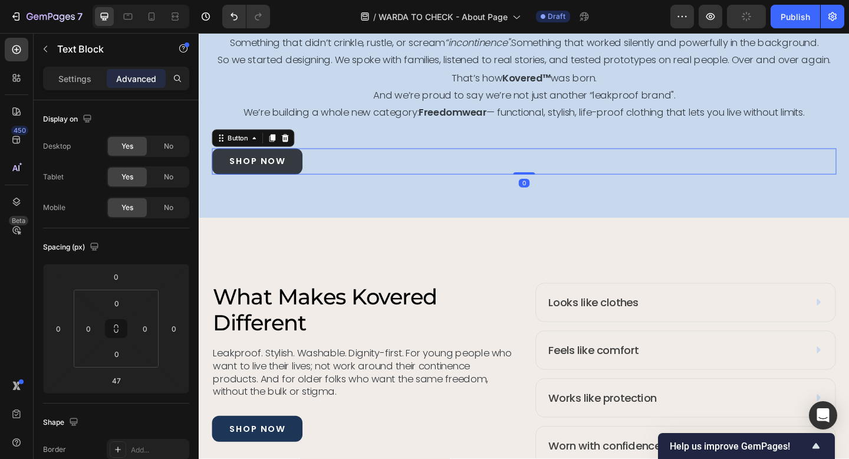
click at [307, 169] on link "shop now" at bounding box center [262, 173] width 99 height 28
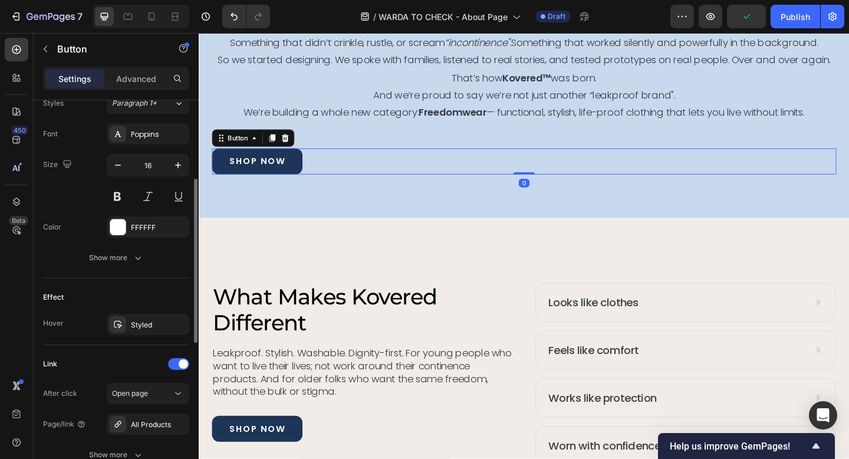
scroll to position [546, 0]
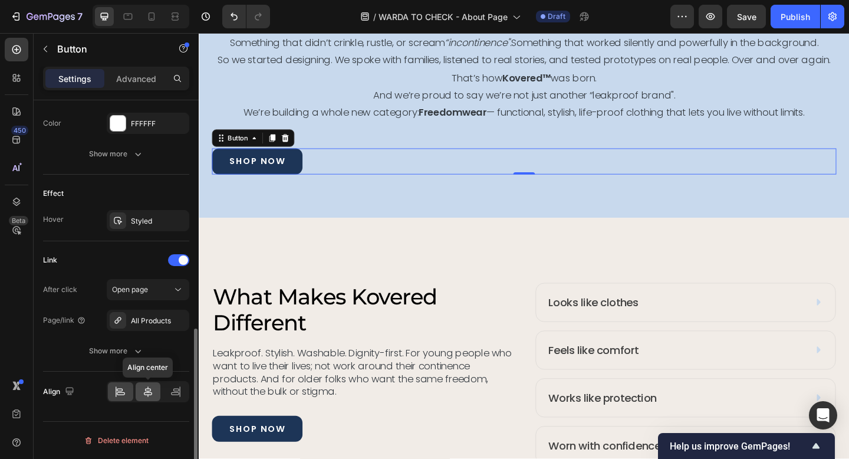
click at [146, 392] on icon at bounding box center [148, 391] width 8 height 11
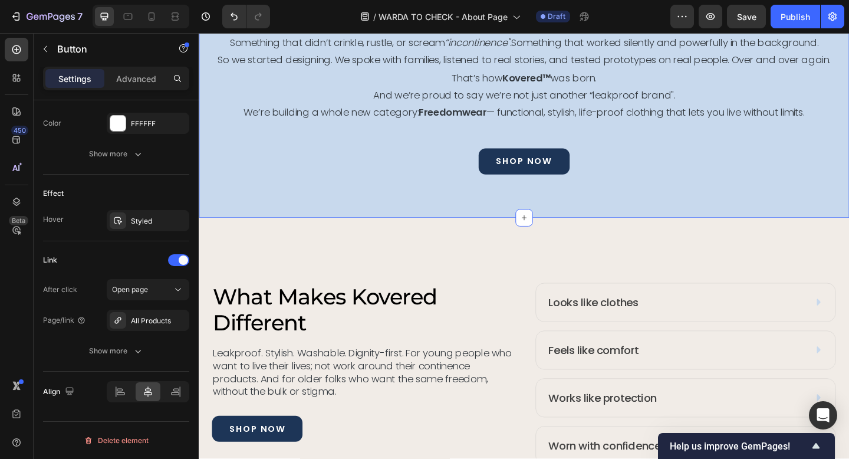
scroll to position [0, 0]
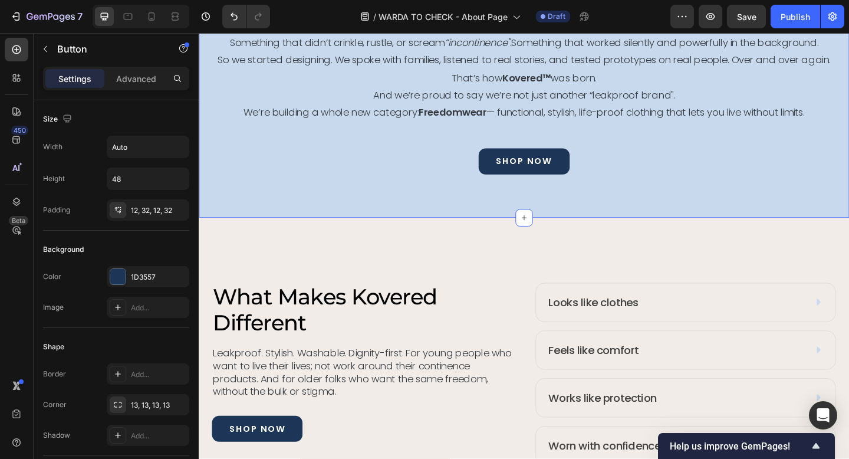
click at [465, 201] on div "From Frustration to a Real Solution Heading We didn’t want a patch. We wanted a…" at bounding box center [553, 75] width 708 height 317
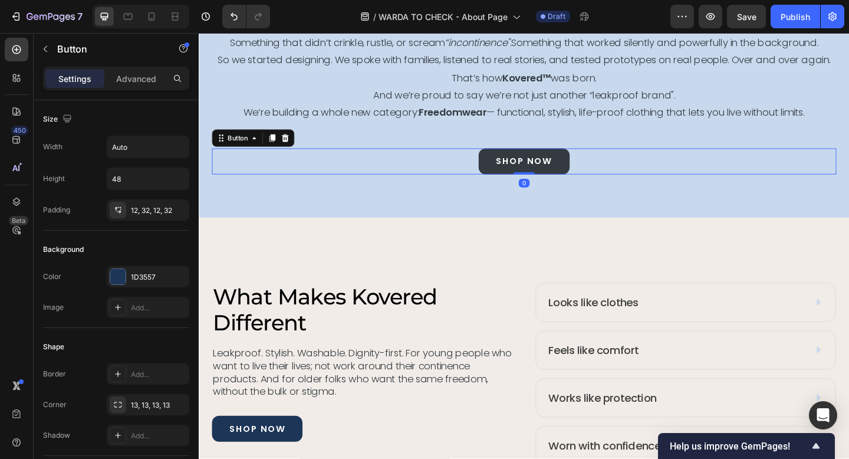
click at [537, 180] on link "shop now" at bounding box center [552, 173] width 99 height 28
click at [480, 206] on div "From Frustration to a Real Solution Heading We didn’t want a patch. We wanted a…" at bounding box center [553, 75] width 708 height 317
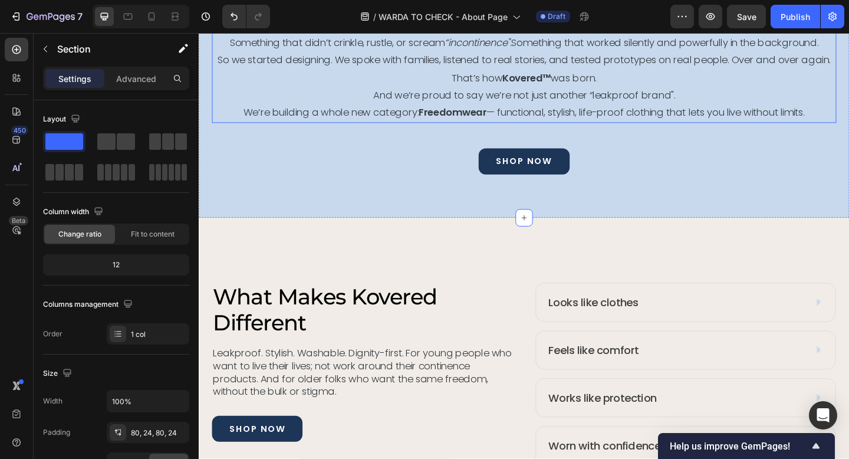
click at [539, 116] on p "We’re building a whole new category: Freedomwear — functional, stylish, life-pr…" at bounding box center [552, 119] width 677 height 19
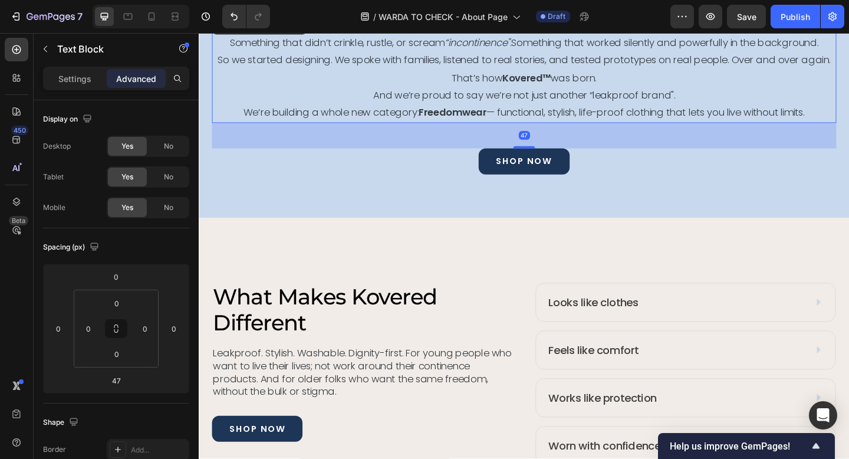
click at [549, 153] on div "47" at bounding box center [553, 145] width 680 height 28
drag, startPoint x: 548, startPoint y: 158, endPoint x: 542, endPoint y: 159, distance: 6.0
click at [542, 159] on div at bounding box center [553, 158] width 24 height 4
type input "49"
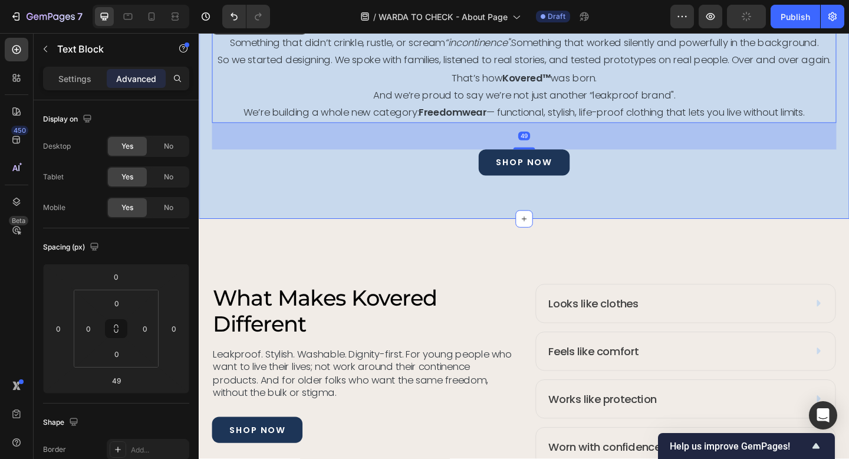
click at [495, 213] on div "From Frustration to a Real Solution Heading We didn’t want a patch. We wanted a…" at bounding box center [553, 76] width 708 height 318
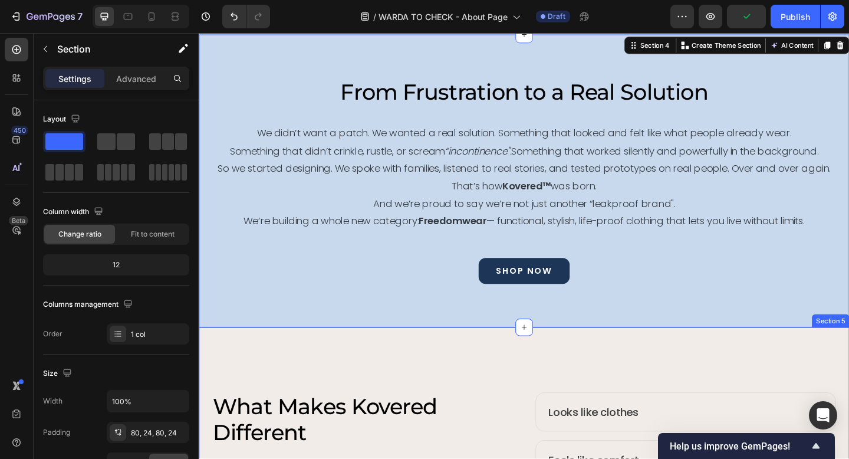
scroll to position [1188, 0]
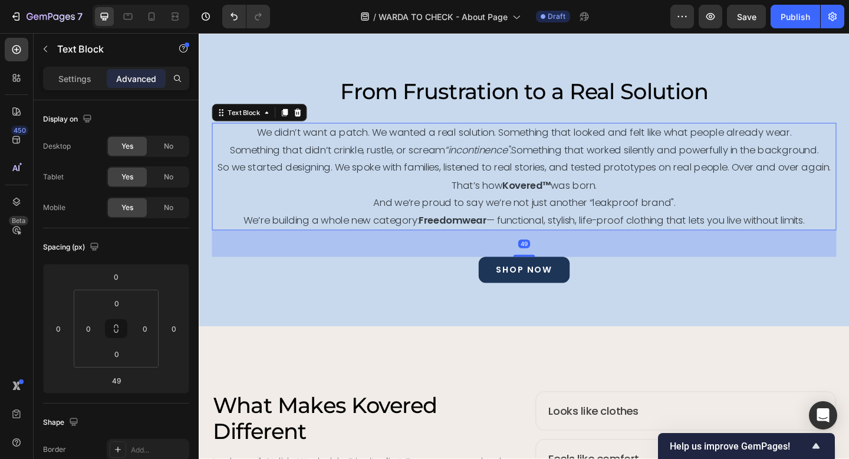
click at [548, 237] on p "We’re building a whole new category: Freedomwear — functional, stylish, life-pr…" at bounding box center [552, 237] width 677 height 19
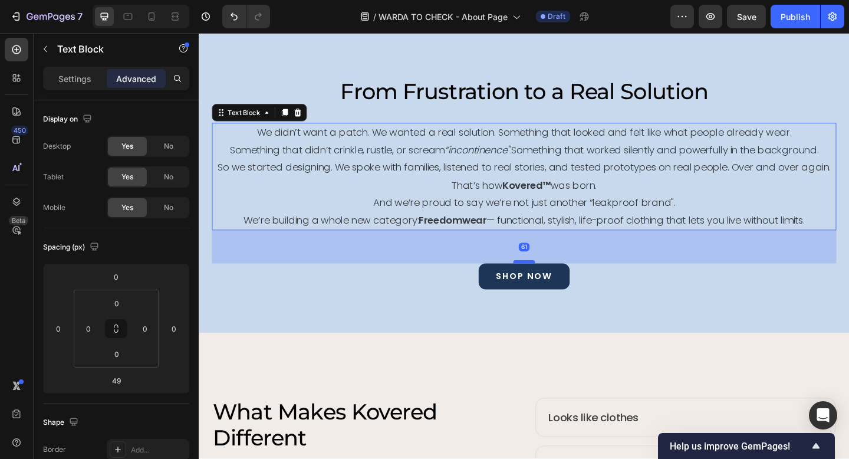
drag, startPoint x: 549, startPoint y: 275, endPoint x: 547, endPoint y: 283, distance: 7.3
click at [547, 283] on div at bounding box center [553, 282] width 24 height 4
type input "61"
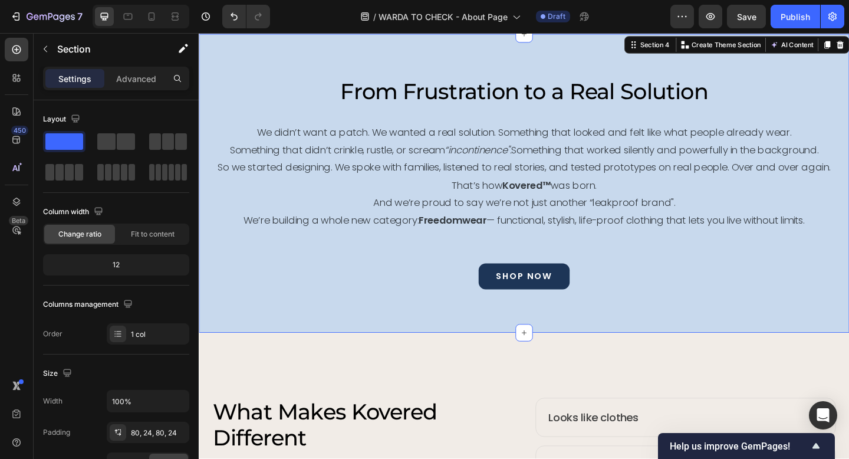
click at [455, 323] on div "From Frustration to a Real Solution Heading We didn’t want a patch. We wanted a…" at bounding box center [553, 196] width 708 height 325
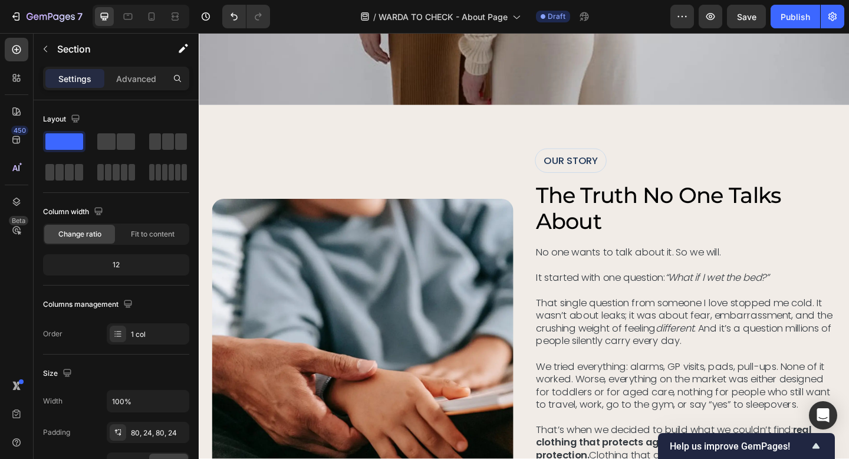
scroll to position [160, 0]
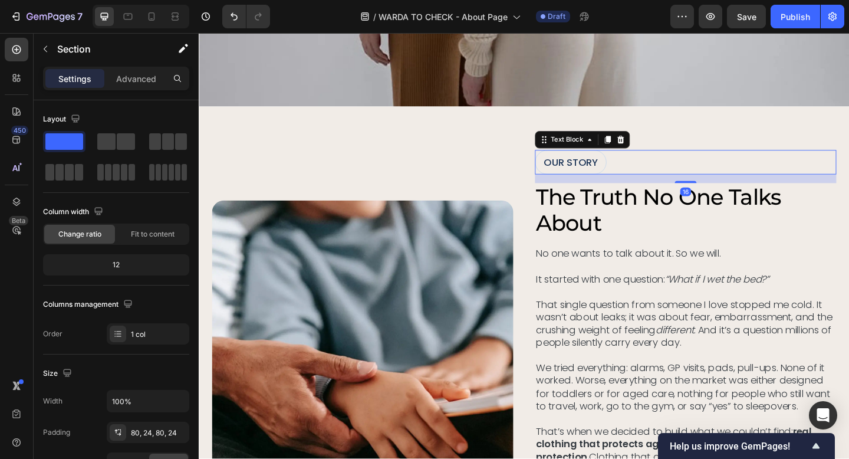
click at [579, 165] on div "OUR STORY" at bounding box center [603, 173] width 78 height 27
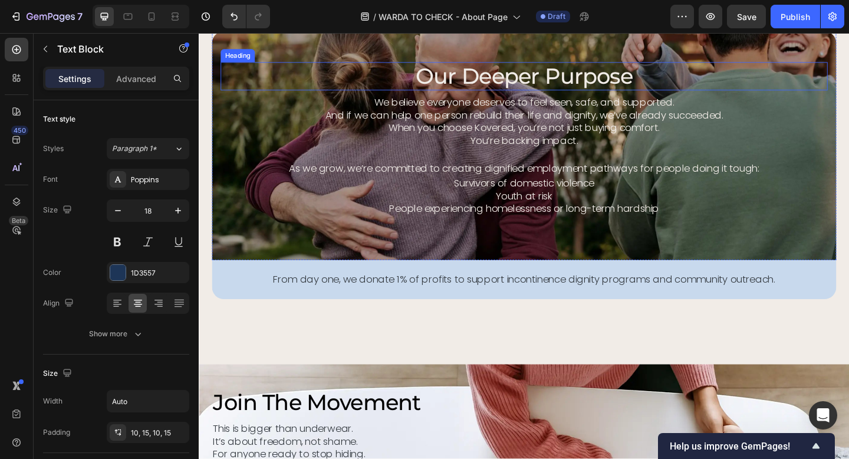
scroll to position [2294, 0]
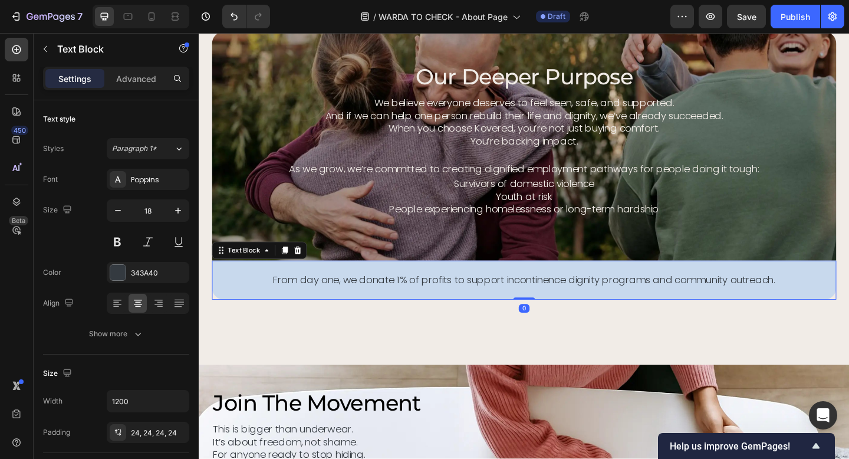
click at [314, 301] on p "From day one, we donate 1% of profits to support incontinence dignity programs …" at bounding box center [552, 302] width 651 height 14
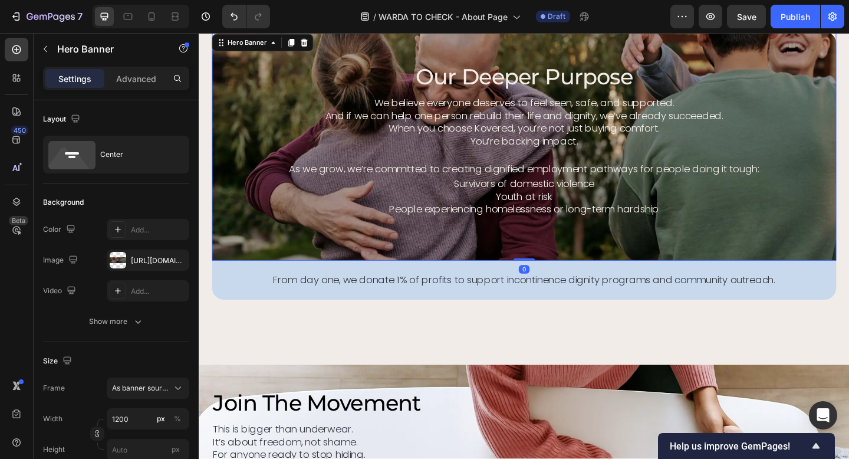
click at [336, 234] on div "our deeper purpose Heading We believe everyone deserves to feel seen, safe, and…" at bounding box center [552, 155] width 661 height 181
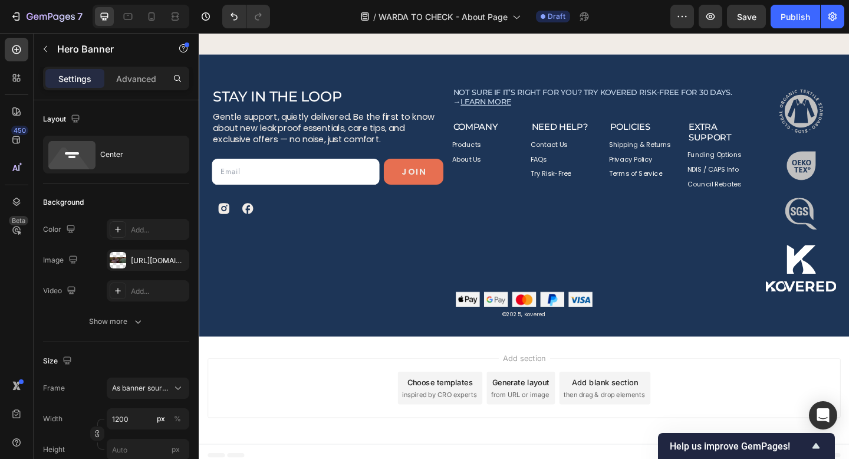
scroll to position [3016, 0]
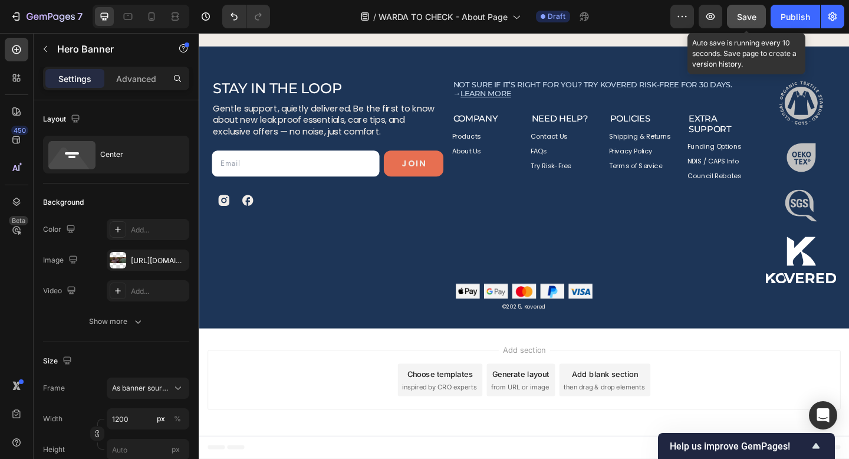
click at [750, 18] on span "Save" at bounding box center [746, 17] width 19 height 10
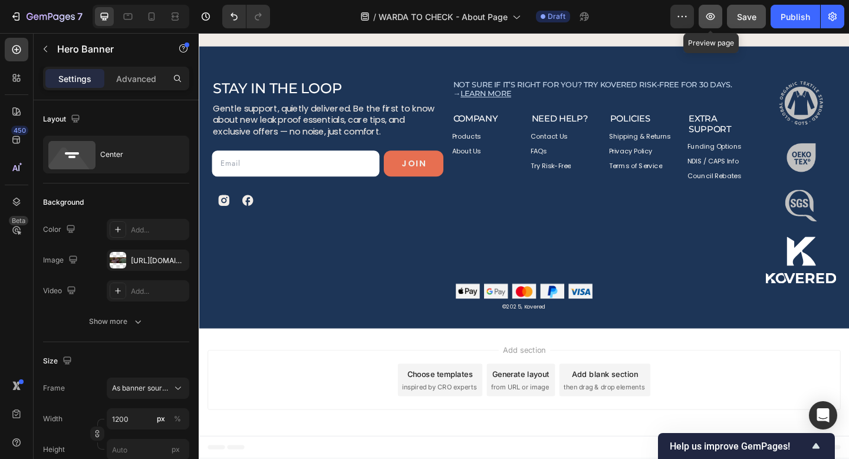
click at [710, 20] on icon "button" at bounding box center [711, 17] width 12 height 12
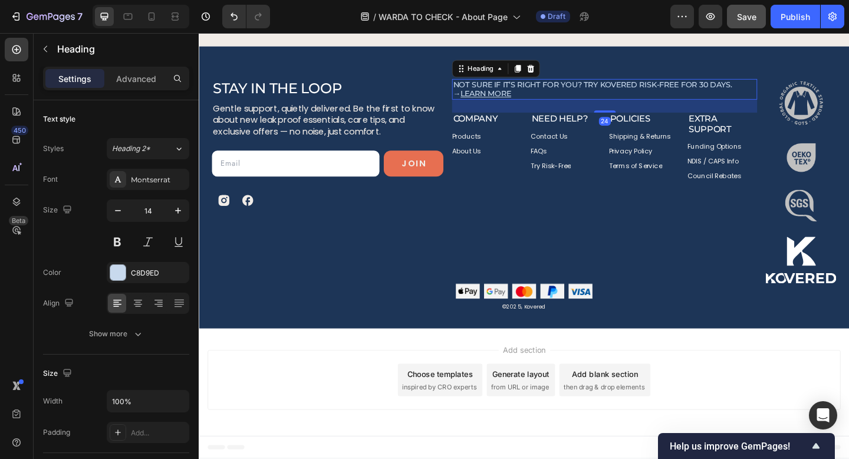
click at [504, 99] on u "Learn more" at bounding box center [511, 99] width 55 height 11
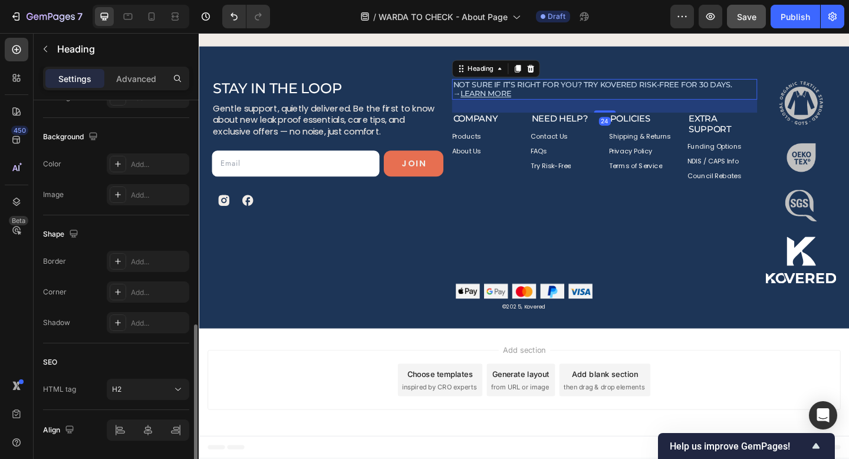
scroll to position [373, 0]
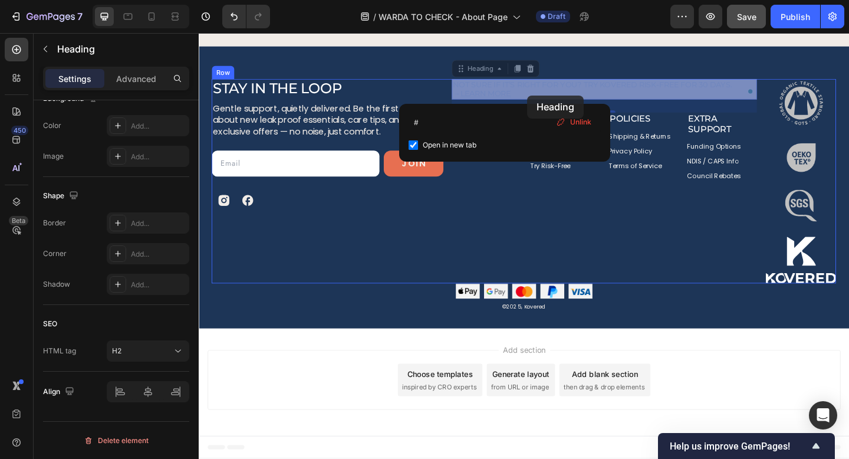
drag, startPoint x: 534, startPoint y: 101, endPoint x: 556, endPoint y: 101, distance: 22.4
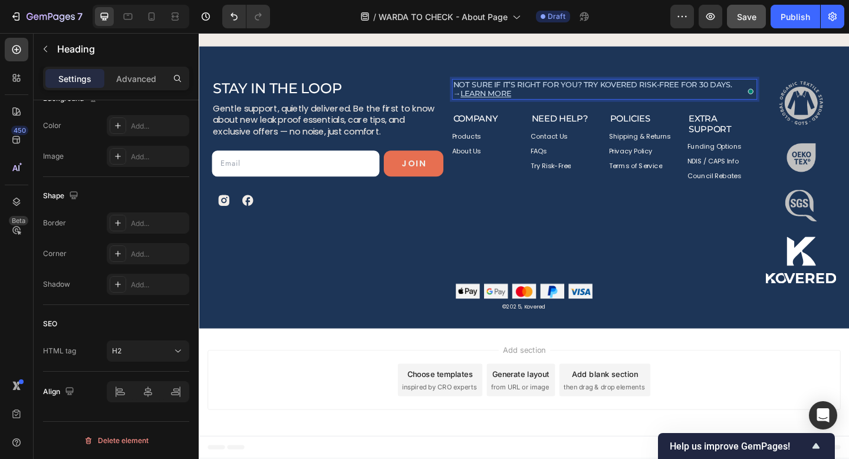
click at [517, 97] on u "Learn more" at bounding box center [511, 99] width 55 height 11
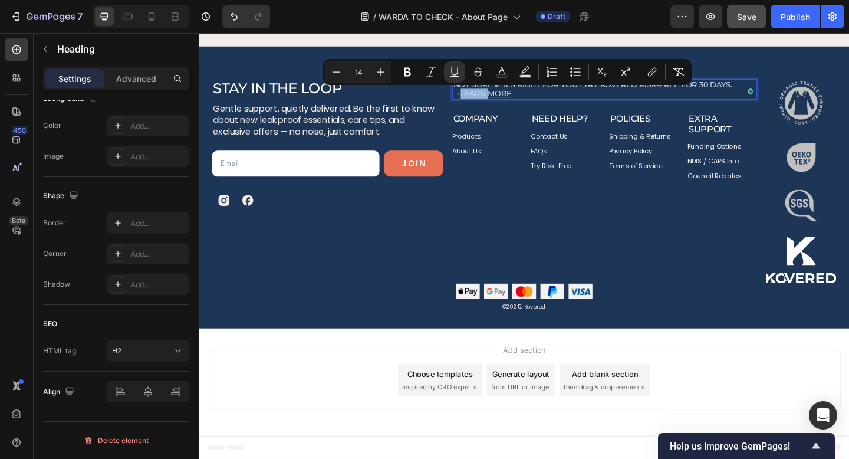
click at [521, 102] on u "Learn more" at bounding box center [511, 99] width 55 height 11
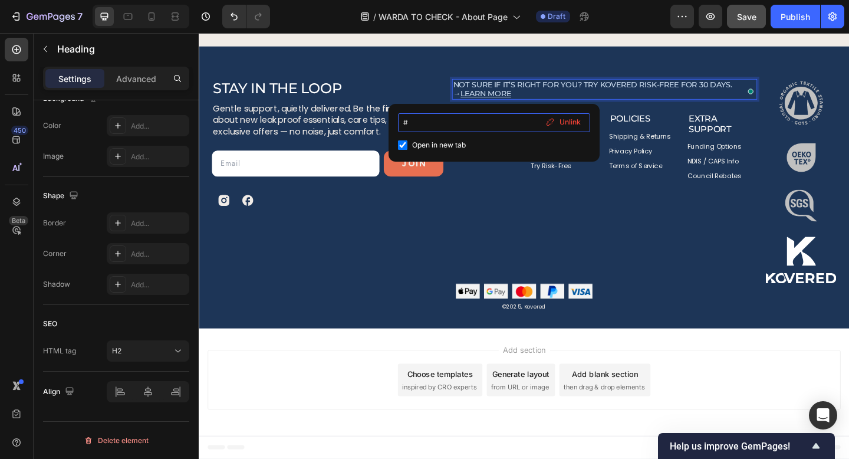
click at [424, 122] on input "#" at bounding box center [494, 122] width 192 height 19
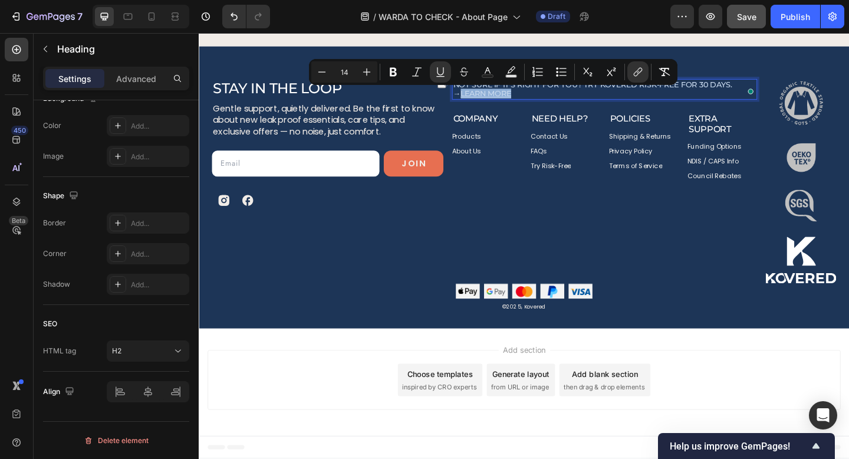
drag, startPoint x: 530, startPoint y: 100, endPoint x: 476, endPoint y: 97, distance: 53.8
click at [484, 97] on u "Learn more" at bounding box center [511, 99] width 55 height 11
click at [500, 104] on h2 "Not sure if it’s right for you? Try Kovered risk-free for 30 days. → Learn more" at bounding box center [640, 94] width 332 height 22
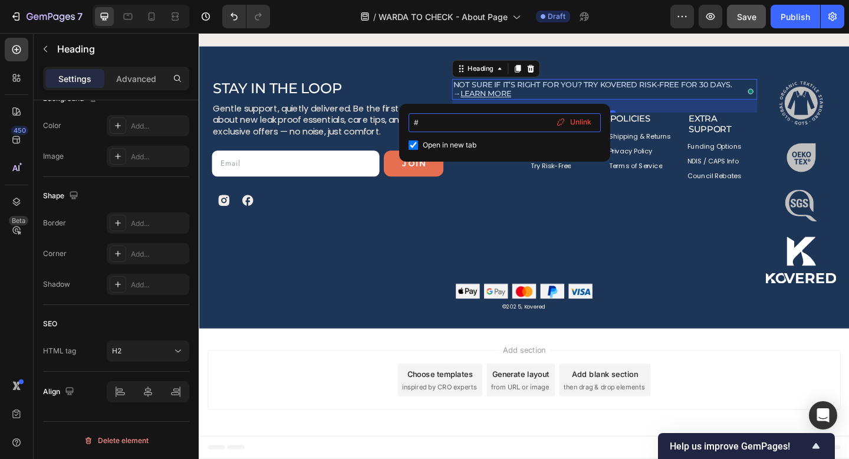
click at [441, 119] on input "#" at bounding box center [505, 122] width 192 height 19
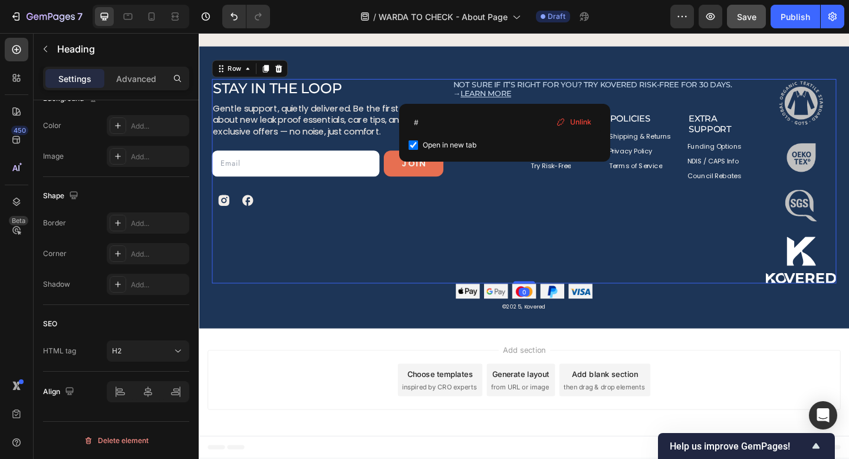
click at [434, 271] on div "Stay in the Loop Heading Gentle support, quietly delivered. Be the first to kno…" at bounding box center [339, 194] width 252 height 222
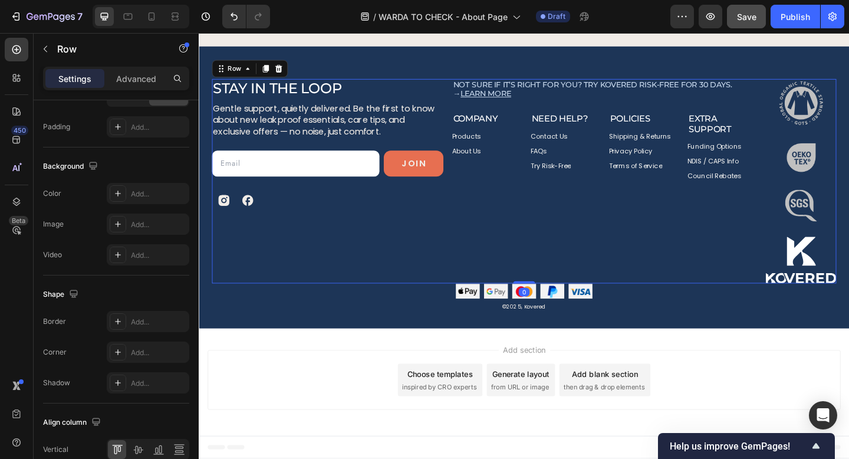
scroll to position [0, 0]
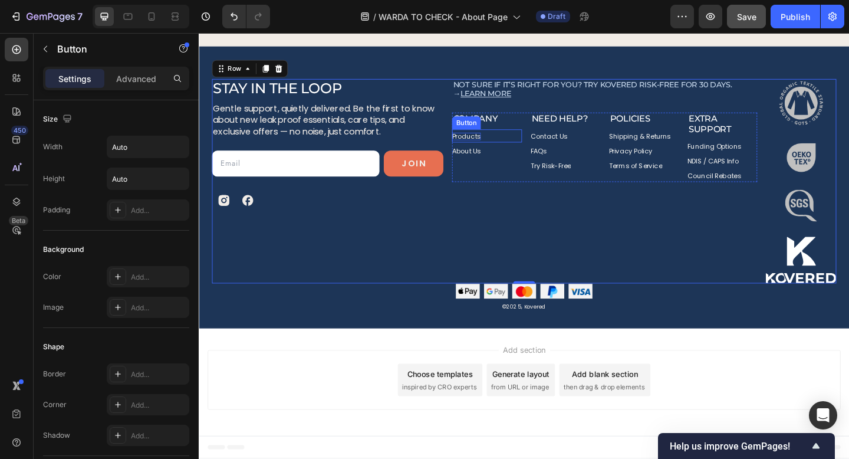
click at [491, 143] on p "Products" at bounding box center [489, 146] width 31 height 8
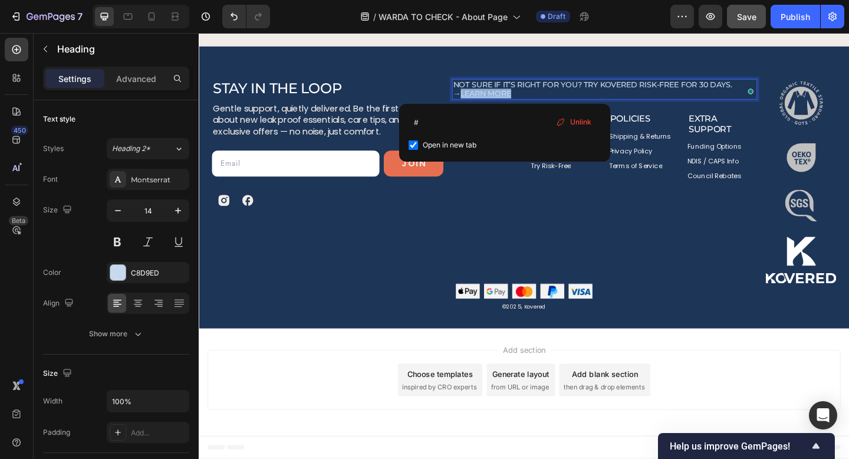
drag, startPoint x: 530, startPoint y: 99, endPoint x: 475, endPoint y: 99, distance: 55.4
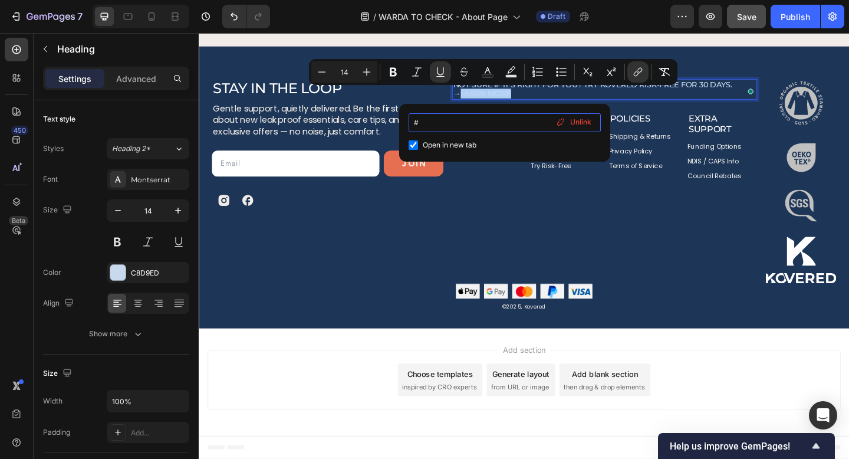
click at [429, 122] on input "#" at bounding box center [505, 122] width 192 height 19
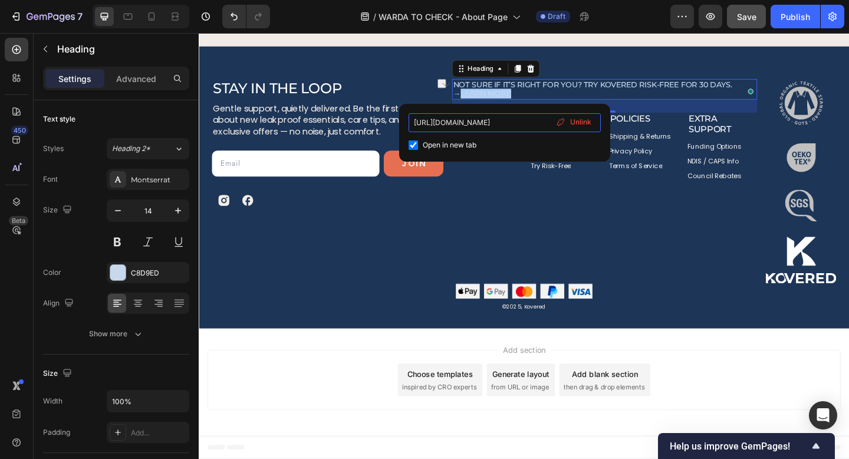
type input "[URL][DOMAIN_NAME]"
click at [416, 146] on input "checkbox" at bounding box center [413, 144] width 9 height 9
checkbox input "false"
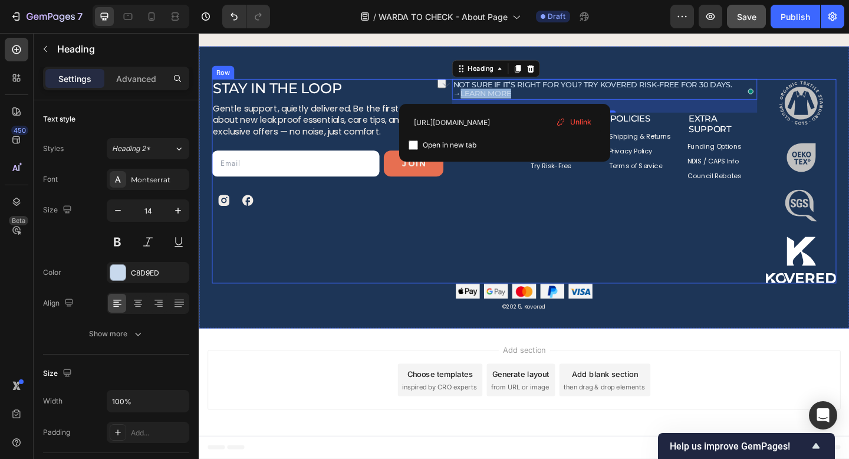
click at [675, 215] on div "Not sure if it’s right for you? Try Kovered risk-free for 30 days. → Learn more…" at bounding box center [640, 194] width 332 height 222
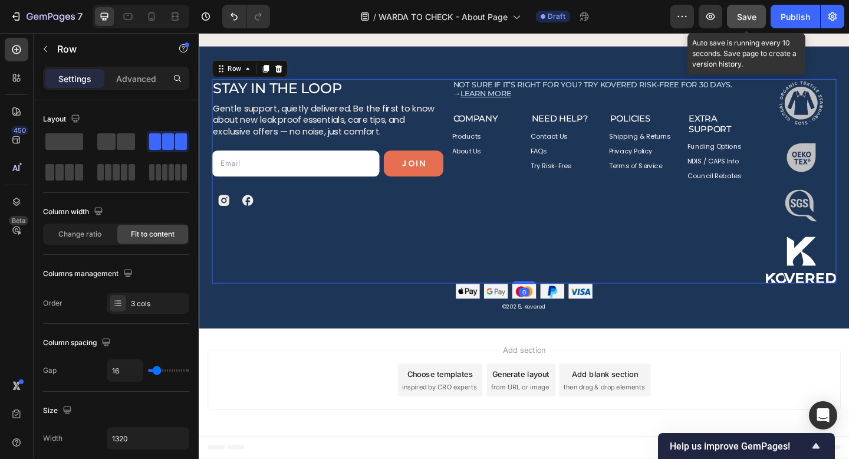
click at [743, 17] on span "Save" at bounding box center [746, 17] width 19 height 10
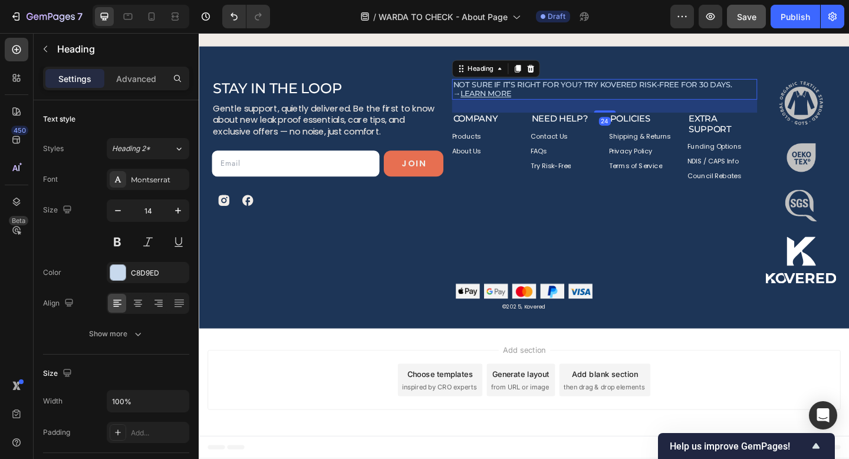
click at [501, 96] on u "Learn more" at bounding box center [511, 99] width 55 height 11
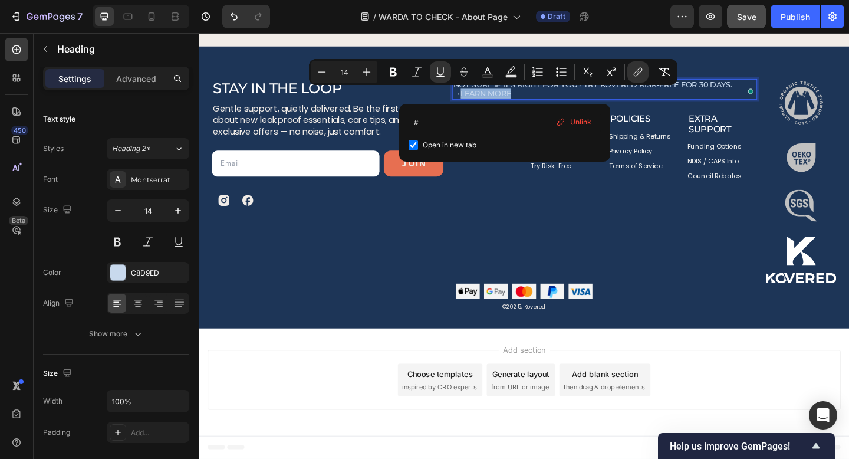
drag, startPoint x: 536, startPoint y: 99, endPoint x: 470, endPoint y: 98, distance: 66.1
click at [412, 146] on input "checkbox" at bounding box center [413, 144] width 9 height 9
checkbox input "false"
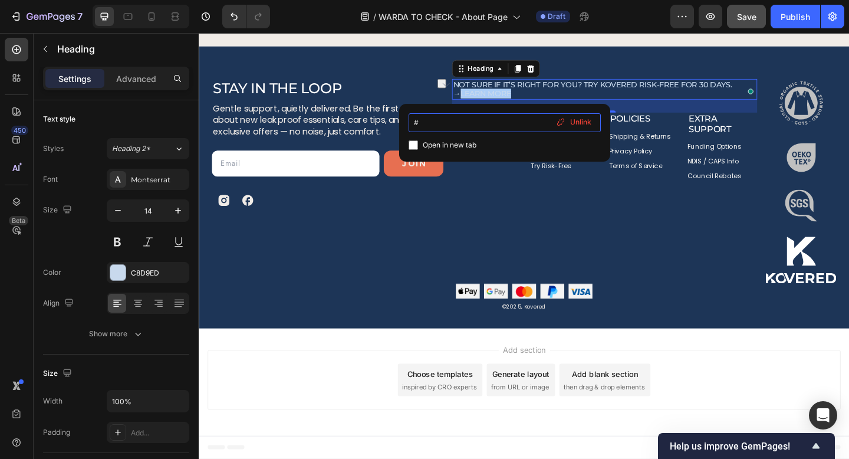
click at [438, 124] on input "#" at bounding box center [505, 122] width 192 height 19
drag, startPoint x: 438, startPoint y: 124, endPoint x: 408, endPoint y: 121, distance: 30.8
click at [409, 120] on input "#" at bounding box center [505, 122] width 192 height 19
paste input "[URL][DOMAIN_NAME]"
type input "[URL][DOMAIN_NAME]"
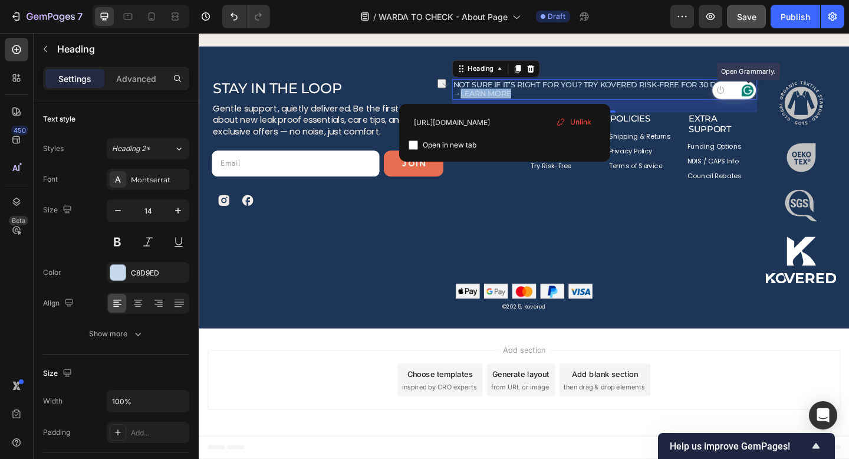
click at [800, 97] on icon "Open Grammarly. 0 Suggestions." at bounding box center [796, 95] width 9 height 9
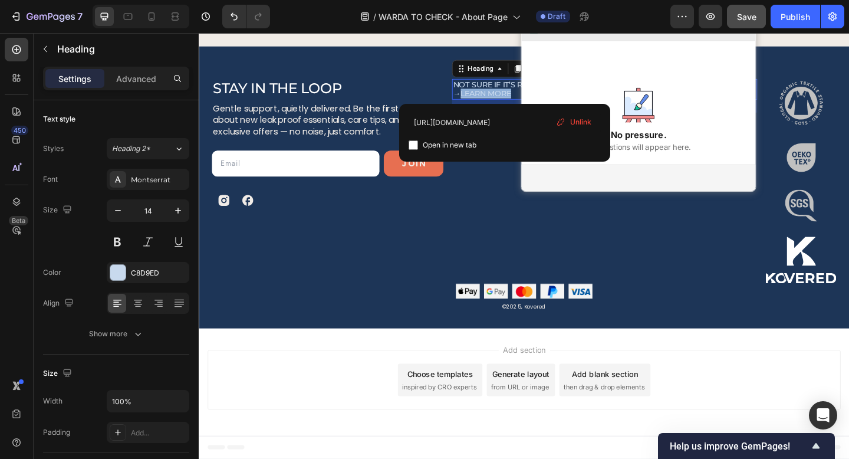
click at [790, 32] on icon "Close Grammarly Assistant" at bounding box center [792, 27] width 9 height 9
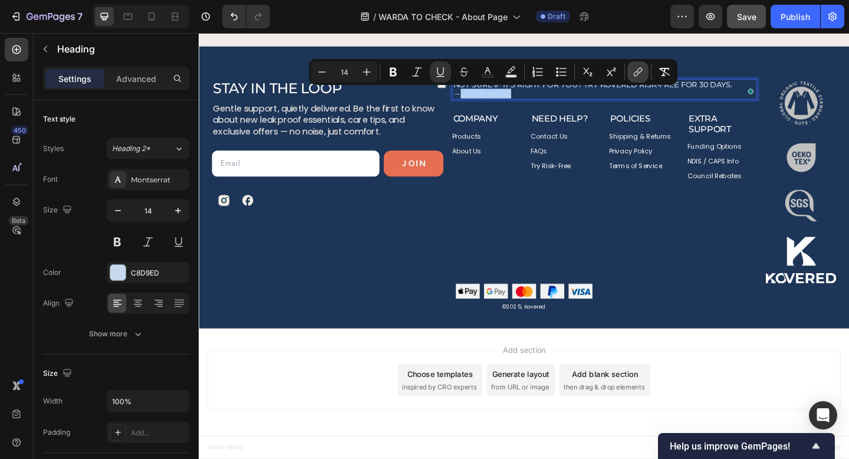
click at [634, 71] on icon "Editor contextual toolbar" at bounding box center [638, 72] width 12 height 12
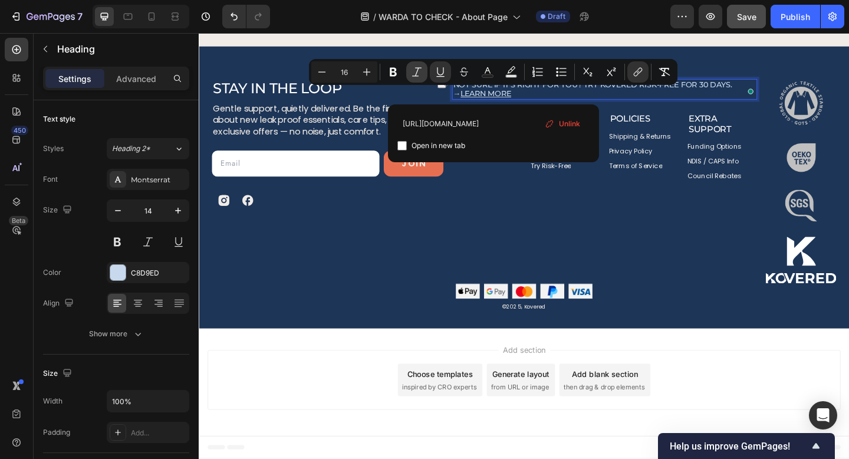
type input "14"
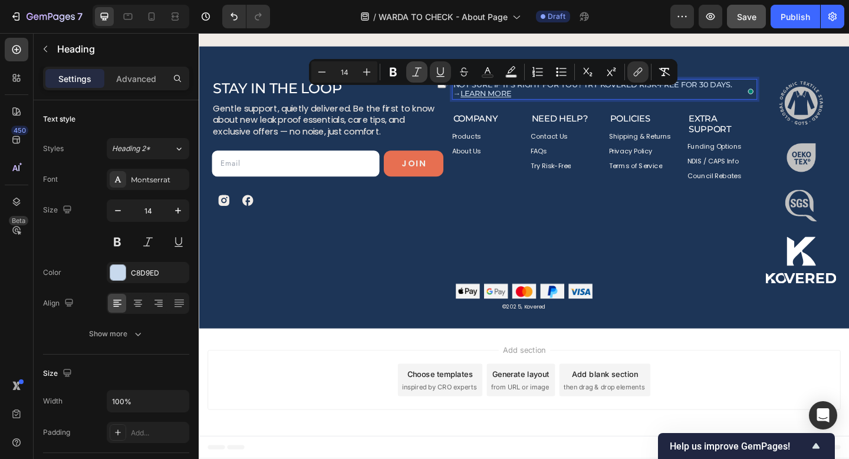
click at [422, 69] on icon "Editor contextual toolbar" at bounding box center [417, 72] width 12 height 12
click at [413, 71] on icon "Editor contextual toolbar" at bounding box center [417, 72] width 12 height 12
click at [633, 70] on icon "Editor contextual toolbar" at bounding box center [638, 72] width 12 height 12
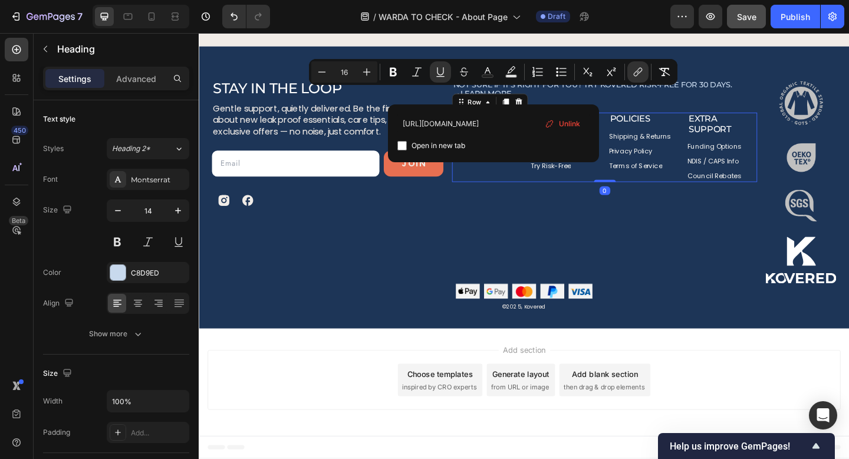
click at [678, 169] on div "Privacy Policy Button" at bounding box center [683, 162] width 76 height 16
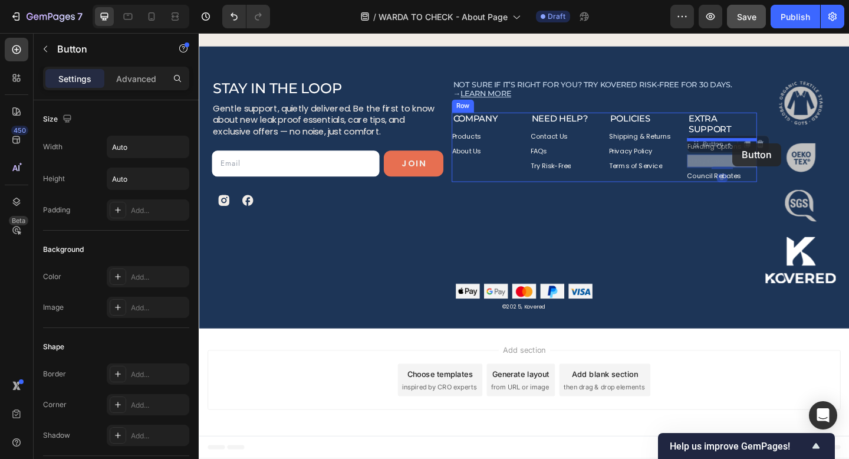
drag, startPoint x: 790, startPoint y: 171, endPoint x: 780, endPoint y: 153, distance: 21.1
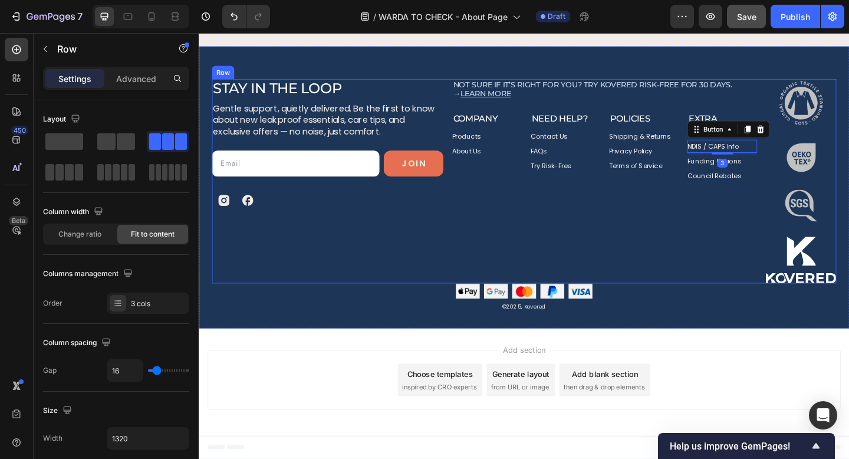
click at [776, 248] on div "Not sure if it’s right for you? Try Kovered risk-free for 30 days. → Learn more…" at bounding box center [640, 194] width 332 height 222
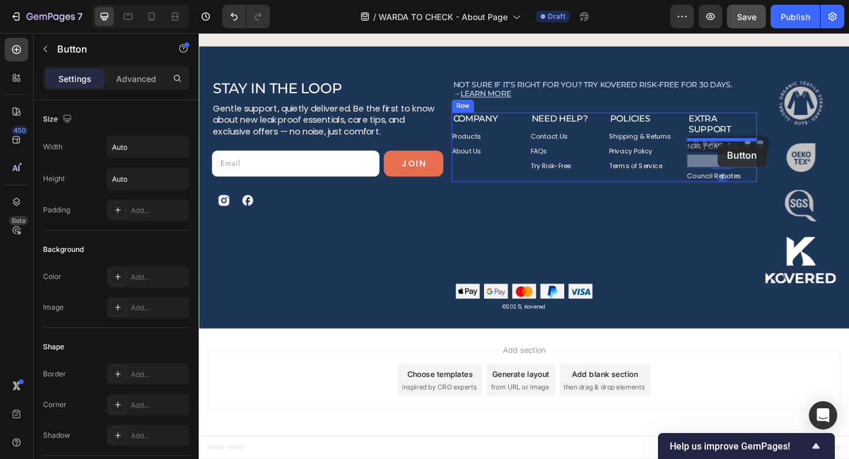
drag, startPoint x: 768, startPoint y: 173, endPoint x: 763, endPoint y: 153, distance: 20.6
drag, startPoint x: 744, startPoint y: 176, endPoint x: 740, endPoint y: 157, distance: 18.6
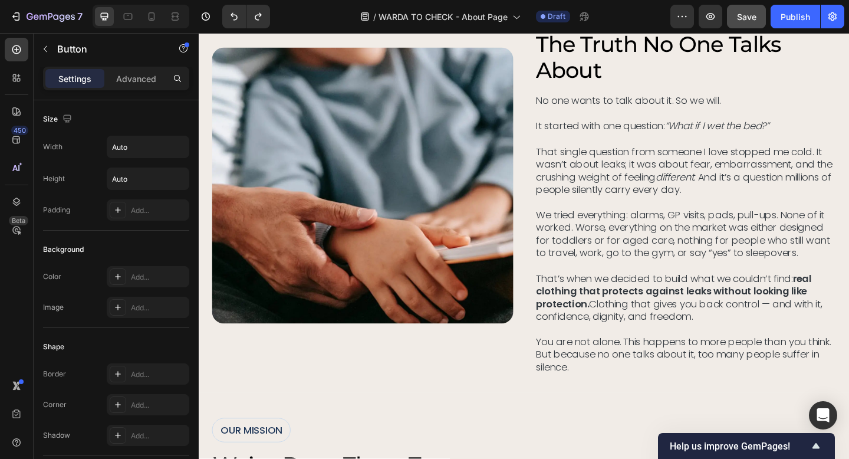
scroll to position [327, 0]
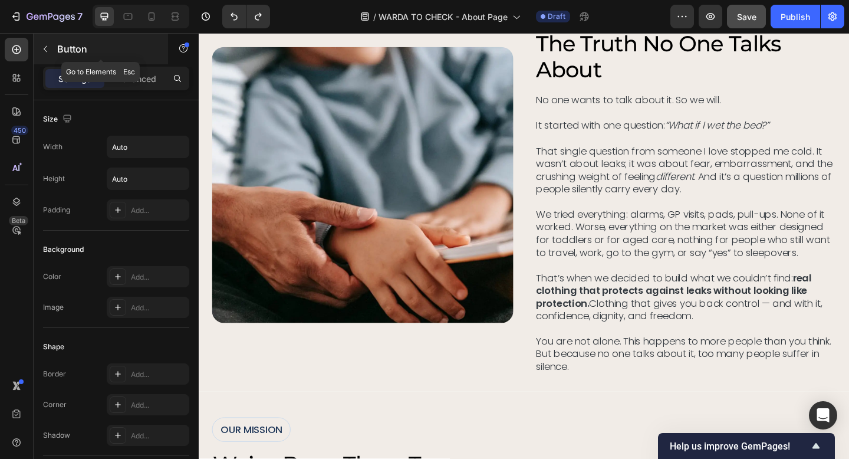
click at [50, 48] on icon "button" at bounding box center [45, 48] width 9 height 9
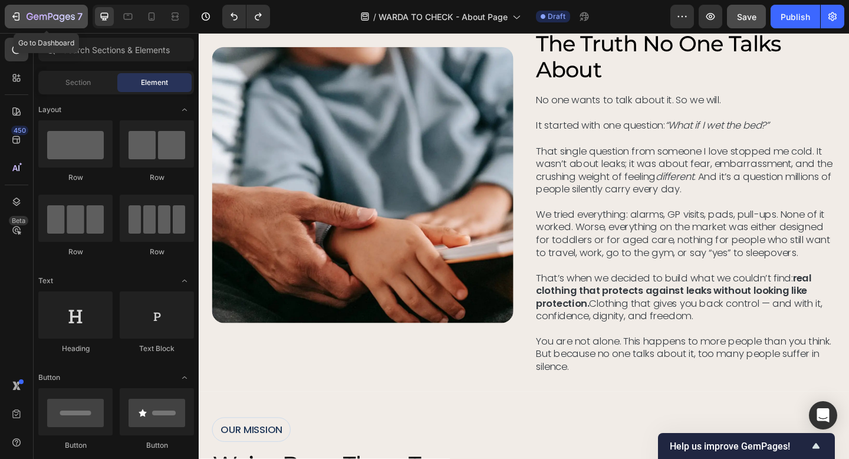
click at [17, 17] on icon "button" at bounding box center [14, 17] width 5 height 4
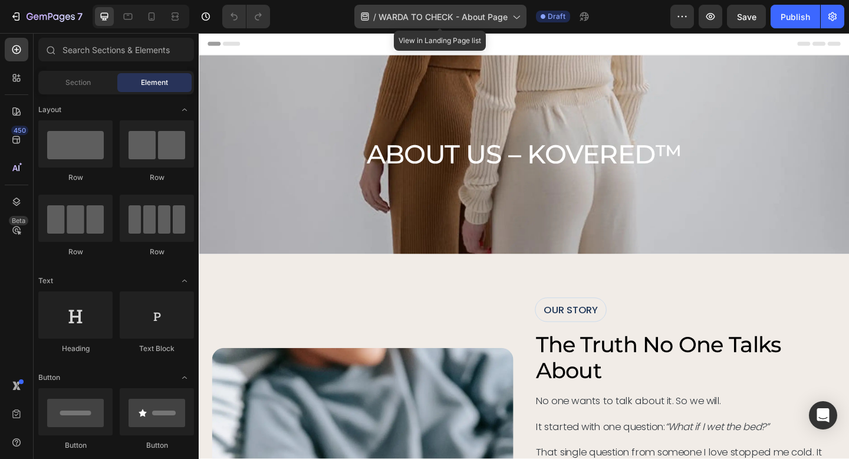
click at [513, 17] on icon at bounding box center [516, 17] width 12 height 12
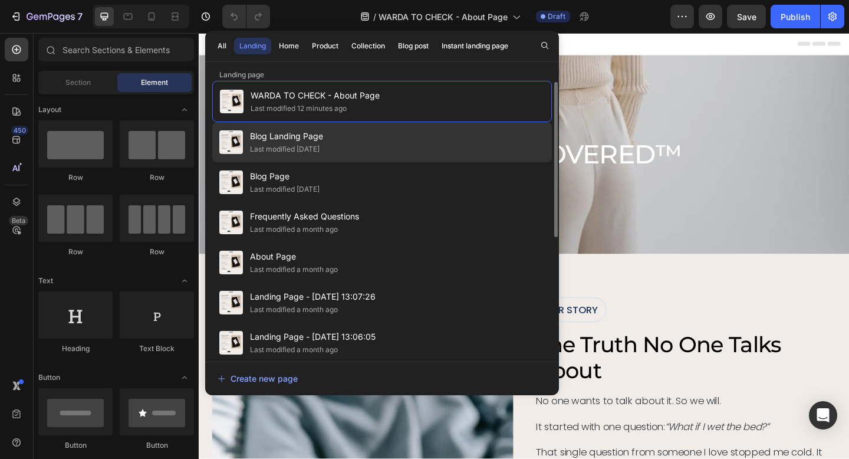
scroll to position [9, 0]
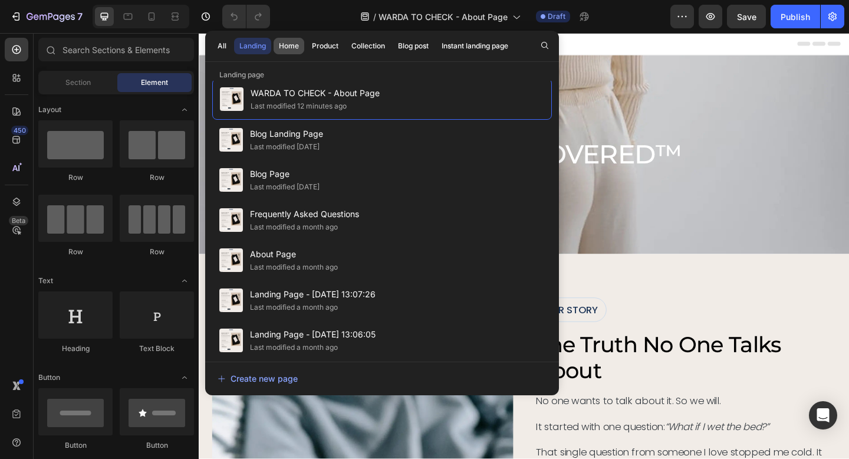
click at [289, 48] on div "Home" at bounding box center [289, 46] width 20 height 11
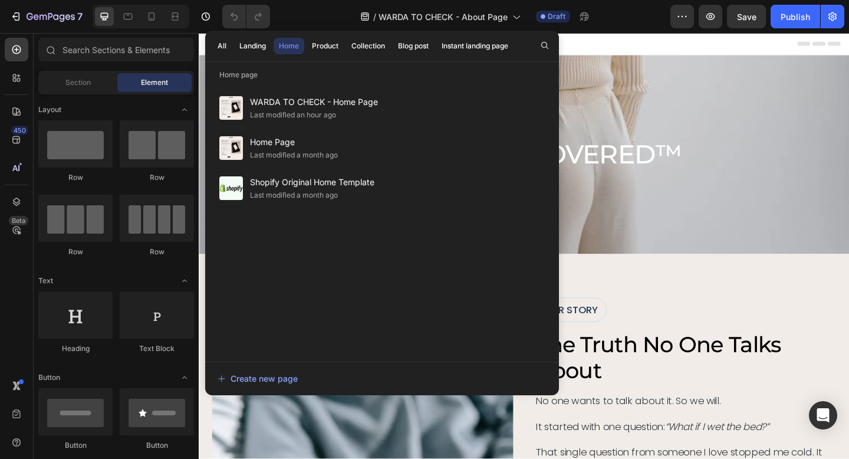
scroll to position [0, 0]
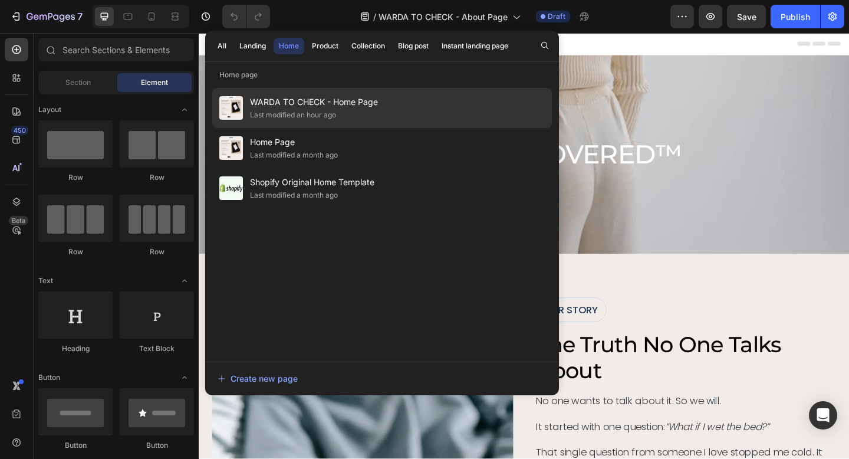
click at [320, 110] on div "Last modified an hour ago" at bounding box center [293, 115] width 86 height 12
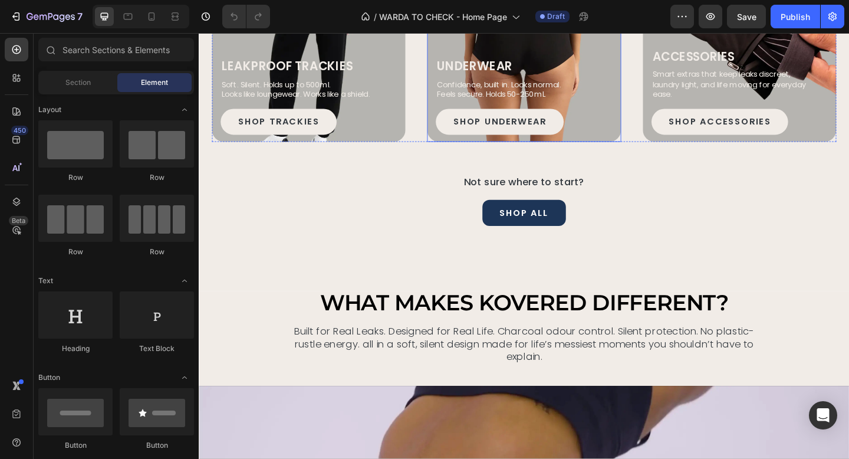
scroll to position [824, 0]
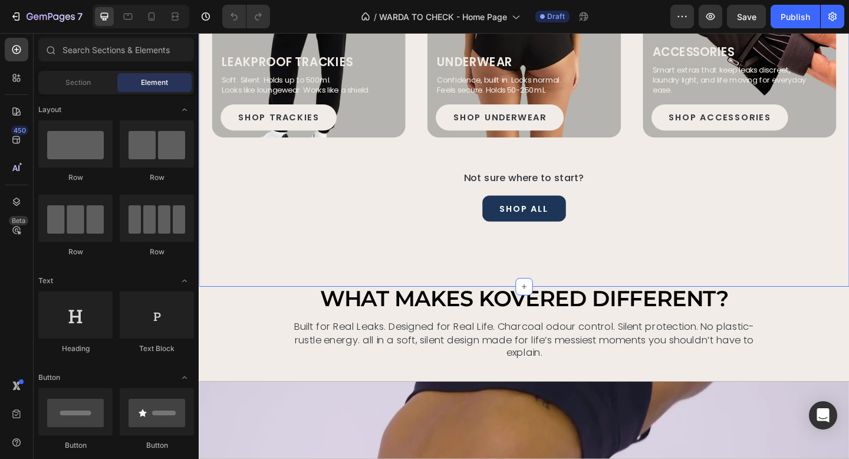
click at [597, 265] on div "SHOP THE LEAKPROOF COLLECTION Heading shop the leak proof collection Heading Le…" at bounding box center [553, 69] width 708 height 482
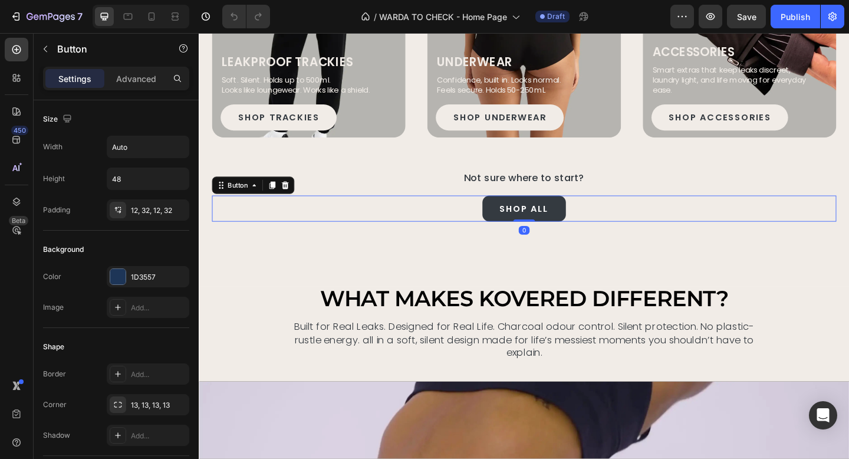
click at [571, 234] on link "SHOP all" at bounding box center [552, 224] width 91 height 28
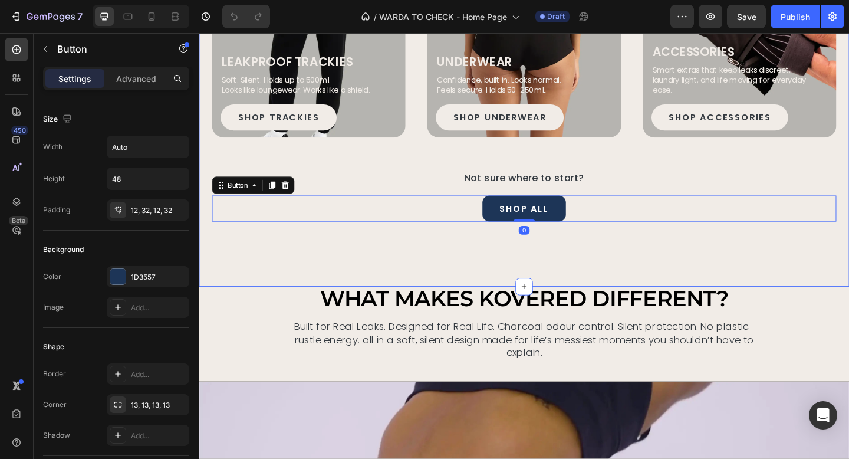
click at [559, 275] on div "SHOP THE LEAKPROOF COLLECTION Heading shop the leak proof collection Heading Le…" at bounding box center [553, 69] width 708 height 482
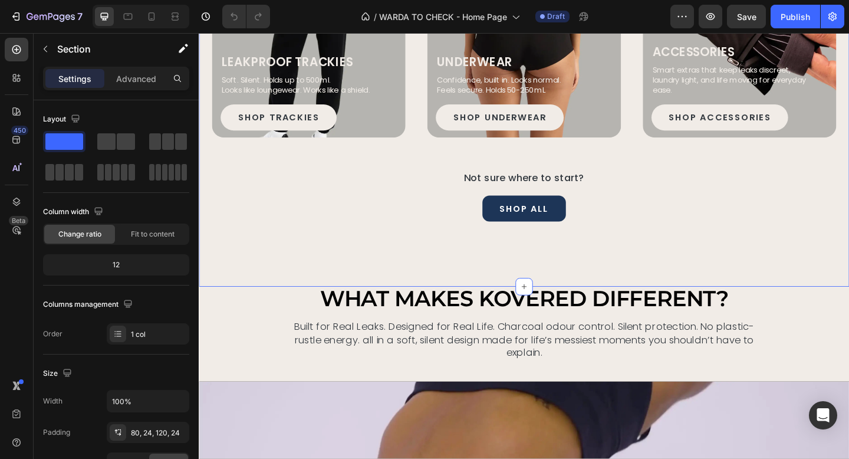
click at [448, 262] on div "SHOP THE LEAKPROOF COLLECTION Heading shop the leak proof collection Heading Le…" at bounding box center [553, 69] width 708 height 482
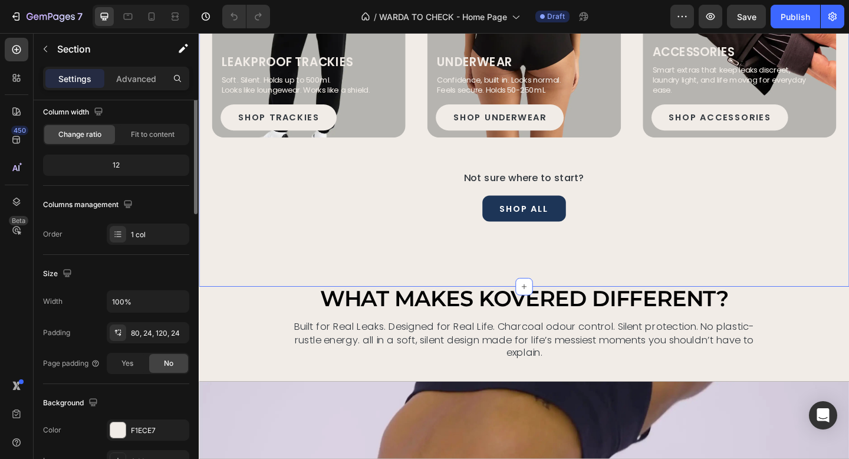
scroll to position [0, 0]
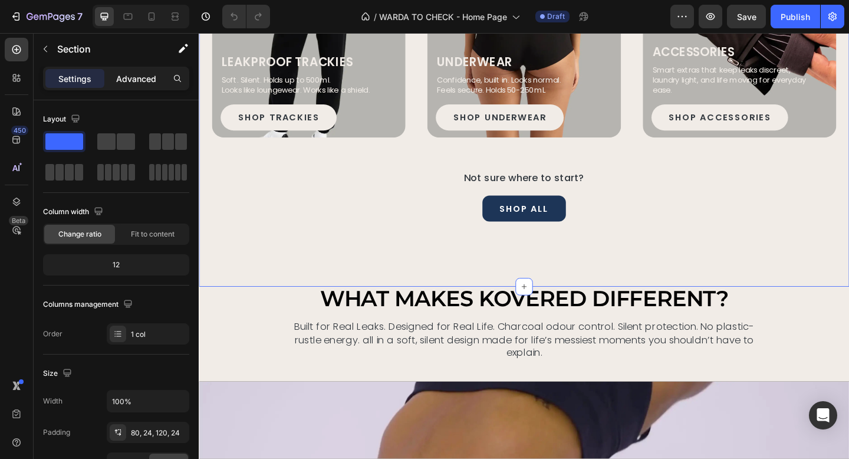
click at [143, 77] on p "Advanced" at bounding box center [136, 79] width 40 height 12
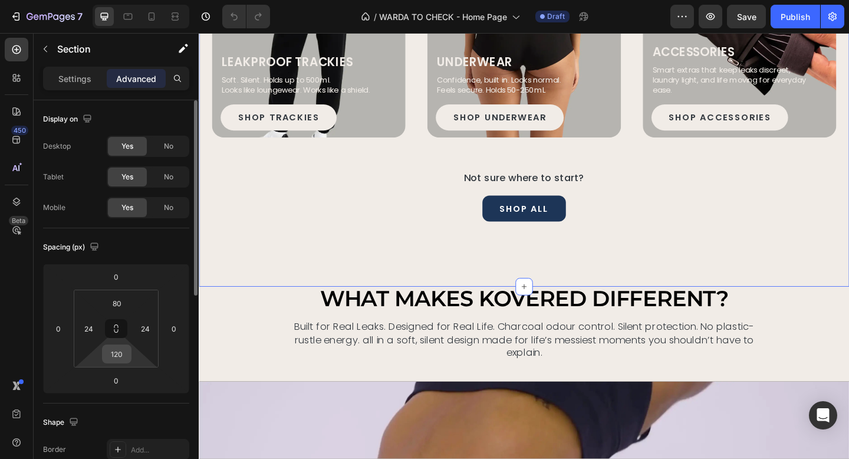
click at [113, 360] on input "120" at bounding box center [117, 354] width 24 height 18
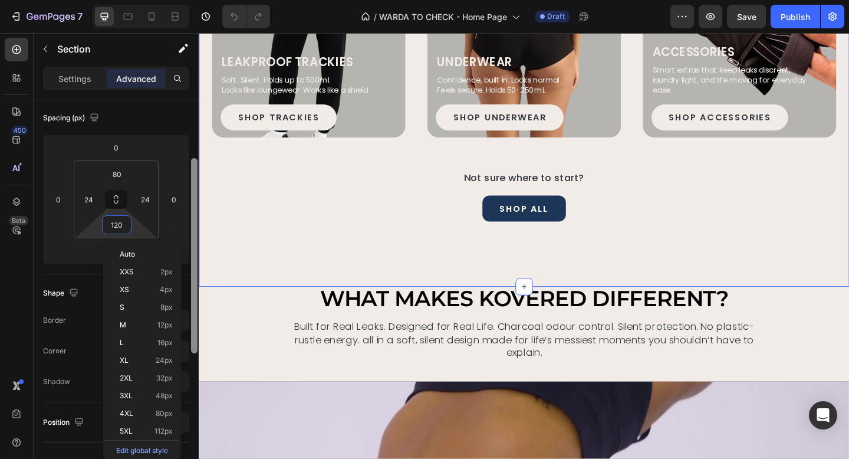
scroll to position [131, 0]
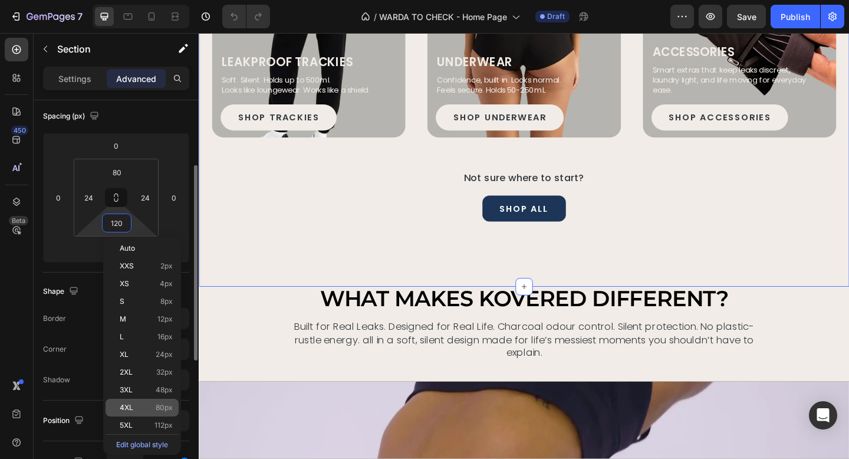
click at [160, 406] on span "80px" at bounding box center [164, 407] width 17 height 8
type input "80"
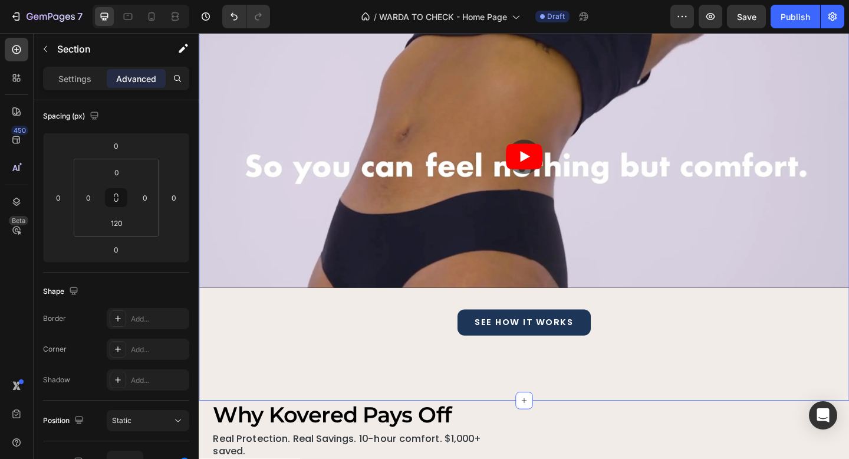
scroll to position [1199, 0]
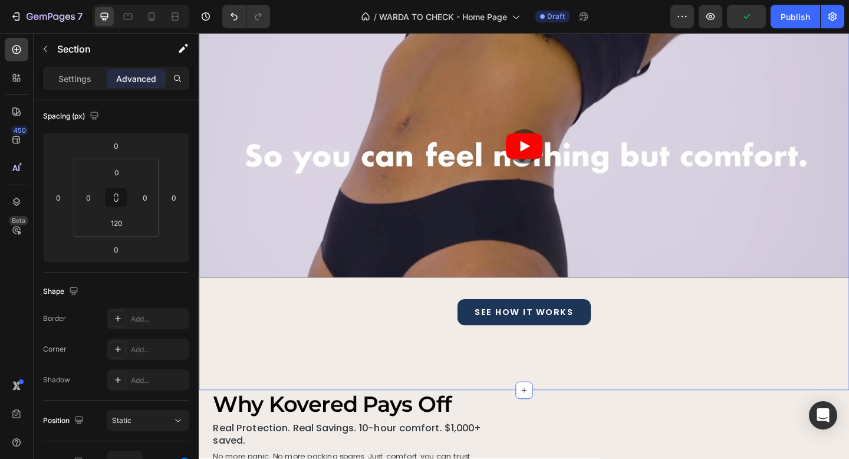
click at [535, 369] on div "what makes kovered different? Heading what makes kovered different? Heading Bui…" at bounding box center [553, 166] width 708 height 511
click at [119, 228] on input "120" at bounding box center [117, 223] width 24 height 18
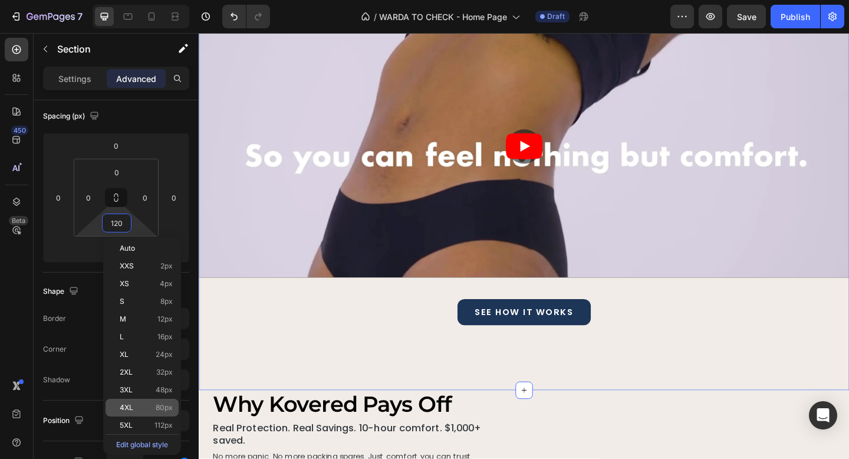
click at [155, 402] on div "4XL 80px" at bounding box center [142, 408] width 73 height 18
type input "80"
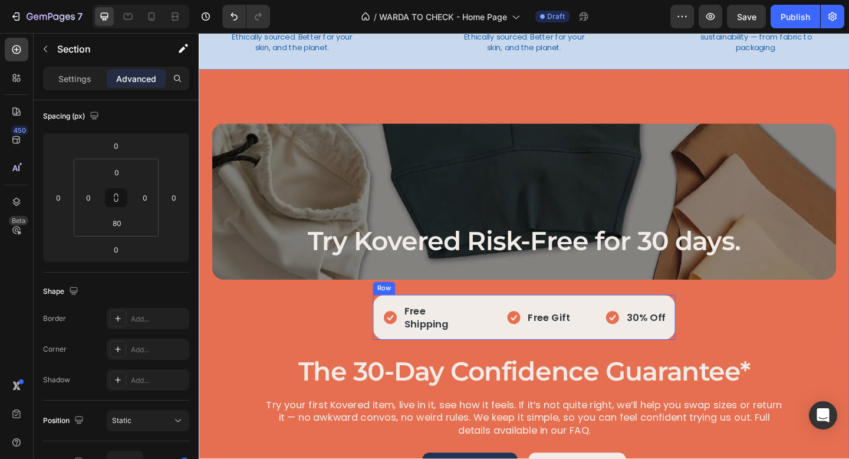
scroll to position [2074, 0]
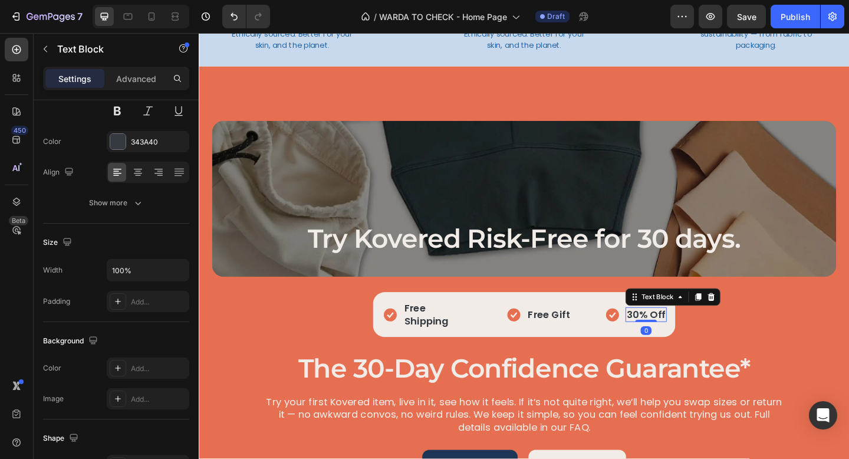
click at [668, 333] on p "30% Off" at bounding box center [685, 340] width 42 height 14
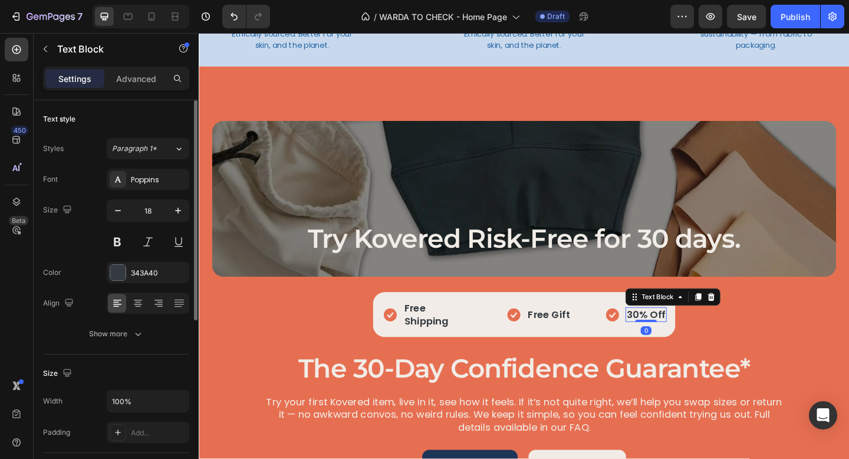
click at [671, 334] on p "30% Off" at bounding box center [685, 340] width 42 height 14
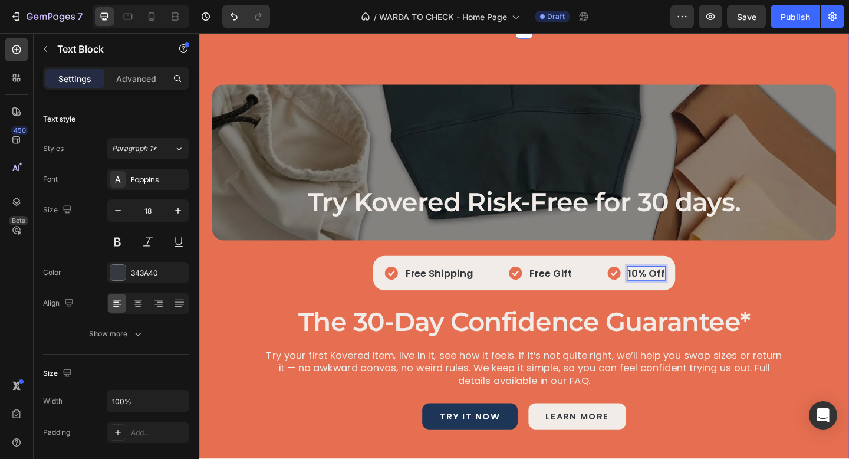
scroll to position [2125, 0]
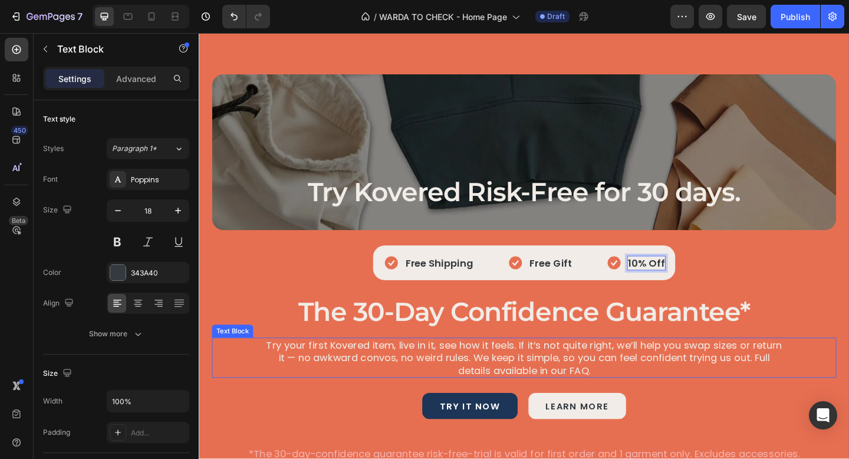
click at [715, 376] on p "Try your first Kovered item, live in it, see how it feels. If it’s not quite ri…" at bounding box center [553, 386] width 564 height 41
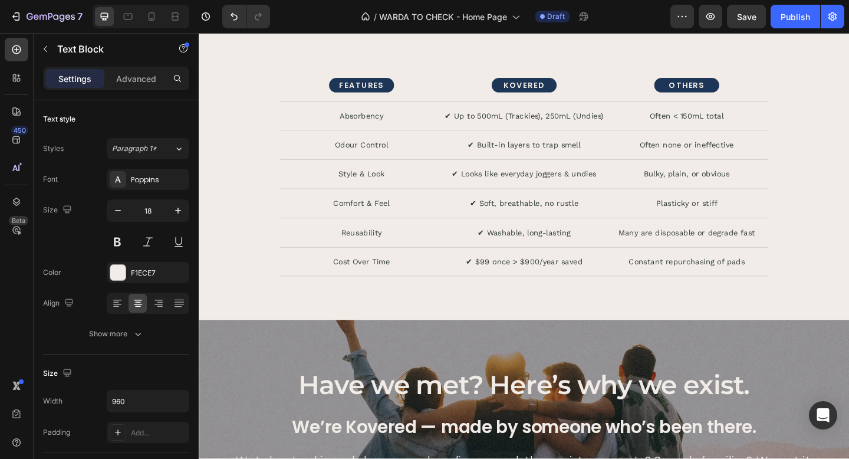
scroll to position [2864, 0]
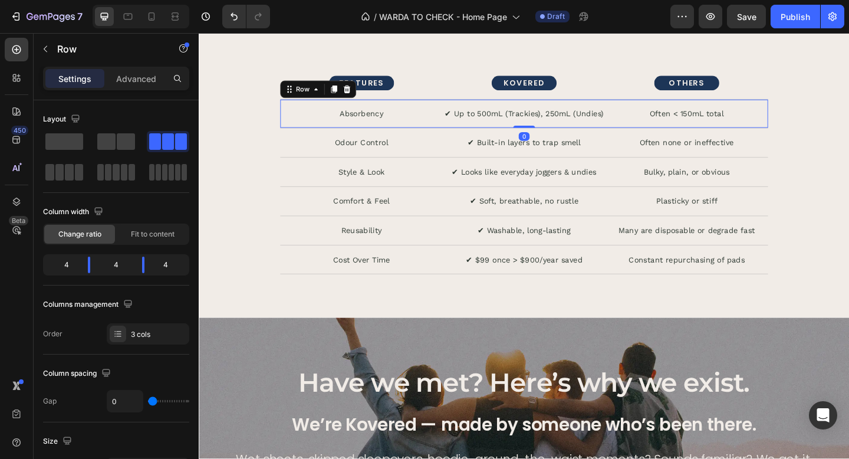
click at [520, 137] on div "Absorbency Text Block ✔ Up to 500mL (Trackies), 250mL (Undies) Text Block Often…" at bounding box center [552, 122] width 531 height 32
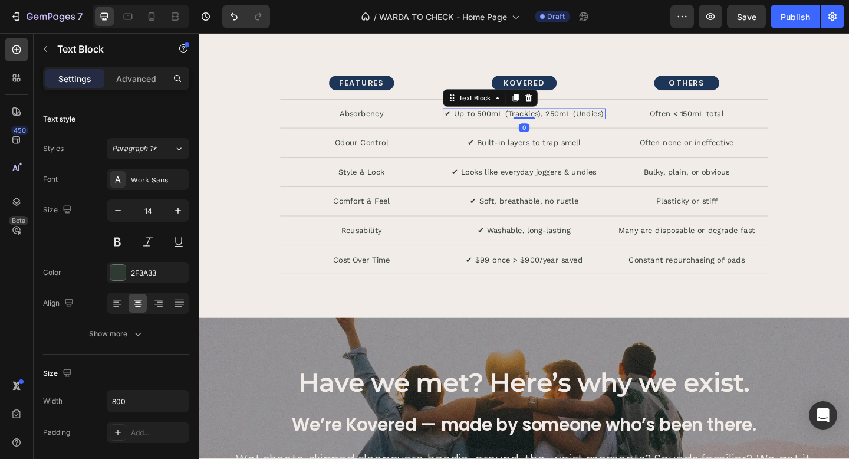
click at [517, 126] on p "✔ Up to 500mL (Trackies), 250mL (Undies)" at bounding box center [552, 121] width 175 height 10
click at [553, 127] on div "✔ Up to 500mL (Trackies), 250mL (Undies) Text Block 0" at bounding box center [552, 121] width 177 height 12
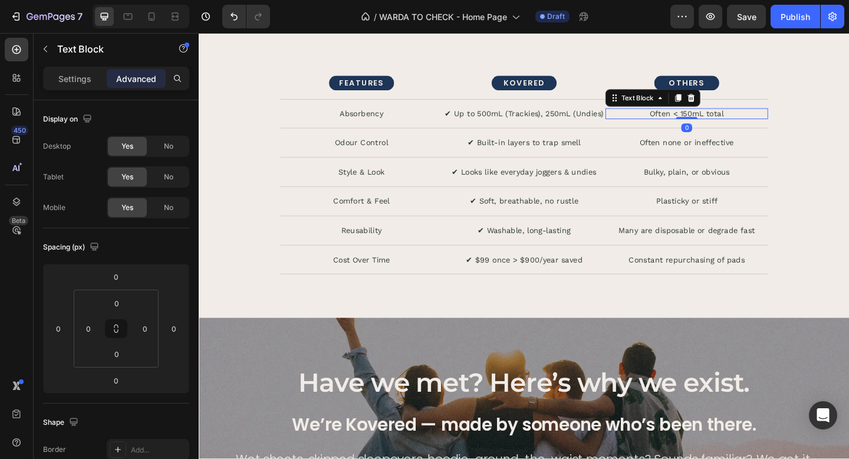
click at [722, 126] on p "Often < 150mL total" at bounding box center [729, 121] width 175 height 10
click at [733, 126] on p "Often < 150mL total" at bounding box center [729, 121] width 175 height 10
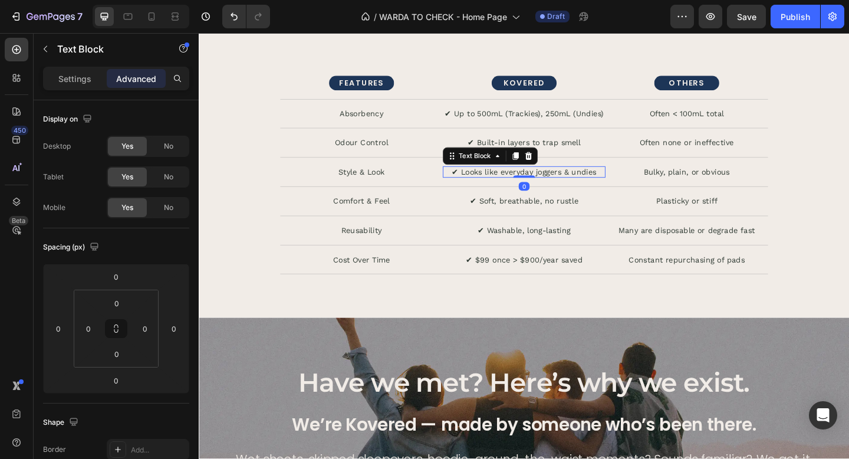
click at [577, 189] on p "✔ Looks like everyday joggers & undies" at bounding box center [552, 184] width 175 height 10
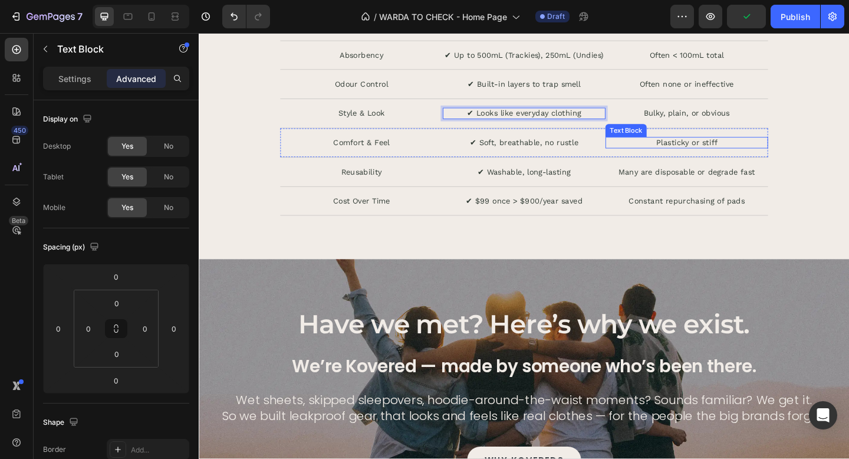
scroll to position [2933, 0]
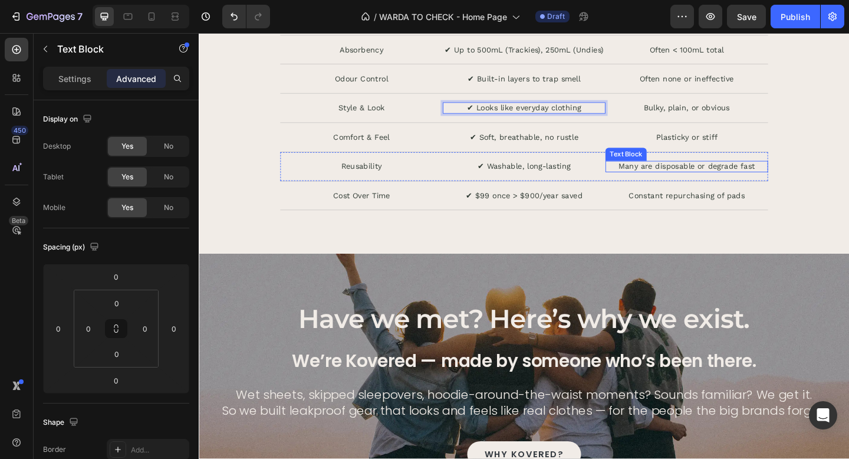
click at [696, 183] on p "Many are disposable or degrade fast" at bounding box center [729, 178] width 175 height 10
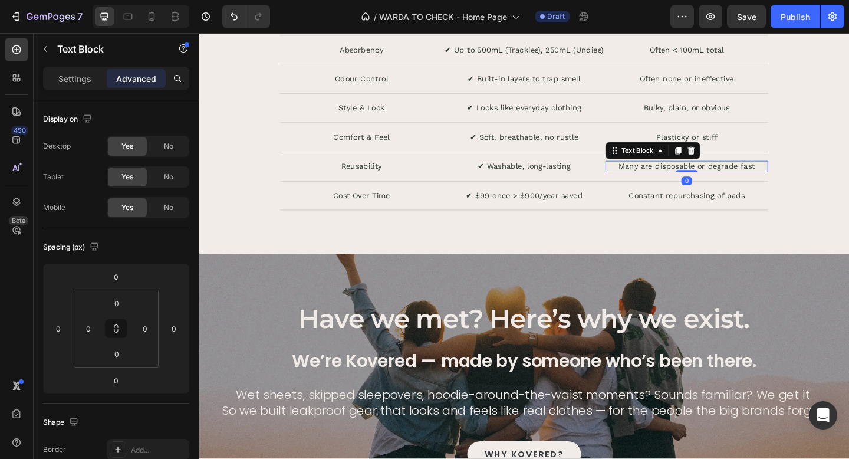
click at [696, 183] on p "Many are disposable or degrade fast" at bounding box center [729, 178] width 175 height 10
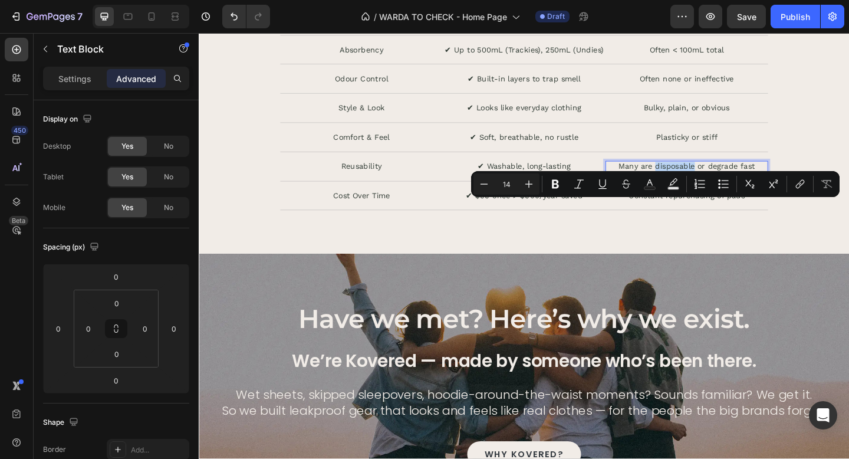
click at [696, 183] on p "Many are disposable or degrade fast" at bounding box center [729, 178] width 175 height 10
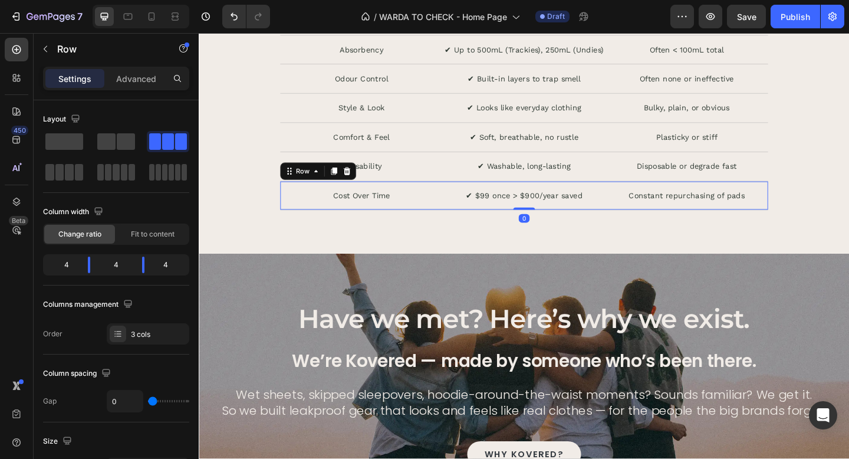
click at [510, 227] on div "Cost Over Time Text Block ✔ $99 once > $900/year saved Text Block Constant repu…" at bounding box center [552, 211] width 531 height 32
click at [521, 215] on p "✔ $99 once > $900/year saved" at bounding box center [552, 210] width 175 height 10
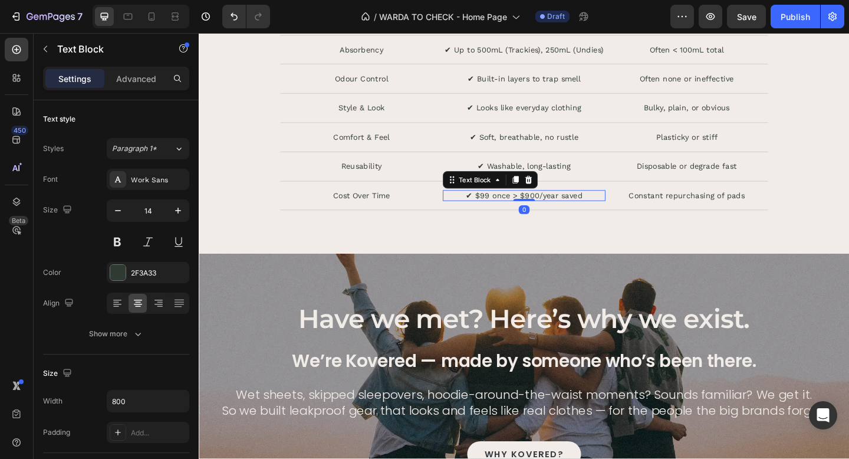
click at [521, 215] on p "✔ $99 once > $900/year saved" at bounding box center [552, 210] width 175 height 10
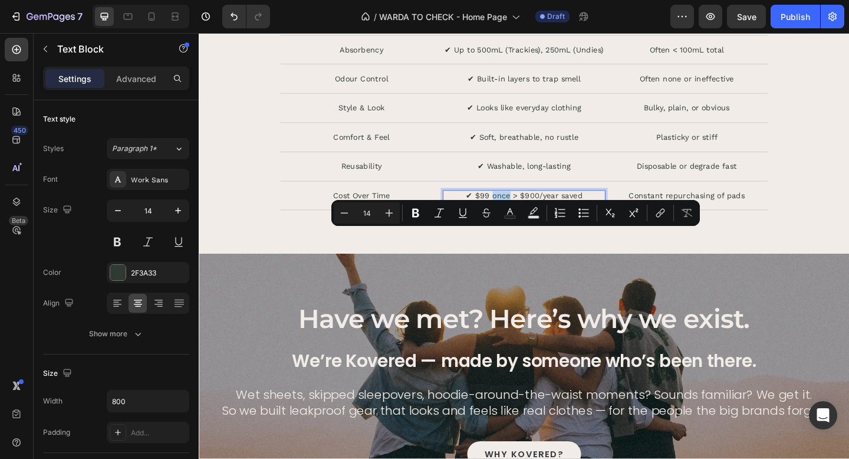
click at [521, 215] on p "✔ $99 once > $900/year saved" at bounding box center [552, 210] width 175 height 10
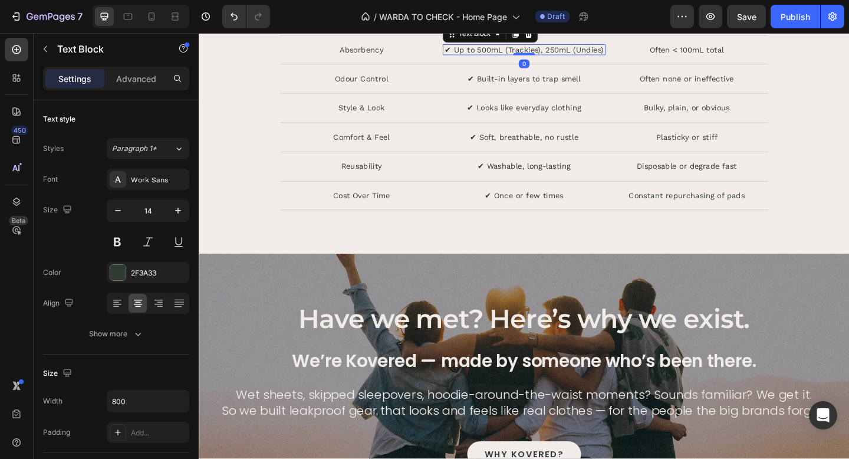
click at [471, 57] on p "✔ Up to 500mL (Trackies), 250mL (Undies)" at bounding box center [552, 52] width 175 height 10
click at [468, 57] on p "✔ Up to 500mL (Trackies), 250mL (Undies)" at bounding box center [552, 52] width 175 height 10
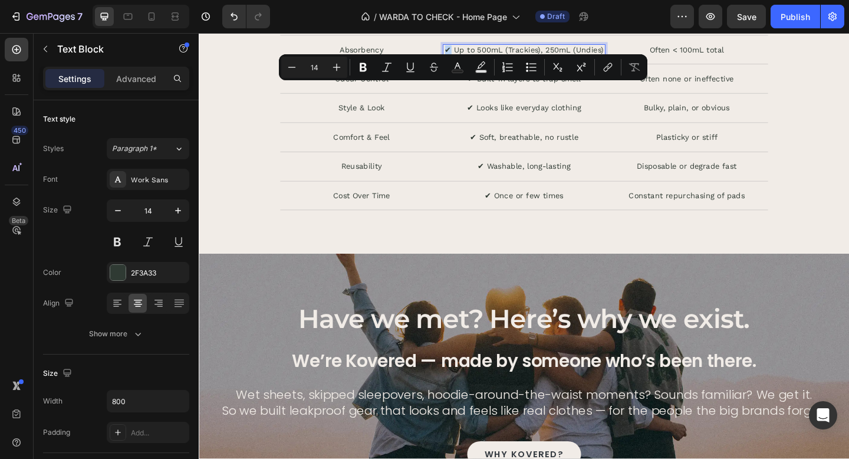
drag, startPoint x: 471, startPoint y: 92, endPoint x: 465, endPoint y: 92, distance: 6.5
click at [465, 58] on div "✔ Up to 500mL (Trackies), 250mL (Undies)" at bounding box center [552, 51] width 177 height 12
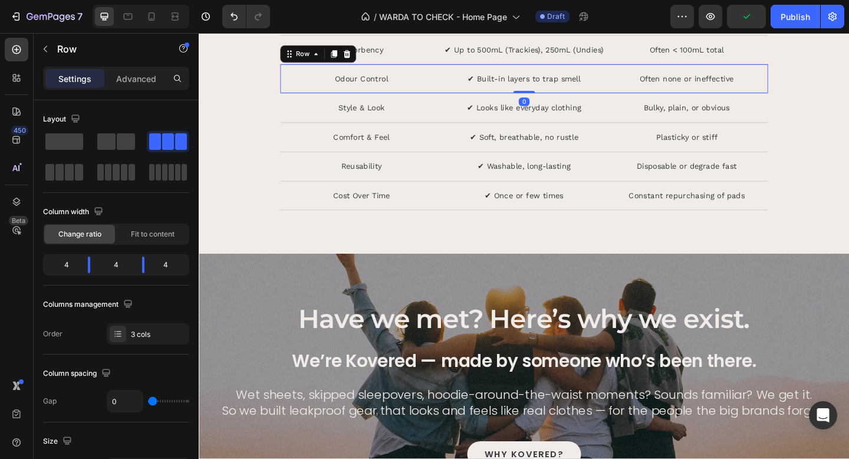
click at [548, 99] on div "Odour Control Text Block ✔ Built-in layers to trap smell Text Block Often none …" at bounding box center [552, 83] width 531 height 32
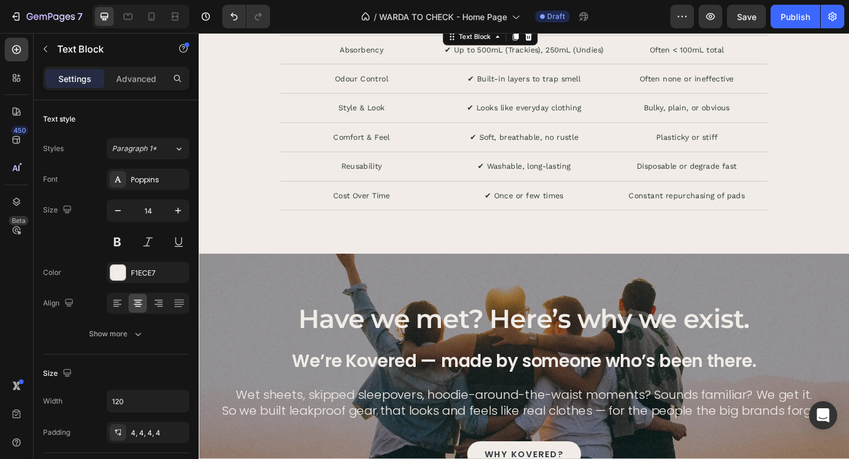
click at [583, 23] on p "KOVERED" at bounding box center [553, 17] width 66 height 11
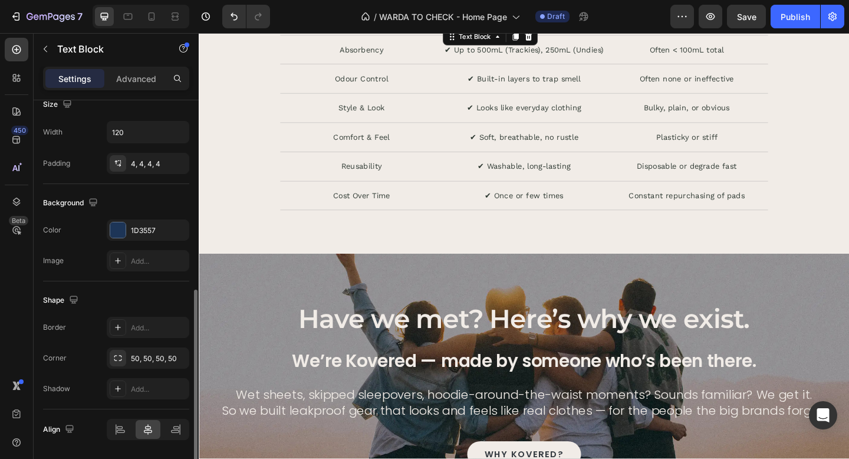
scroll to position [307, 0]
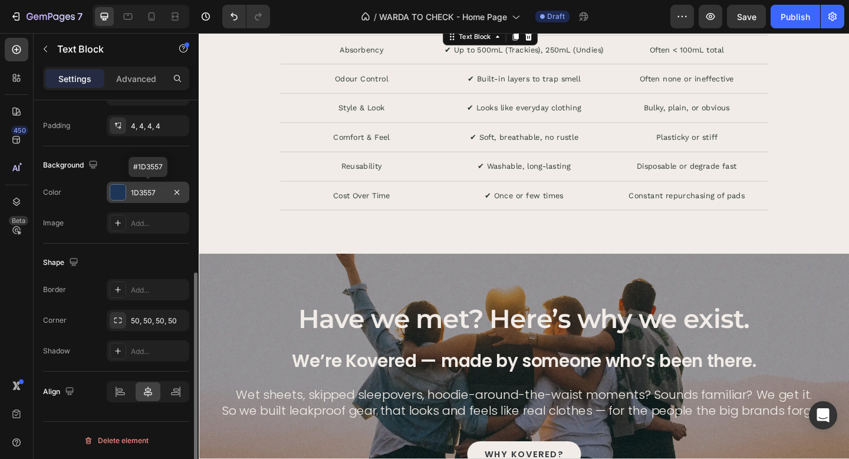
click at [144, 194] on div "1D3557" at bounding box center [148, 193] width 34 height 11
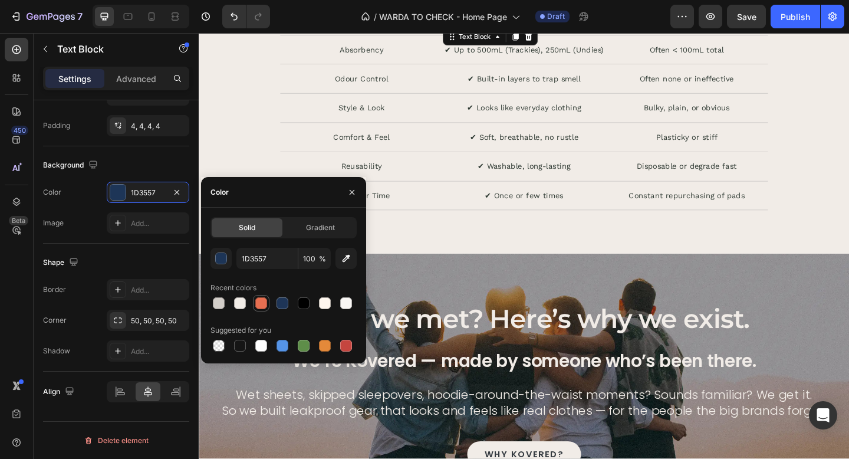
click at [257, 299] on div at bounding box center [261, 303] width 12 height 12
type input "E76F51"
click at [674, 163] on div "Comfort & Feel Text Block ✔ Soft, breathable, no rustle Text Block Plasticky or…" at bounding box center [552, 147] width 531 height 32
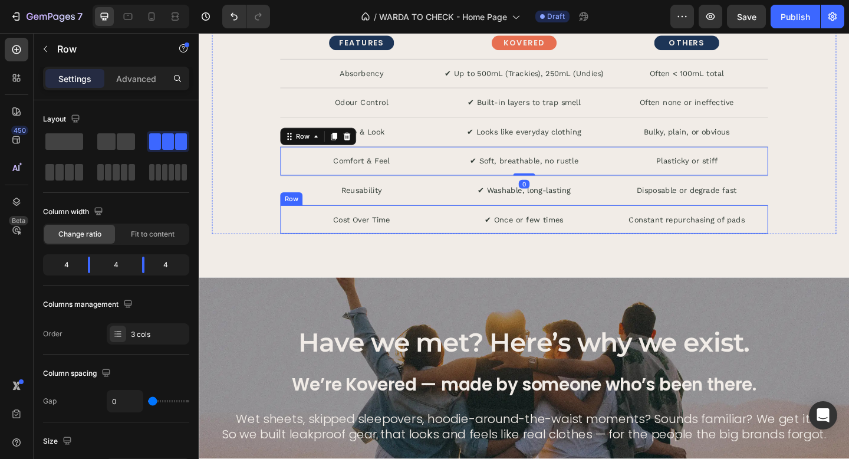
scroll to position [2899, 0]
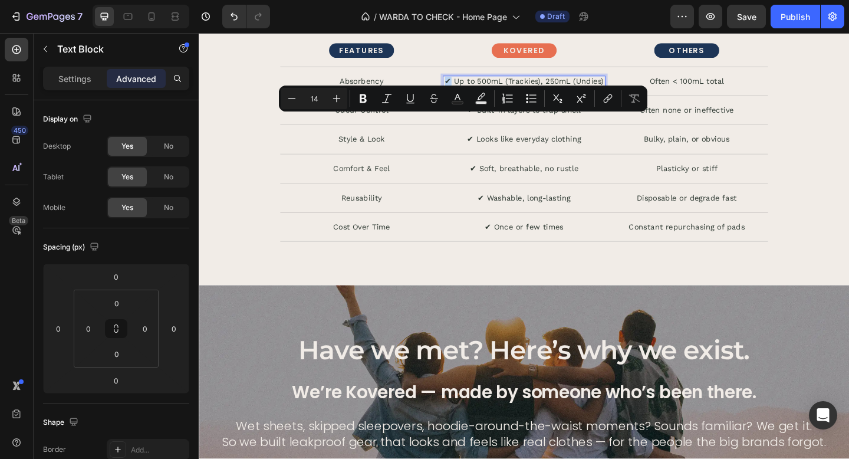
drag, startPoint x: 475, startPoint y: 126, endPoint x: 467, endPoint y: 126, distance: 8.3
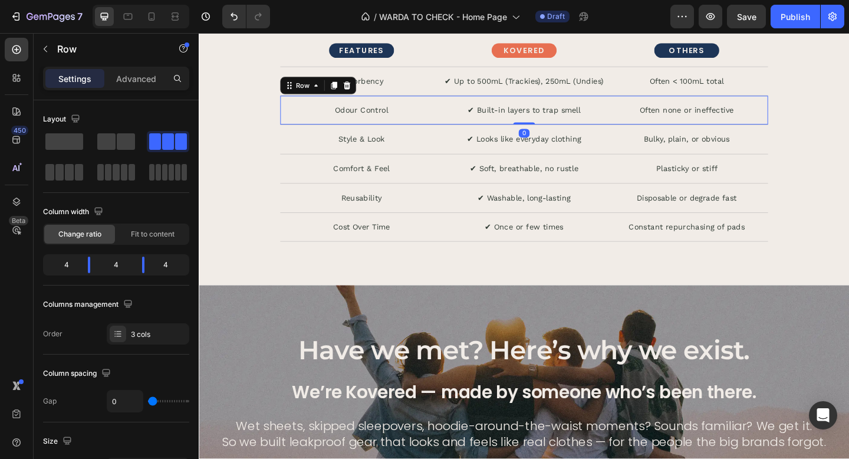
click at [594, 133] on div "Odour Control Text Block ✔ Built-in layers to trap smell Text Block Often none …" at bounding box center [552, 117] width 531 height 32
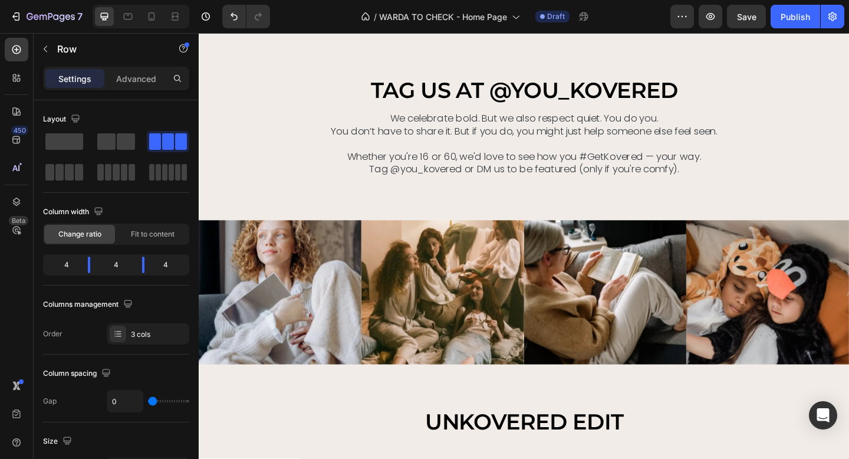
scroll to position [3509, 0]
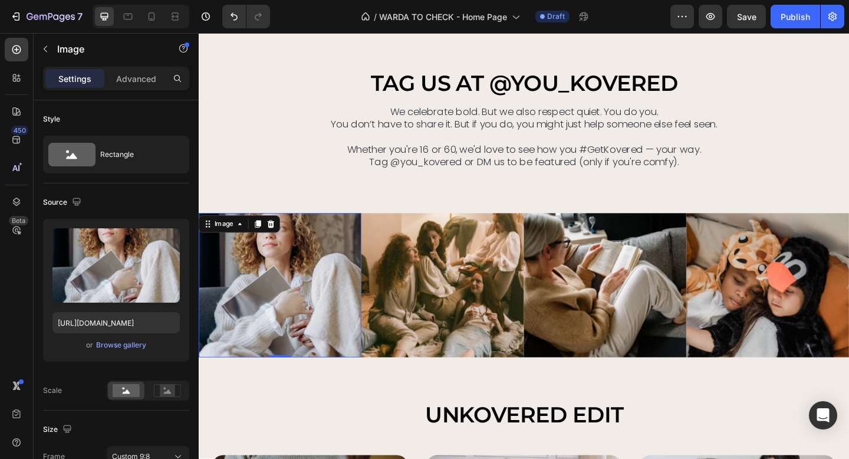
click at [298, 287] on img at bounding box center [287, 307] width 177 height 157
click at [114, 343] on div "Browse gallery" at bounding box center [121, 345] width 50 height 11
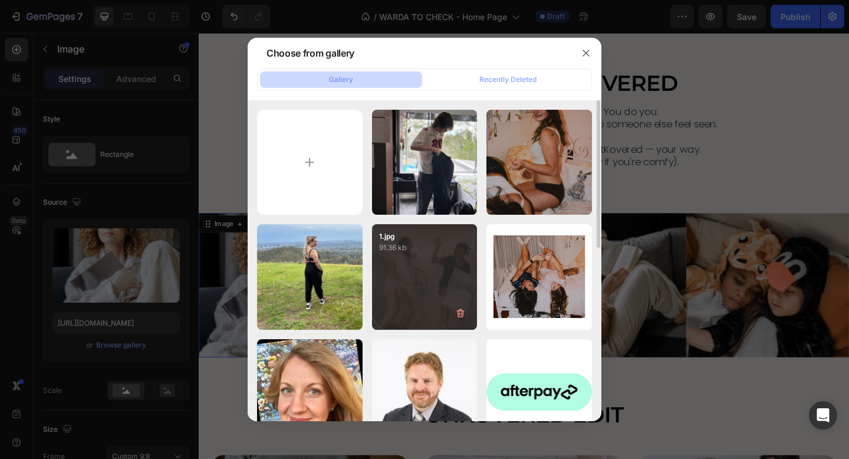
click at [411, 255] on div "1.jpg 91.36 kb" at bounding box center [425, 277] width 106 height 106
type input "[URL][DOMAIN_NAME]"
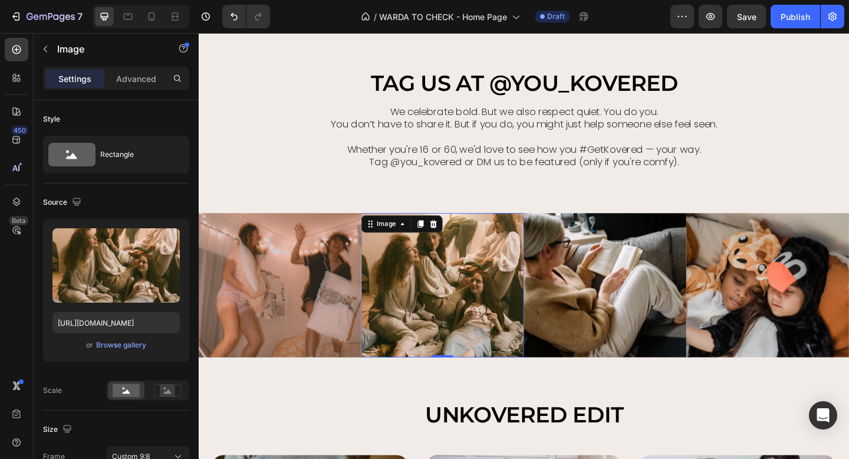
click at [465, 275] on img at bounding box center [464, 307] width 177 height 157
click at [106, 346] on div "Browse gallery" at bounding box center [121, 345] width 50 height 11
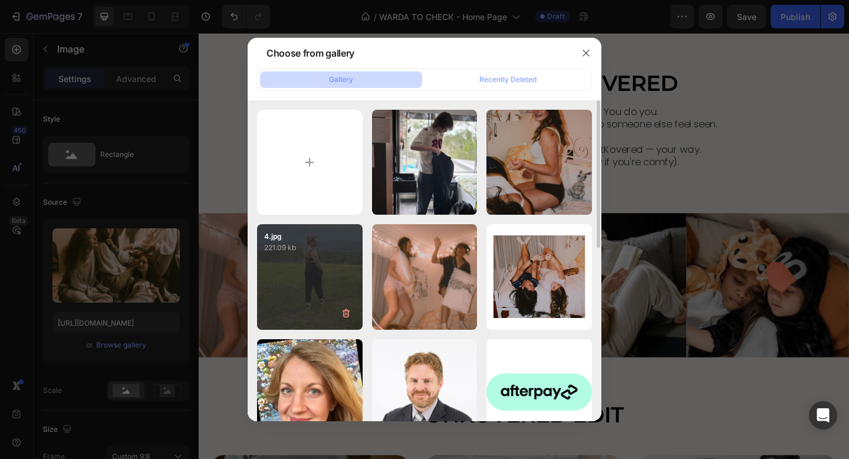
click at [331, 264] on div "4.jpg 221.09 kb" at bounding box center [310, 277] width 106 height 106
type input "[URL][DOMAIN_NAME]"
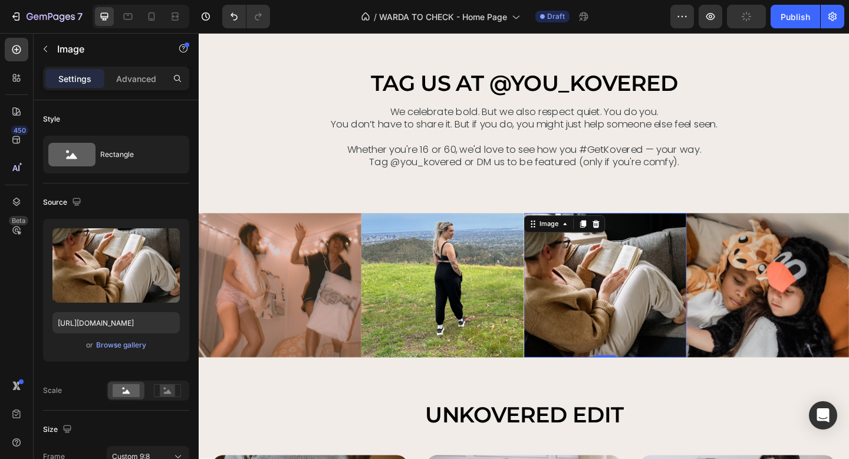
click at [617, 274] on img at bounding box center [641, 307] width 177 height 157
click at [117, 346] on div "Browse gallery" at bounding box center [121, 345] width 50 height 11
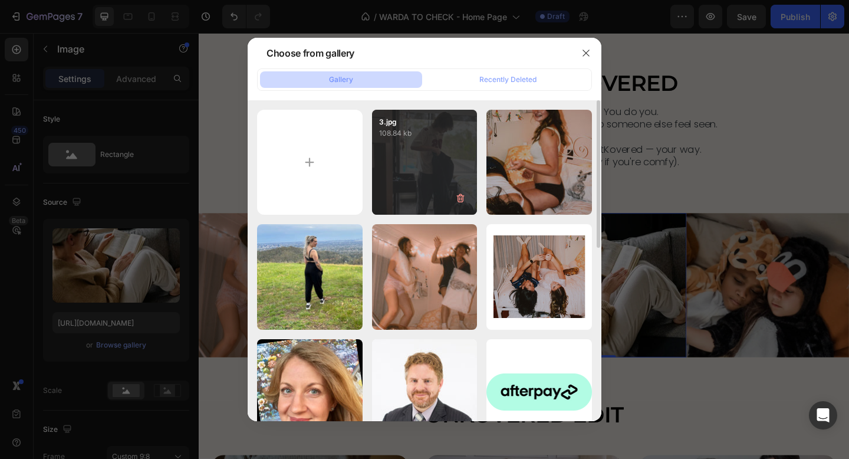
click at [416, 161] on div "3.jpg 108.84 kb" at bounding box center [425, 163] width 106 height 106
type input "[URL][DOMAIN_NAME]"
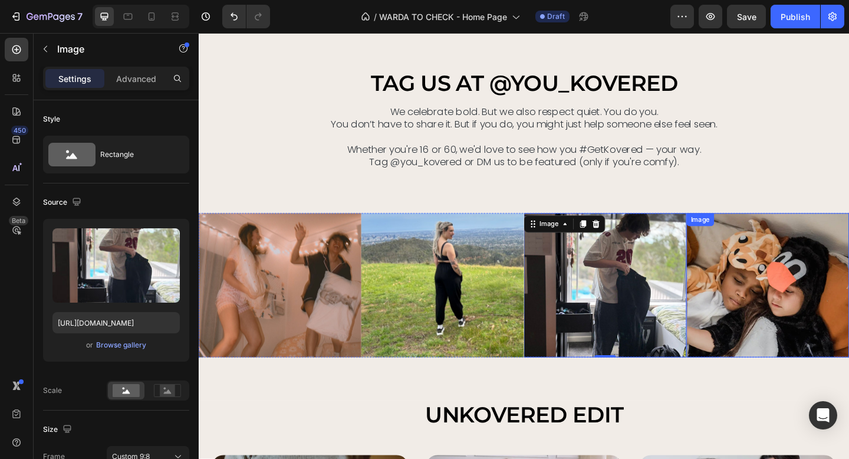
click at [777, 300] on img at bounding box center [818, 307] width 177 height 157
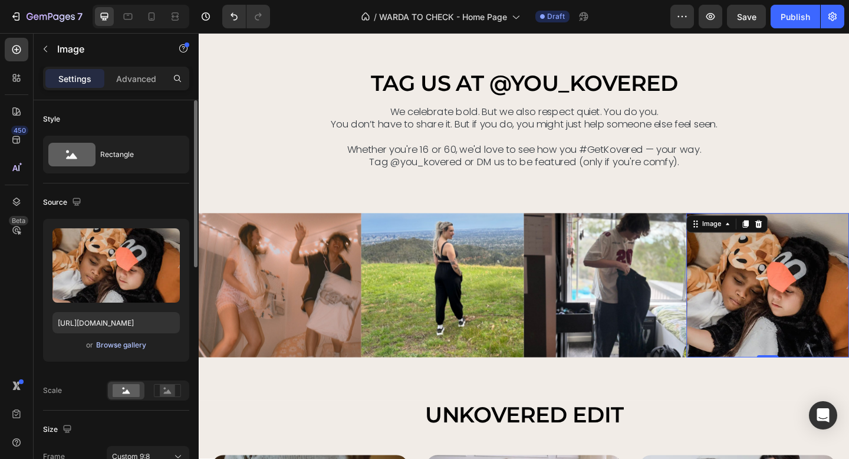
click at [124, 345] on div "Browse gallery" at bounding box center [121, 345] width 50 height 11
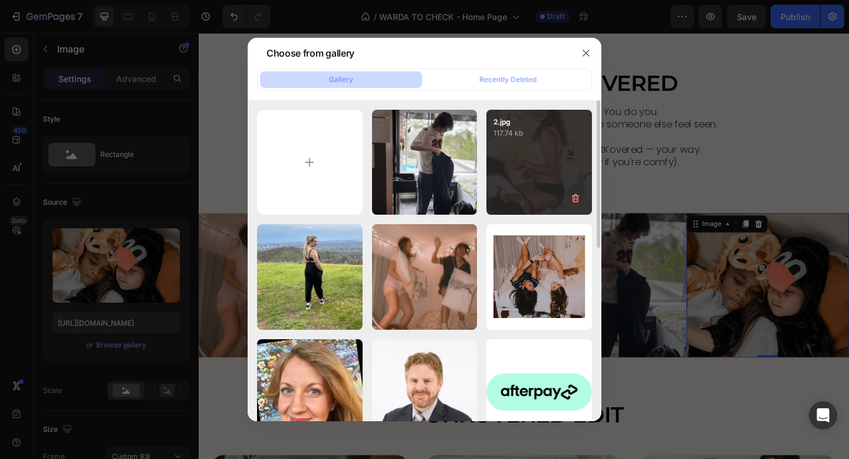
click at [520, 165] on div "2.jpg 117.74 kb" at bounding box center [540, 163] width 106 height 106
type input "[URL][DOMAIN_NAME]"
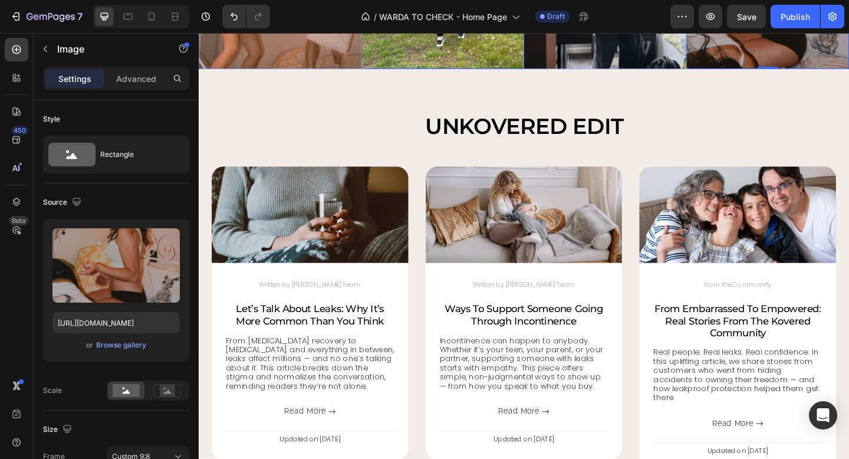
scroll to position [3824, 0]
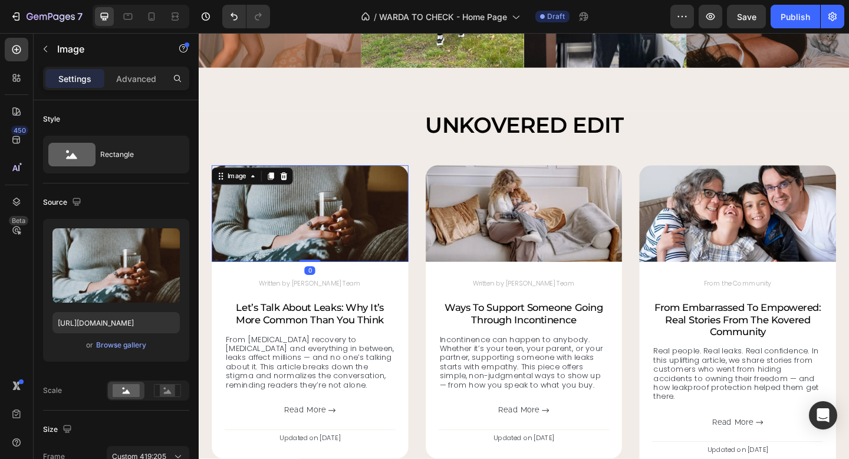
click at [391, 229] on img at bounding box center [320, 229] width 214 height 104
click at [110, 346] on div "Browse gallery" at bounding box center [121, 345] width 50 height 11
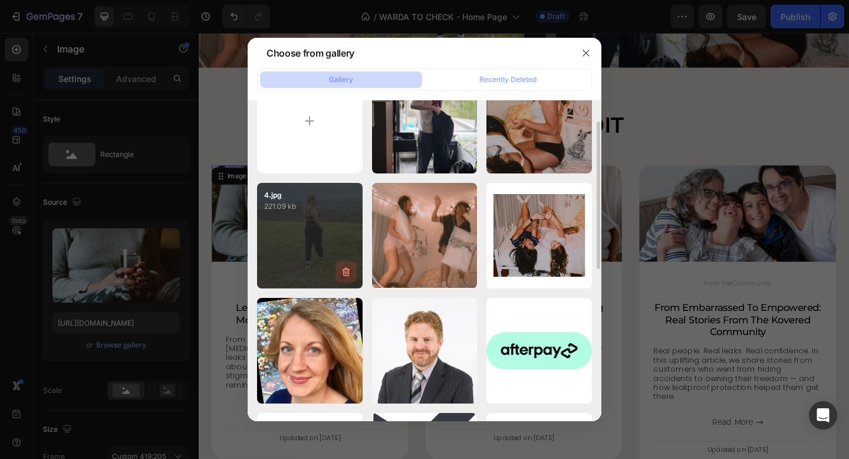
scroll to position [47, 0]
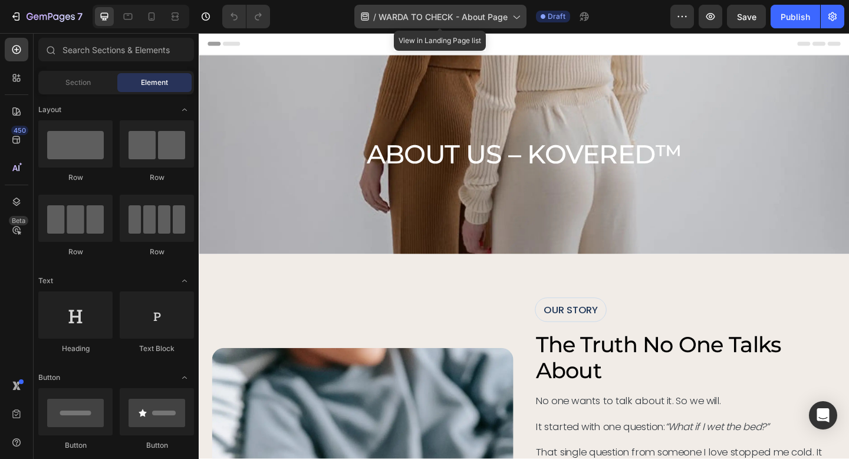
click at [445, 16] on span "WARDA TO CHECK - About Page" at bounding box center [443, 17] width 129 height 12
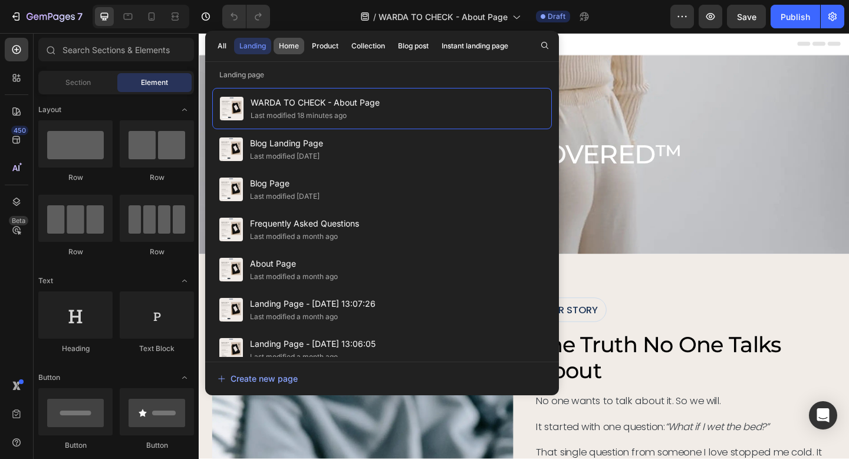
click at [287, 45] on div "Home" at bounding box center [289, 46] width 20 height 11
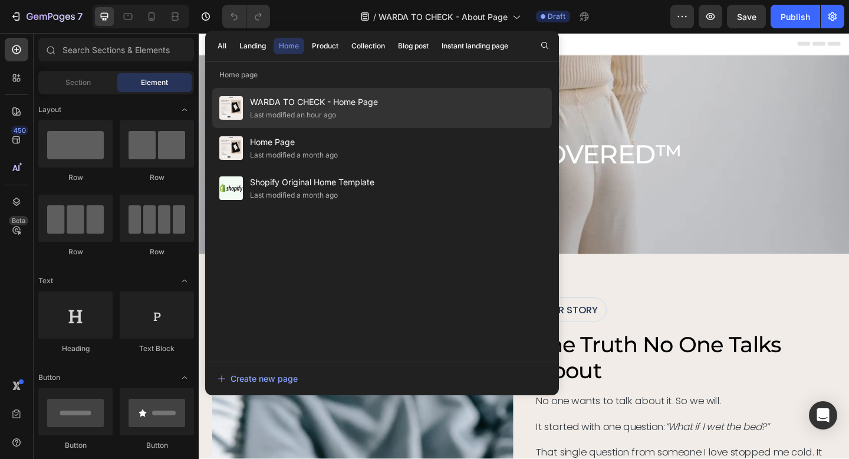
click at [329, 114] on div "Last modified an hour ago" at bounding box center [293, 115] width 86 height 12
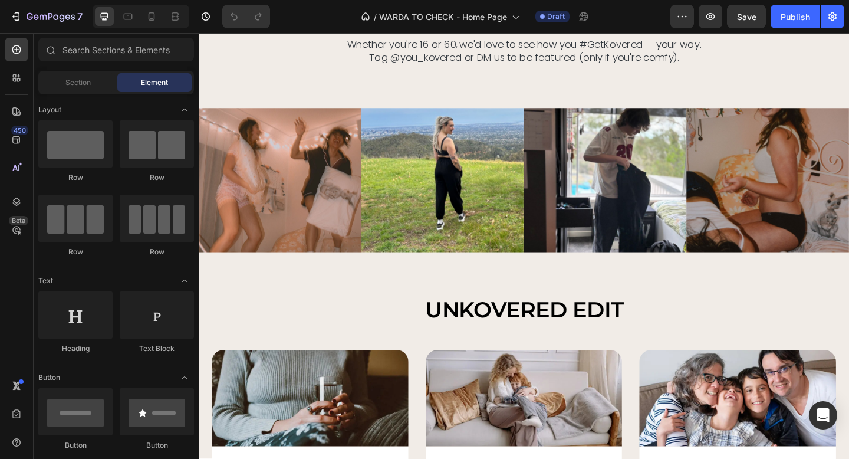
scroll to position [3570, 0]
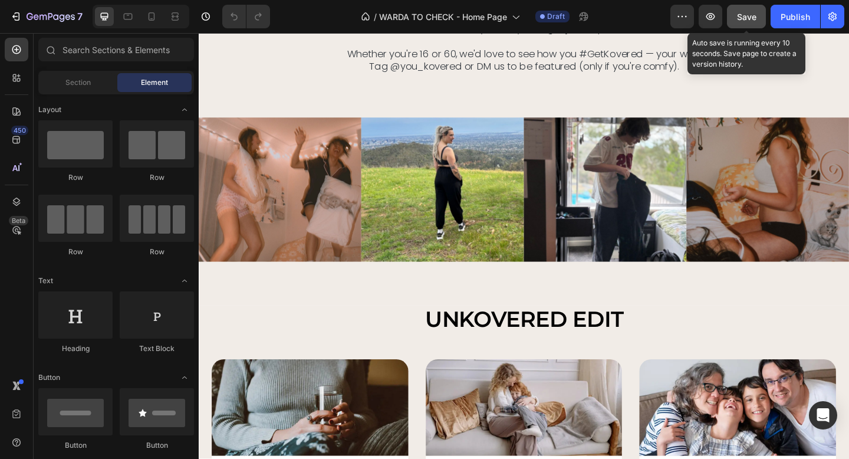
click at [742, 19] on span "Save" at bounding box center [746, 17] width 19 height 10
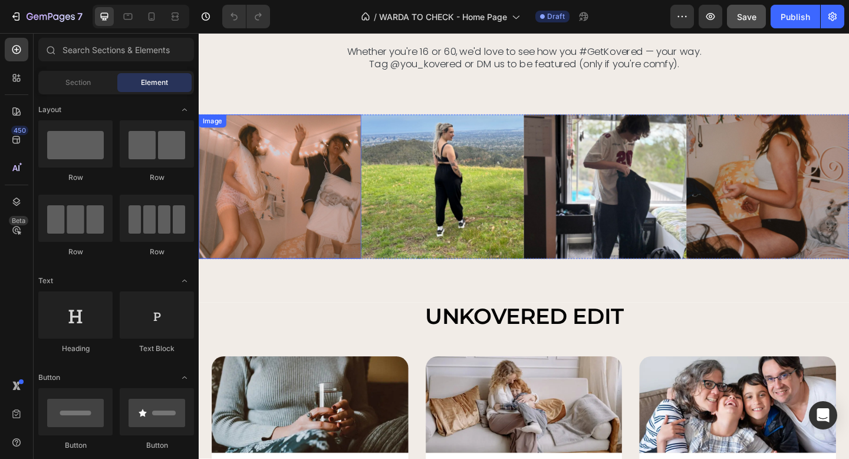
scroll to position [3562, 0]
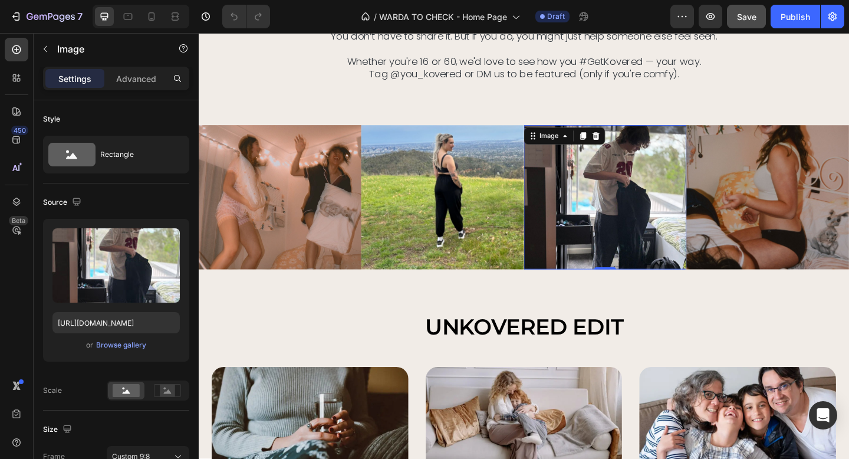
click at [642, 189] on img at bounding box center [641, 211] width 177 height 157
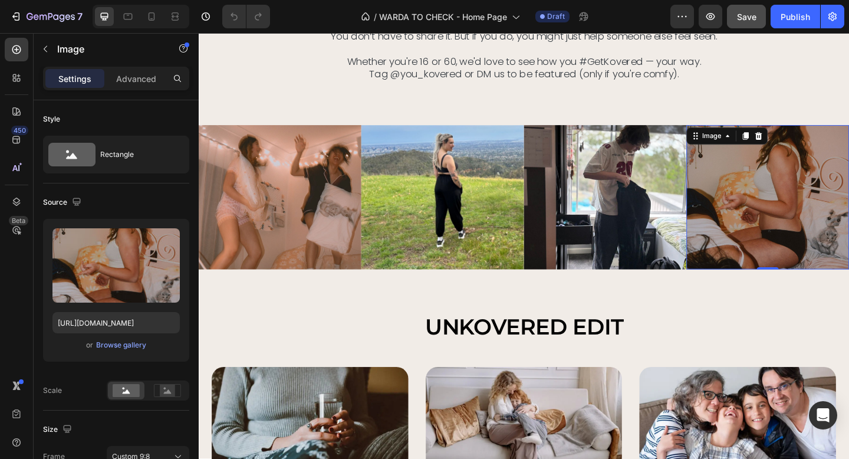
click at [790, 178] on img at bounding box center [818, 211] width 177 height 157
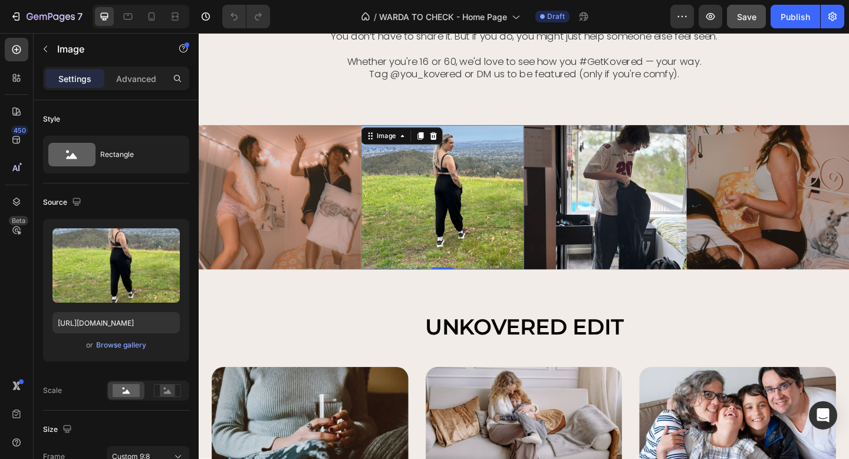
click at [502, 208] on img at bounding box center [464, 211] width 177 height 157
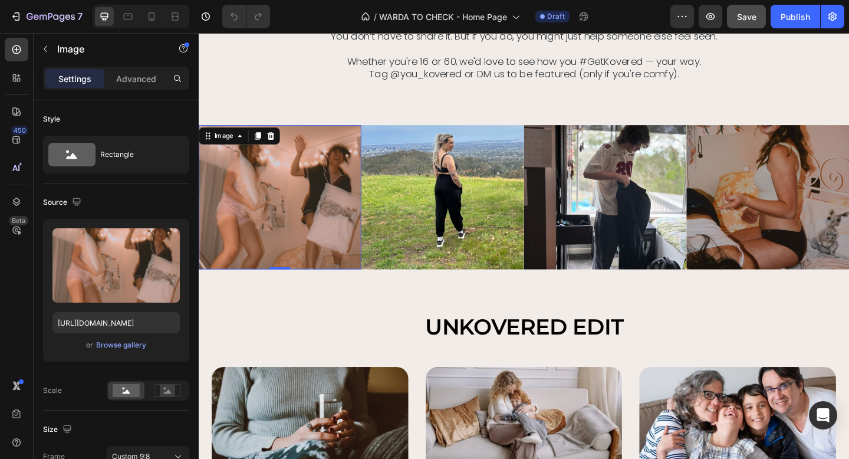
click at [300, 203] on img at bounding box center [287, 211] width 177 height 157
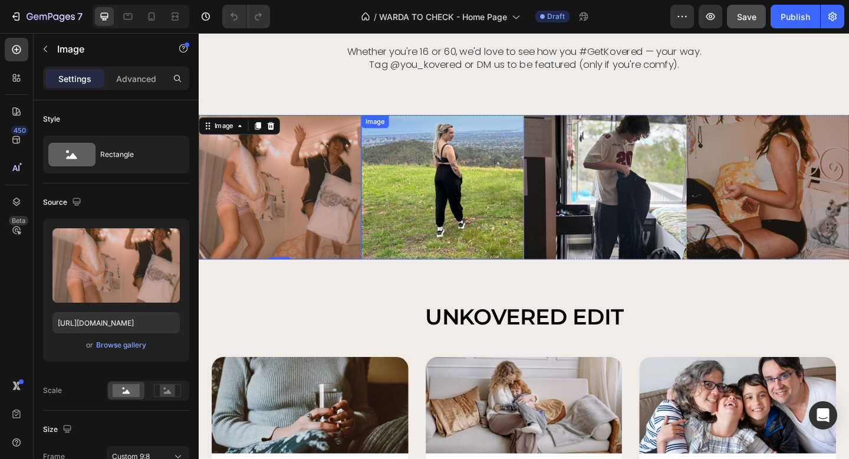
scroll to position [3574, 0]
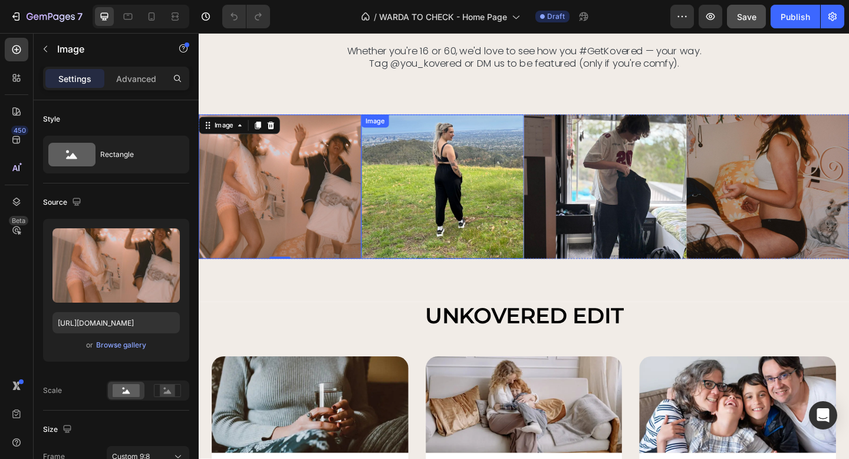
click at [413, 191] on img at bounding box center [464, 200] width 177 height 157
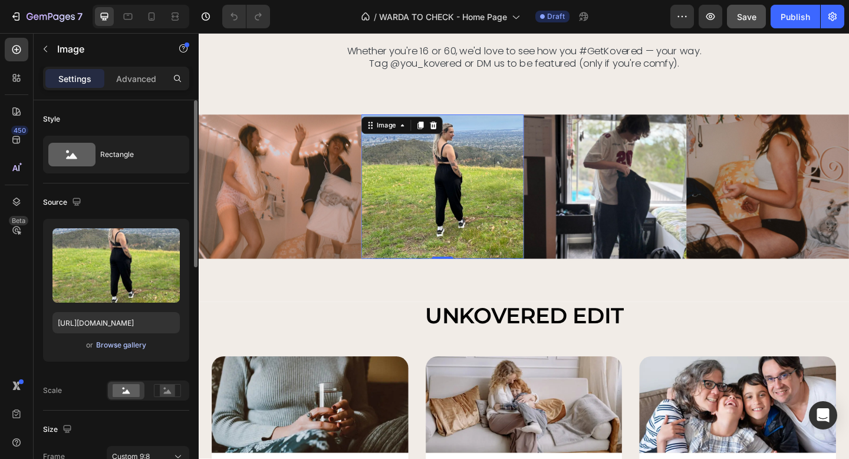
click at [109, 346] on div "Browse gallery" at bounding box center [121, 345] width 50 height 11
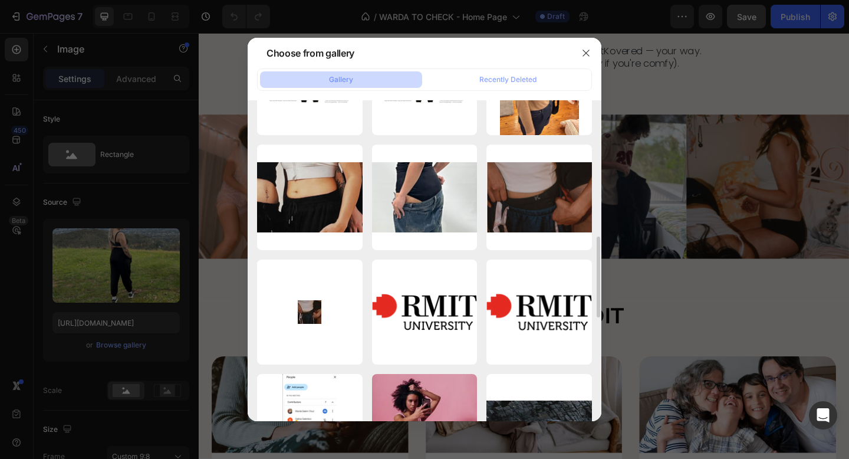
scroll to position [542, 0]
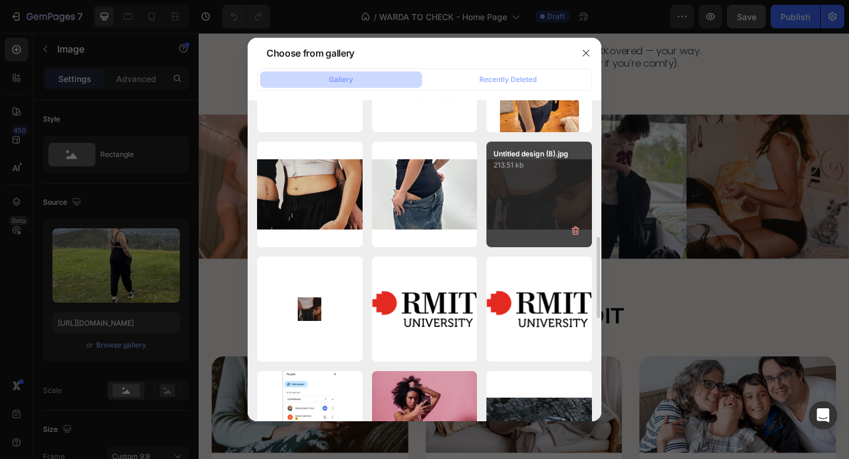
click at [539, 196] on div "Untitled design (8).jpg 213.51 kb" at bounding box center [540, 195] width 106 height 106
type input "[URL][DOMAIN_NAME]"
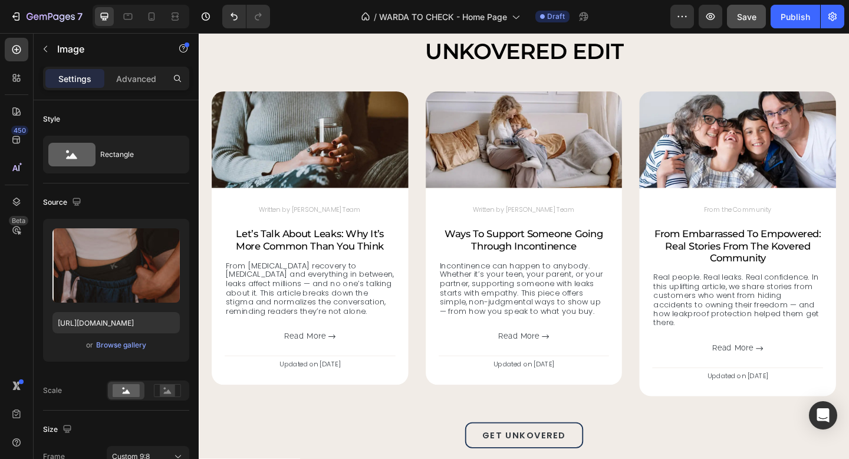
scroll to position [3863, 0]
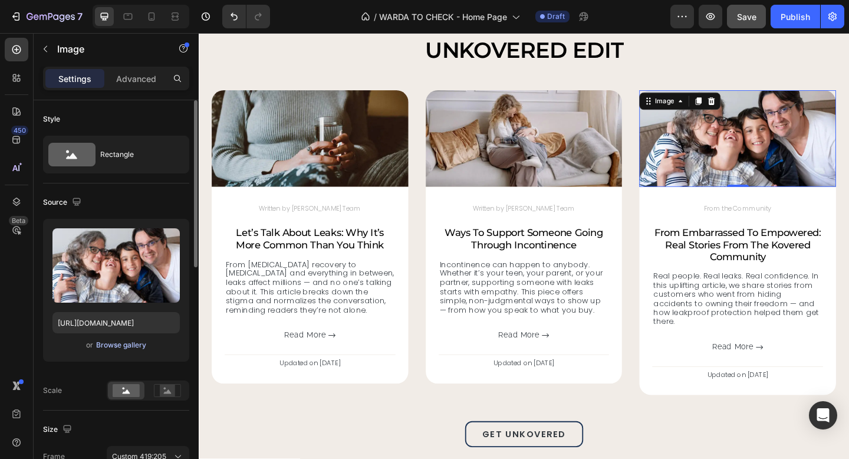
click at [118, 345] on div "Browse gallery" at bounding box center [121, 345] width 50 height 11
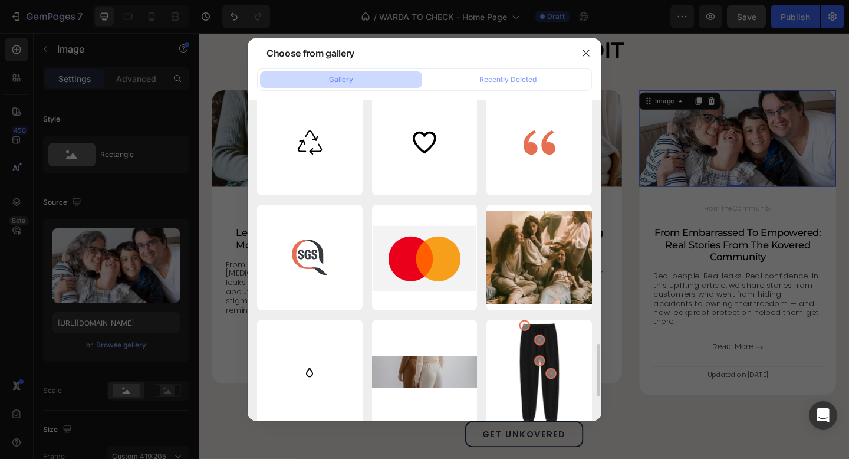
scroll to position [1519, 0]
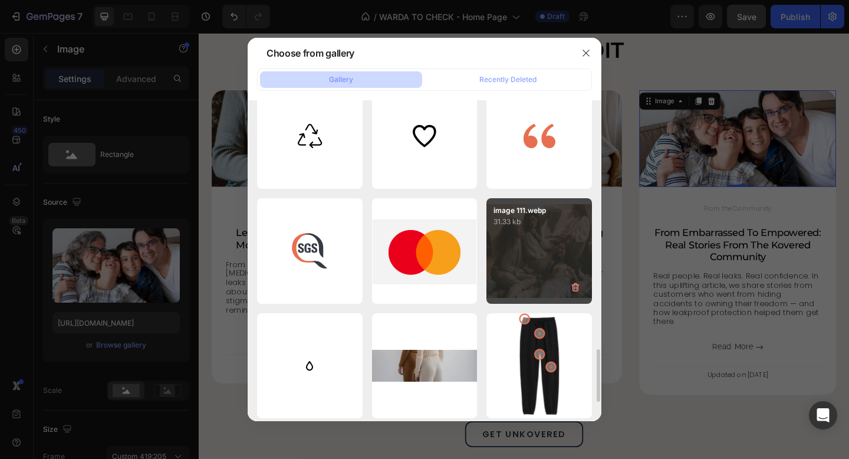
click at [517, 255] on div "image 111.webp 31.33 kb" at bounding box center [540, 251] width 106 height 106
type input "[URL][DOMAIN_NAME]"
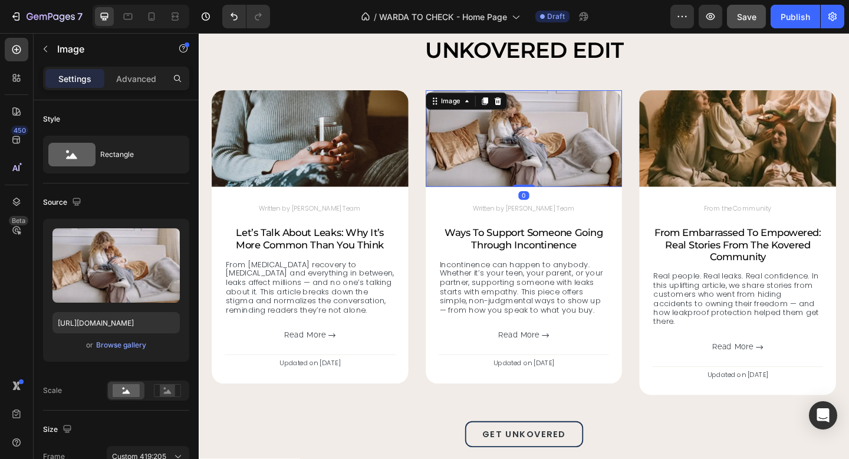
click at [495, 164] on img at bounding box center [553, 148] width 214 height 104
click at [128, 345] on div "Browse gallery" at bounding box center [121, 345] width 50 height 11
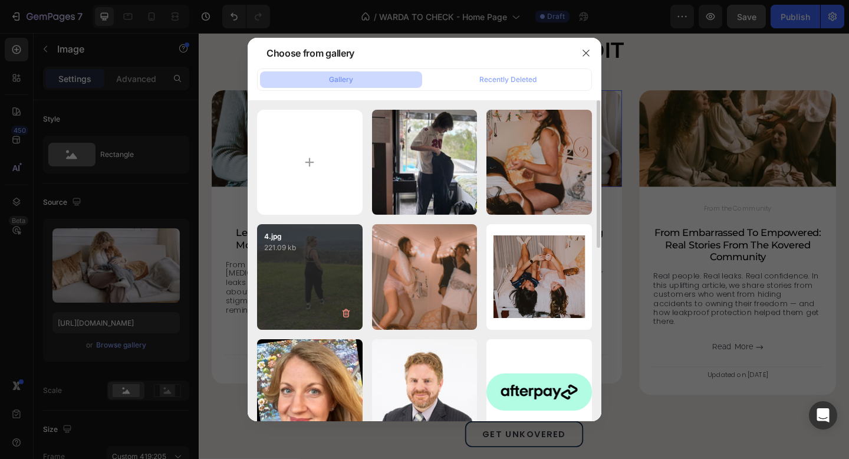
click at [301, 285] on div "4.jpg 221.09 kb" at bounding box center [310, 277] width 106 height 106
type input "[URL][DOMAIN_NAME]"
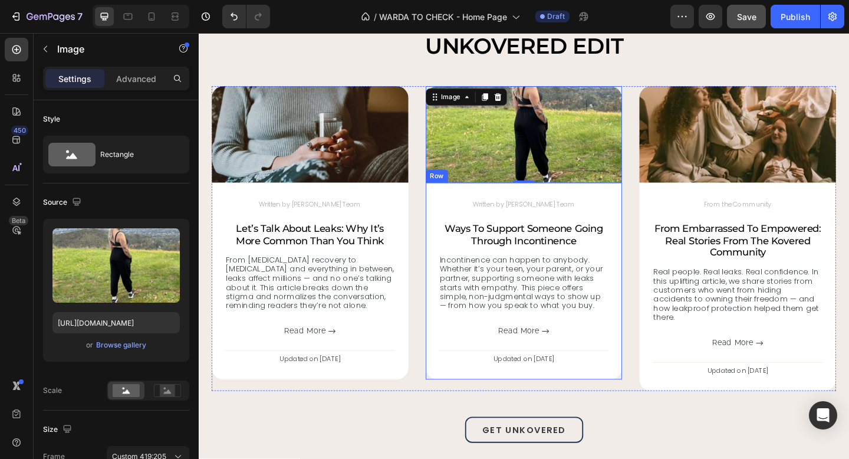
scroll to position [3869, 0]
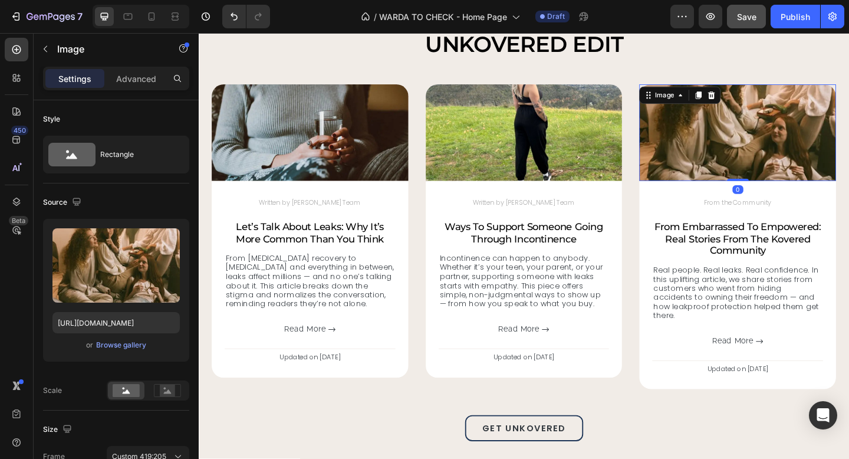
click at [740, 149] on img at bounding box center [785, 141] width 214 height 104
click at [112, 345] on div "Browse gallery" at bounding box center [121, 345] width 50 height 11
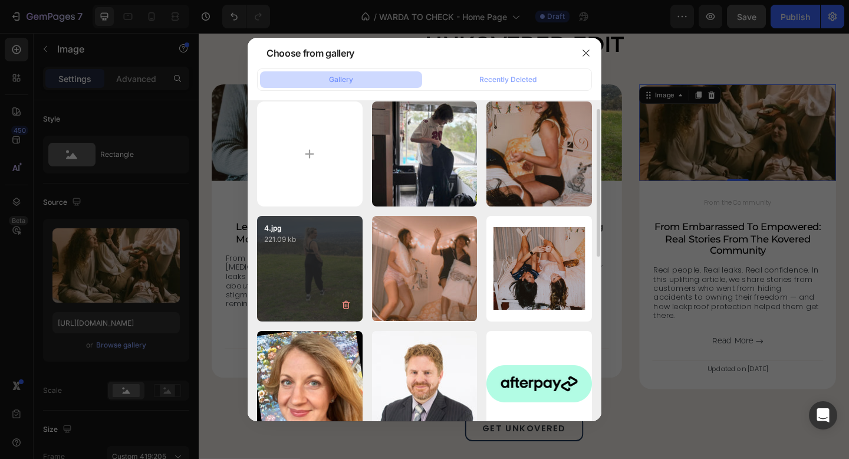
scroll to position [14, 0]
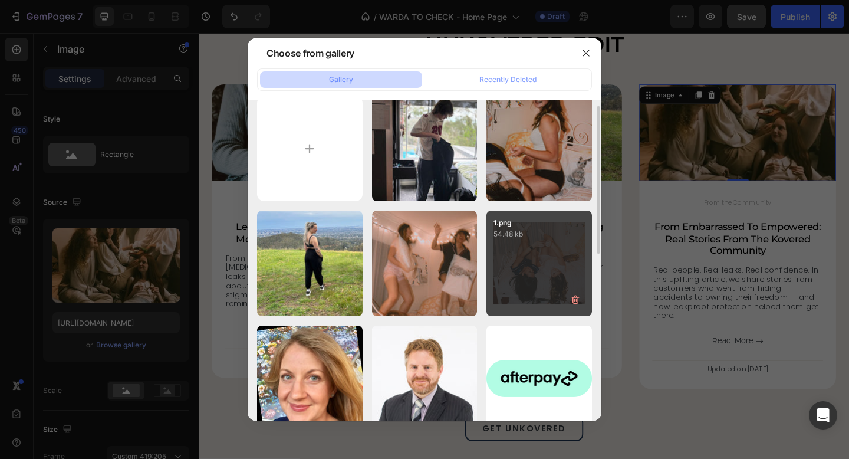
click at [519, 241] on div "1.png 54.48 kb" at bounding box center [540, 264] width 106 height 106
type input "[URL][DOMAIN_NAME]"
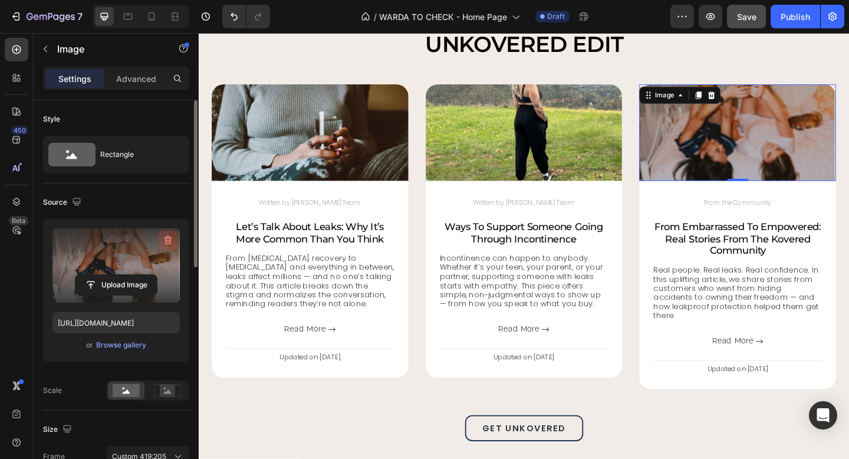
click at [170, 239] on icon "button" at bounding box center [169, 240] width 8 height 9
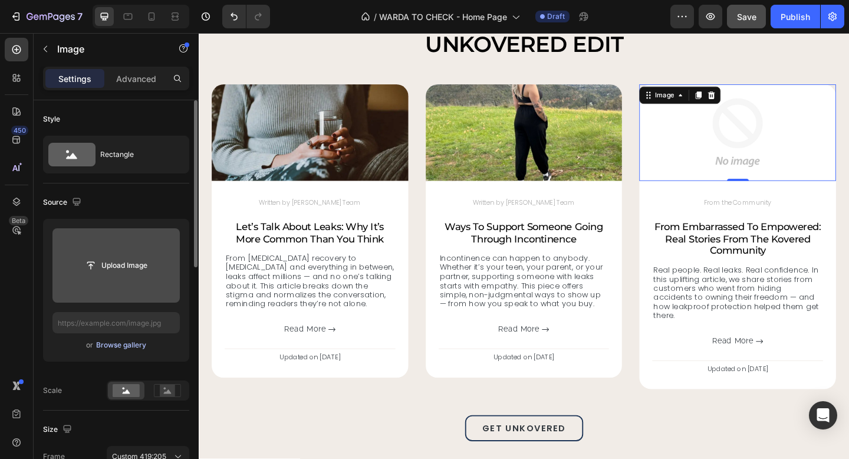
click at [100, 346] on div "Browse gallery" at bounding box center [121, 345] width 50 height 11
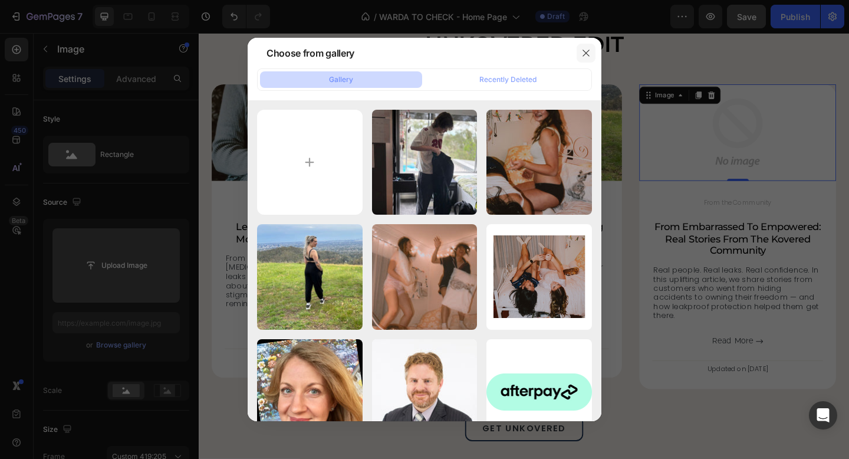
click at [585, 52] on icon "button" at bounding box center [586, 52] width 9 height 9
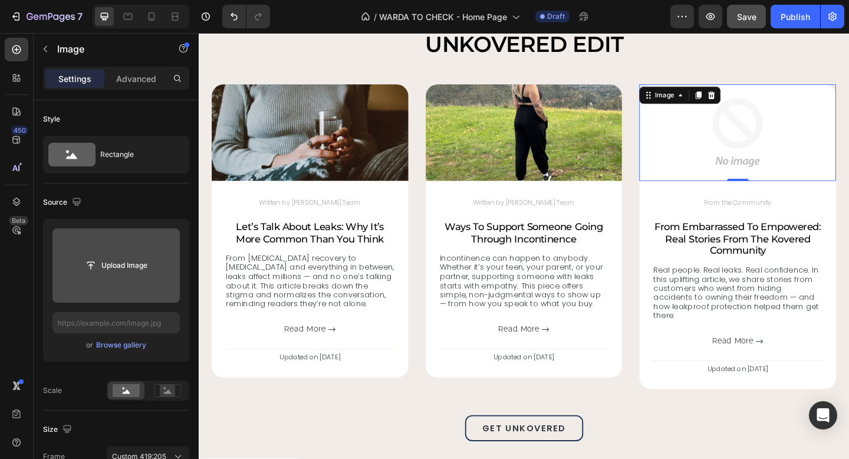
click at [122, 264] on input "file" at bounding box center [116, 265] width 81 height 20
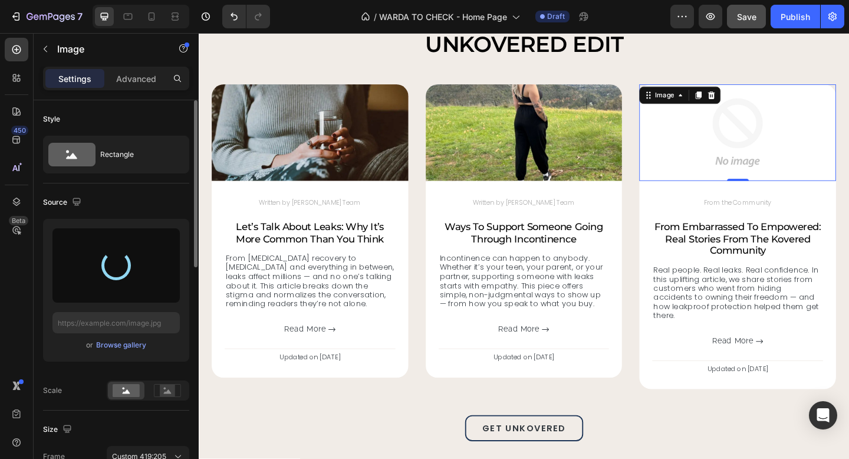
type input "[URL][DOMAIN_NAME]"
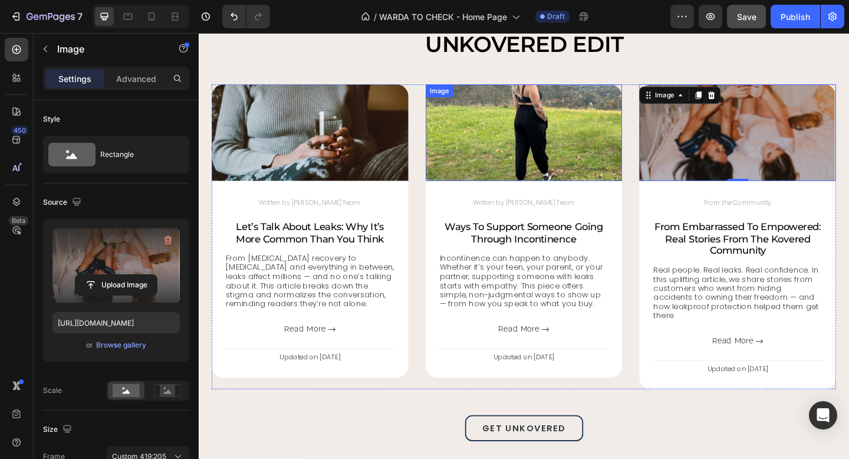
click at [552, 150] on img at bounding box center [553, 141] width 214 height 104
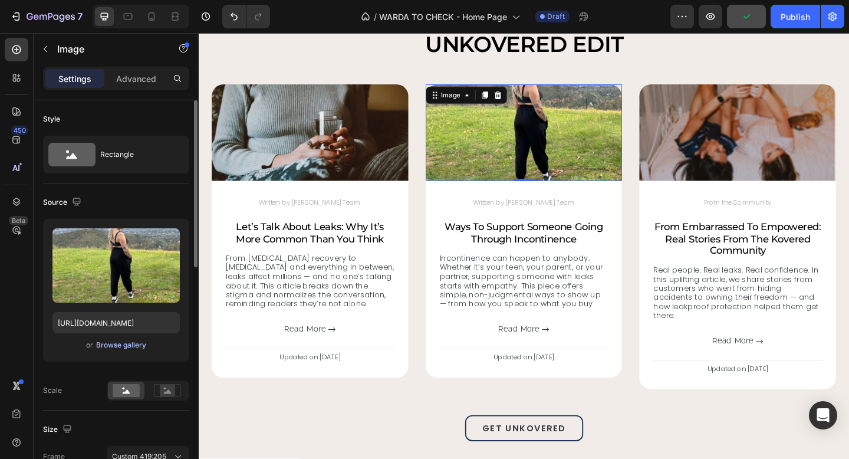
click at [117, 344] on div "Browse gallery" at bounding box center [121, 345] width 50 height 11
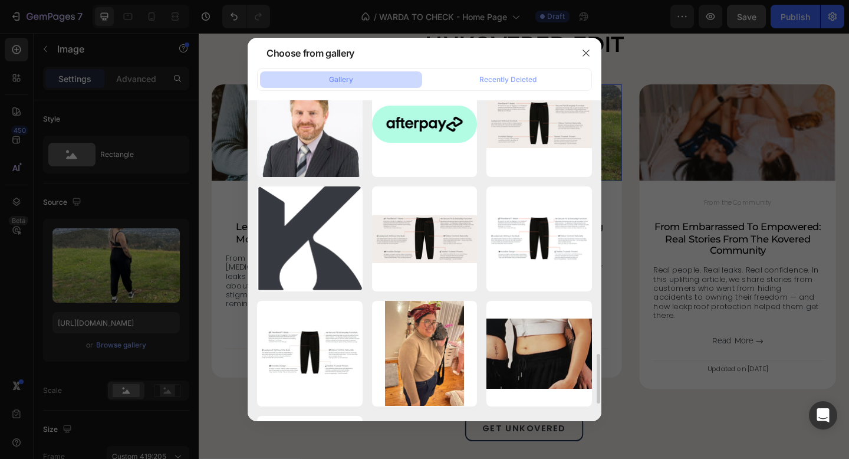
scroll to position [1647, 0]
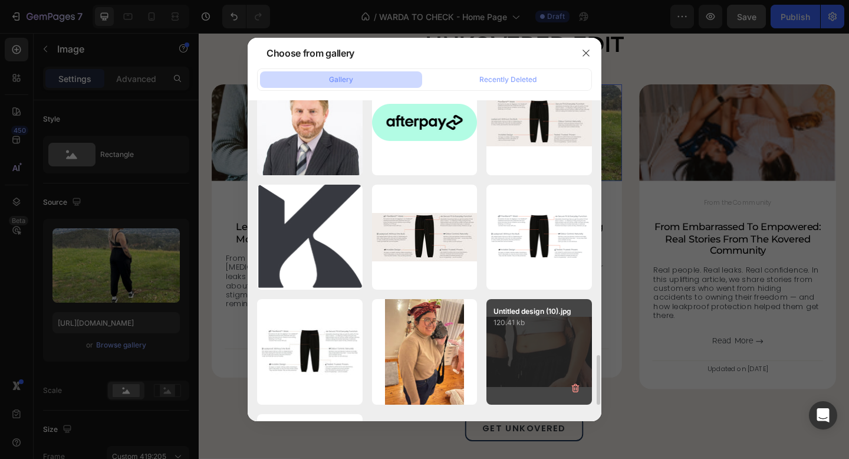
click at [523, 337] on div "Untitled design (10).jpg 120.41 kb" at bounding box center [540, 352] width 106 height 106
type input "[URL][DOMAIN_NAME]"
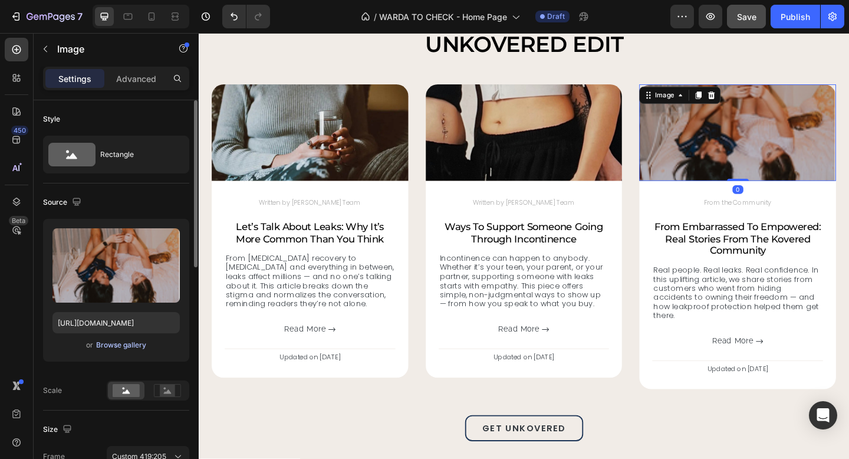
click at [107, 343] on div "Browse gallery" at bounding box center [121, 345] width 50 height 11
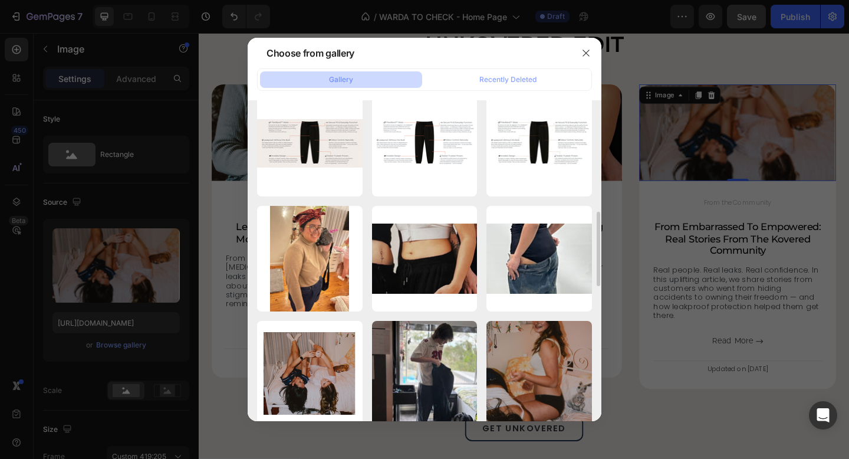
scroll to position [486, 0]
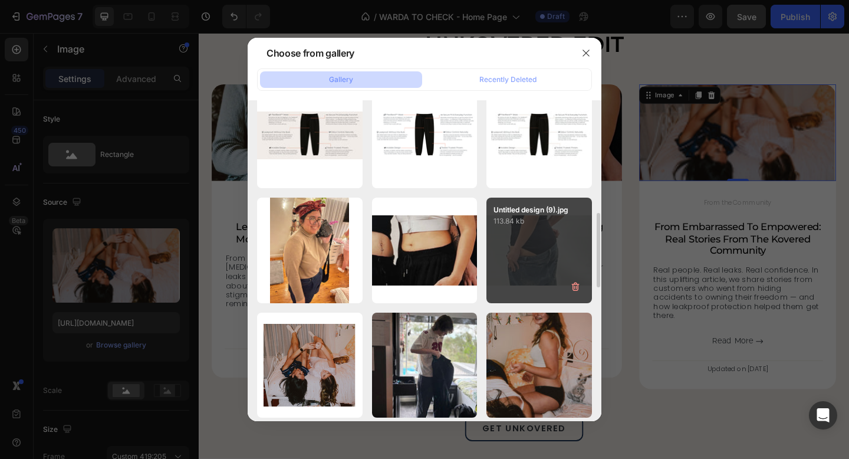
click at [509, 248] on div "Untitled design (9).jpg 113.84 kb" at bounding box center [540, 251] width 106 height 106
type input "[URL][DOMAIN_NAME]"
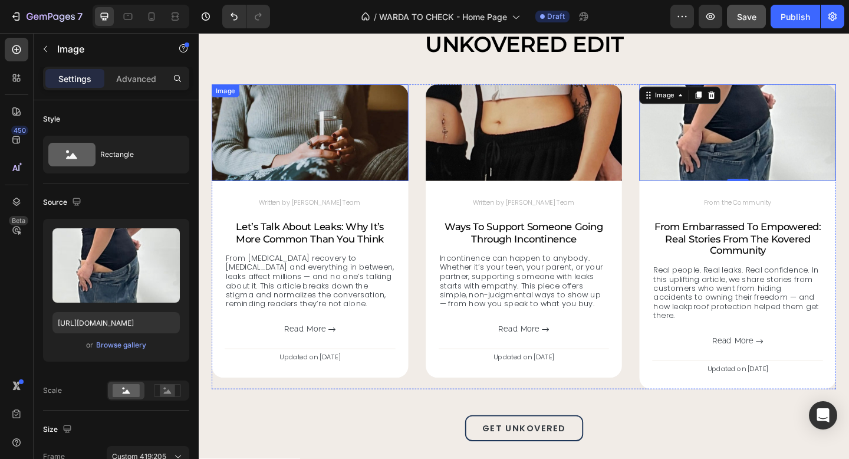
click at [388, 161] on img at bounding box center [320, 141] width 214 height 104
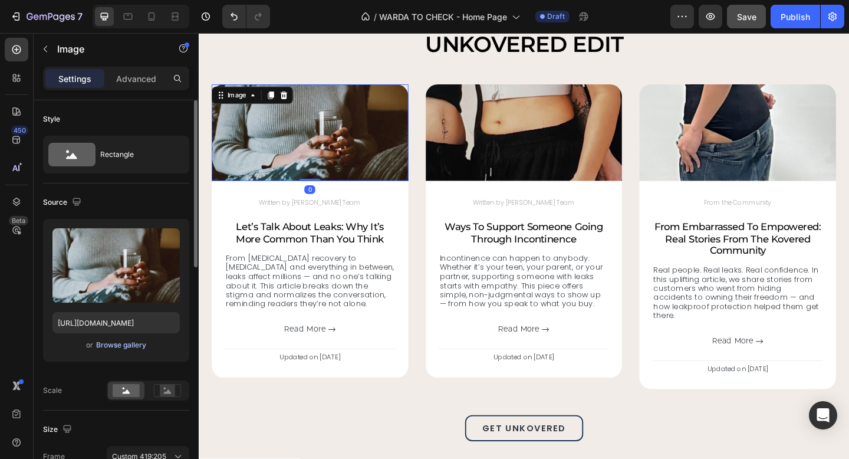
click at [122, 346] on div "Browse gallery" at bounding box center [121, 345] width 50 height 11
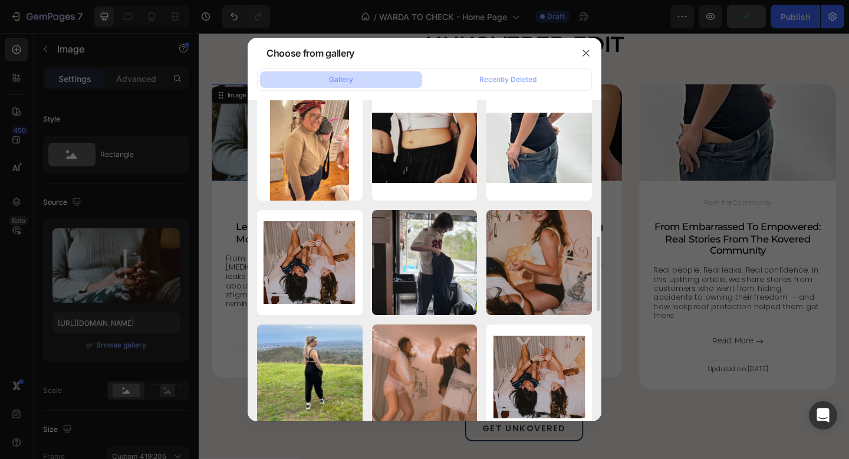
scroll to position [605, 0]
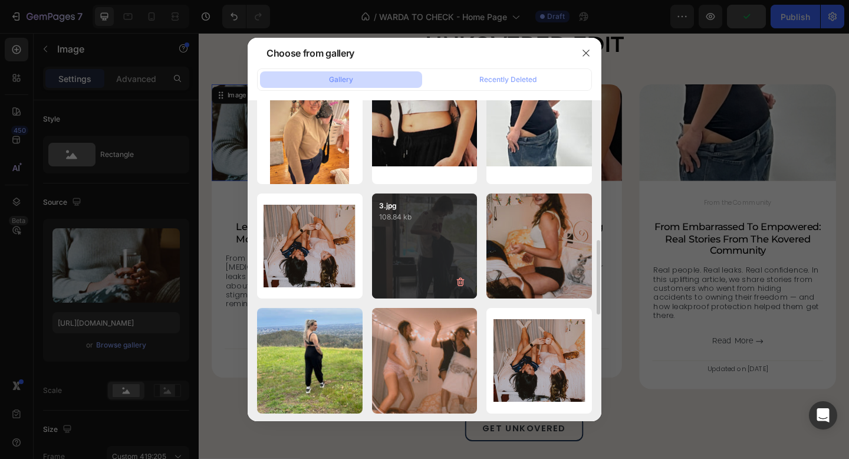
click at [422, 249] on div "3.jpg 108.84 kb" at bounding box center [425, 246] width 106 height 106
type input "[URL][DOMAIN_NAME]"
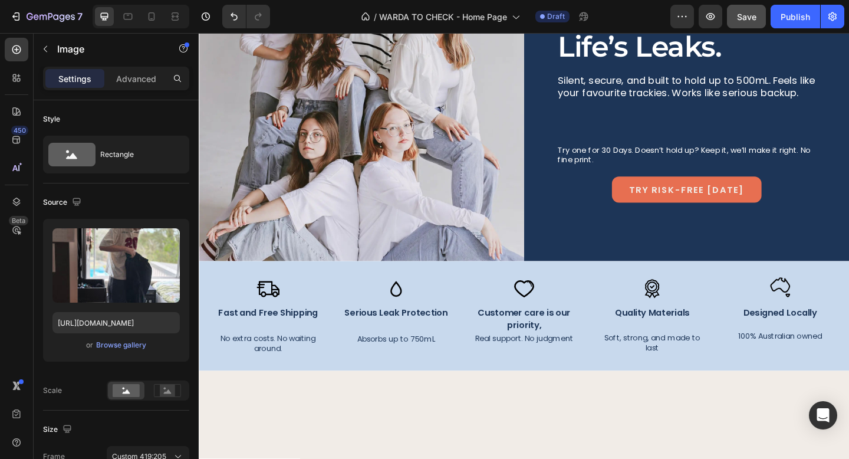
scroll to position [0, 0]
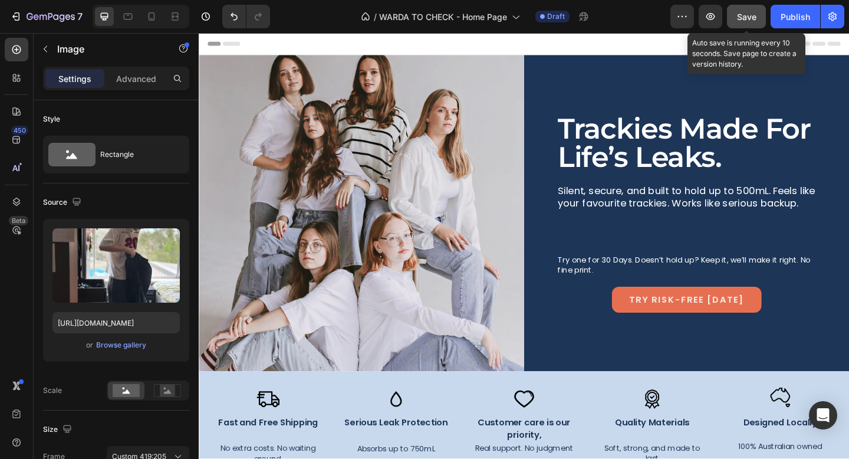
click at [740, 11] on div "Save" at bounding box center [746, 17] width 19 height 12
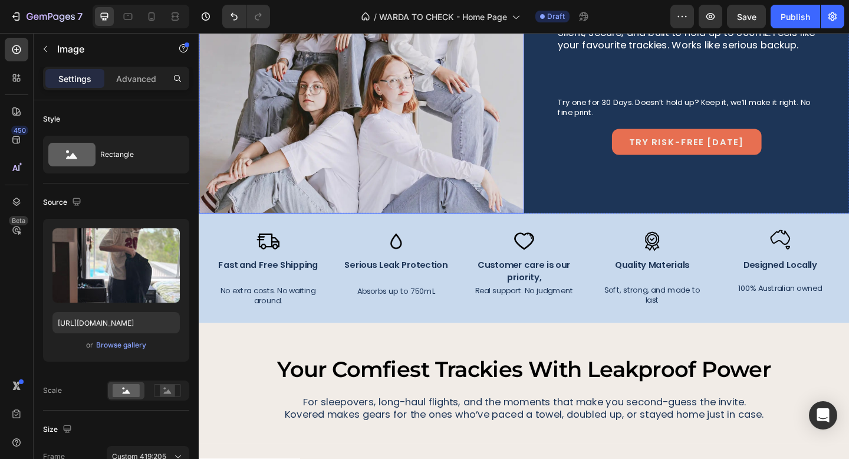
scroll to position [185, 0]
